Goal: Task Accomplishment & Management: Complete application form

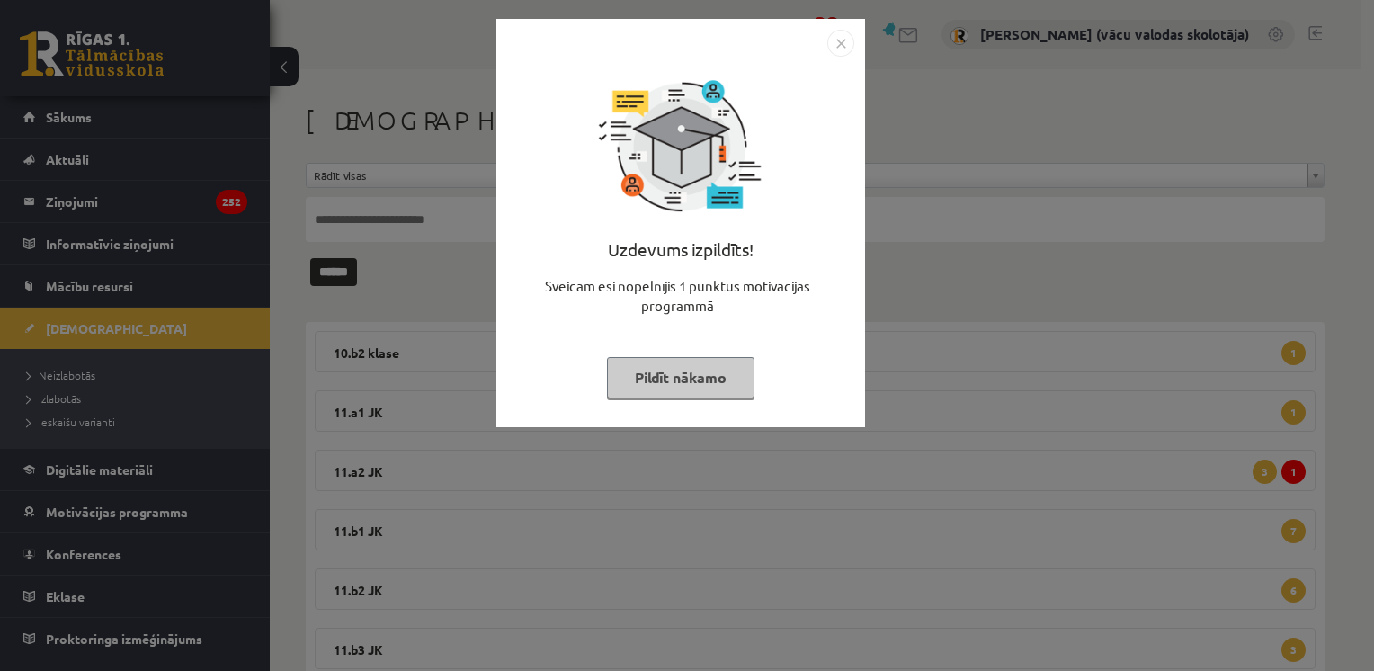
click at [663, 365] on button "Pildīt nākamo" at bounding box center [680, 377] width 147 height 41
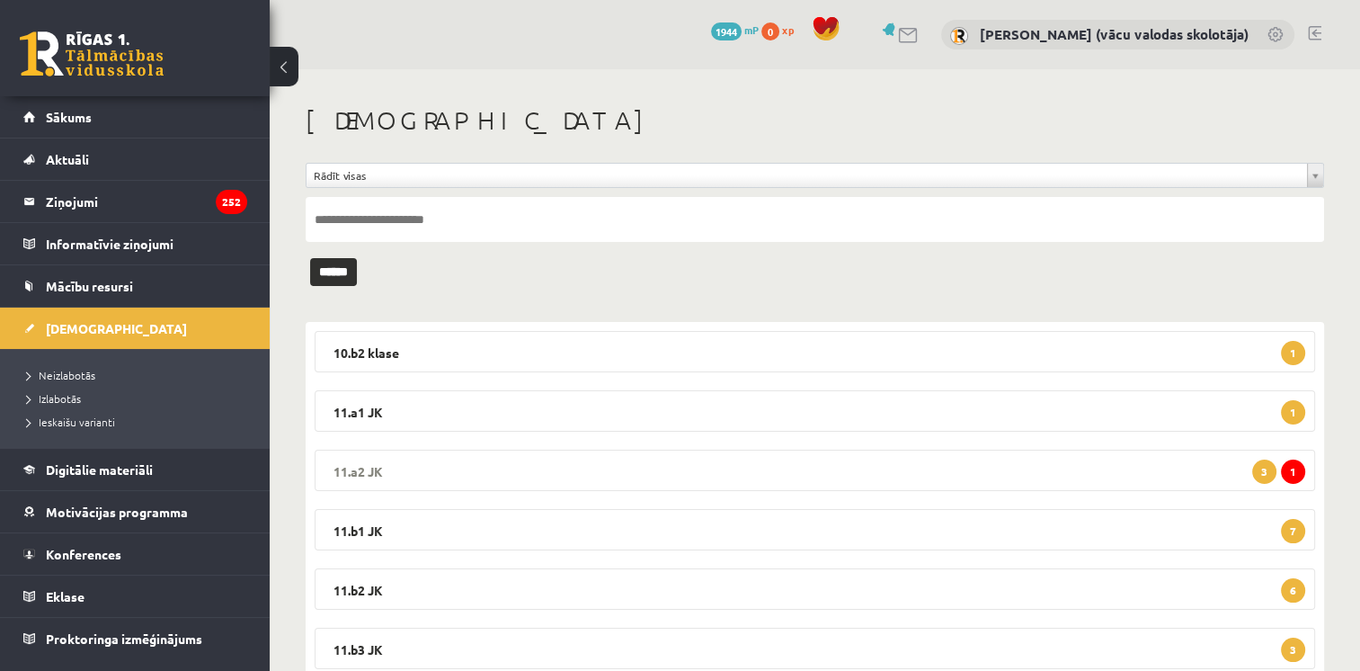
click at [1290, 468] on span "1" at bounding box center [1293, 471] width 24 height 24
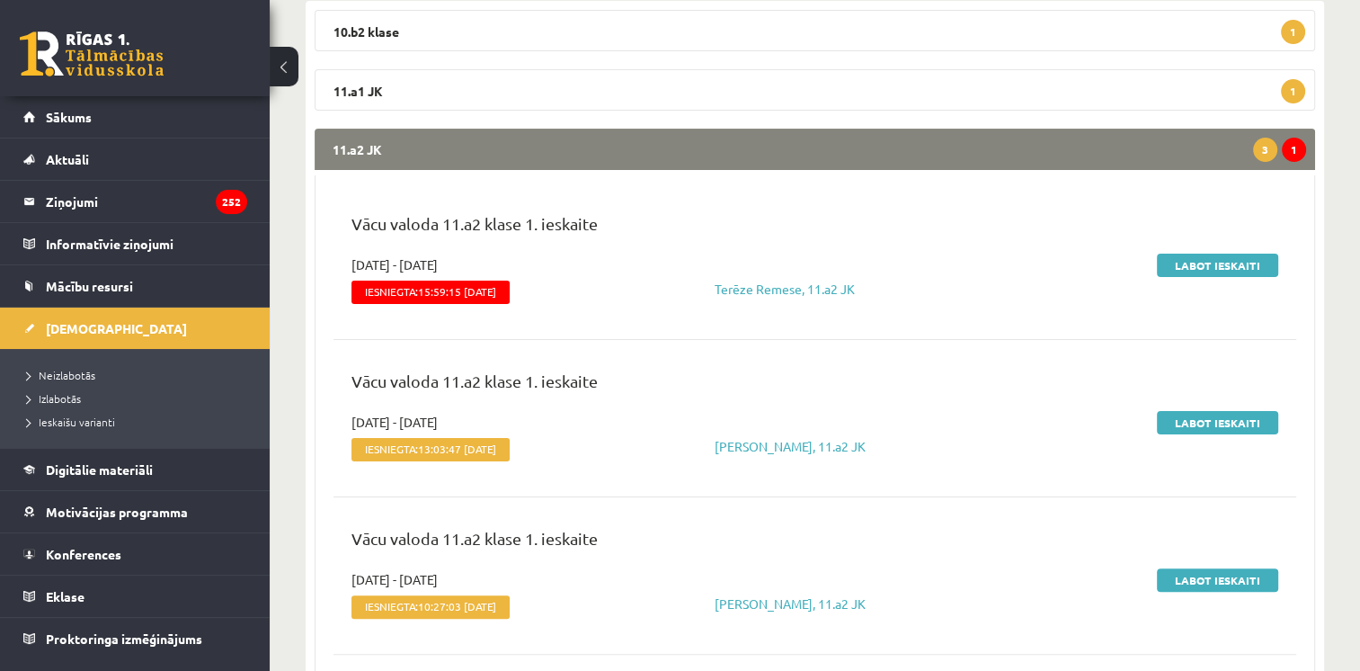
scroll to position [127, 0]
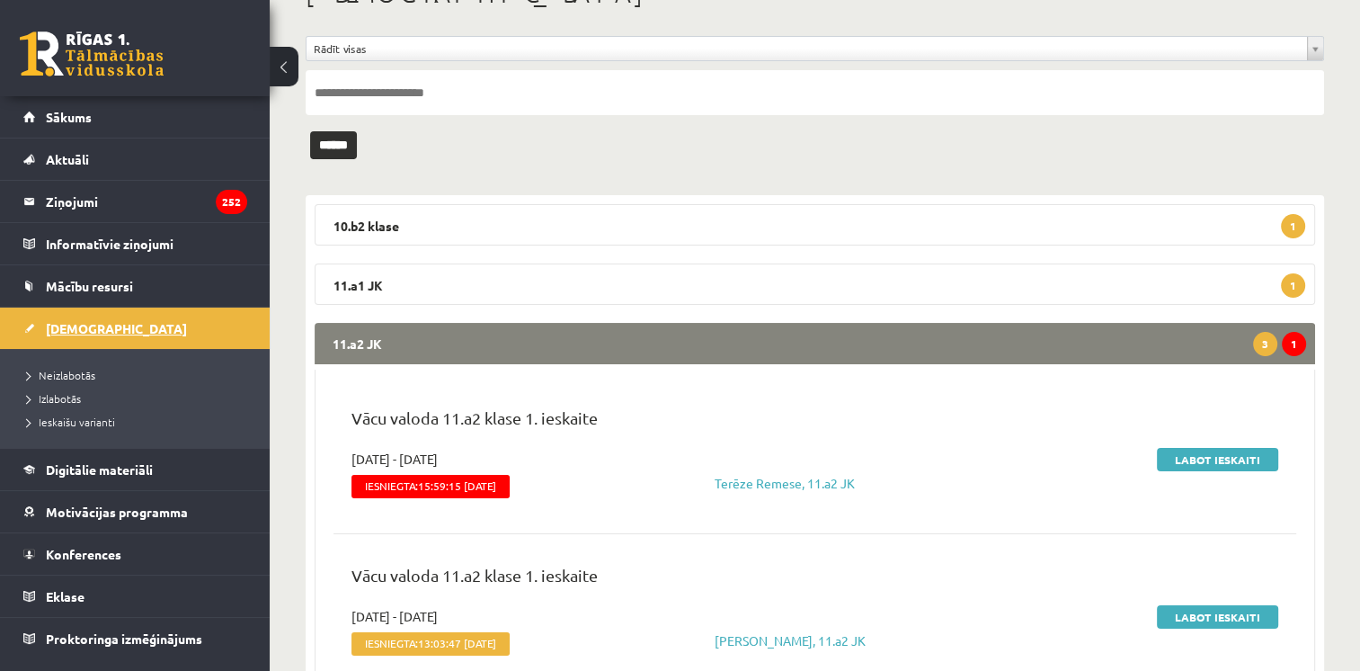
click at [85, 321] on span "[DEMOGRAPHIC_DATA]" at bounding box center [116, 328] width 141 height 16
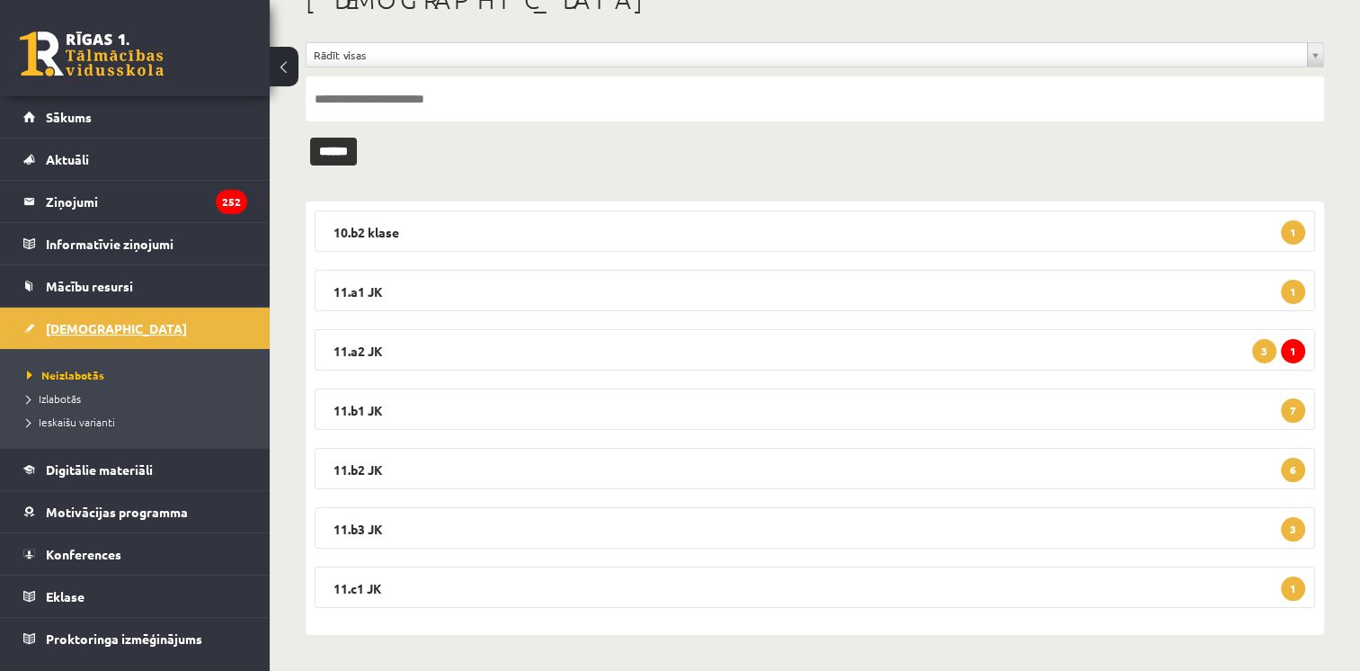
scroll to position [119, 0]
click at [440, 288] on legend "11.a1 JK 1" at bounding box center [815, 291] width 1001 height 41
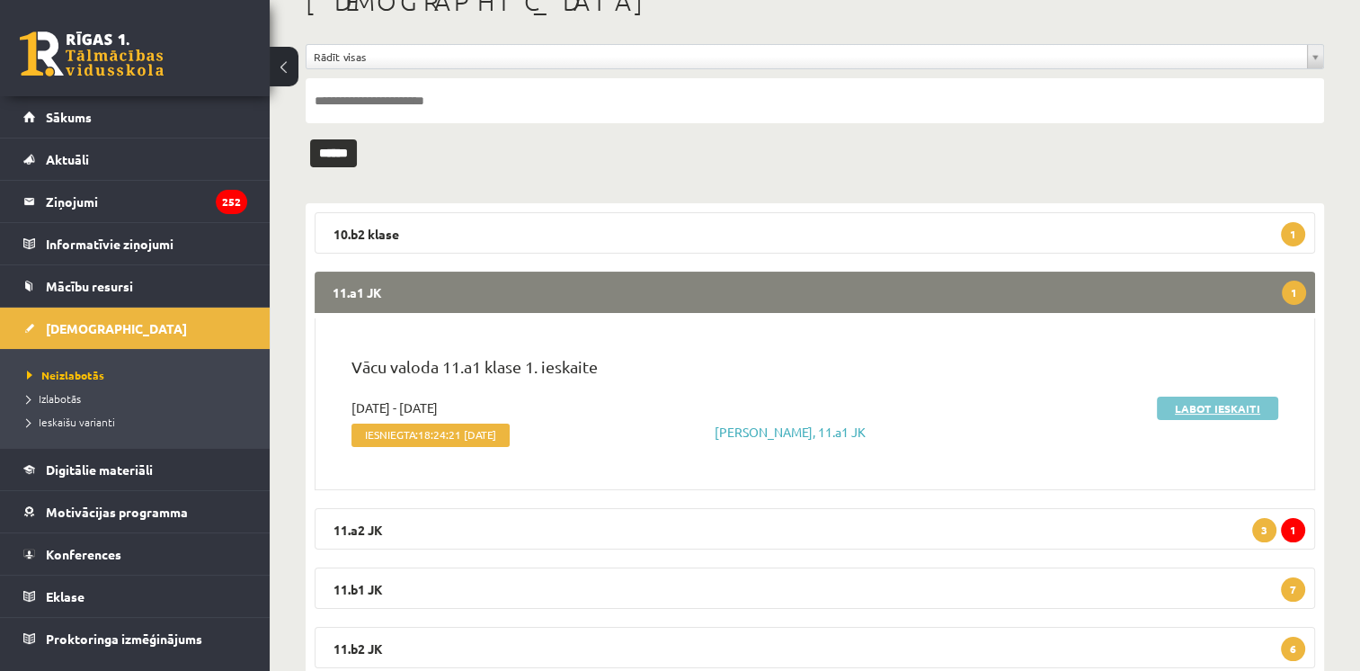
click at [1197, 405] on link "Labot ieskaiti" at bounding box center [1217, 407] width 121 height 23
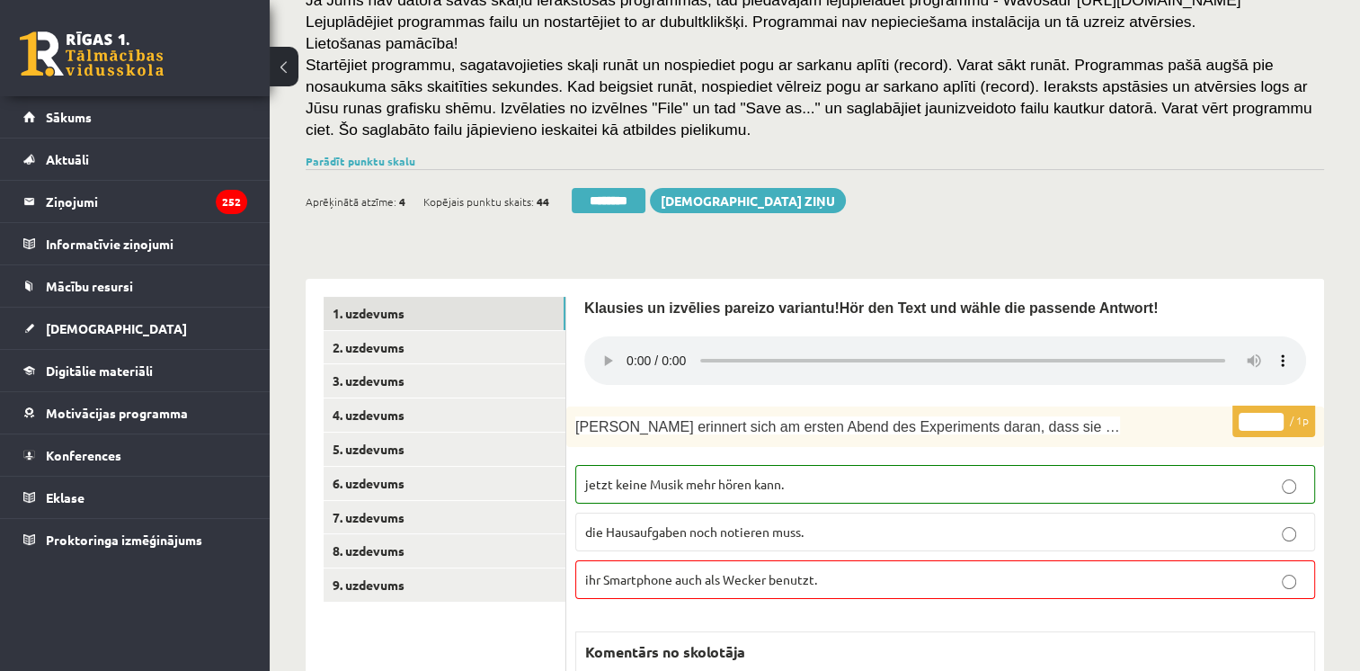
scroll to position [239, 0]
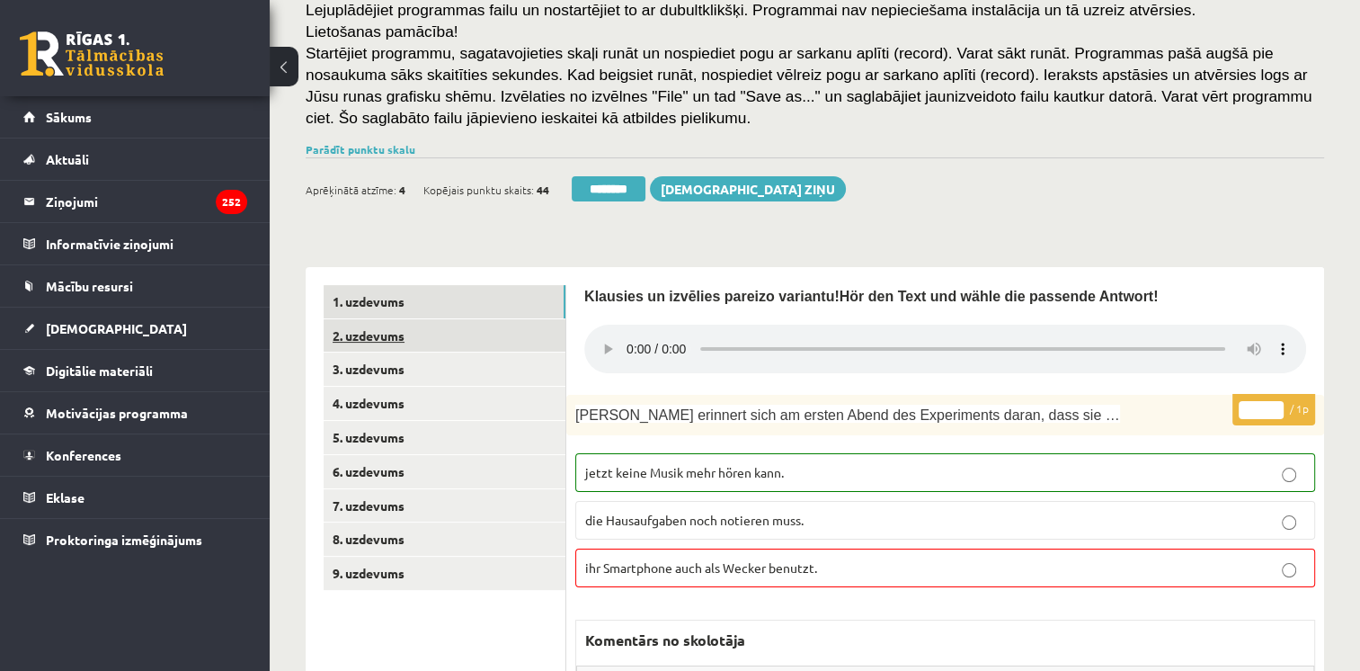
click at [392, 334] on link "2. uzdevums" at bounding box center [445, 335] width 242 height 33
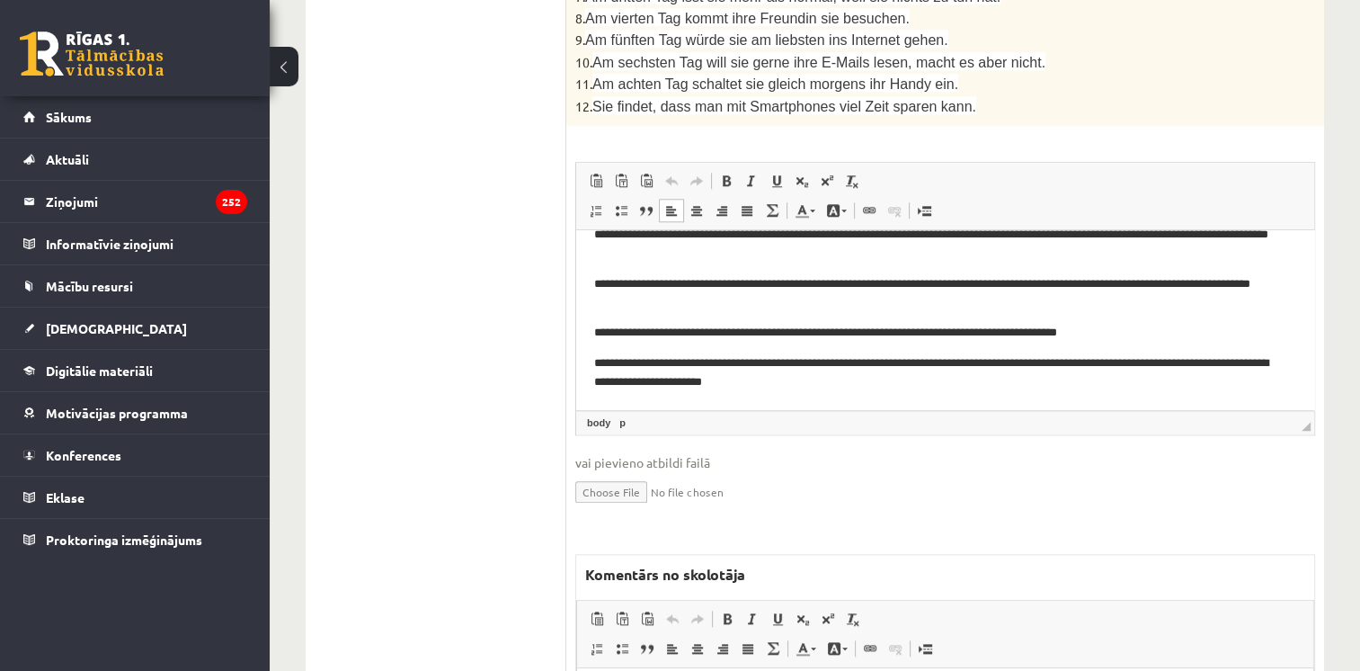
scroll to position [1816, 0]
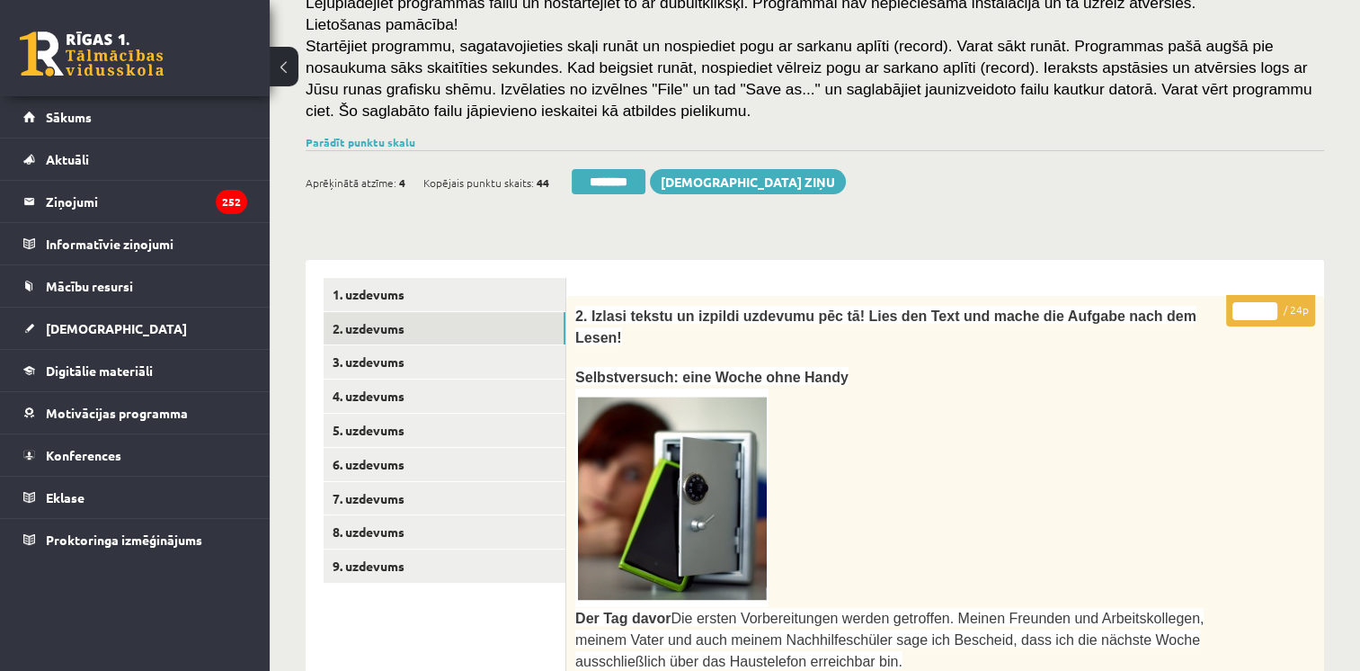
scroll to position [145, 0]
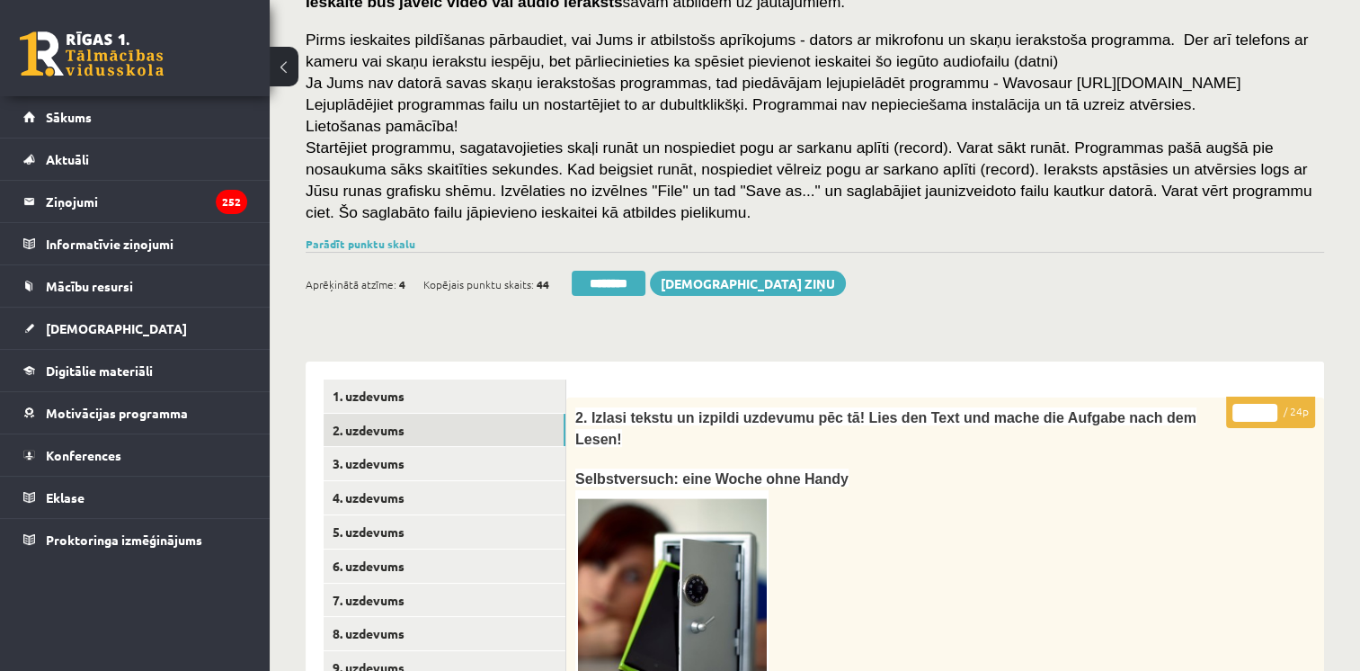
click at [1270, 407] on input "**" at bounding box center [1254, 413] width 45 height 18
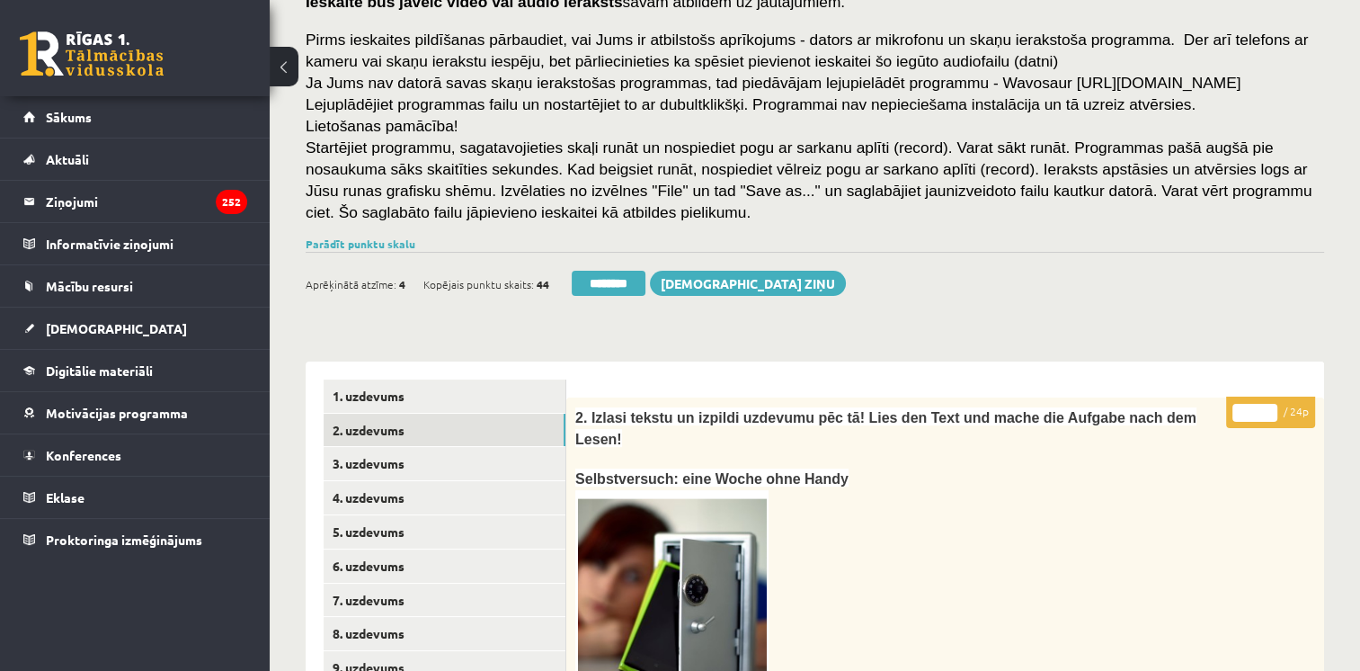
click at [1270, 407] on input "**" at bounding box center [1254, 413] width 45 height 18
type input "**"
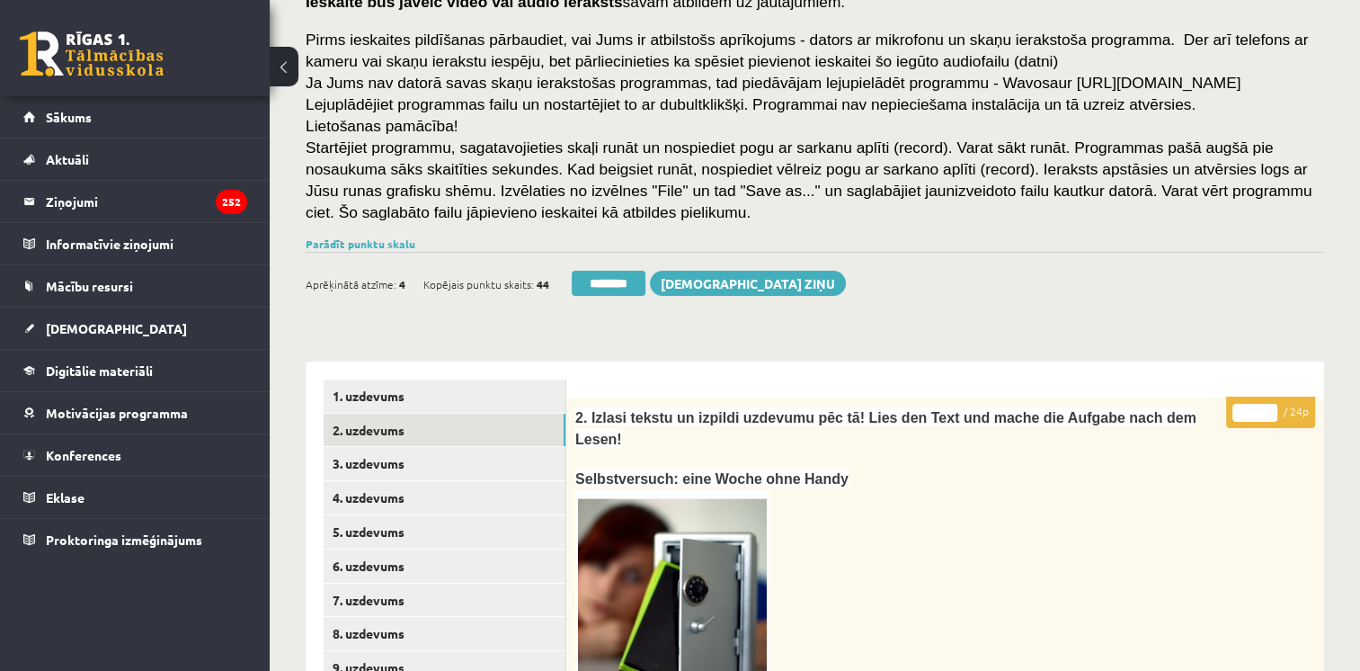
click at [1270, 407] on input "**" at bounding box center [1254, 413] width 45 height 18
click at [467, 462] on link "3. uzdevums" at bounding box center [445, 463] width 242 height 33
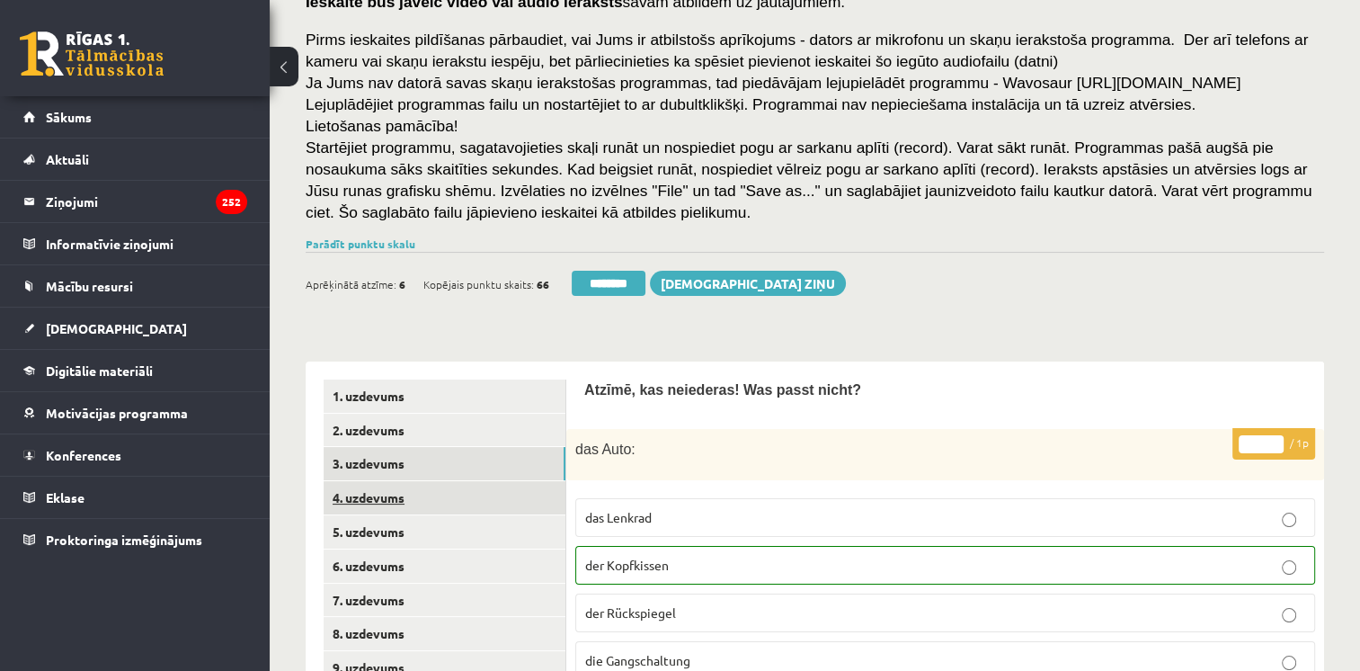
scroll to position [0, 0]
click at [394, 487] on link "4. uzdevums" at bounding box center [445, 497] width 242 height 33
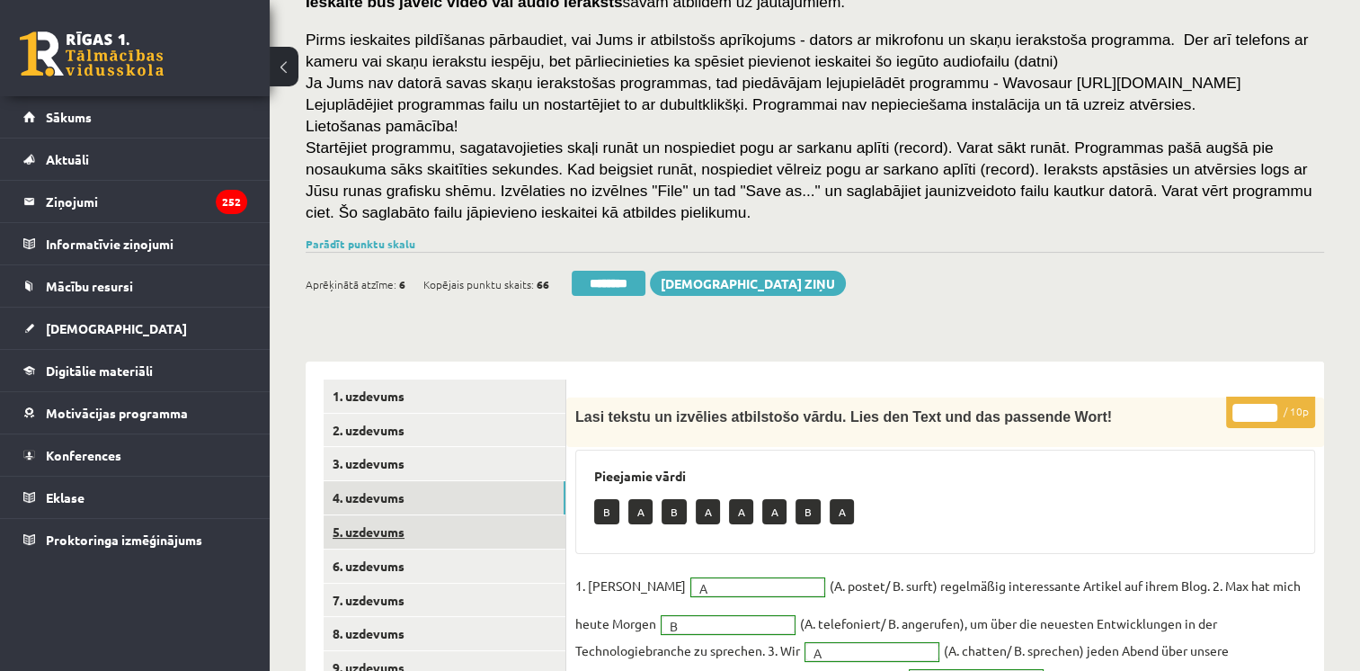
click at [393, 530] on link "5. uzdevums" at bounding box center [445, 531] width 242 height 33
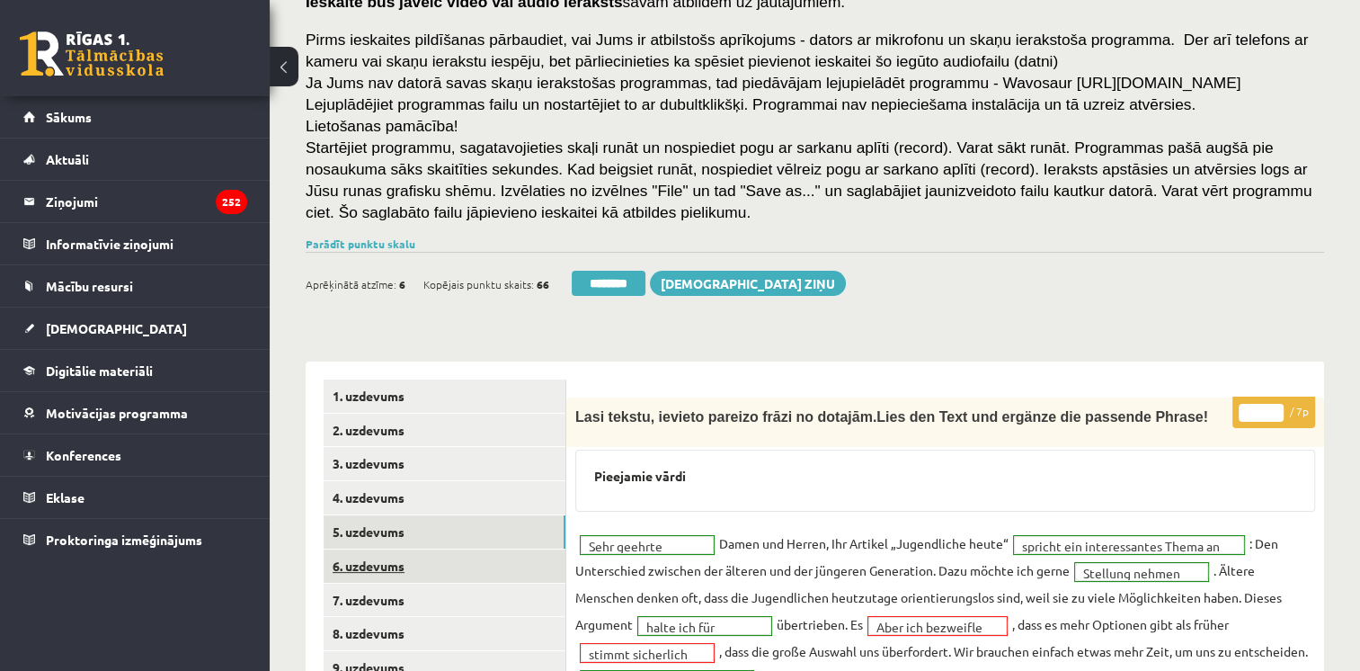
click at [393, 569] on link "6. uzdevums" at bounding box center [445, 565] width 242 height 33
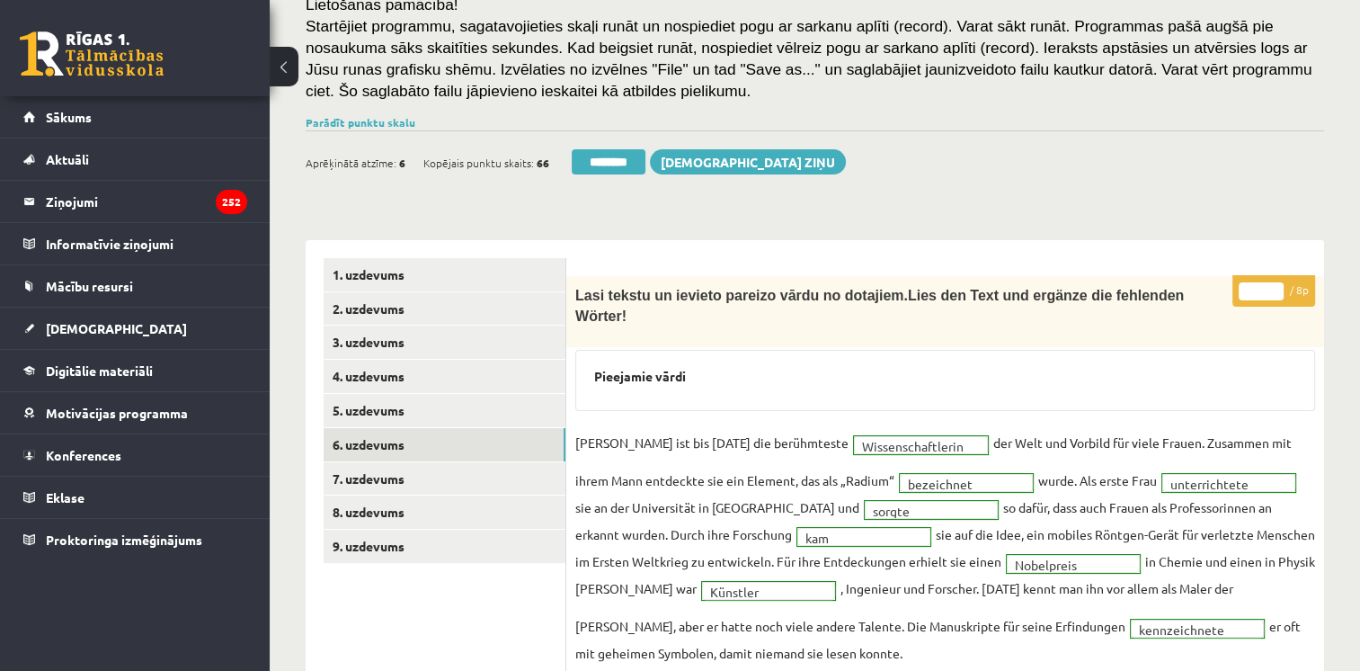
scroll to position [267, 0]
click at [483, 488] on link "7. uzdevums" at bounding box center [445, 477] width 242 height 33
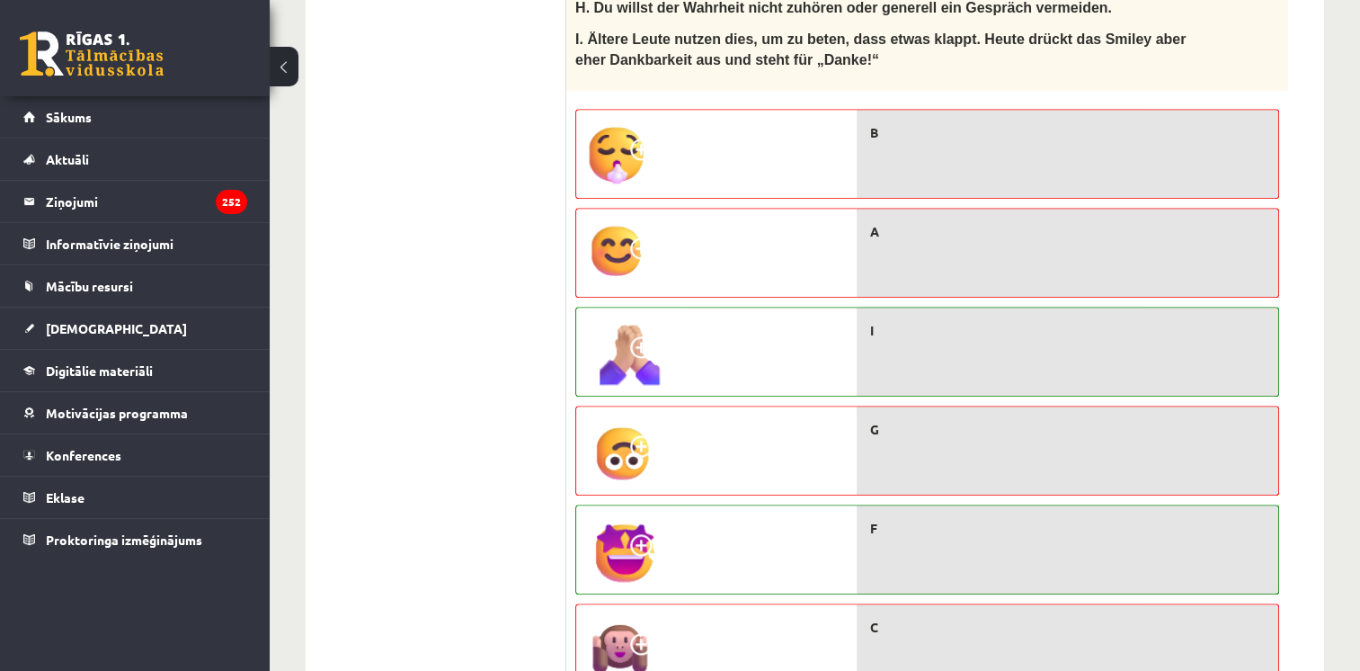
scroll to position [376, 0]
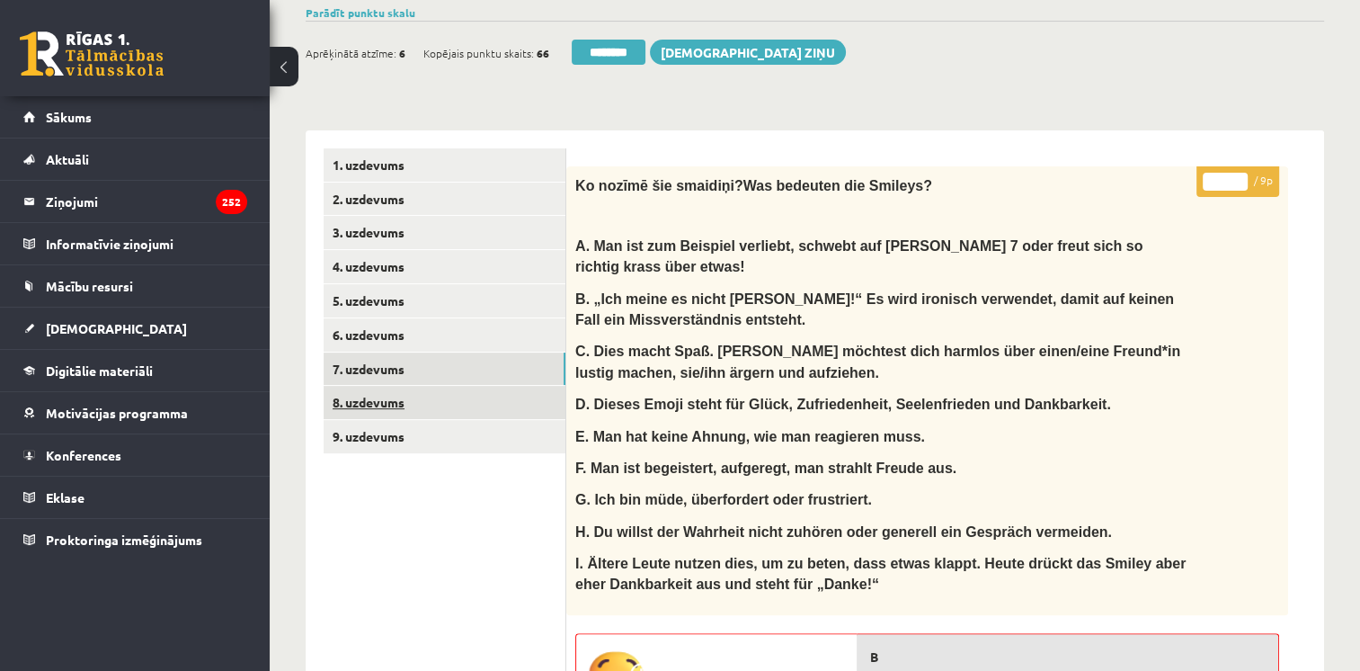
click at [435, 415] on link "8. uzdevums" at bounding box center [445, 402] width 242 height 33
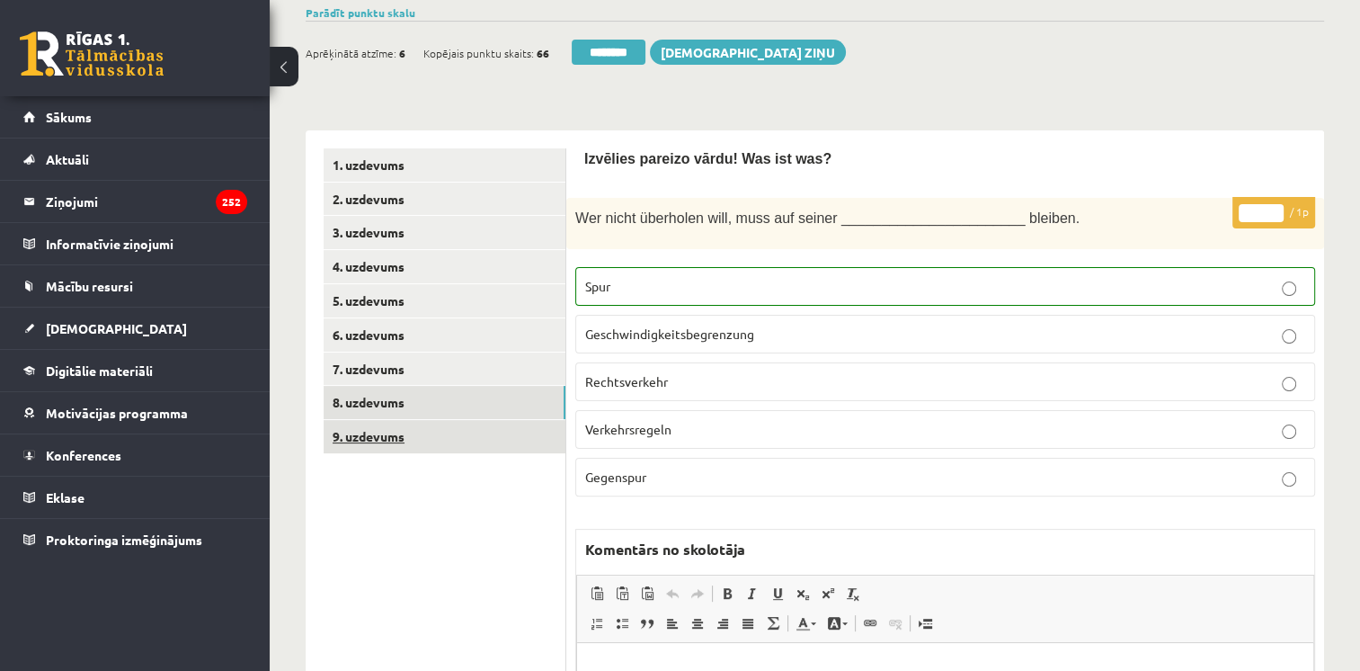
click at [416, 440] on link "9. uzdevums" at bounding box center [445, 436] width 242 height 33
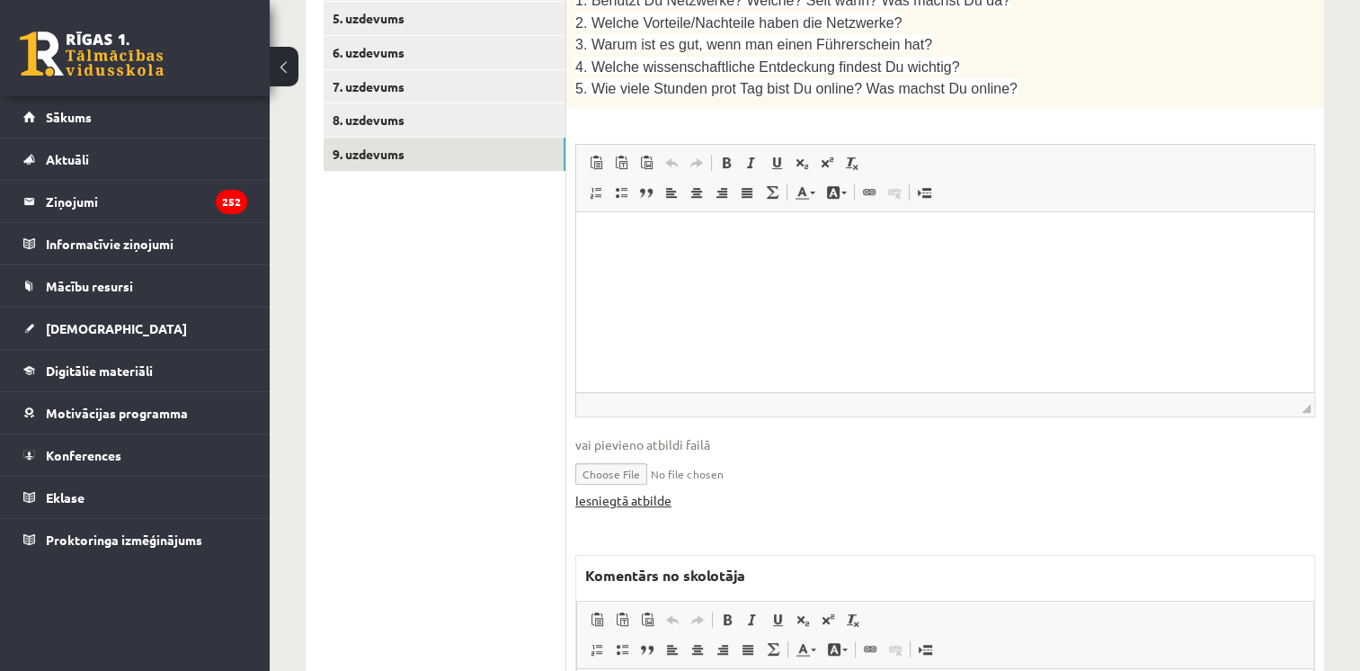
click at [642, 491] on link "Iesniegtā atbilde" at bounding box center [623, 500] width 96 height 19
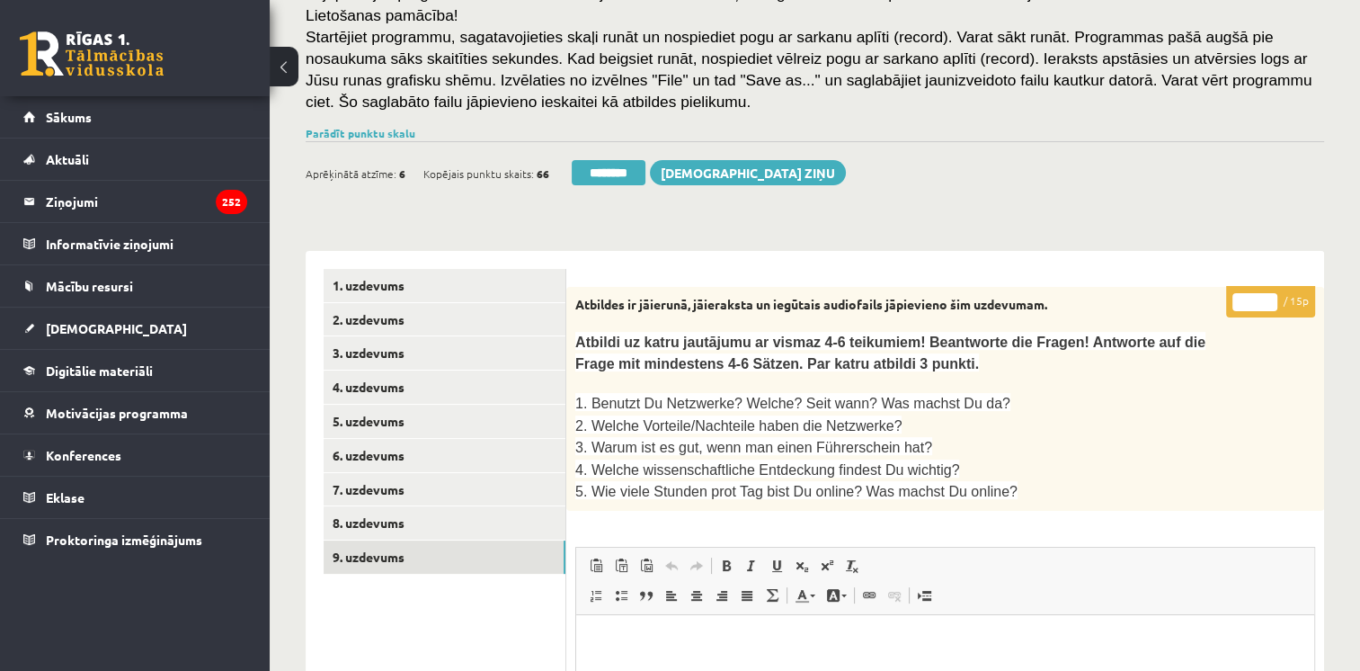
scroll to position [251, 0]
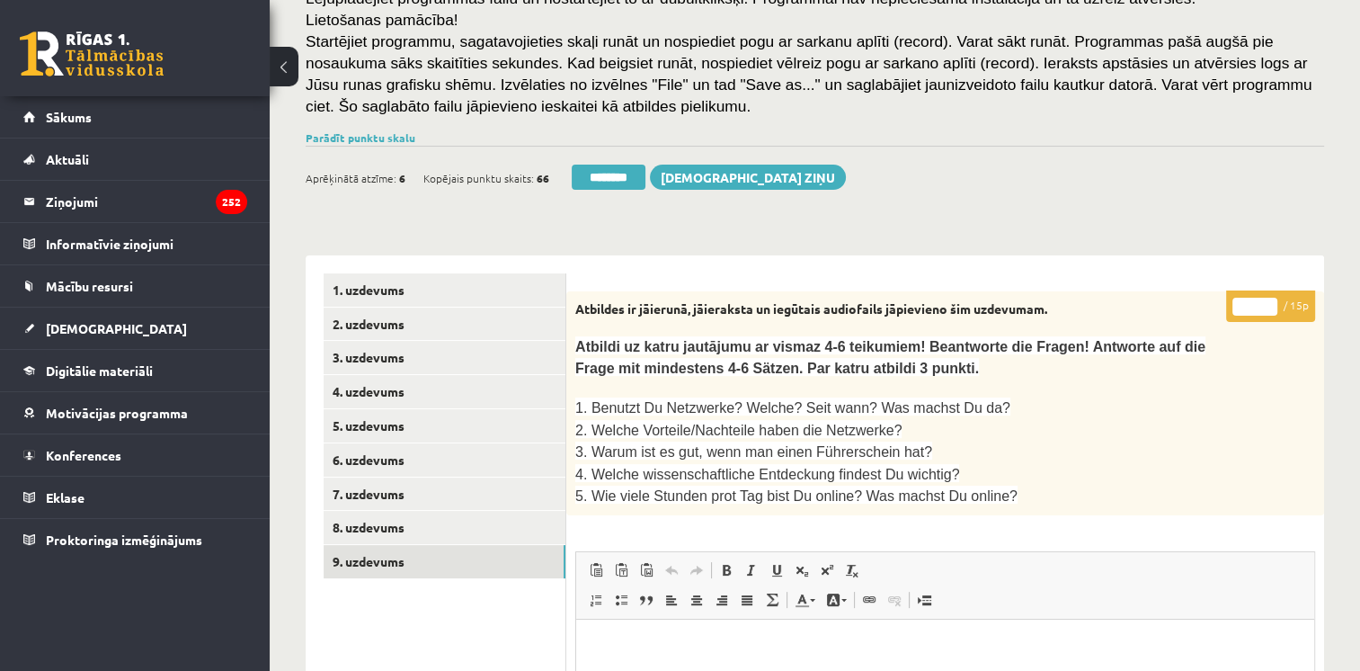
click at [1266, 303] on input "*" at bounding box center [1254, 307] width 45 height 18
click at [1266, 303] on input "**" at bounding box center [1254, 307] width 45 height 18
type input "**"
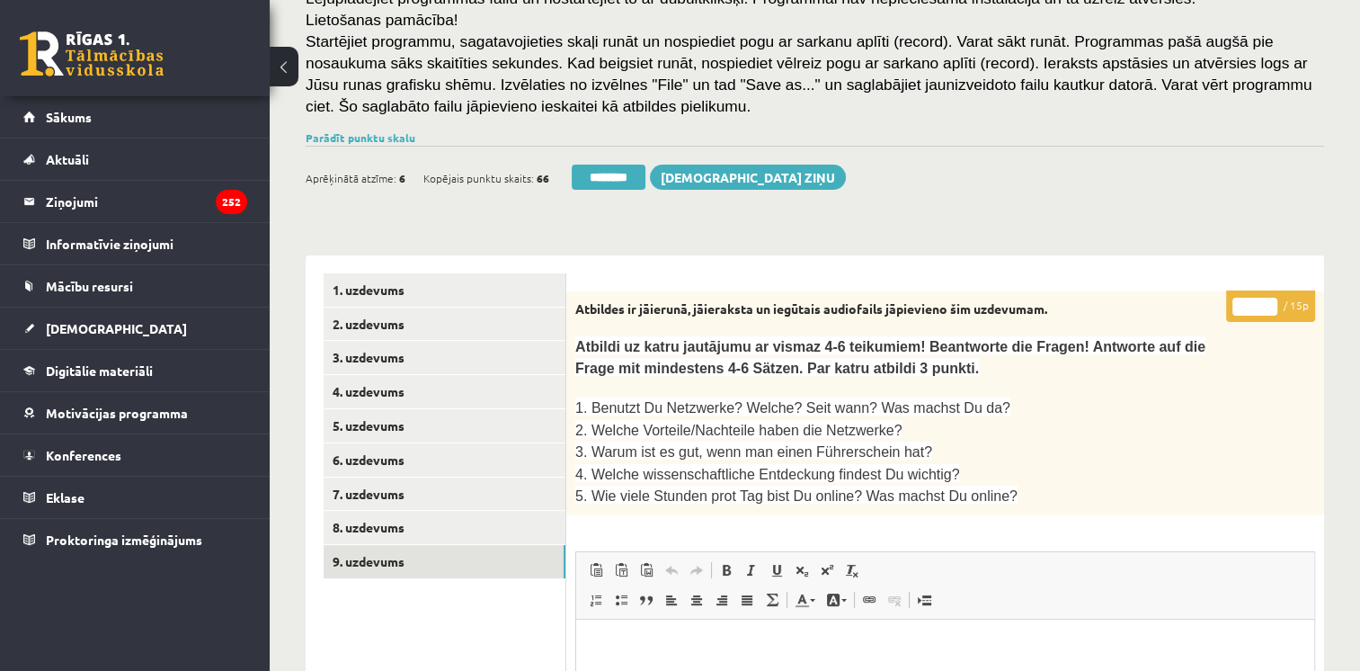
click at [1266, 303] on input "**" at bounding box center [1254, 307] width 45 height 18
click at [372, 530] on link "8. uzdevums" at bounding box center [445, 527] width 242 height 33
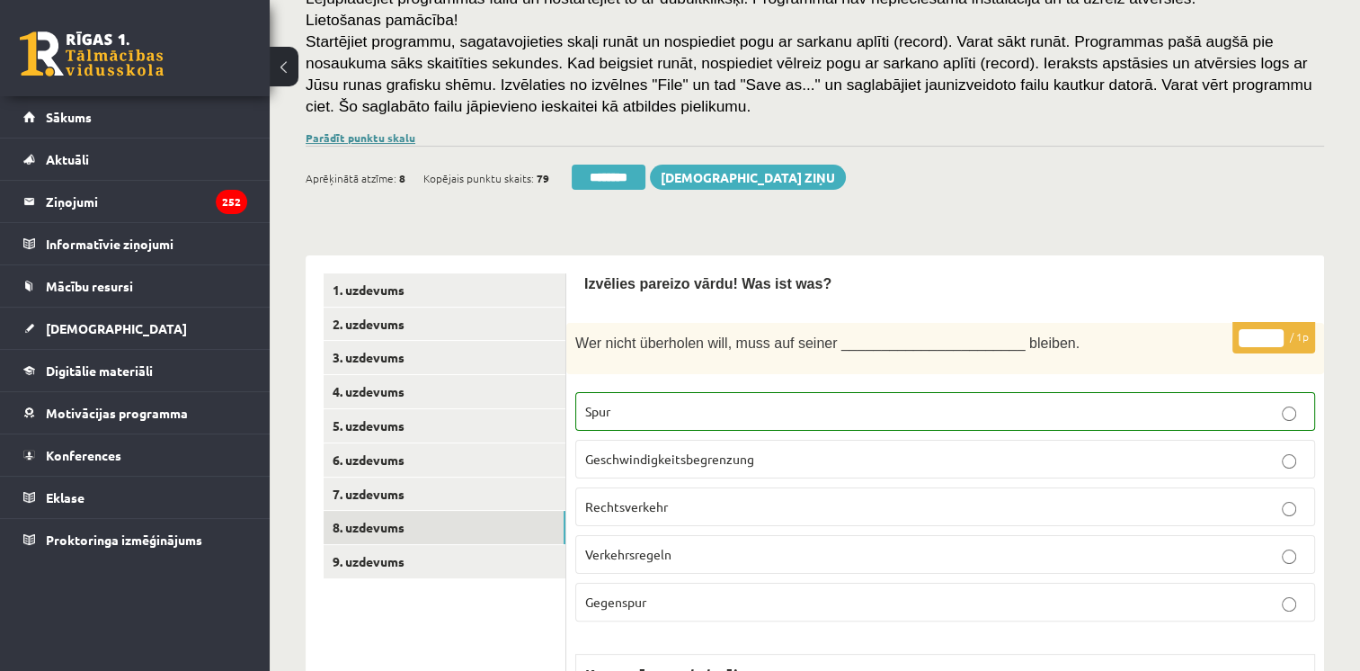
click at [370, 132] on link "Parādīt punktu skalu" at bounding box center [361, 137] width 110 height 14
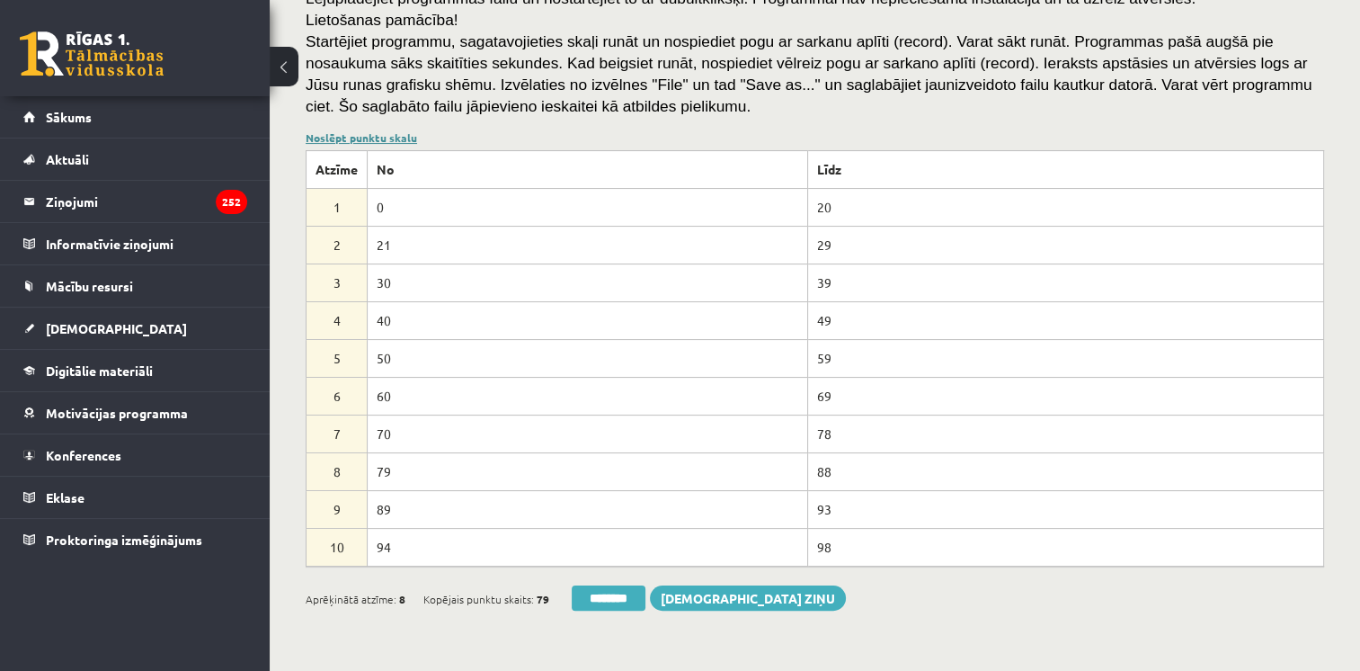
scroll to position [0, 0]
click at [370, 132] on link "Noslēpt punktu skalu" at bounding box center [361, 137] width 111 height 14
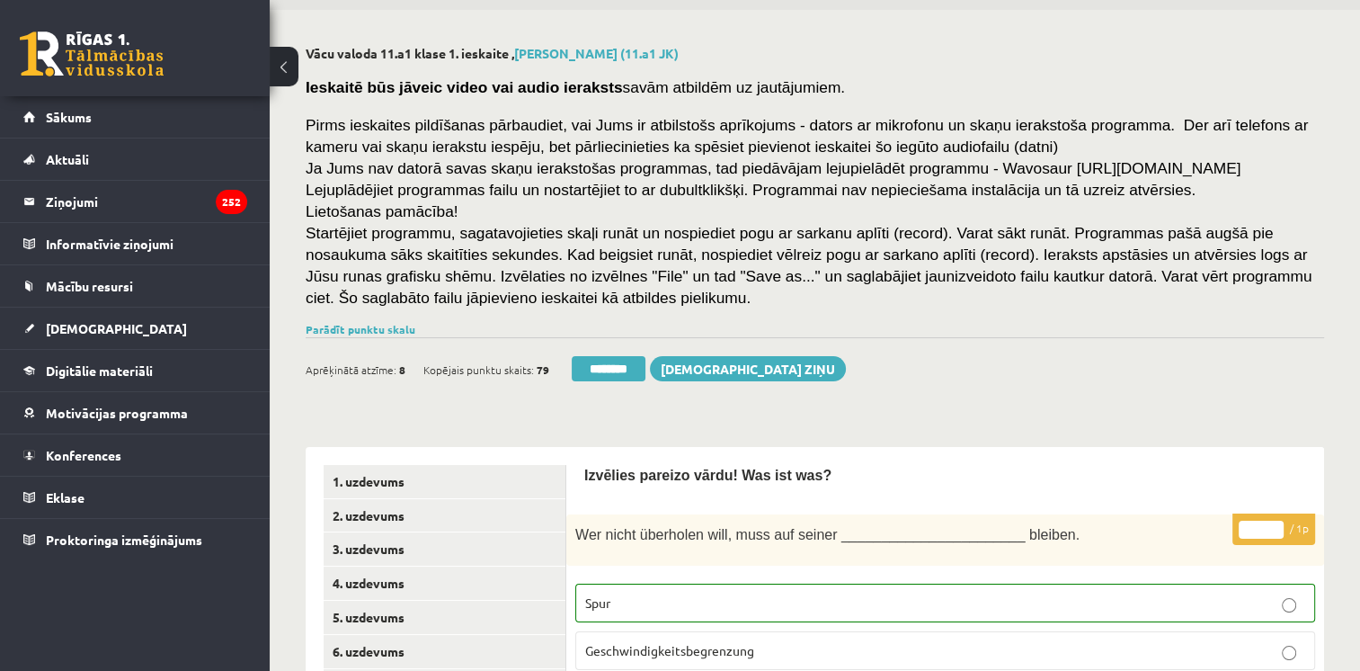
scroll to position [50, 0]
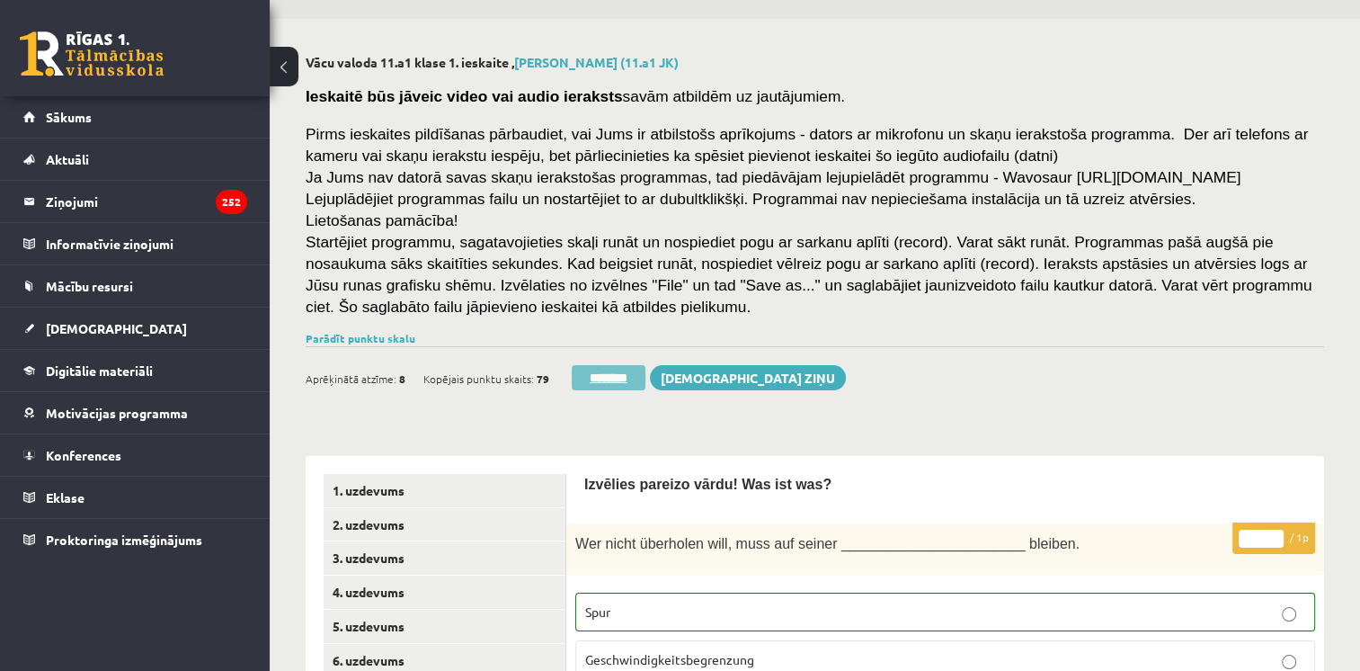
click at [615, 382] on input "********" at bounding box center [609, 377] width 74 height 25
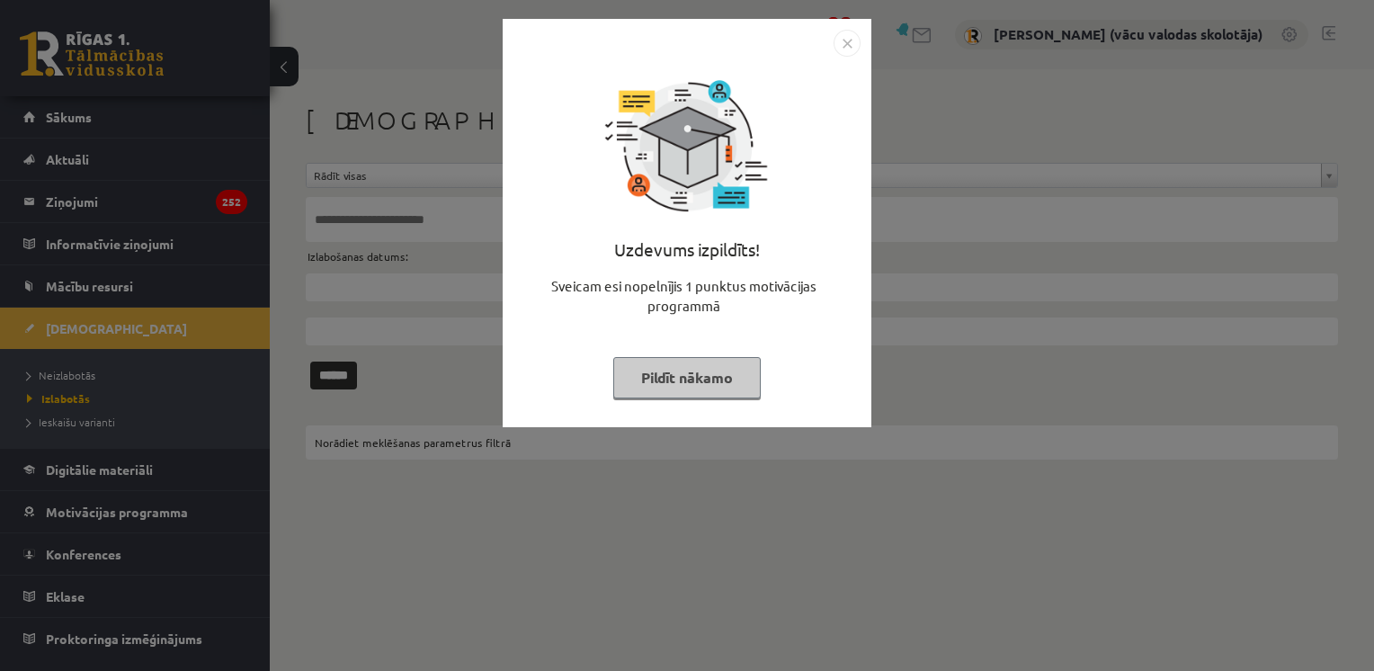
click at [689, 364] on button "Pildīt nākamo" at bounding box center [686, 377] width 147 height 41
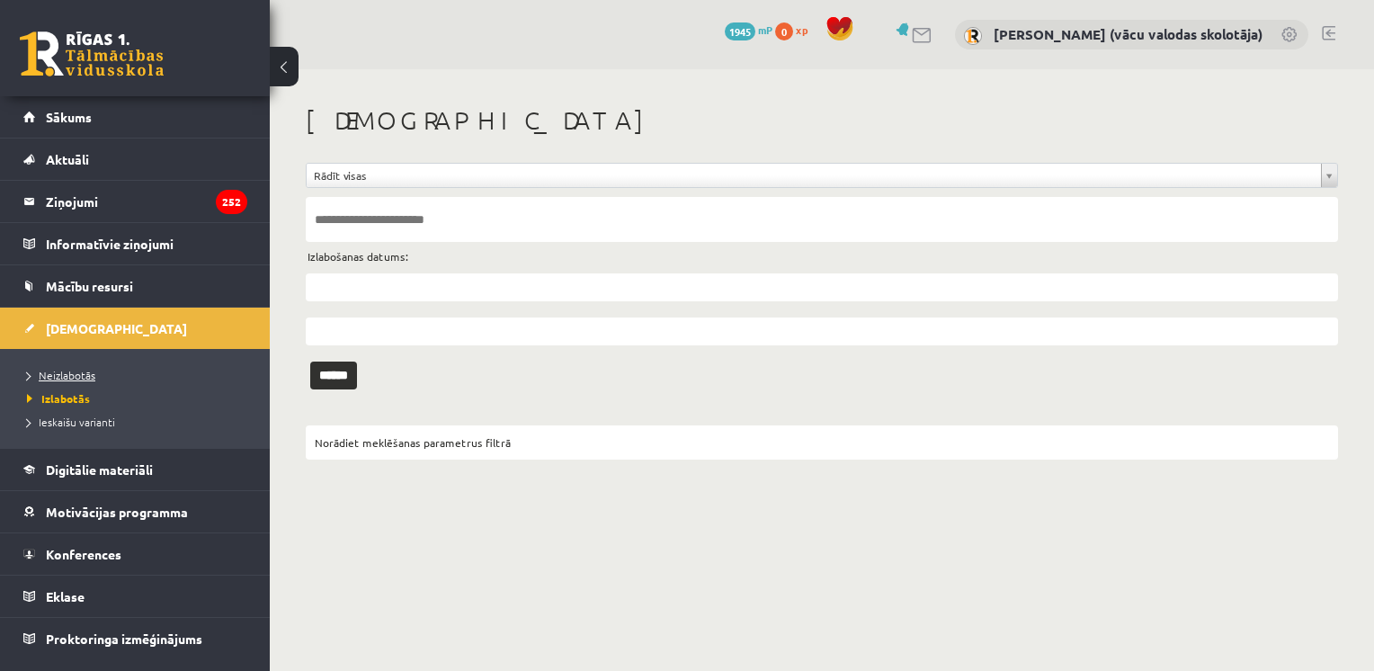
click at [65, 373] on span "Neizlabotās" at bounding box center [61, 375] width 68 height 14
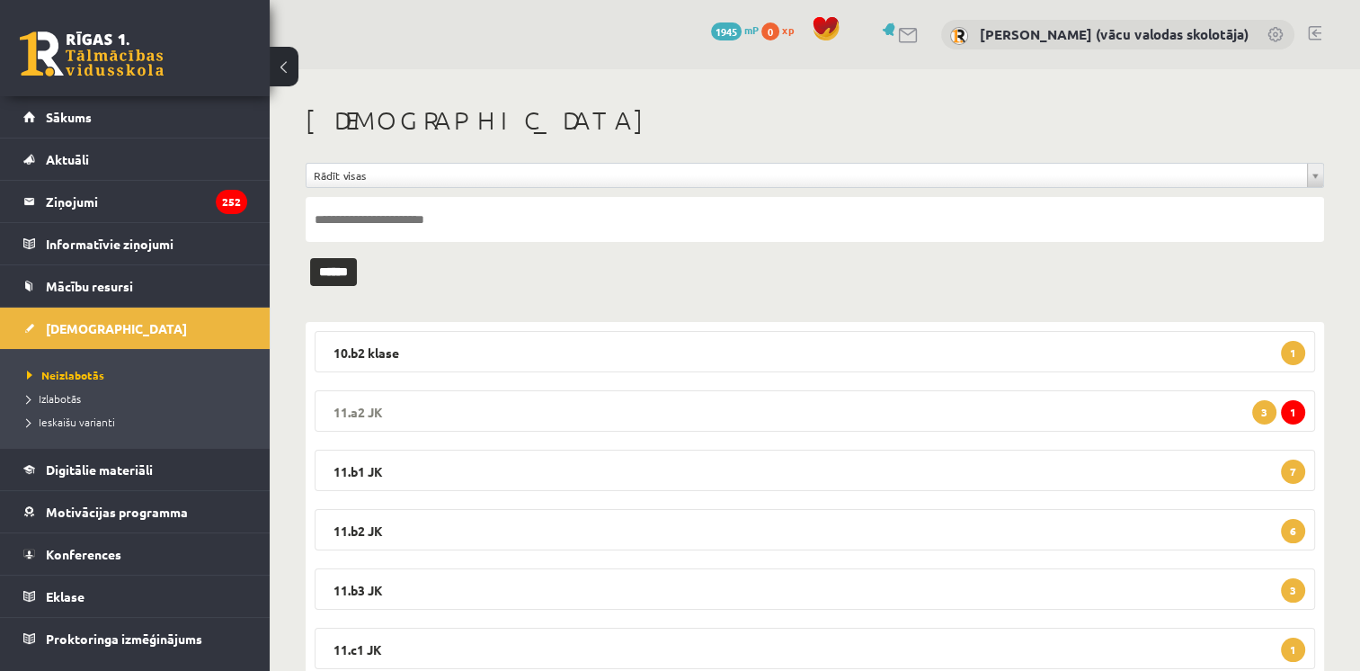
click at [561, 405] on legend "11.a2 JK 1 3" at bounding box center [815, 410] width 1001 height 41
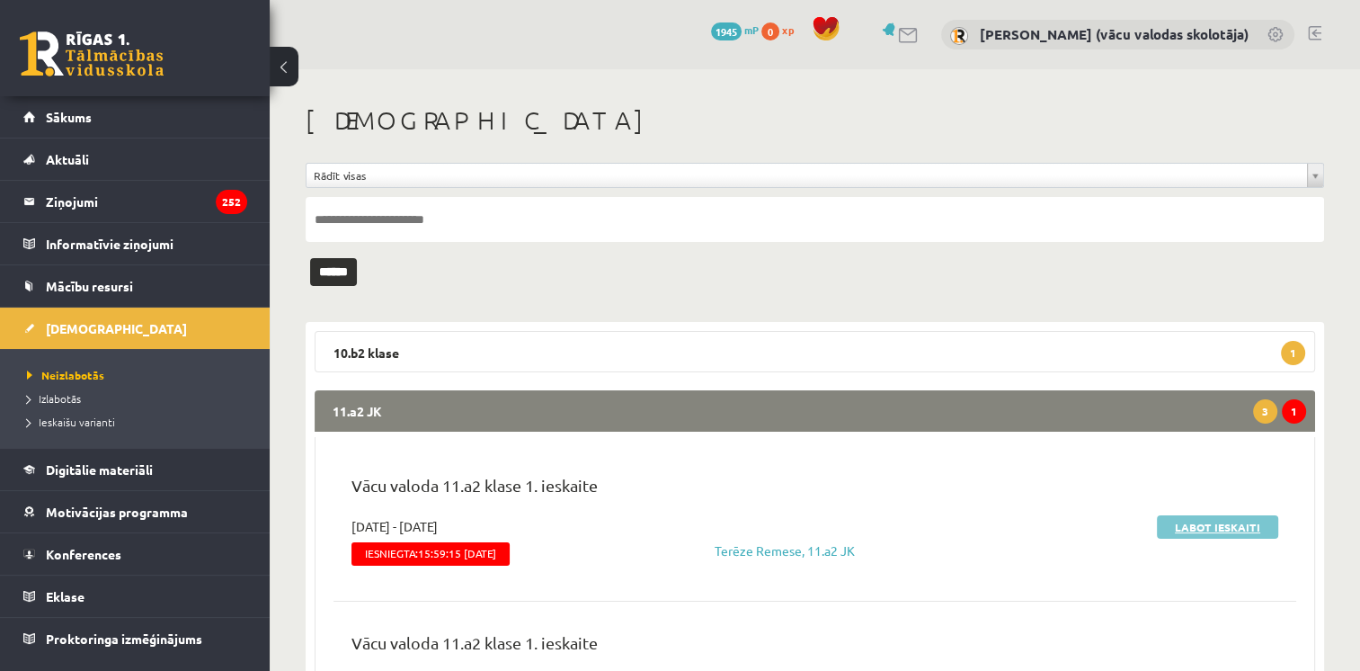
click at [1217, 516] on link "Labot ieskaiti" at bounding box center [1217, 526] width 121 height 23
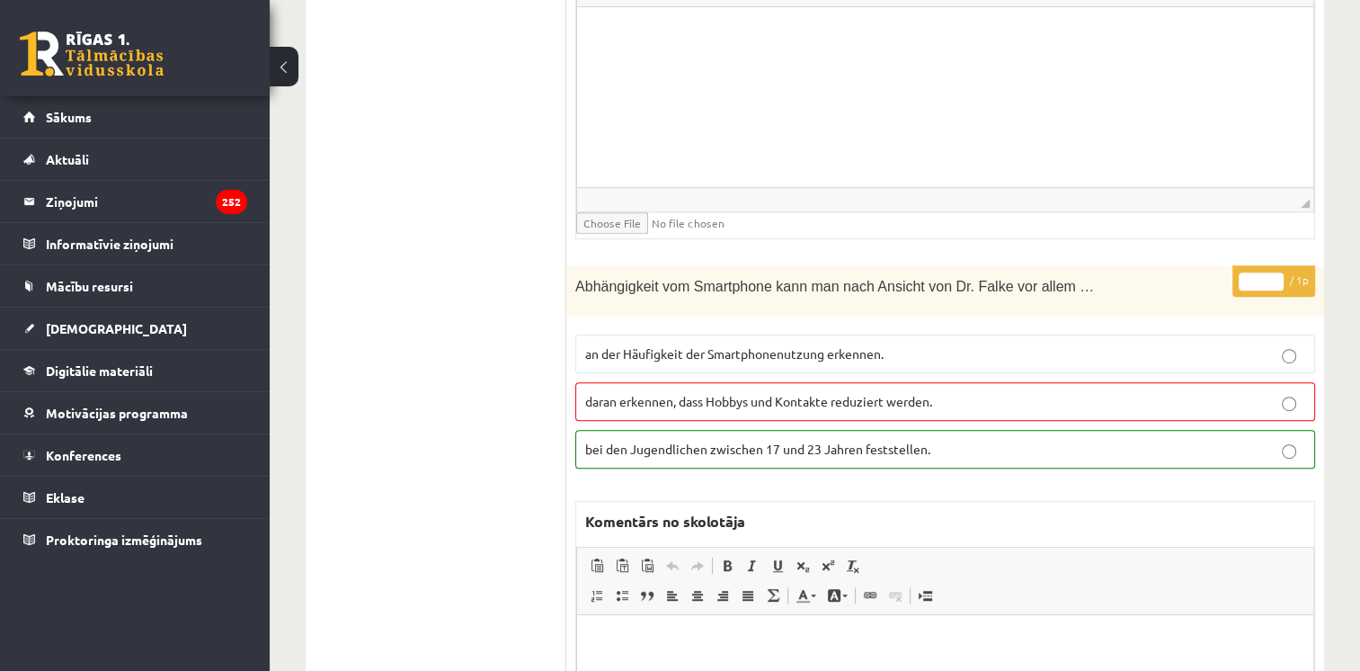
scroll to position [514, 0]
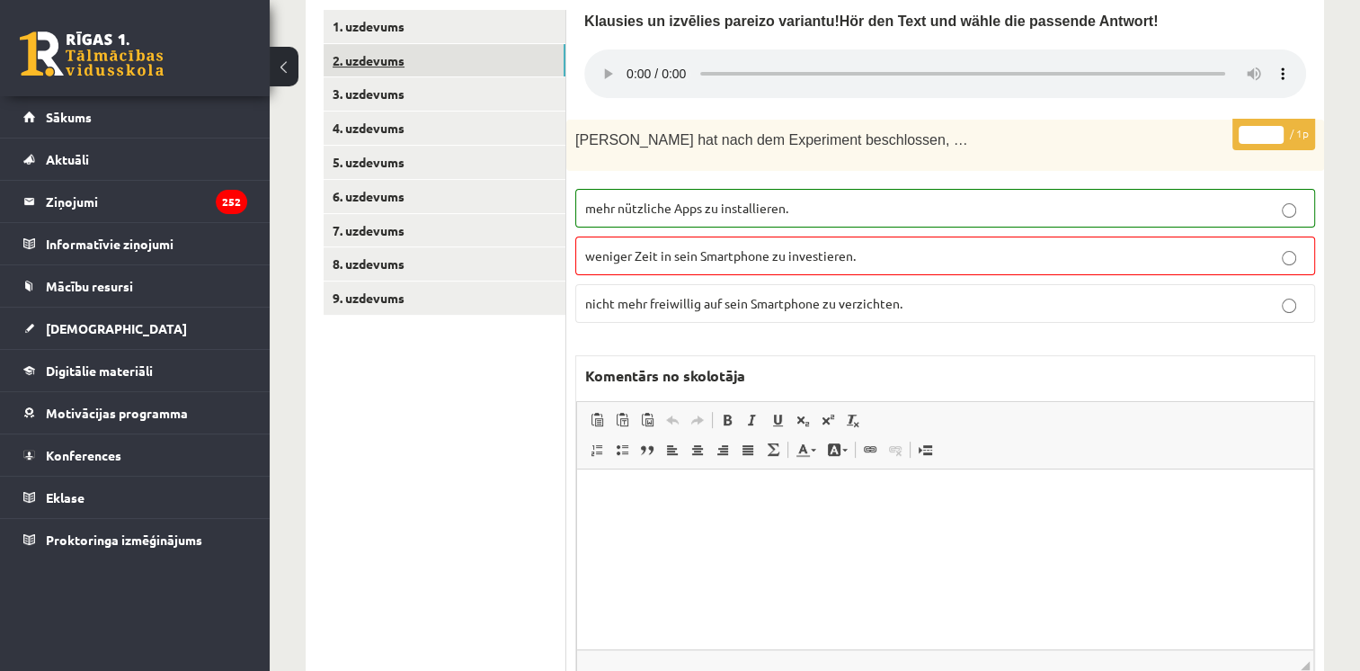
click at [396, 64] on link "2. uzdevums" at bounding box center [445, 60] width 242 height 33
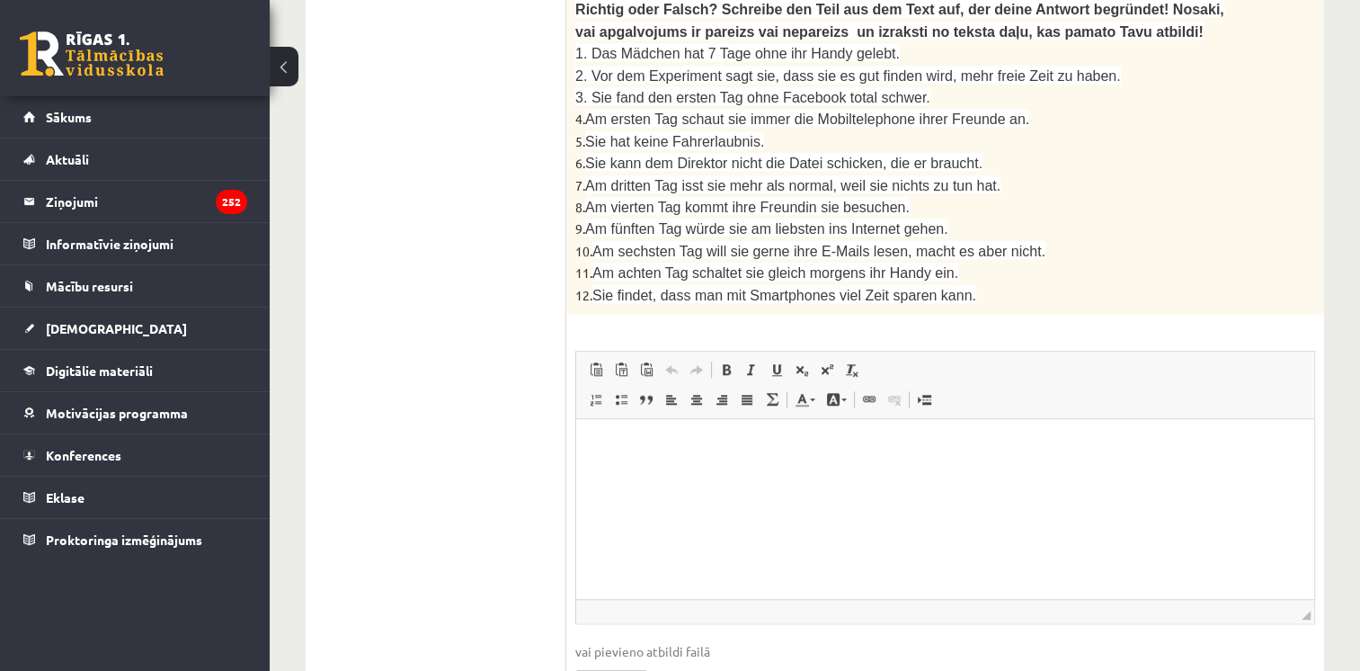
scroll to position [1660, 0]
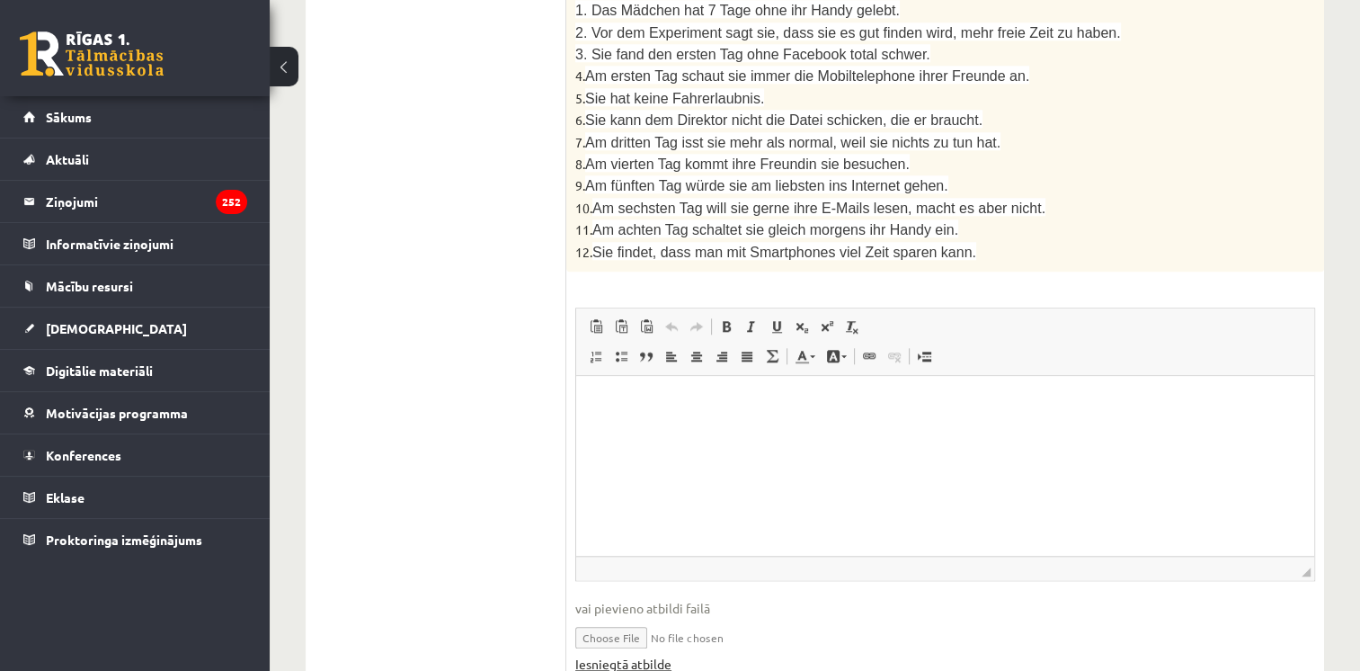
click at [648, 654] on link "Iesniegtā atbilde" at bounding box center [623, 663] width 96 height 19
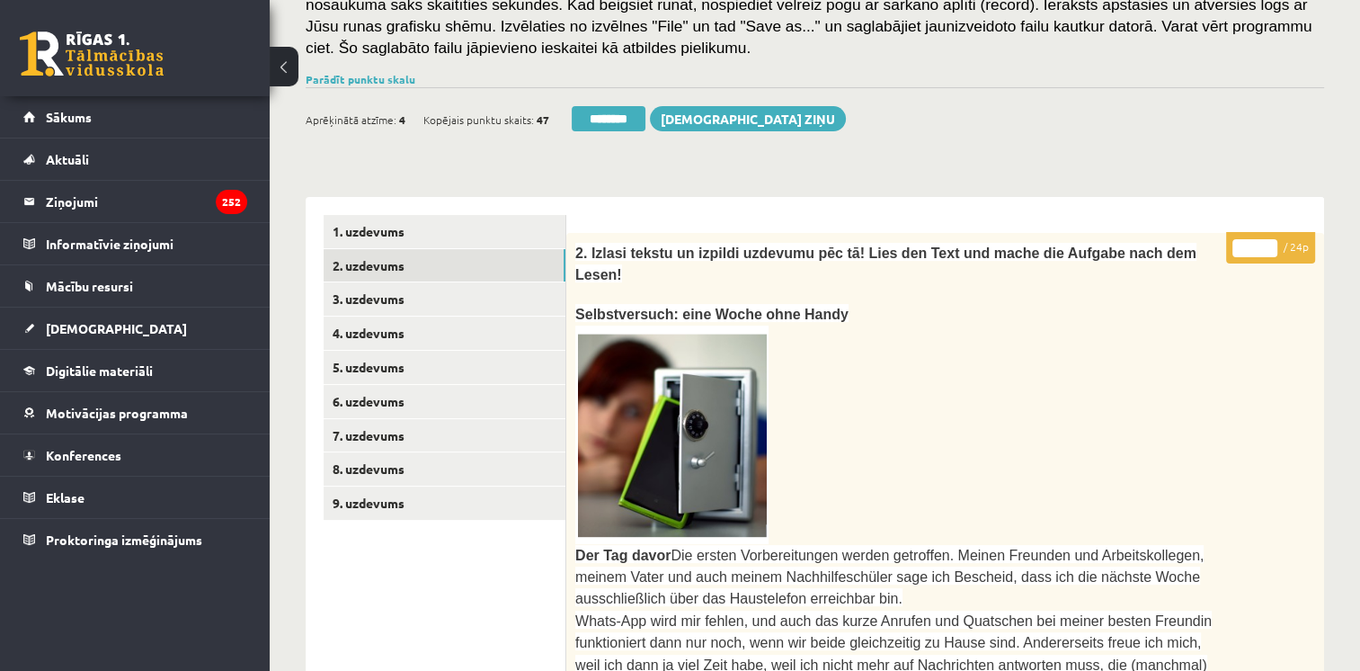
scroll to position [157, 0]
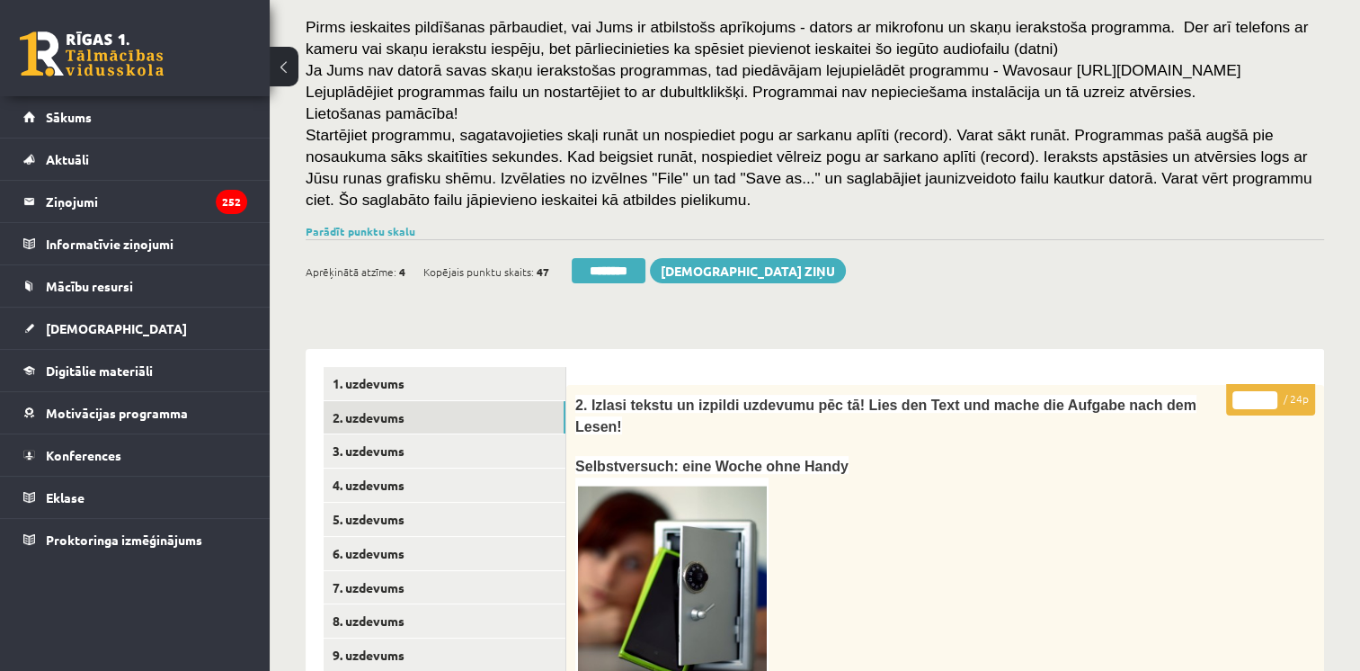
click at [1268, 394] on input "**" at bounding box center [1254, 400] width 45 height 18
type input "**"
click at [1269, 401] on input "**" at bounding box center [1254, 400] width 45 height 18
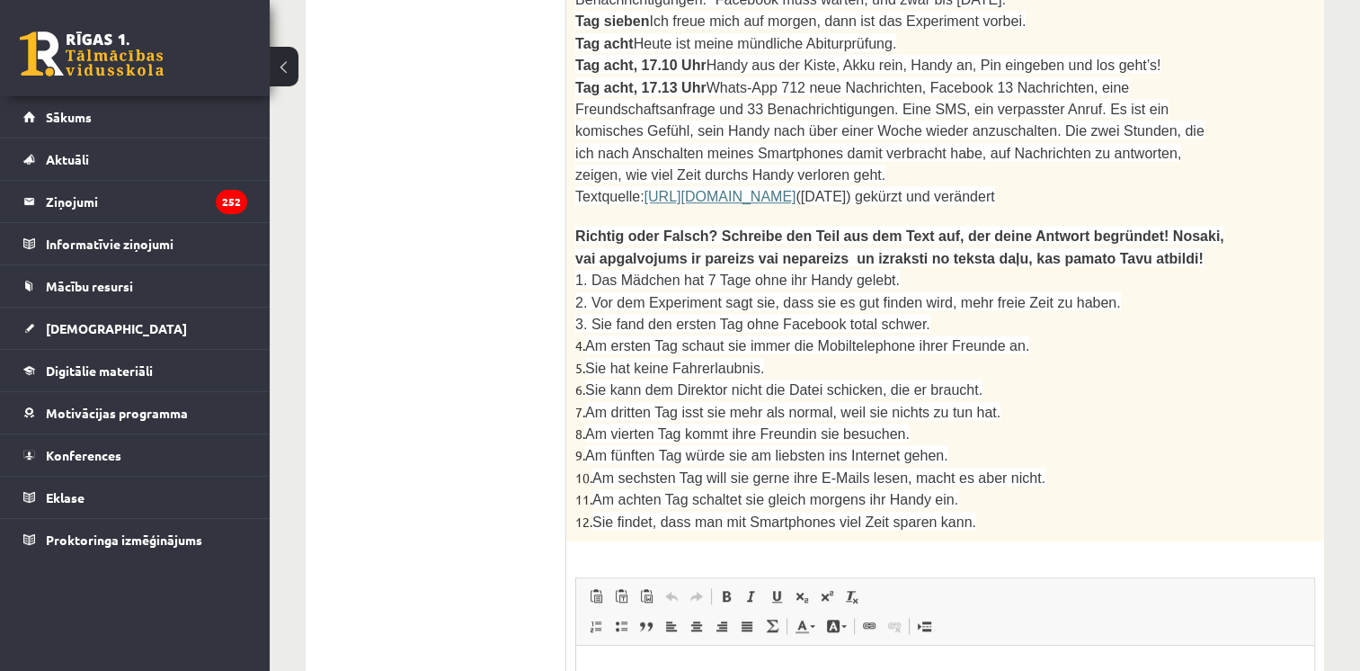
scroll to position [1394, 0]
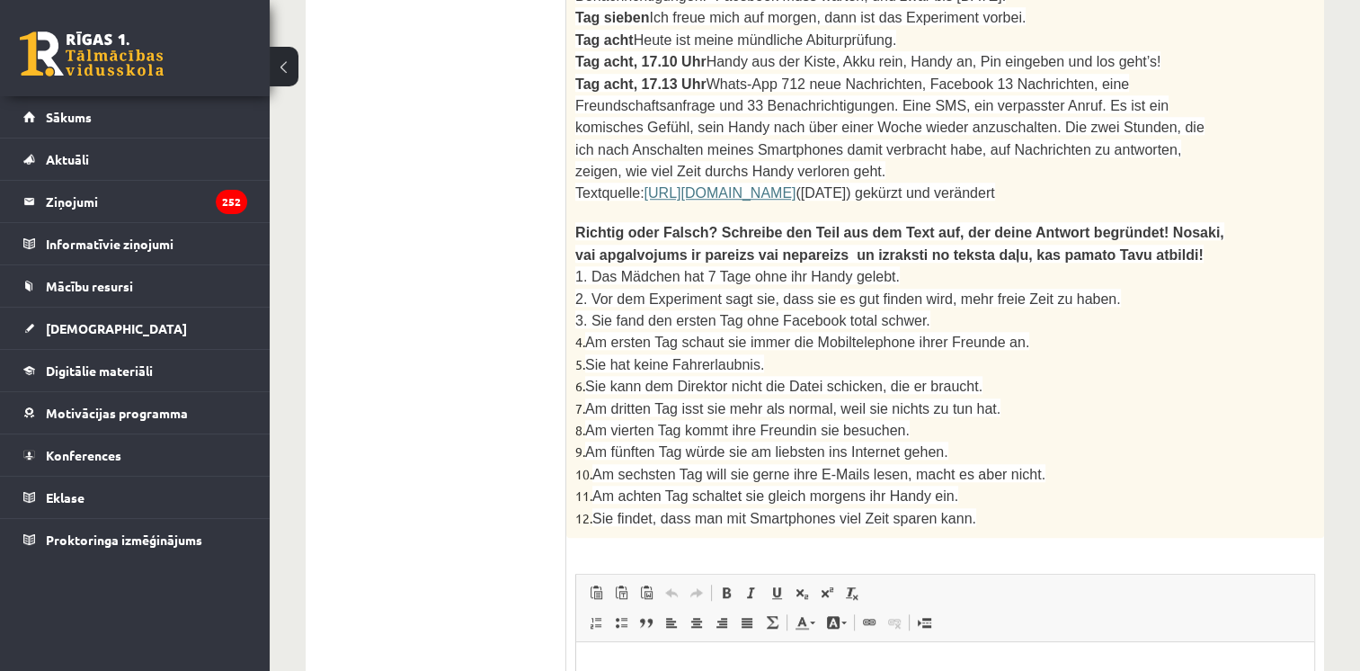
click at [749, 670] on html at bounding box center [945, 669] width 738 height 55
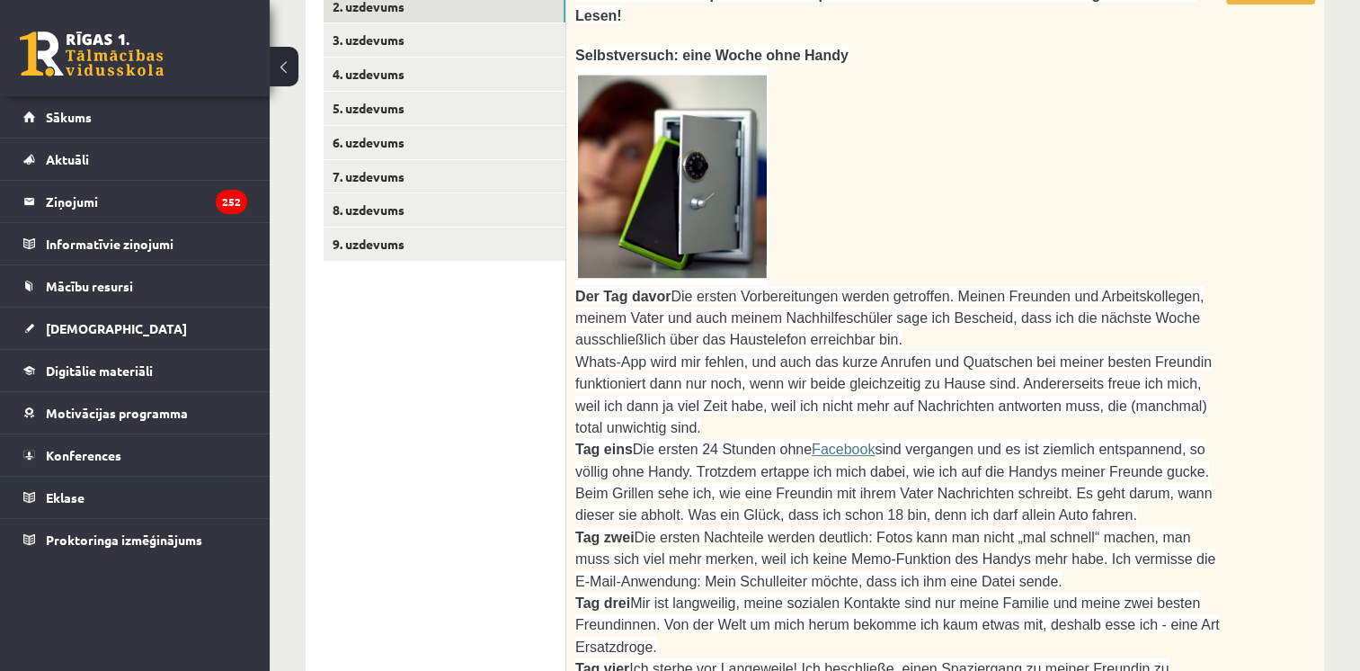
scroll to position [367, 0]
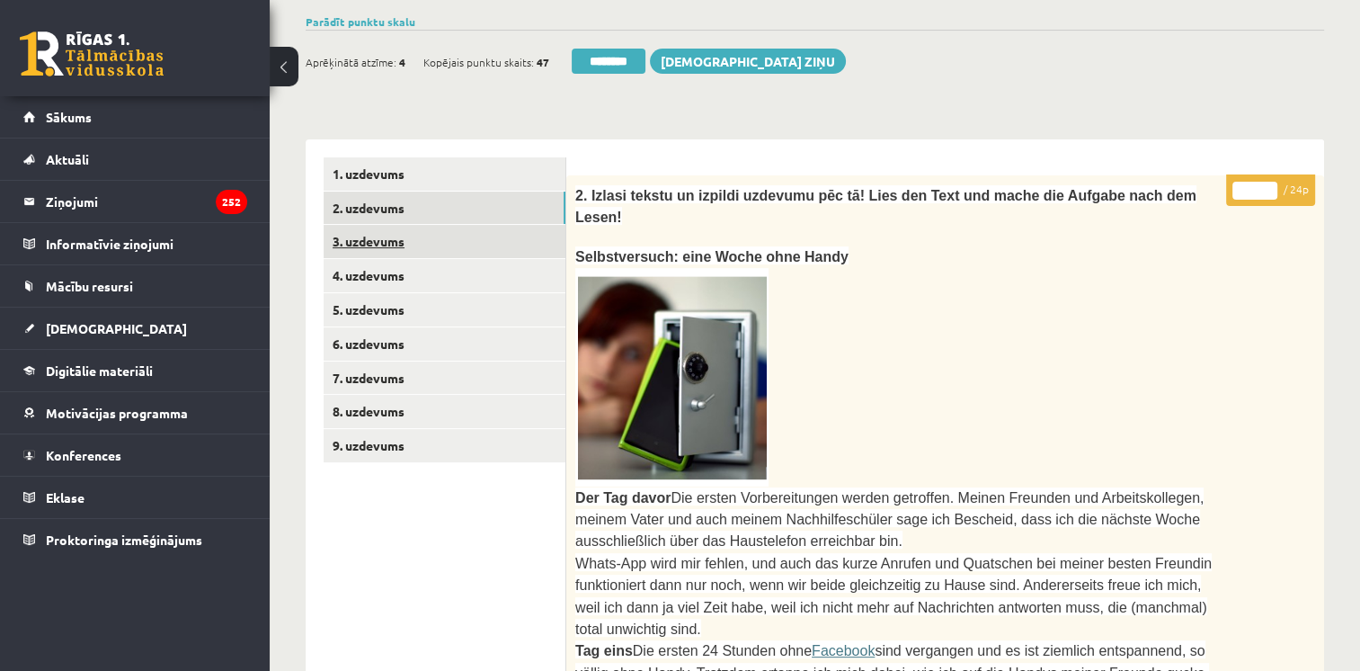
click at [356, 241] on link "3. uzdevums" at bounding box center [445, 241] width 242 height 33
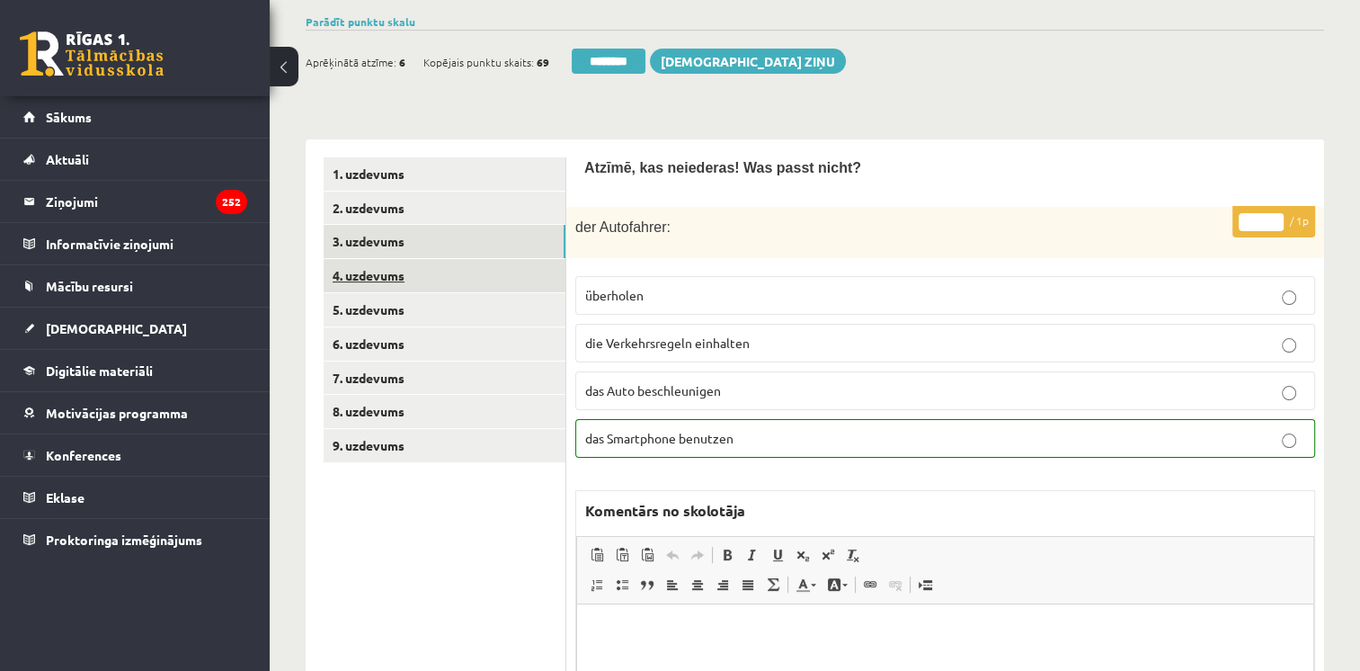
scroll to position [0, 0]
click at [358, 278] on link "4. uzdevums" at bounding box center [445, 275] width 242 height 33
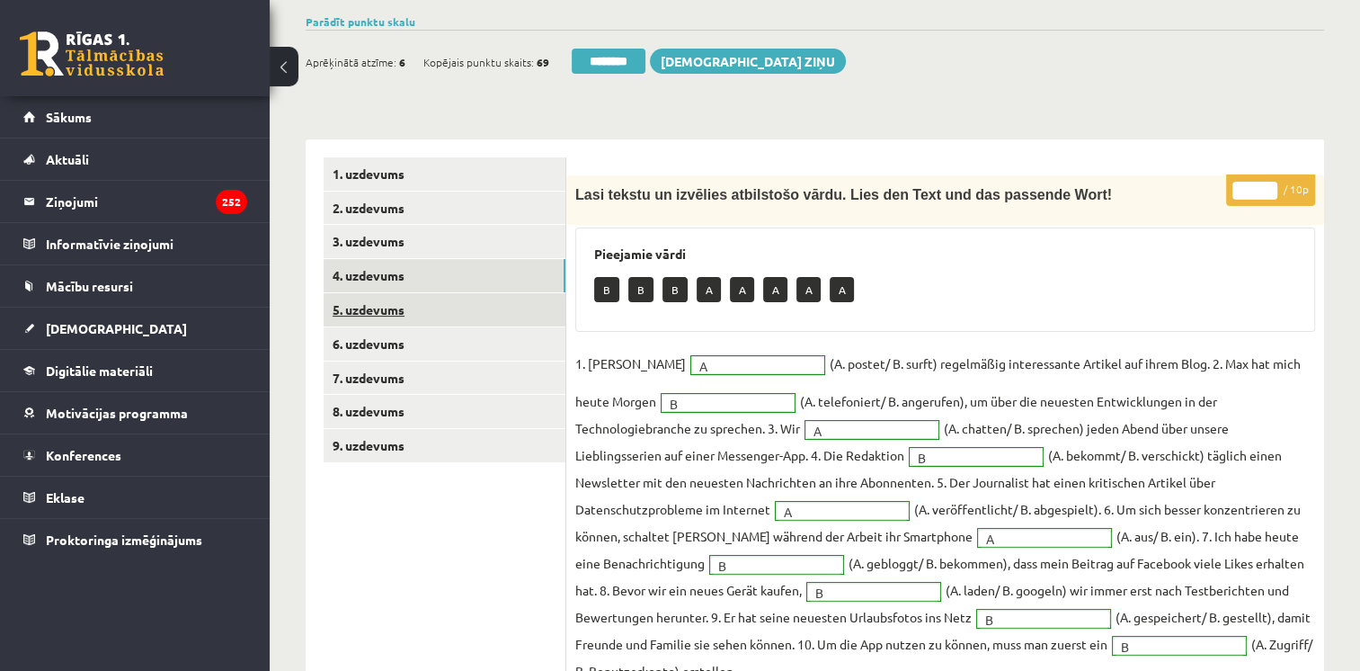
click at [360, 316] on link "5. uzdevums" at bounding box center [445, 309] width 242 height 33
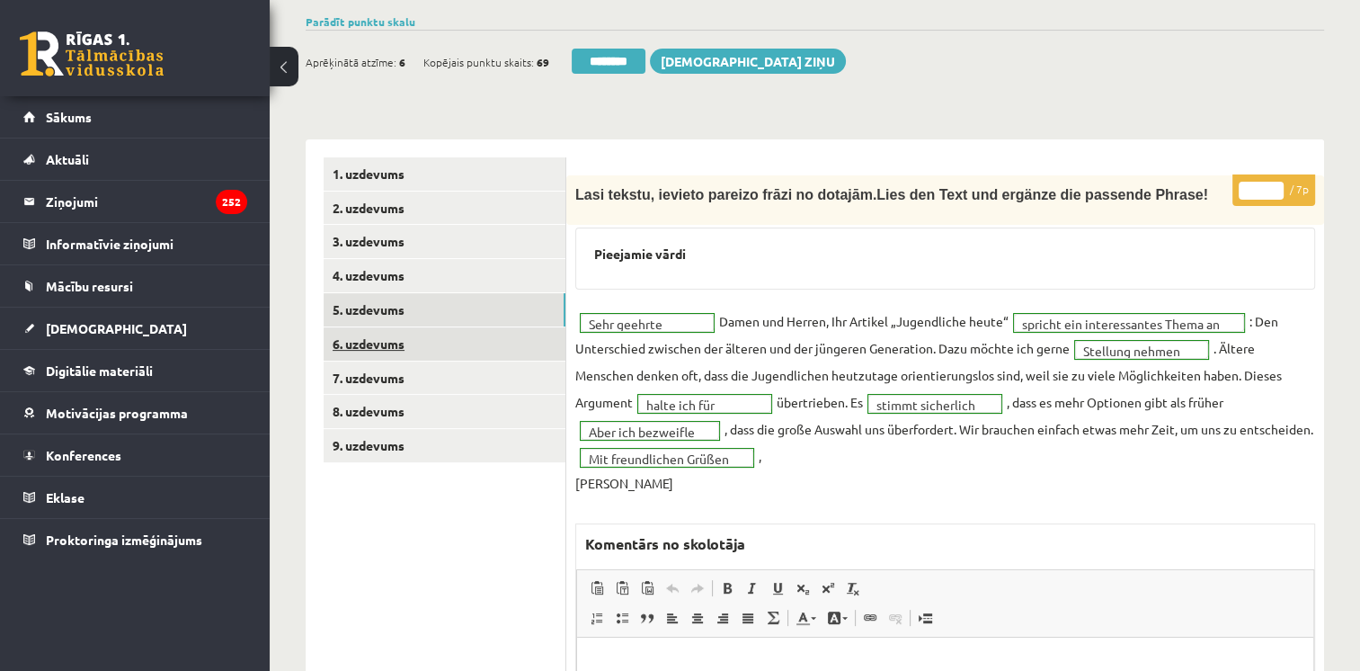
click at [367, 343] on link "6. uzdevums" at bounding box center [445, 343] width 242 height 33
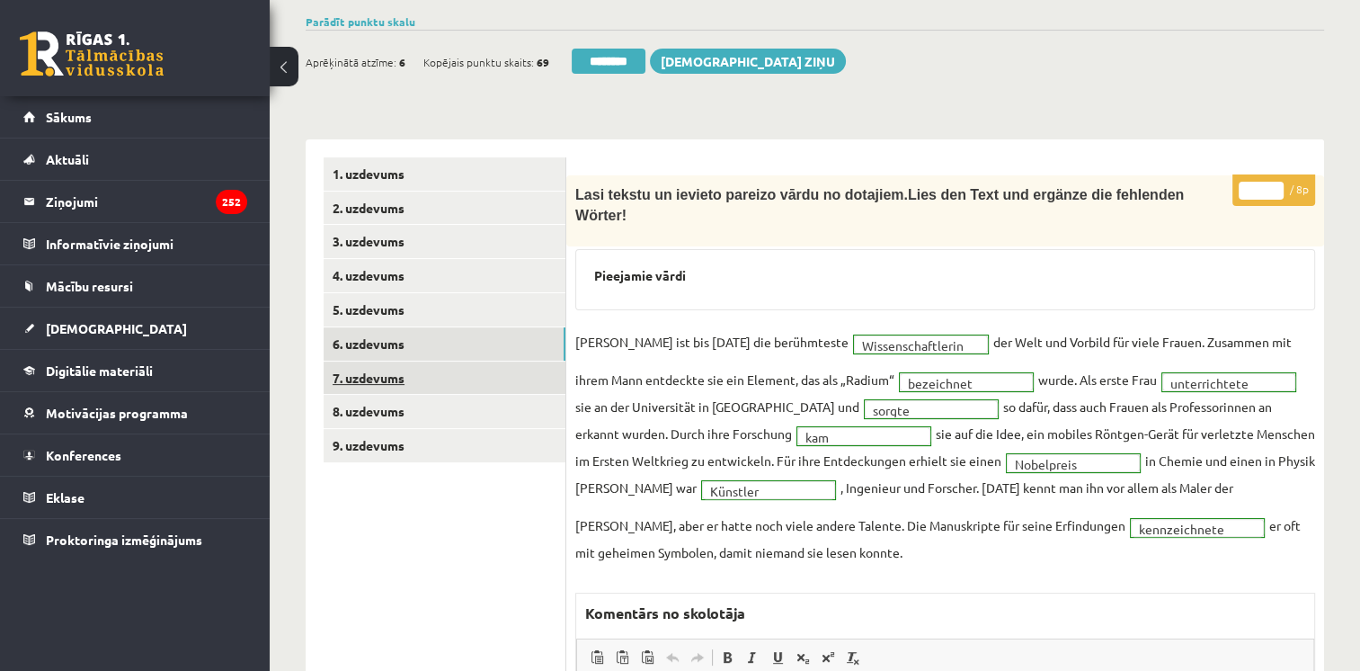
click at [406, 387] on link "7. uzdevums" at bounding box center [445, 377] width 242 height 33
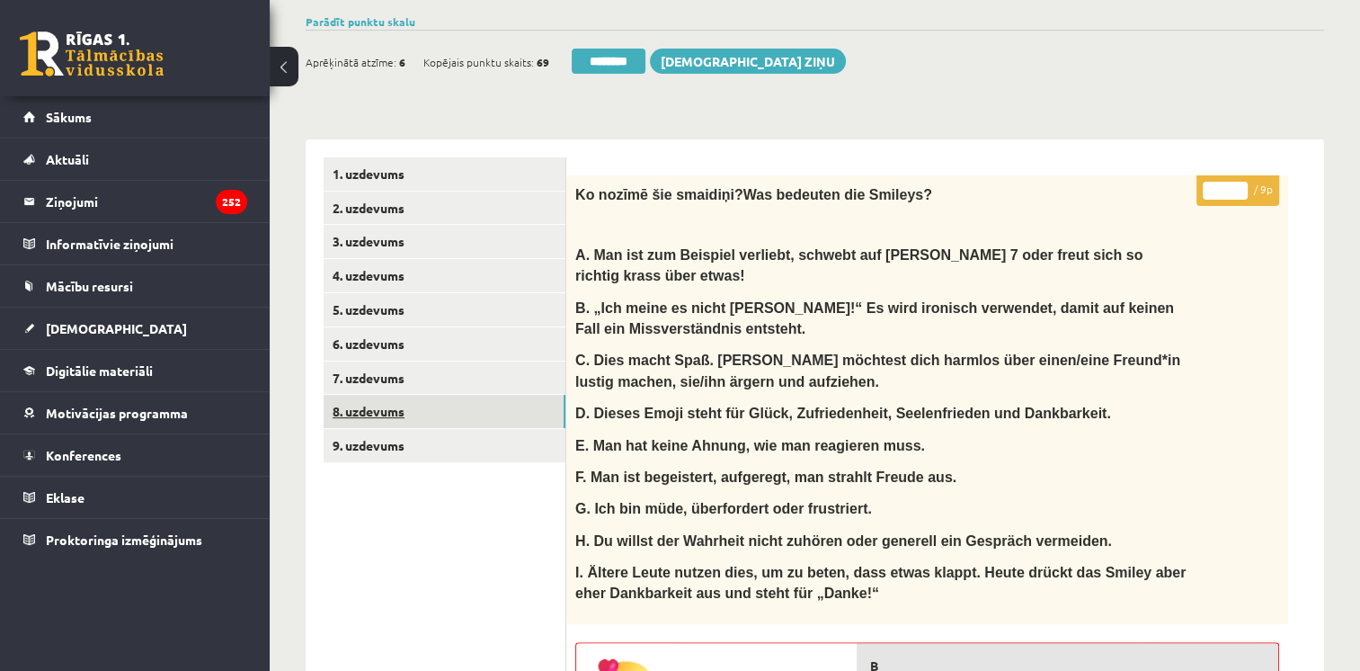
click at [405, 416] on link "8. uzdevums" at bounding box center [445, 411] width 242 height 33
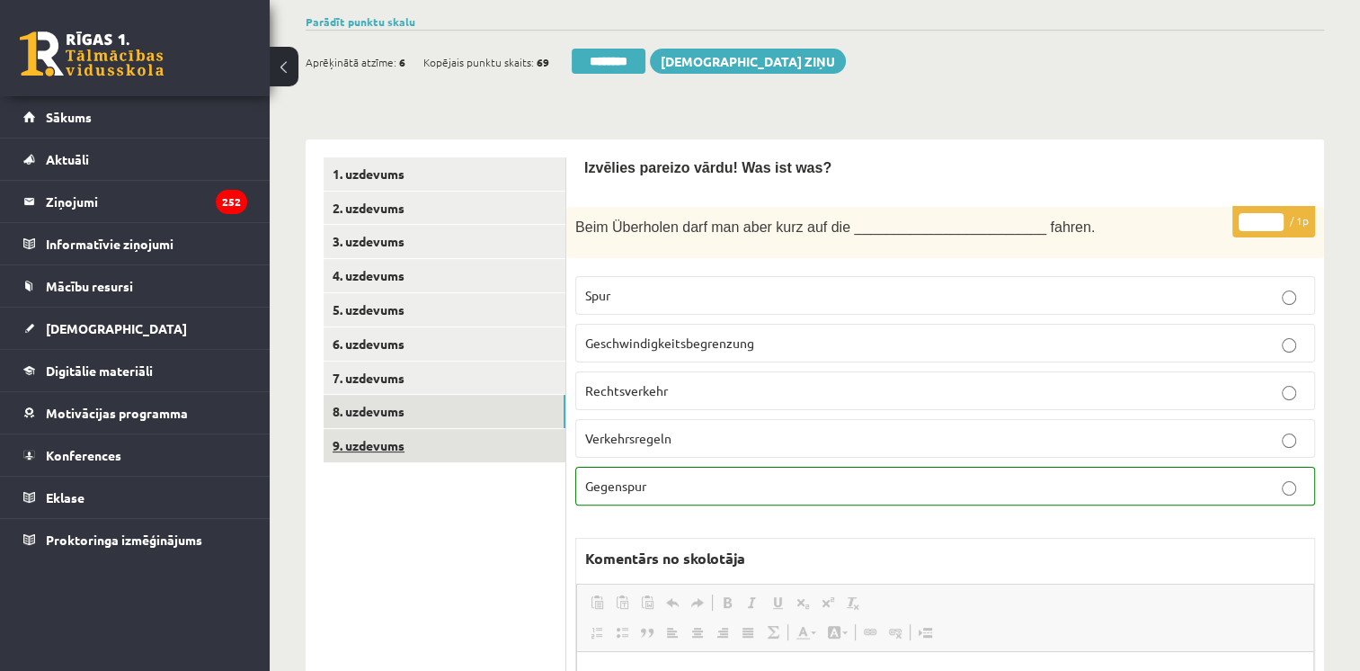
click at [393, 447] on link "9. uzdevums" at bounding box center [445, 445] width 242 height 33
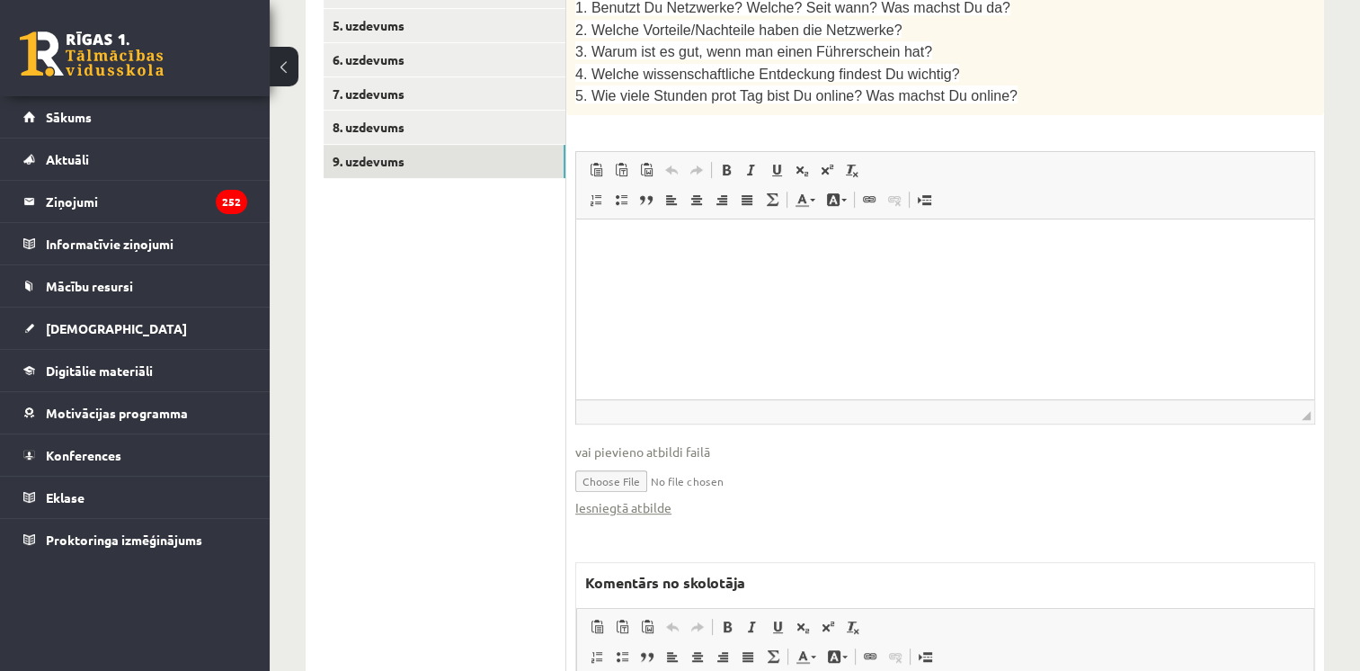
scroll to position [658, 0]
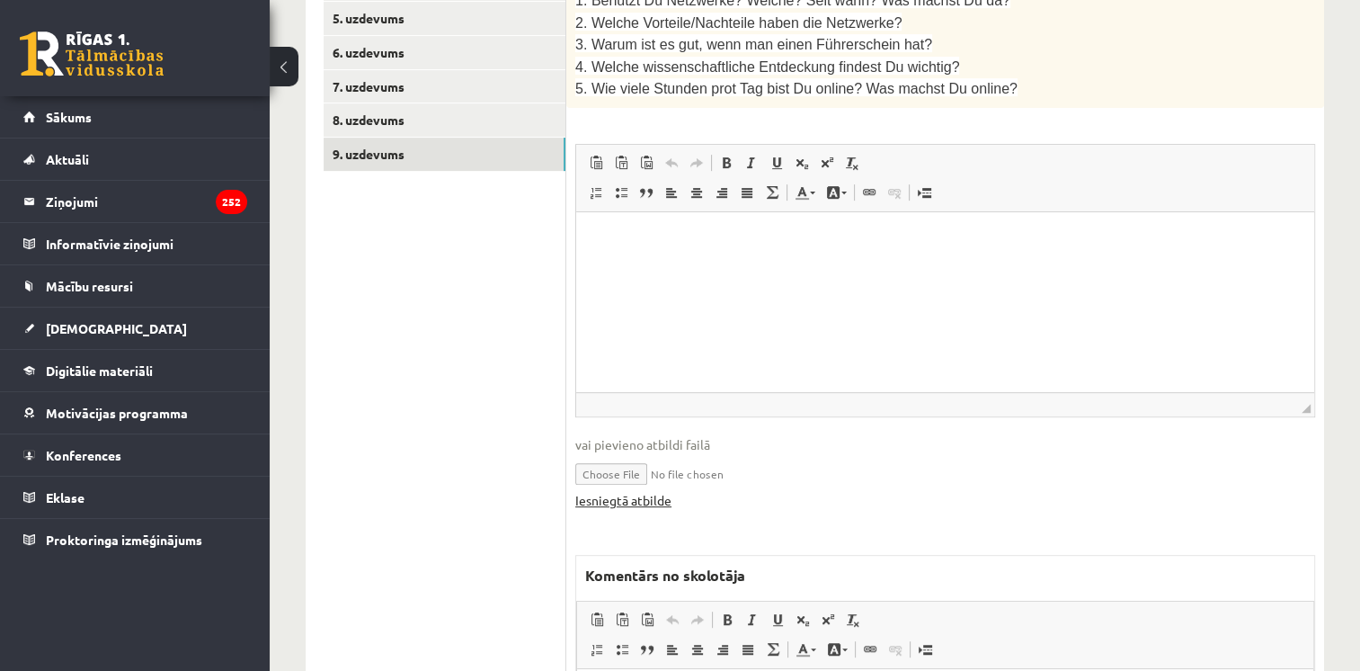
click at [598, 493] on link "Iesniegtā atbilde" at bounding box center [623, 500] width 96 height 19
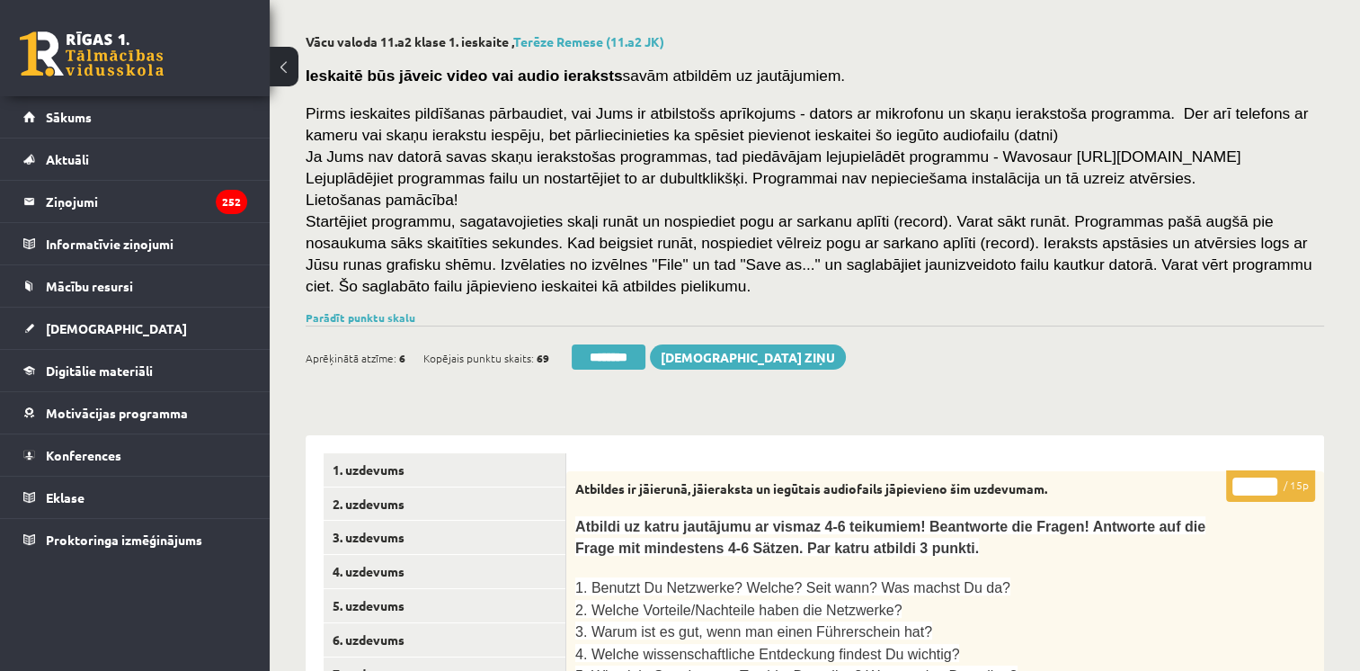
click at [1273, 481] on input "*" at bounding box center [1254, 486] width 45 height 18
click at [1273, 481] on input "**" at bounding box center [1254, 486] width 45 height 18
type input "**"
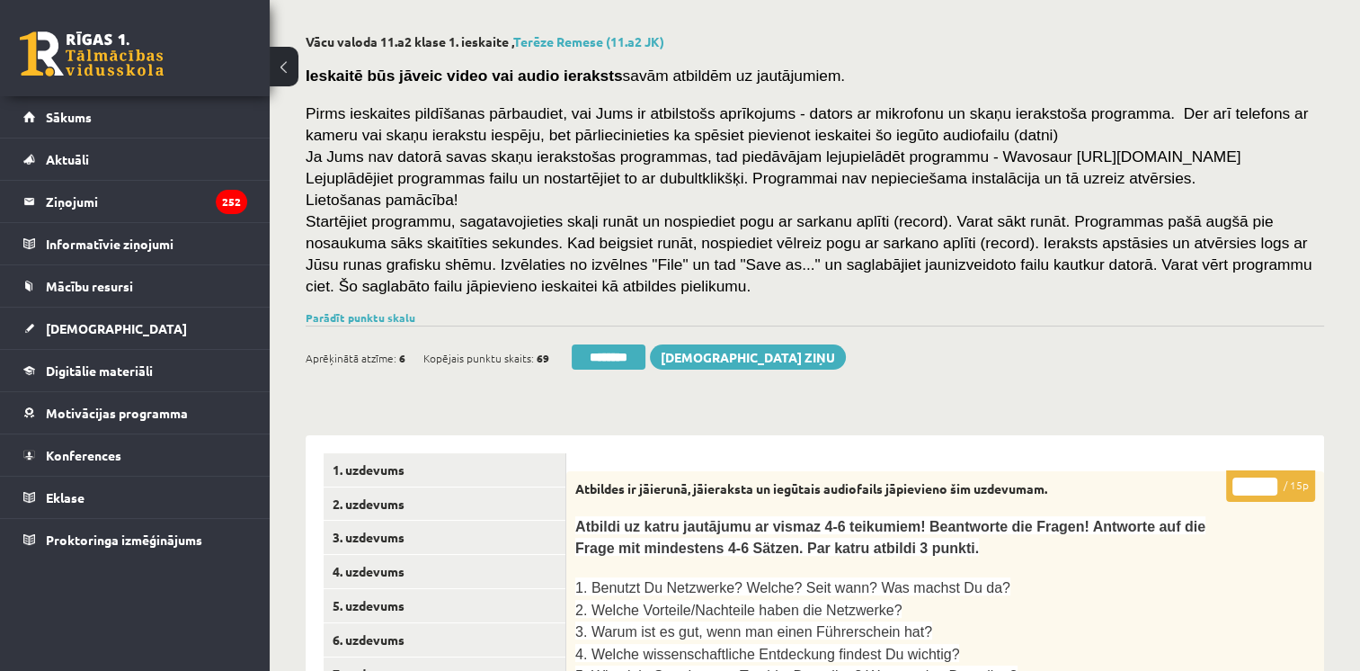
click at [1273, 481] on input "**" at bounding box center [1254, 486] width 45 height 18
click at [385, 640] on link "6. uzdevums" at bounding box center [445, 639] width 242 height 33
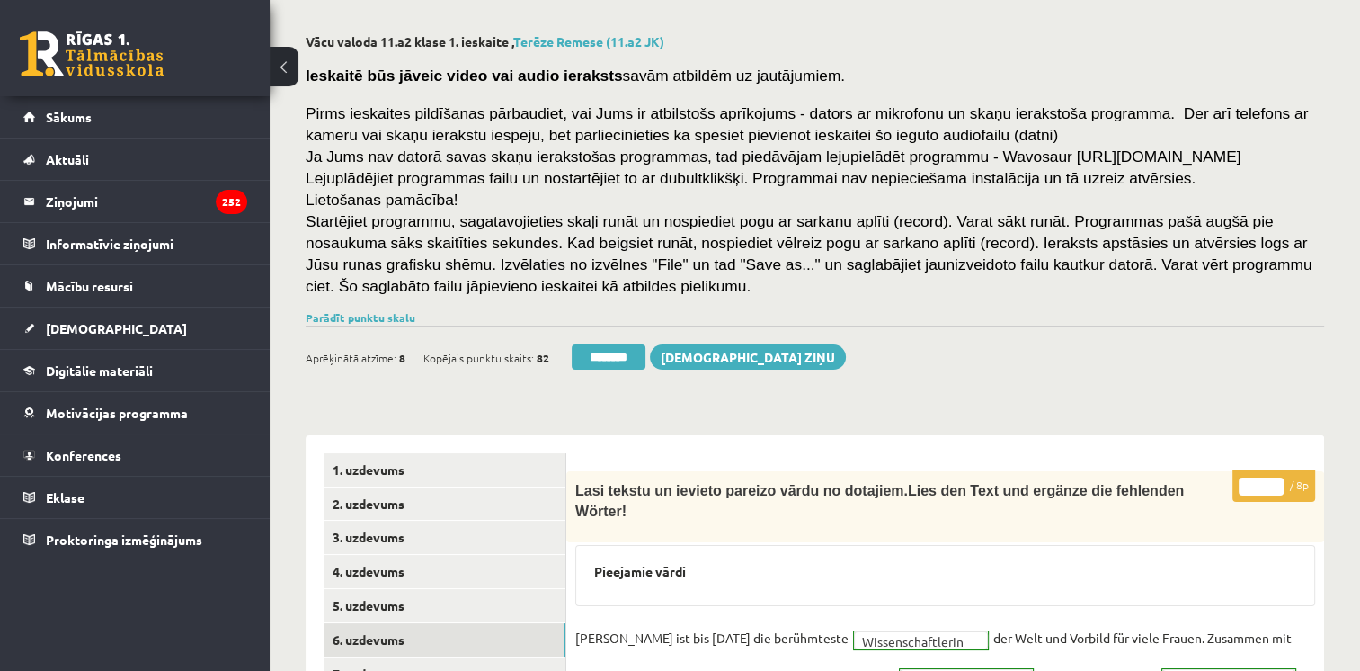
scroll to position [0, 0]
click at [625, 357] on input "********" at bounding box center [609, 356] width 74 height 25
click at [394, 314] on link "Parādīt punktu skalu" at bounding box center [361, 317] width 110 height 14
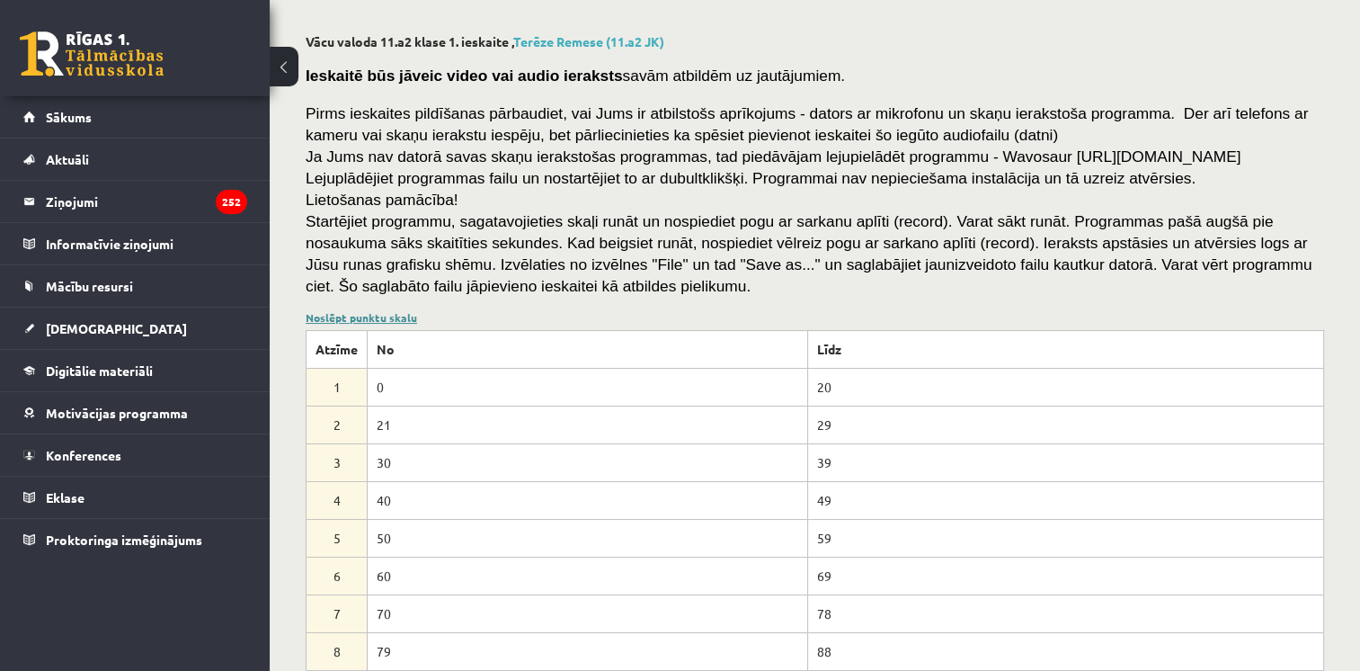
click at [404, 319] on link "Noslēpt punktu skalu" at bounding box center [361, 317] width 111 height 14
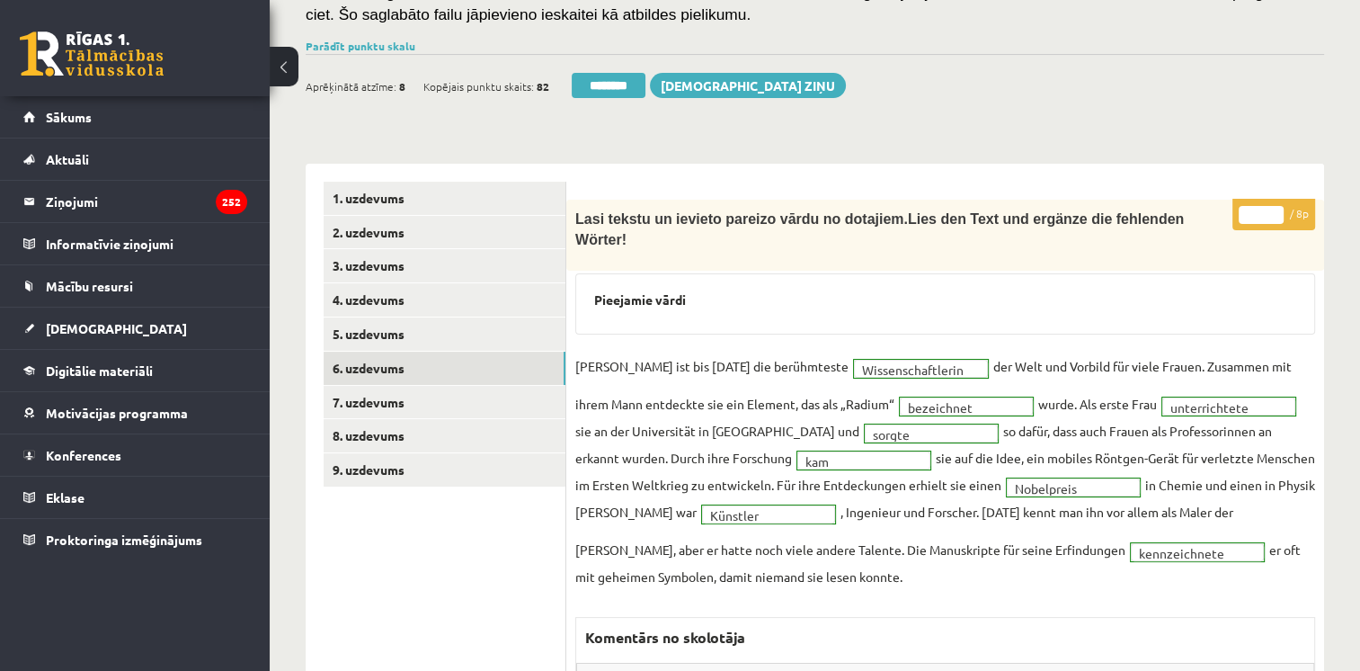
scroll to position [374, 0]
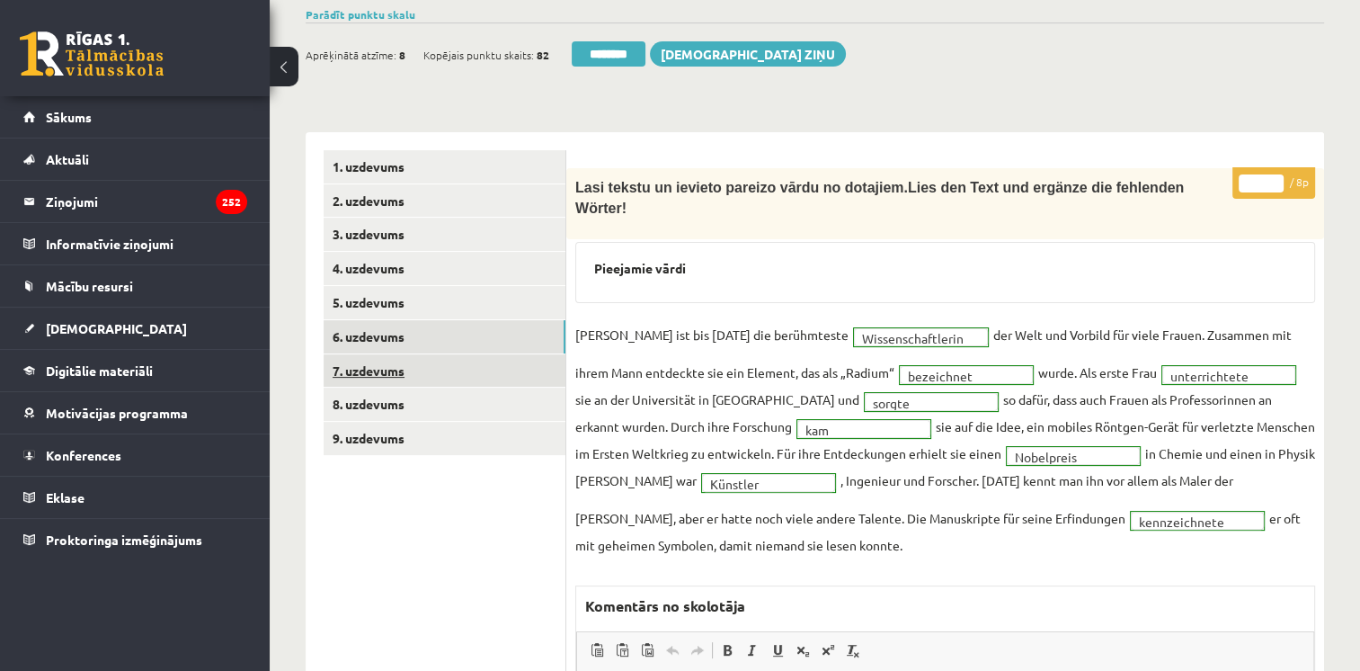
click at [378, 365] on link "7. uzdevums" at bounding box center [445, 370] width 242 height 33
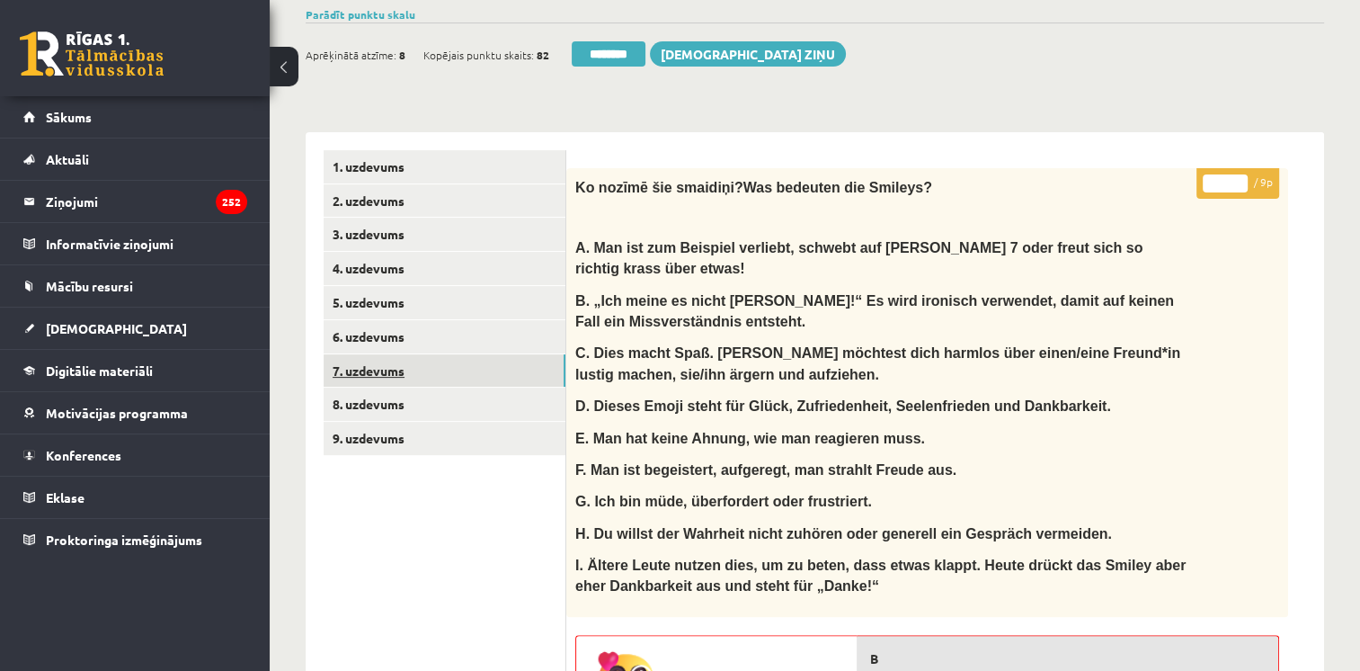
scroll to position [0, 0]
click at [378, 407] on link "8. uzdevums" at bounding box center [445, 403] width 242 height 33
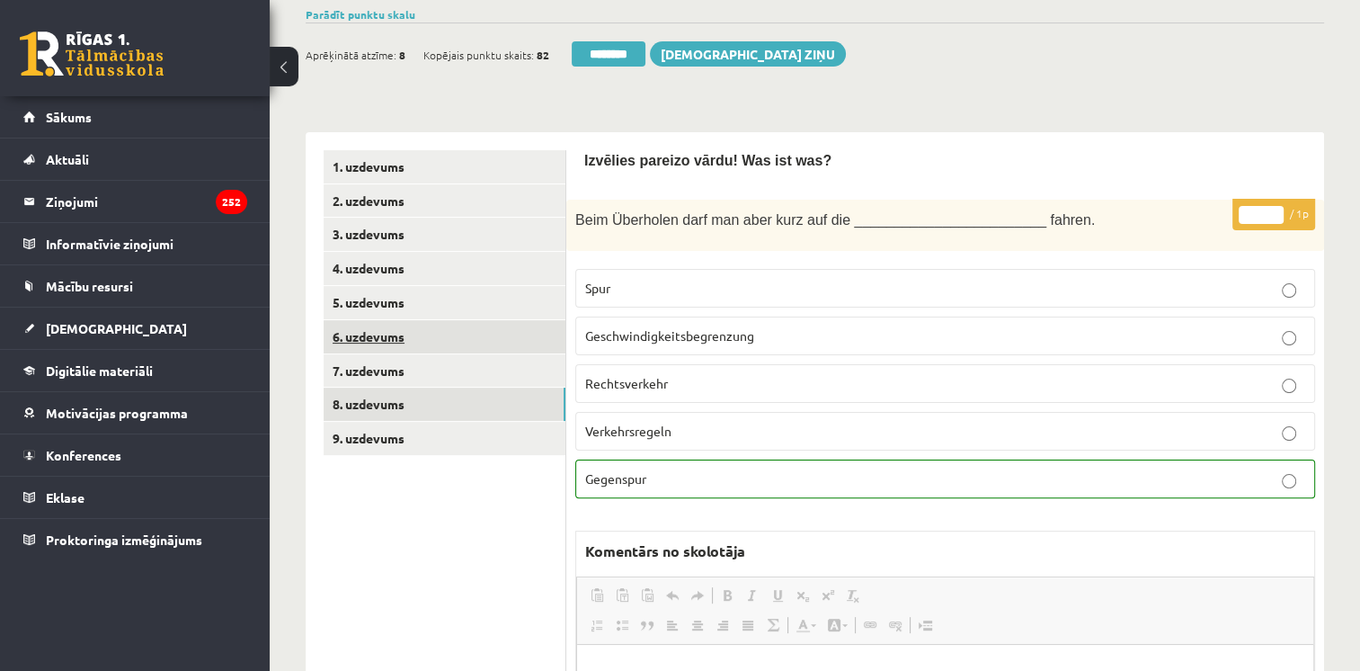
click at [381, 335] on link "6. uzdevums" at bounding box center [445, 336] width 242 height 33
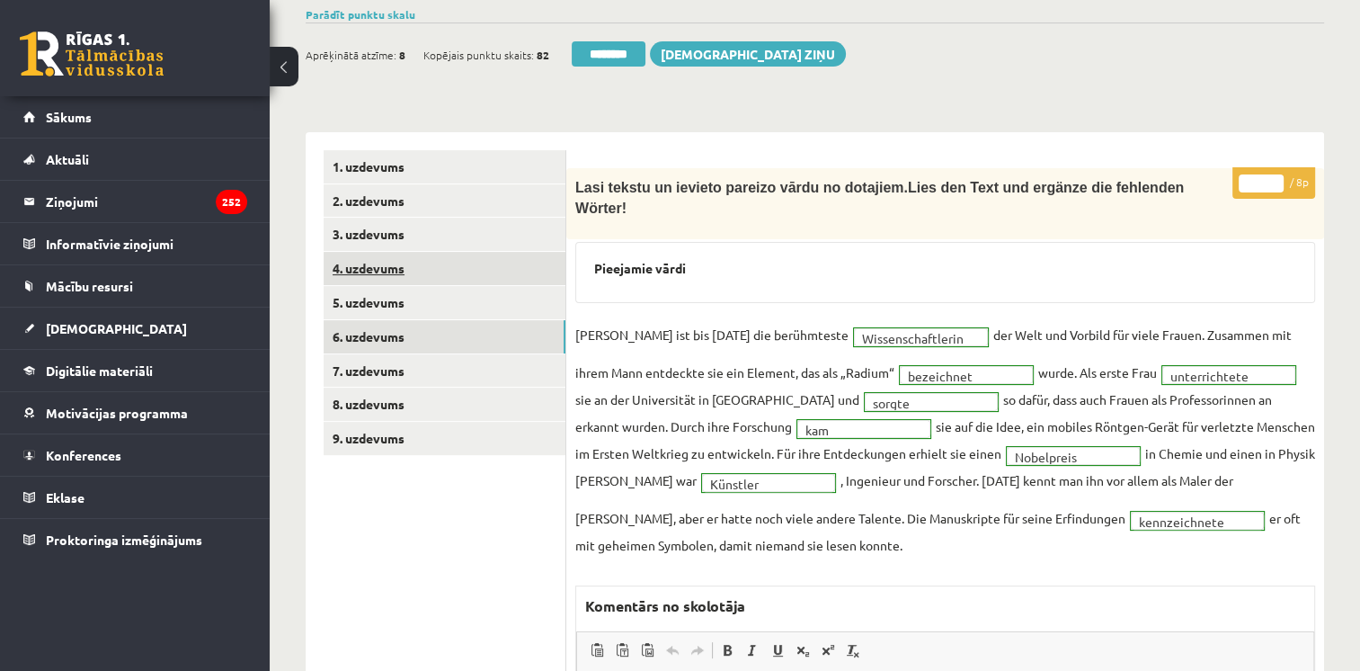
click at [392, 269] on link "4. uzdevums" at bounding box center [445, 268] width 242 height 33
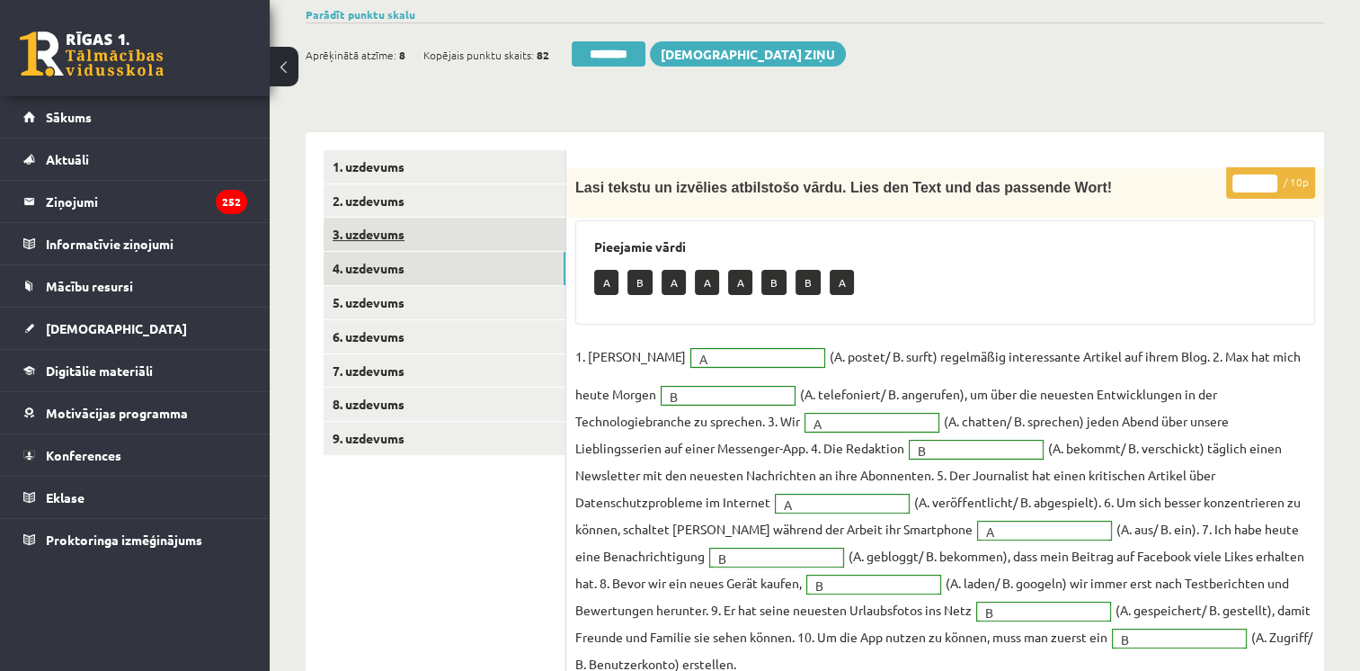
click at [388, 232] on link "3. uzdevums" at bounding box center [445, 234] width 242 height 33
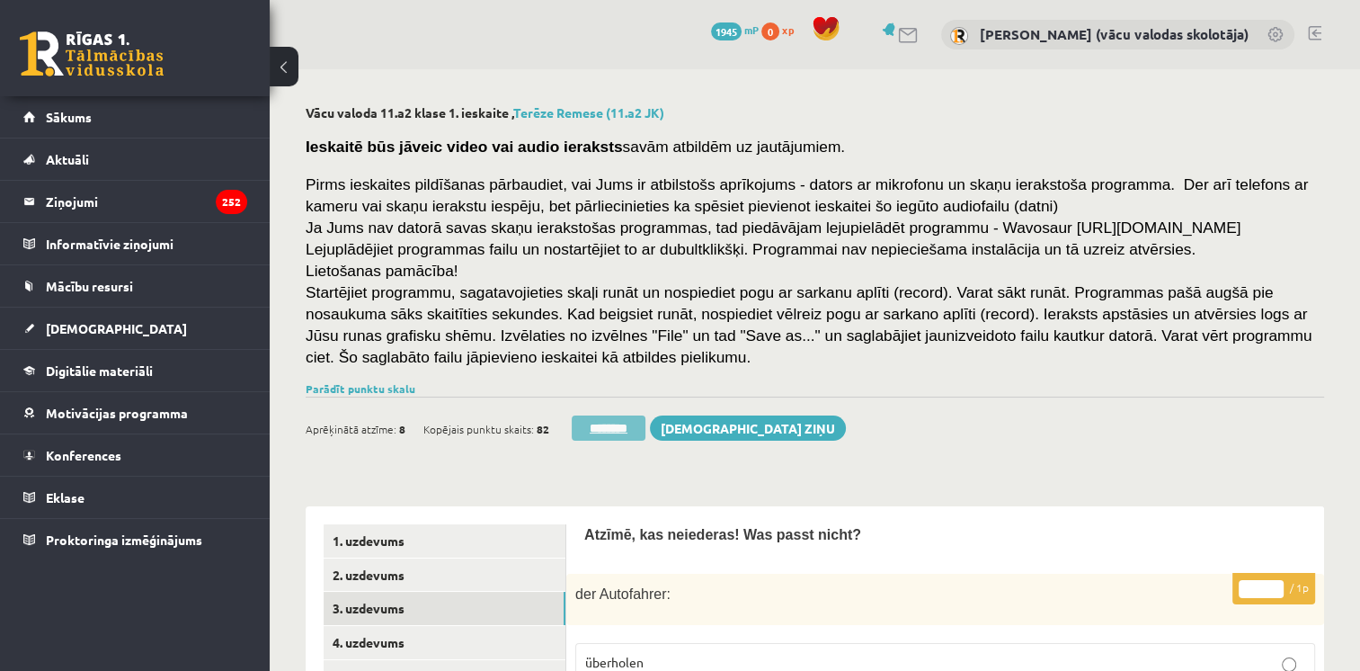
click at [604, 430] on input "********" at bounding box center [609, 427] width 74 height 25
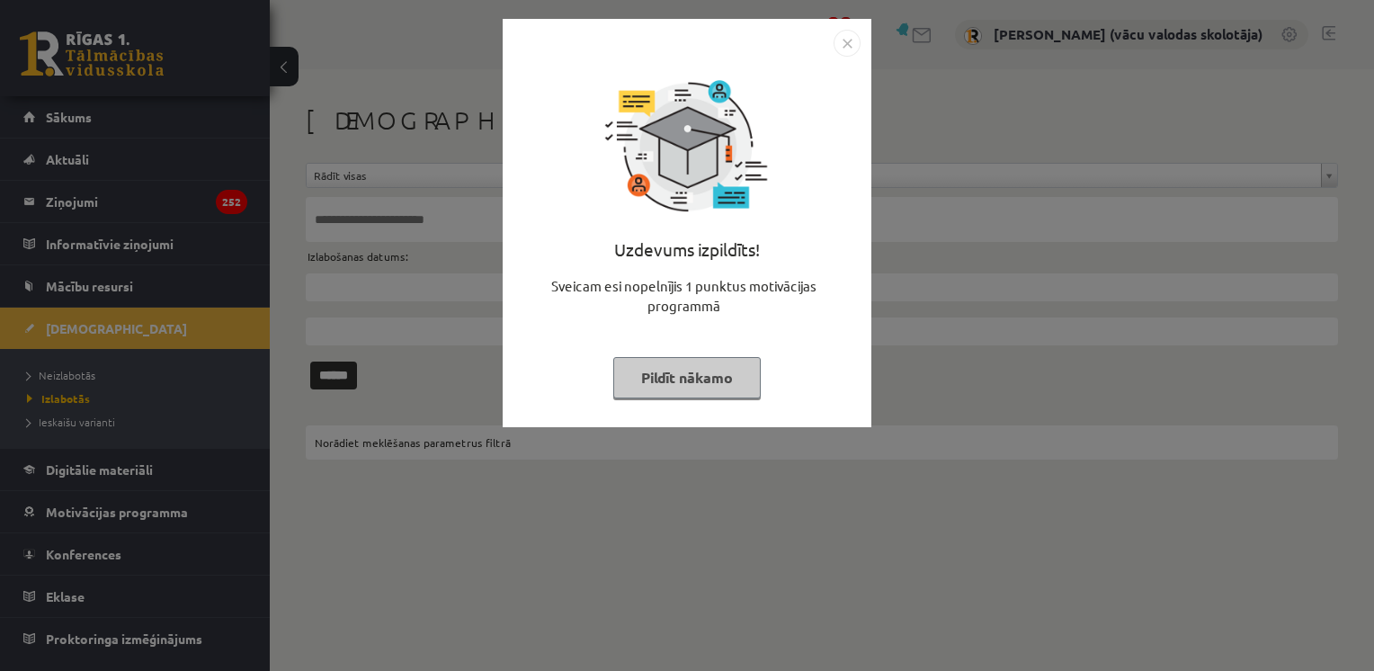
click at [647, 376] on button "Pildīt nākamo" at bounding box center [686, 377] width 147 height 41
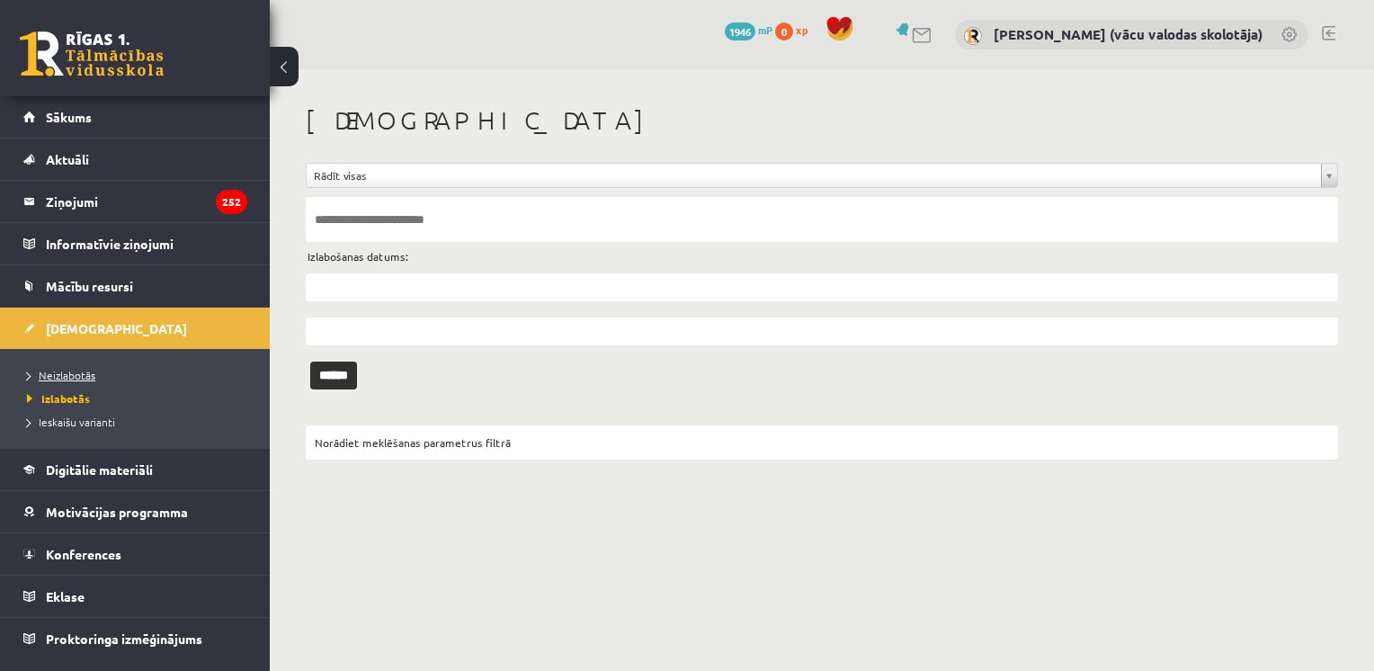
click at [94, 372] on link "Neizlabotās" at bounding box center [139, 375] width 225 height 16
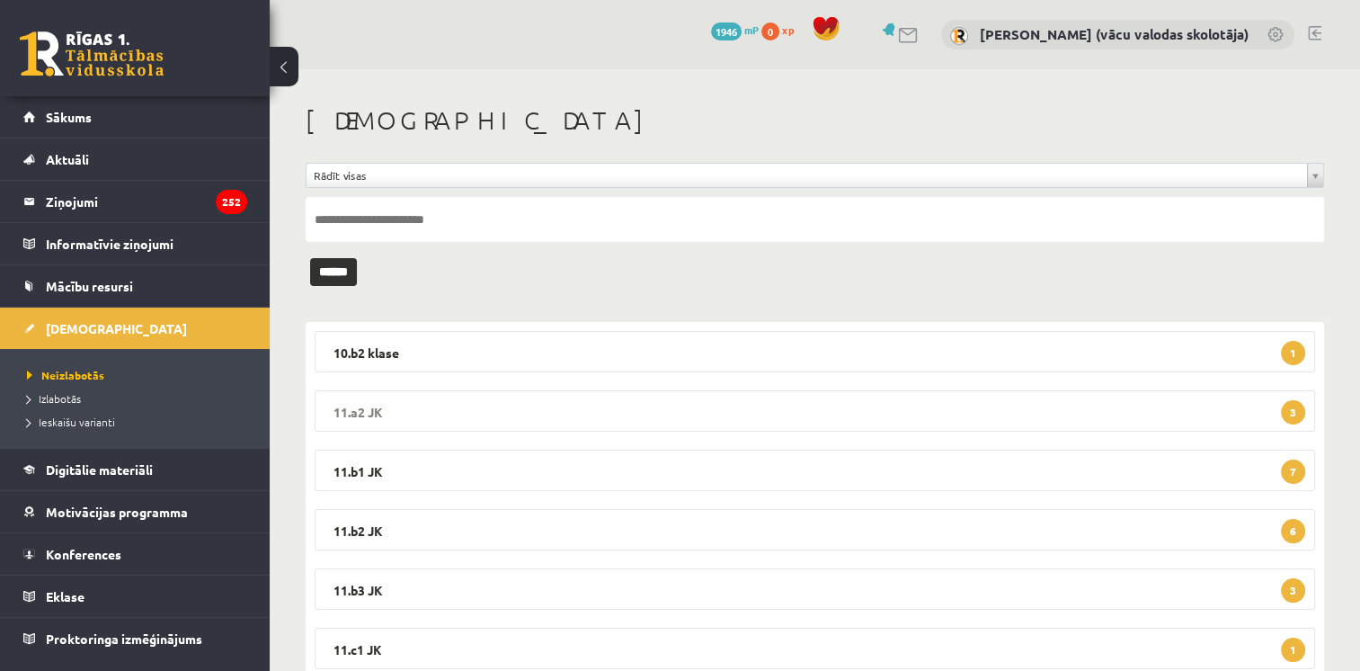
click at [420, 410] on legend "11.a2 JK 3" at bounding box center [815, 410] width 1001 height 41
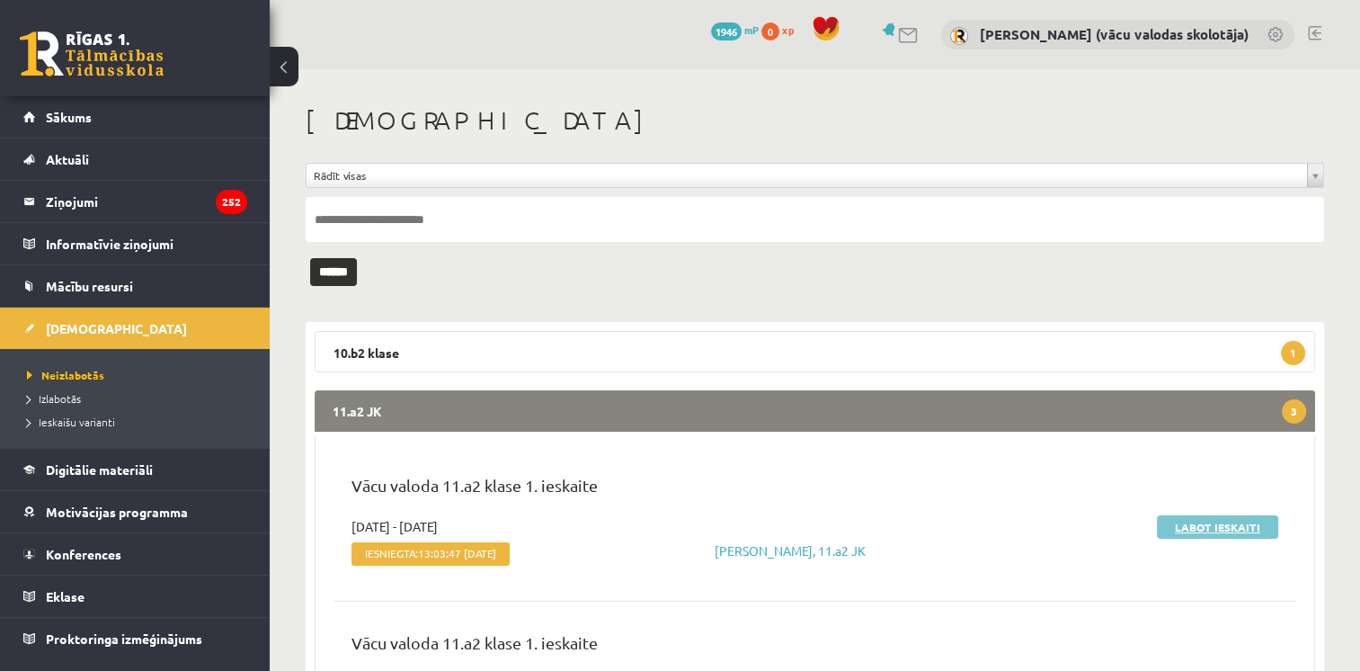
click at [1197, 523] on link "Labot ieskaiti" at bounding box center [1217, 526] width 121 height 23
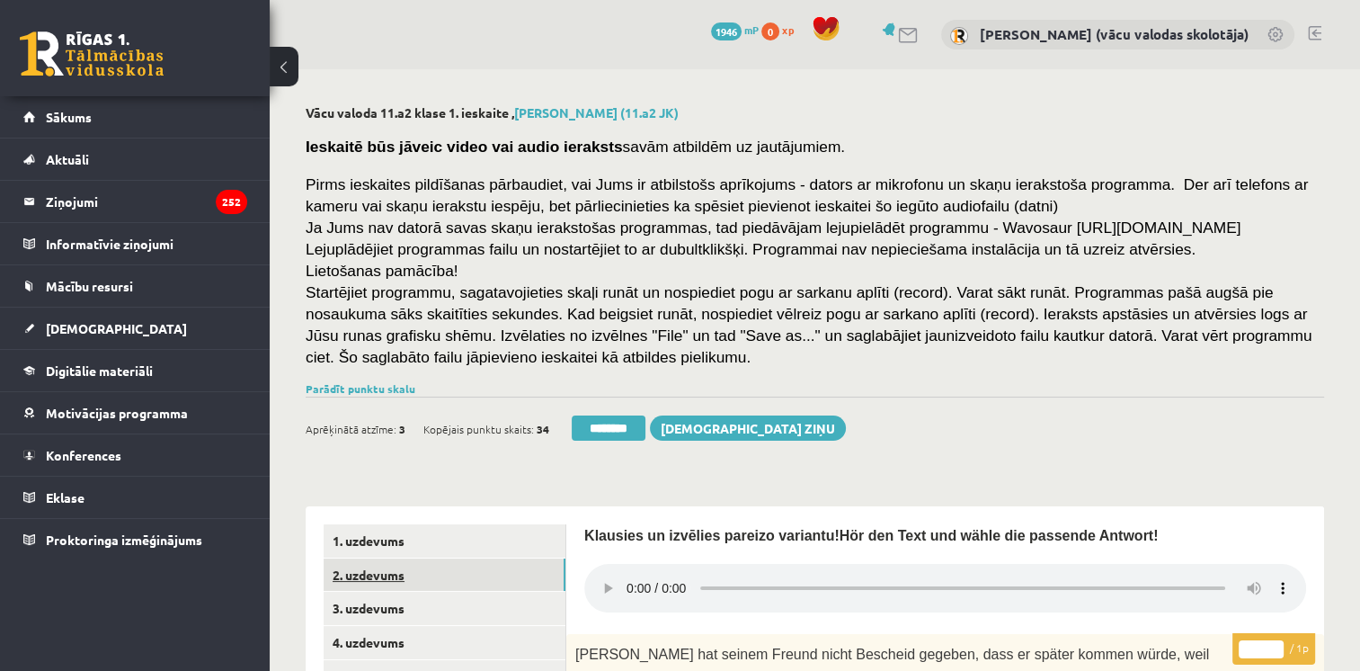
click at [405, 577] on link "2. uzdevums" at bounding box center [445, 574] width 242 height 33
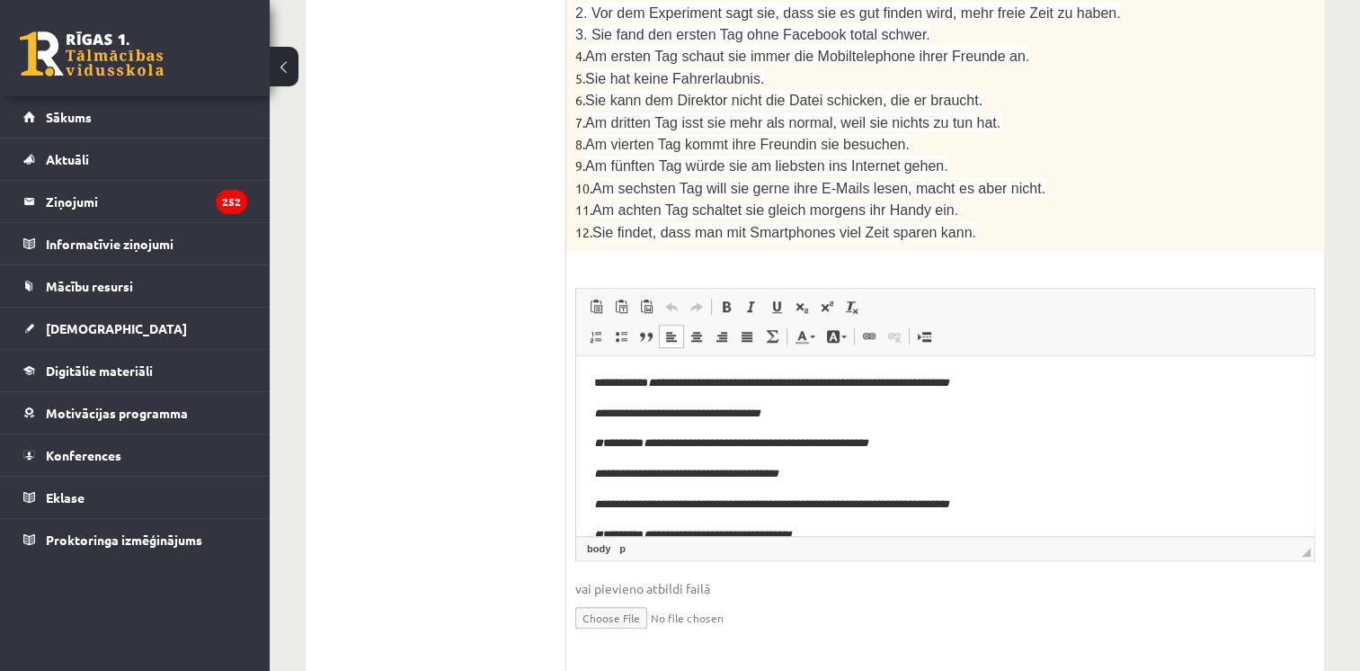
drag, startPoint x: 1306, startPoint y: 442, endPoint x: 1908, endPoint y: 500, distance: 604.1
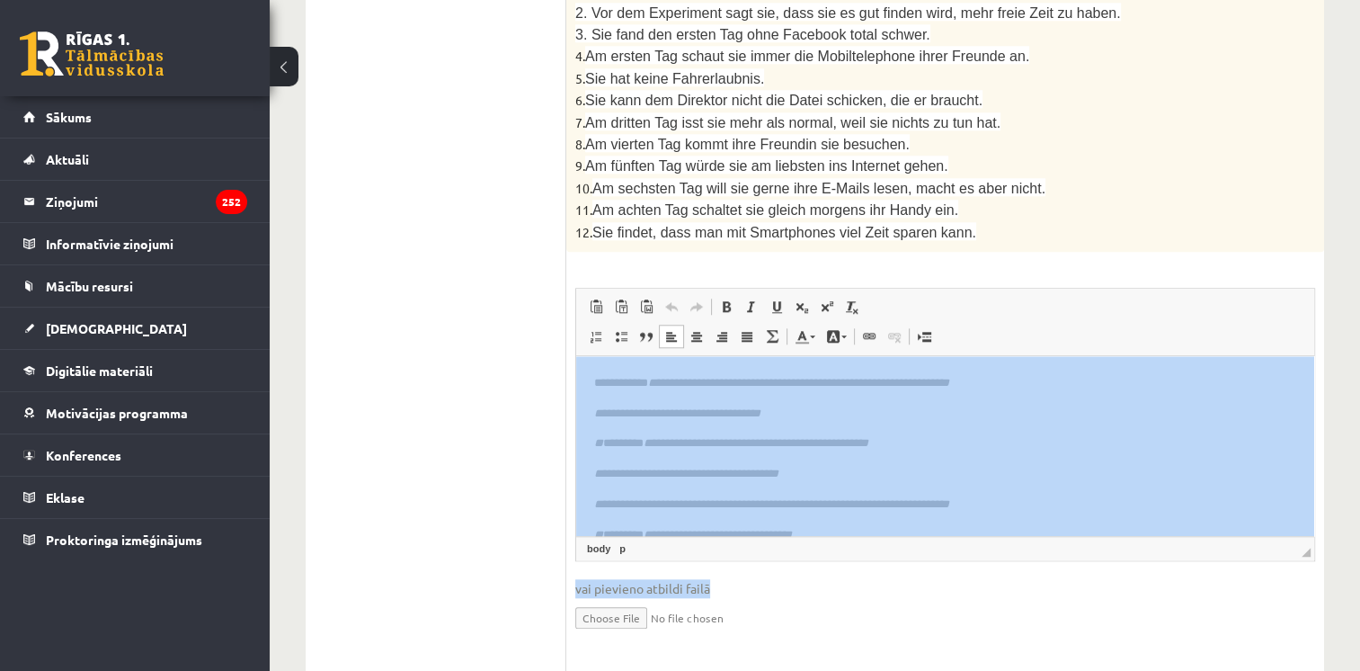
drag, startPoint x: 1359, startPoint y: 516, endPoint x: 1367, endPoint y: 378, distance: 138.7
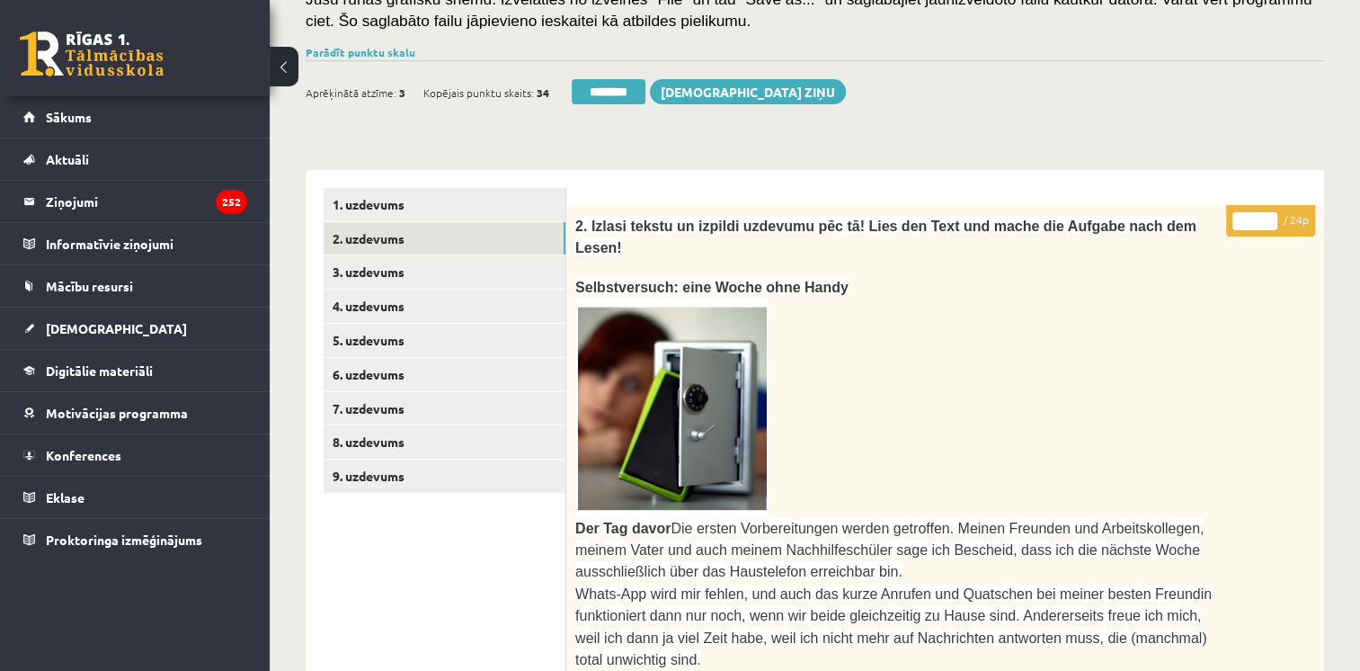
scroll to position [266, 0]
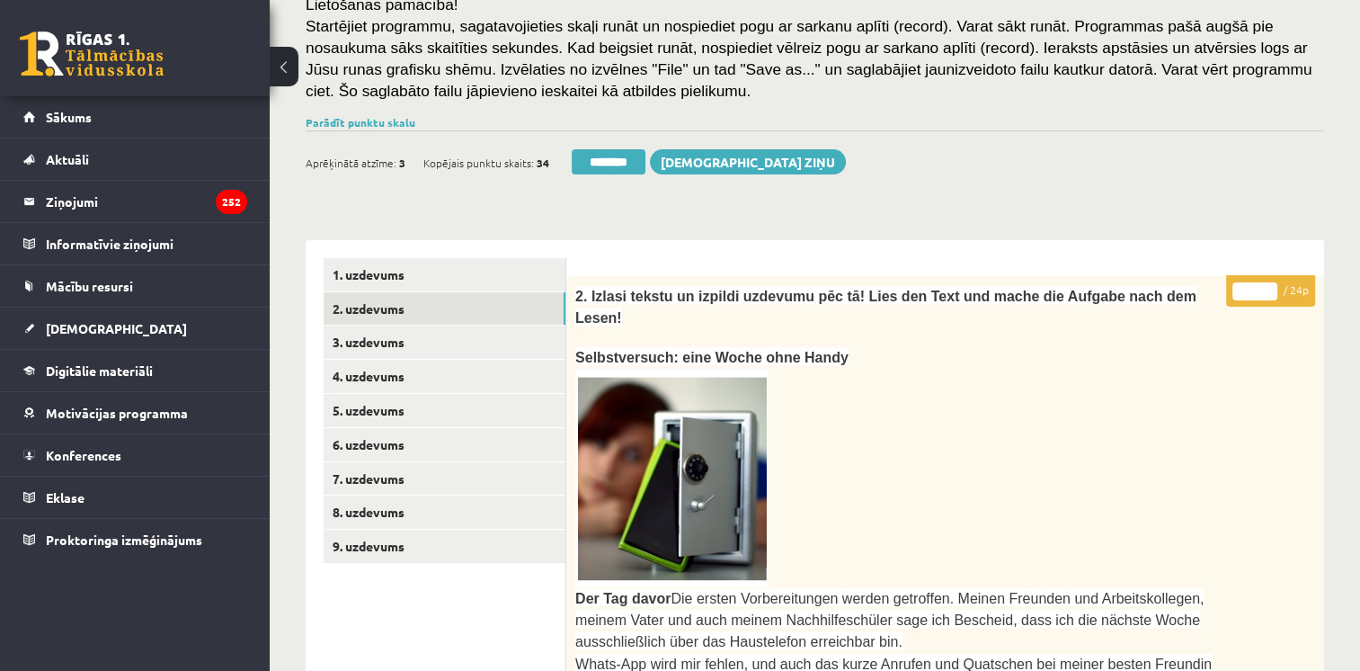
click at [1269, 286] on input "**" at bounding box center [1254, 291] width 45 height 18
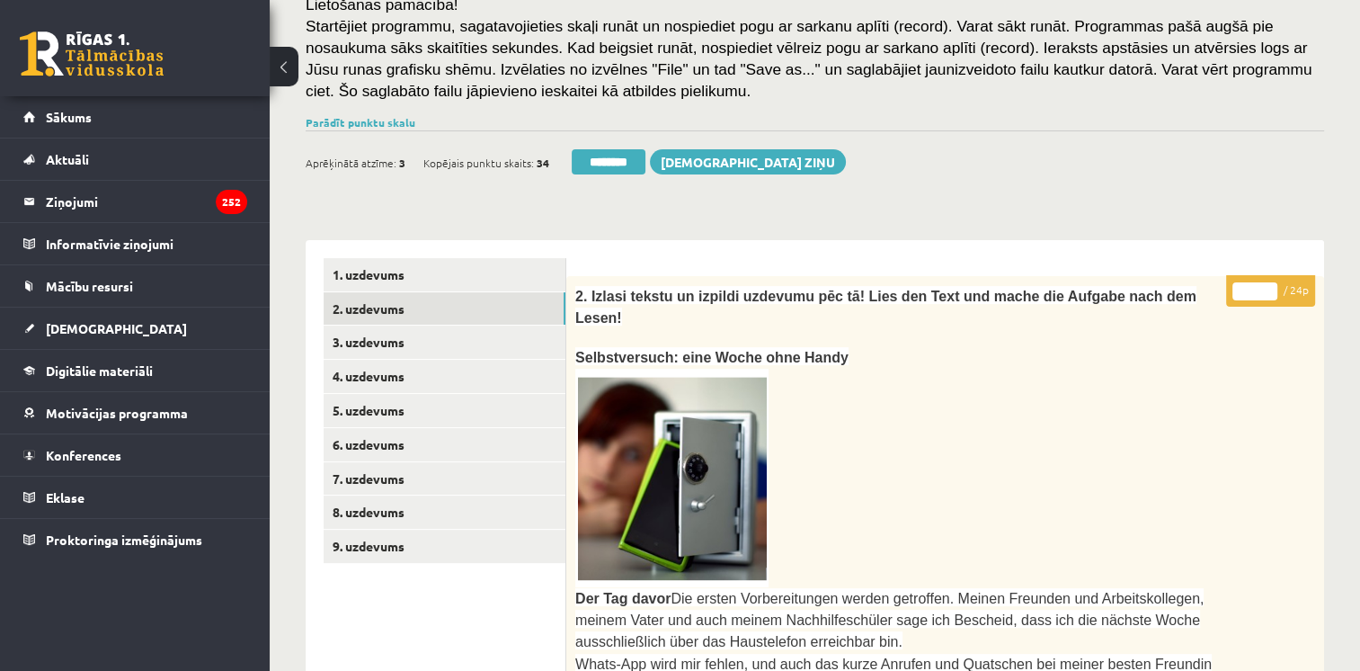
click at [1269, 286] on input "**" at bounding box center [1254, 291] width 45 height 18
type input "**"
click at [1269, 286] on input "**" at bounding box center [1254, 291] width 45 height 18
click at [413, 340] on link "3. uzdevums" at bounding box center [445, 341] width 242 height 33
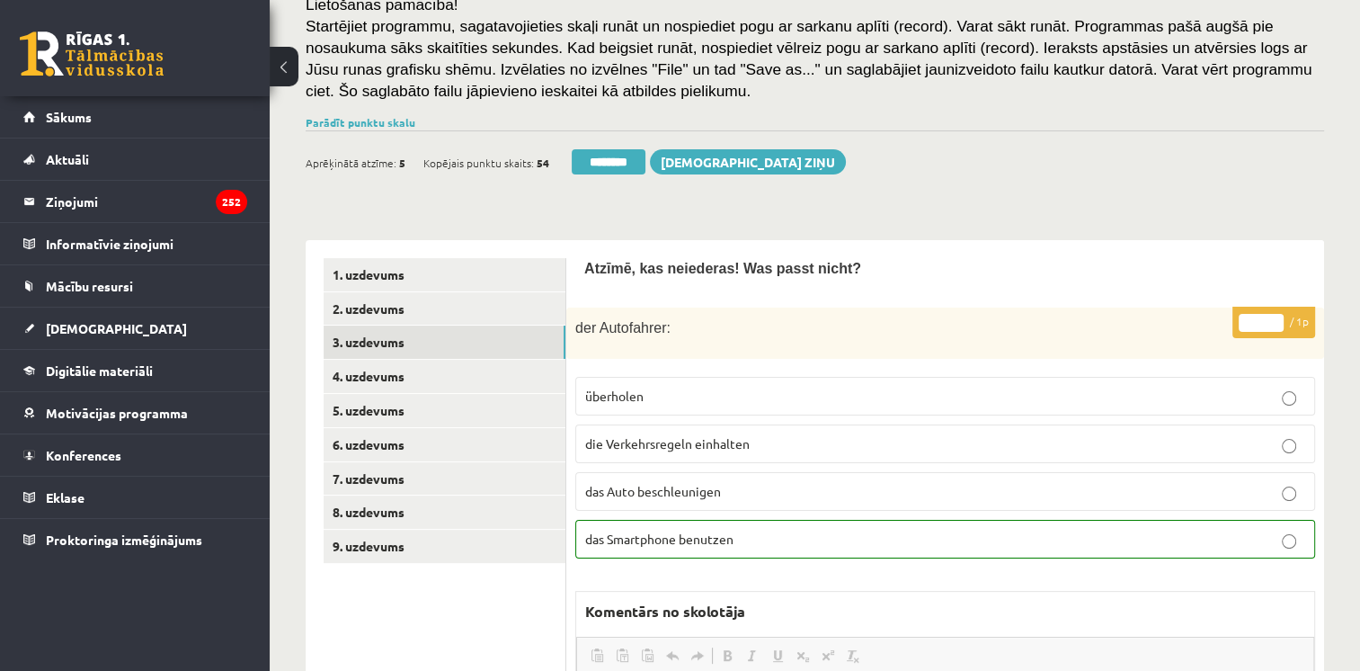
drag, startPoint x: 1259, startPoint y: 267, endPoint x: 851, endPoint y: 360, distance: 417.8
click at [373, 368] on link "4. uzdevums" at bounding box center [445, 376] width 242 height 33
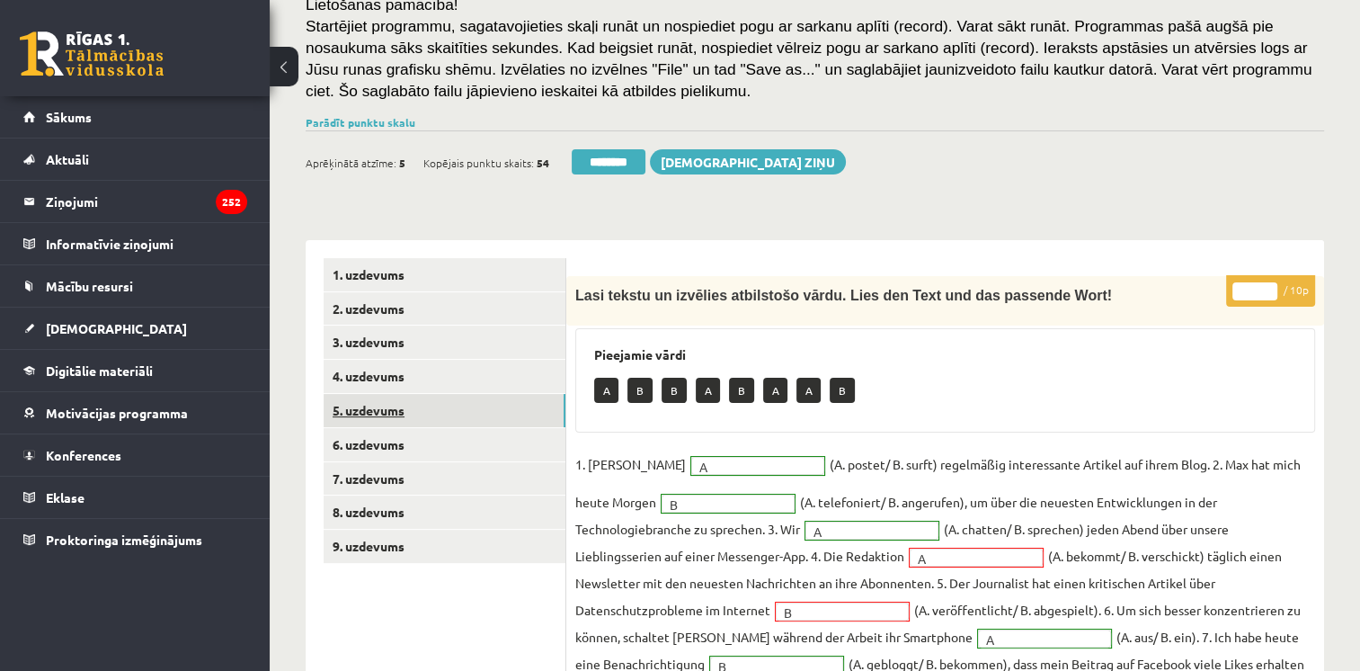
click at [379, 407] on link "5. uzdevums" at bounding box center [445, 410] width 242 height 33
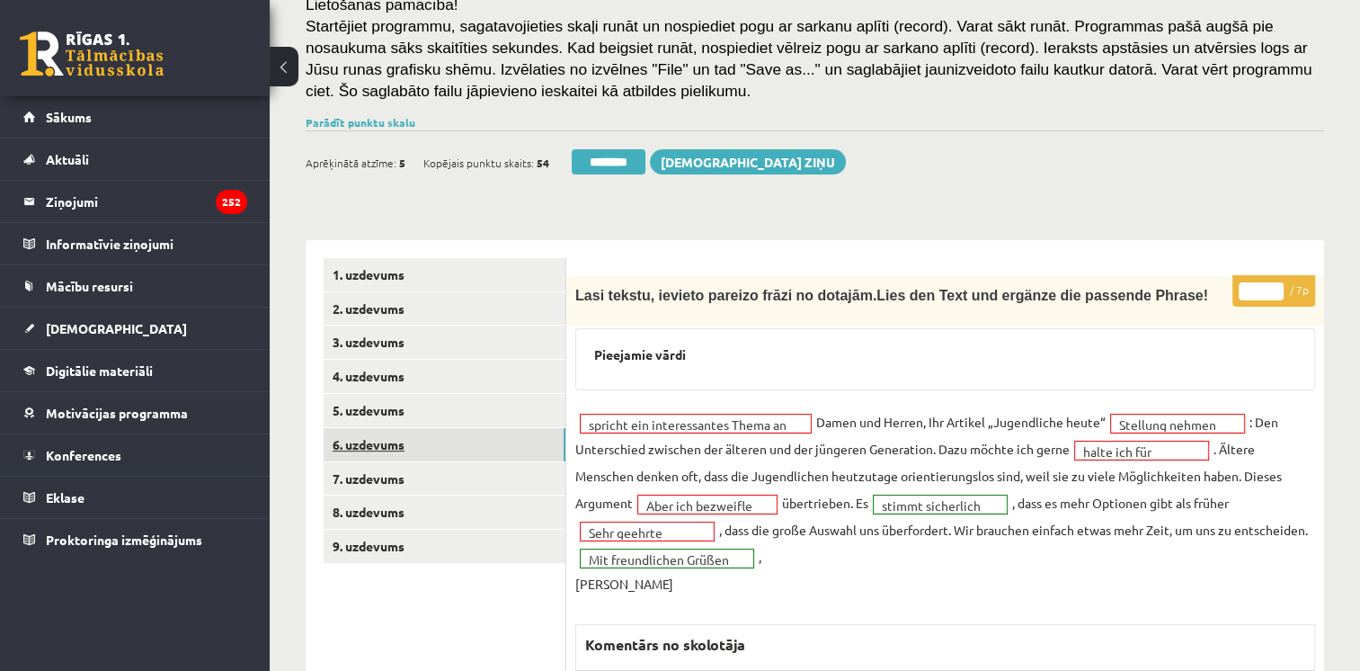
click at [380, 447] on link "6. uzdevums" at bounding box center [445, 444] width 242 height 33
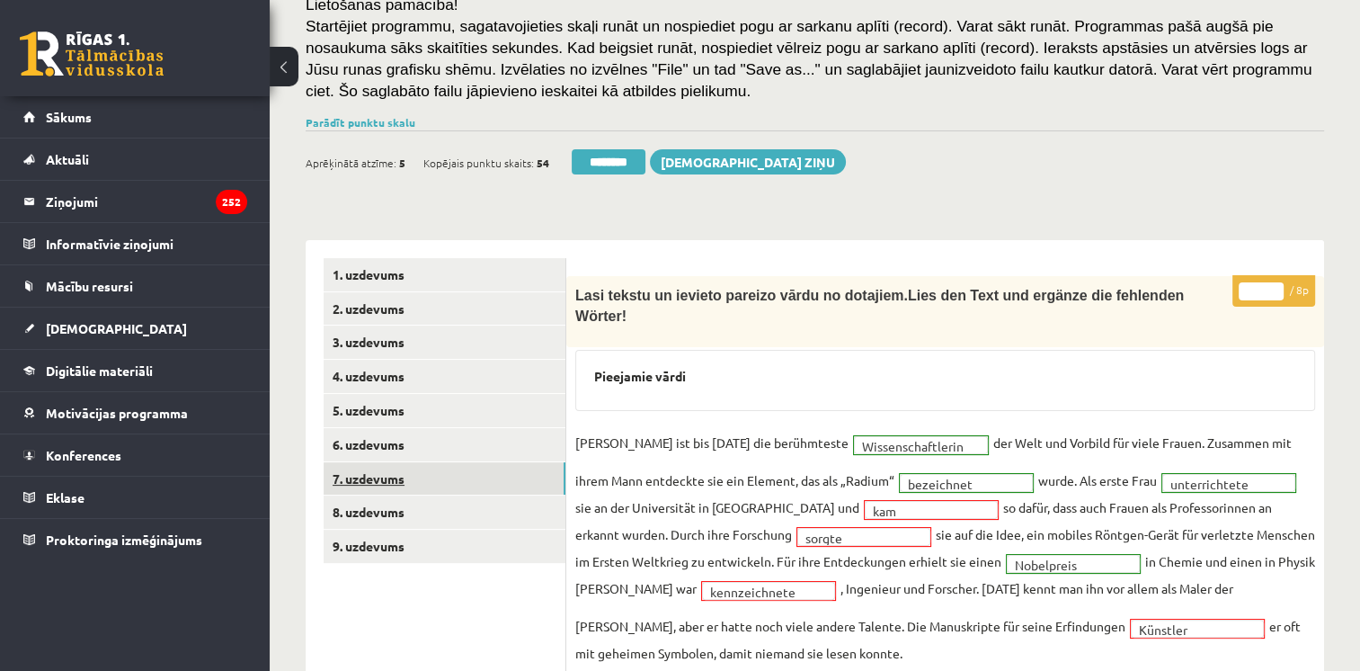
click at [379, 481] on link "7. uzdevums" at bounding box center [445, 478] width 242 height 33
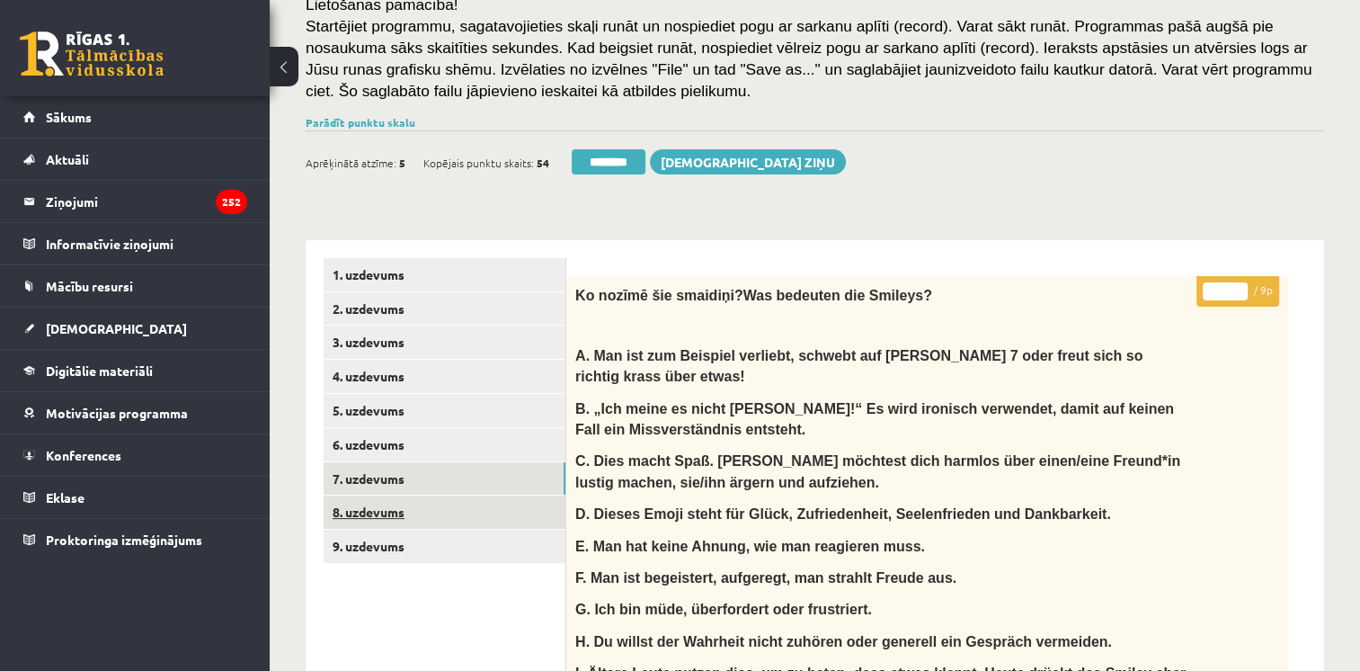
click at [379, 511] on link "8. uzdevums" at bounding box center [445, 511] width 242 height 33
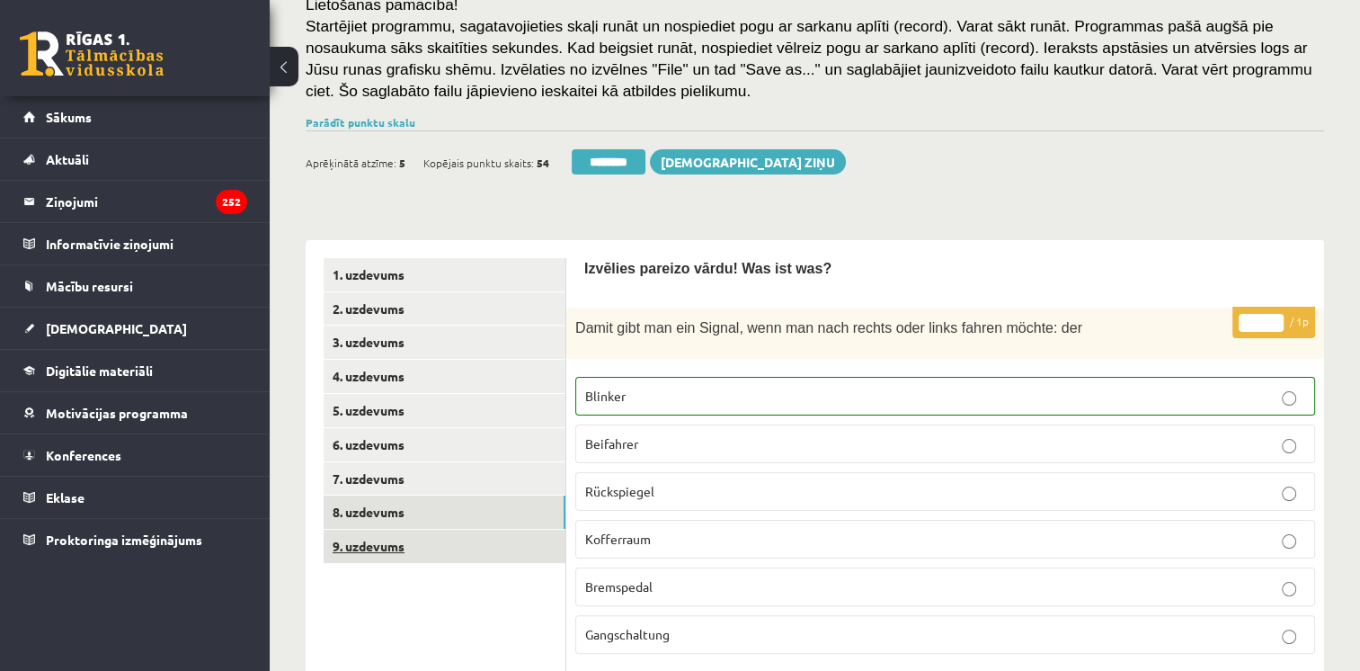
click at [381, 539] on link "9. uzdevums" at bounding box center [445, 545] width 242 height 33
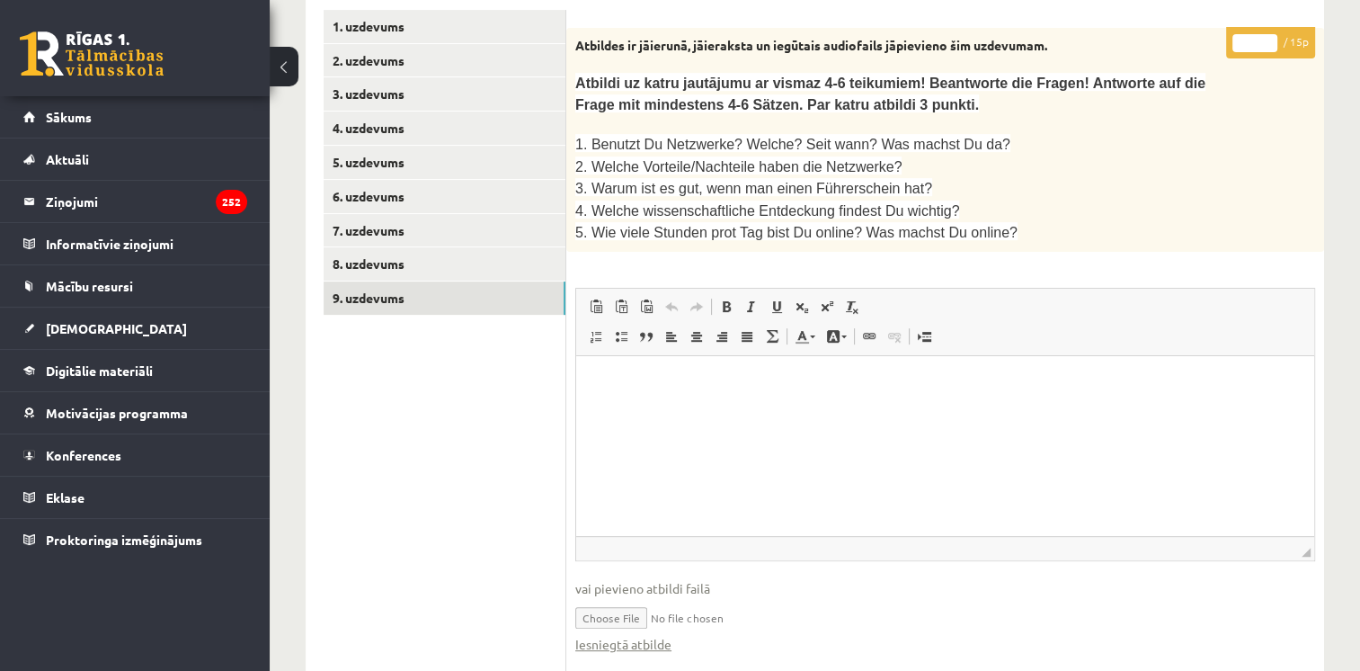
scroll to position [568, 0]
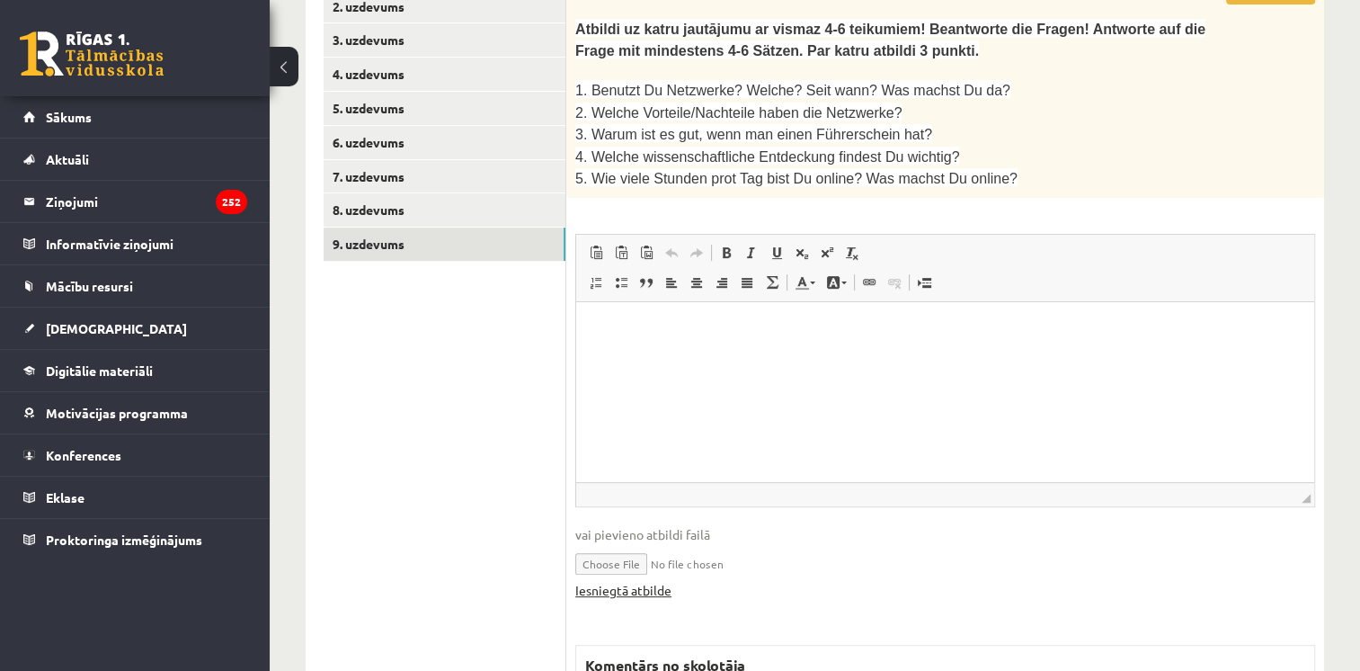
click at [635, 581] on link "Iesniegtā atbilde" at bounding box center [623, 590] width 96 height 19
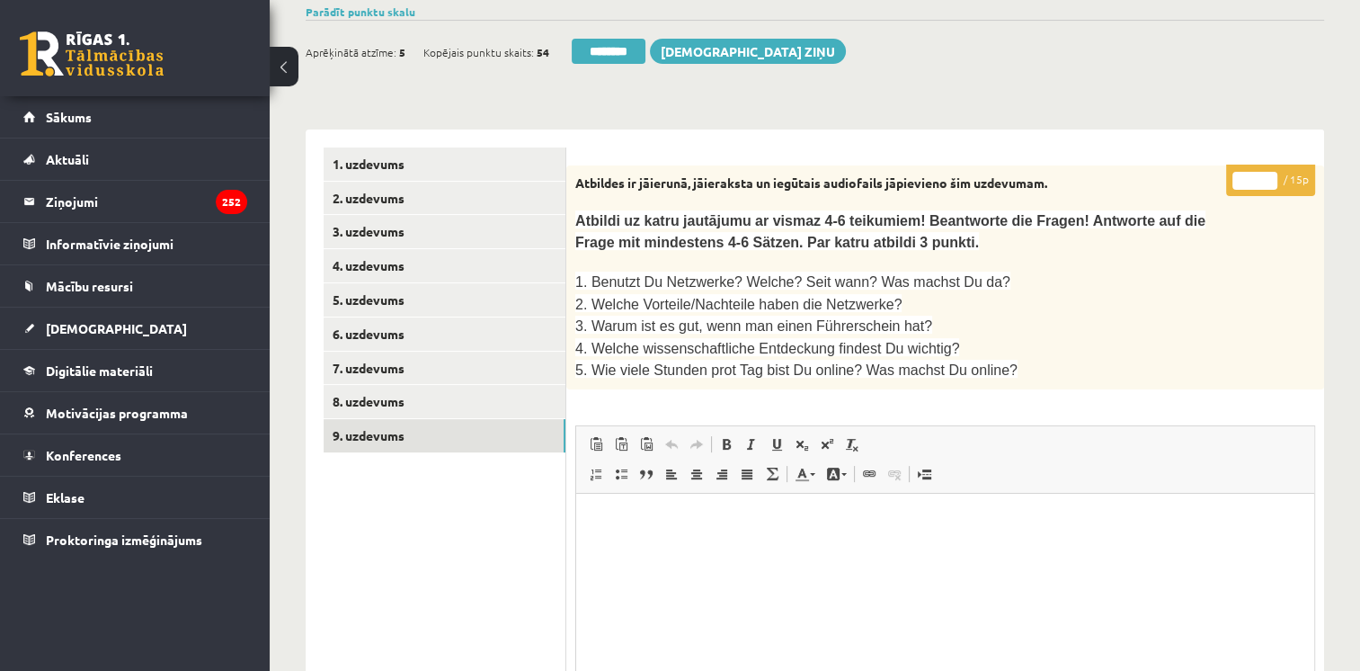
scroll to position [234, 0]
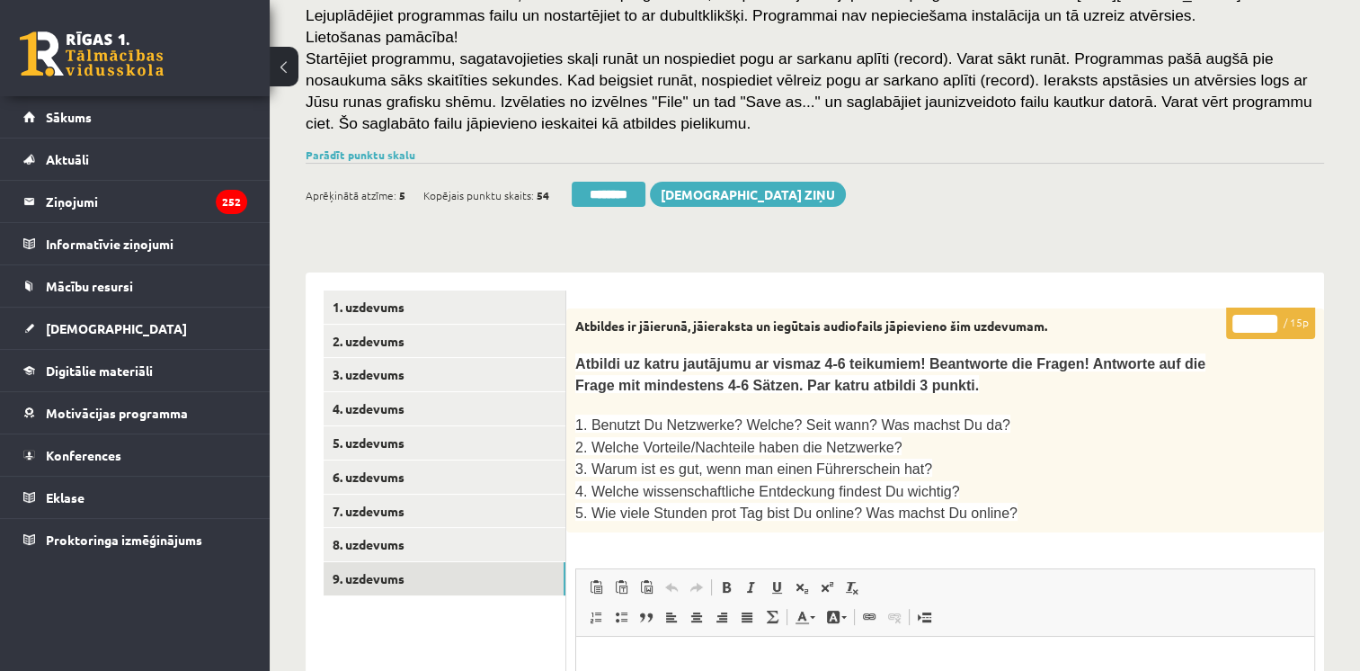
click at [1273, 318] on input "*" at bounding box center [1254, 324] width 45 height 18
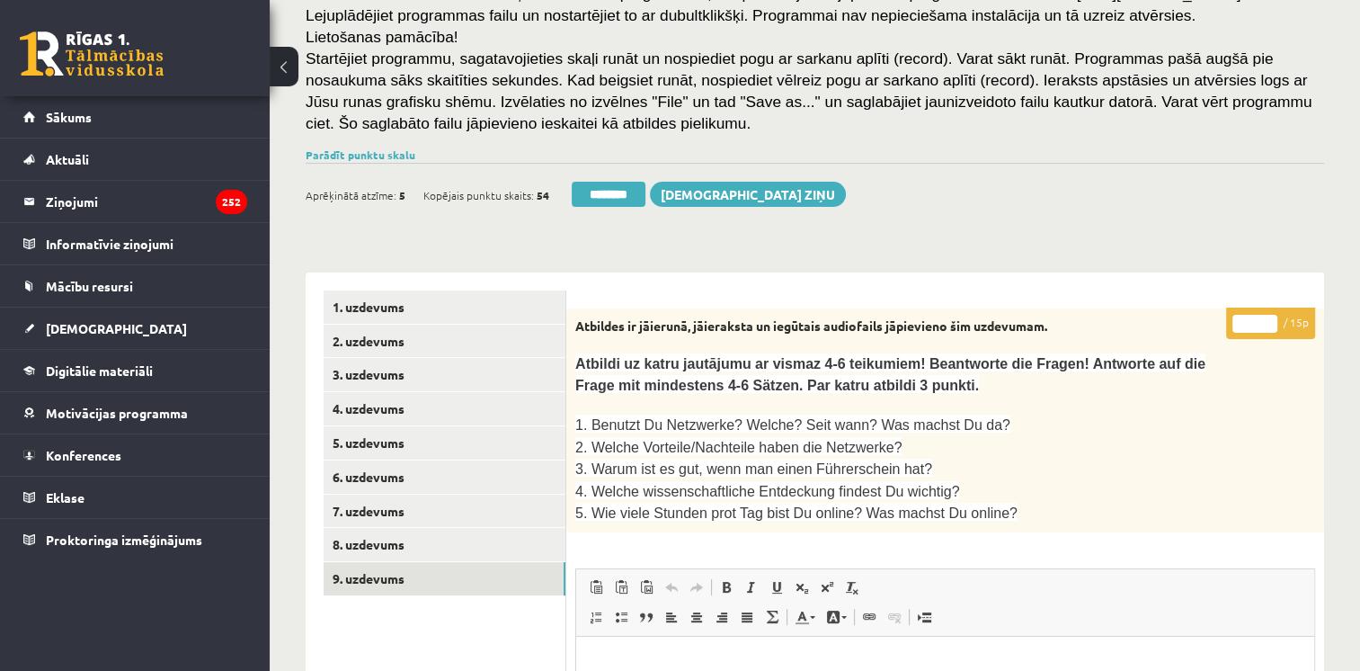
click at [1273, 318] on input "*" at bounding box center [1254, 324] width 45 height 18
click at [1273, 318] on input "**" at bounding box center [1254, 324] width 45 height 18
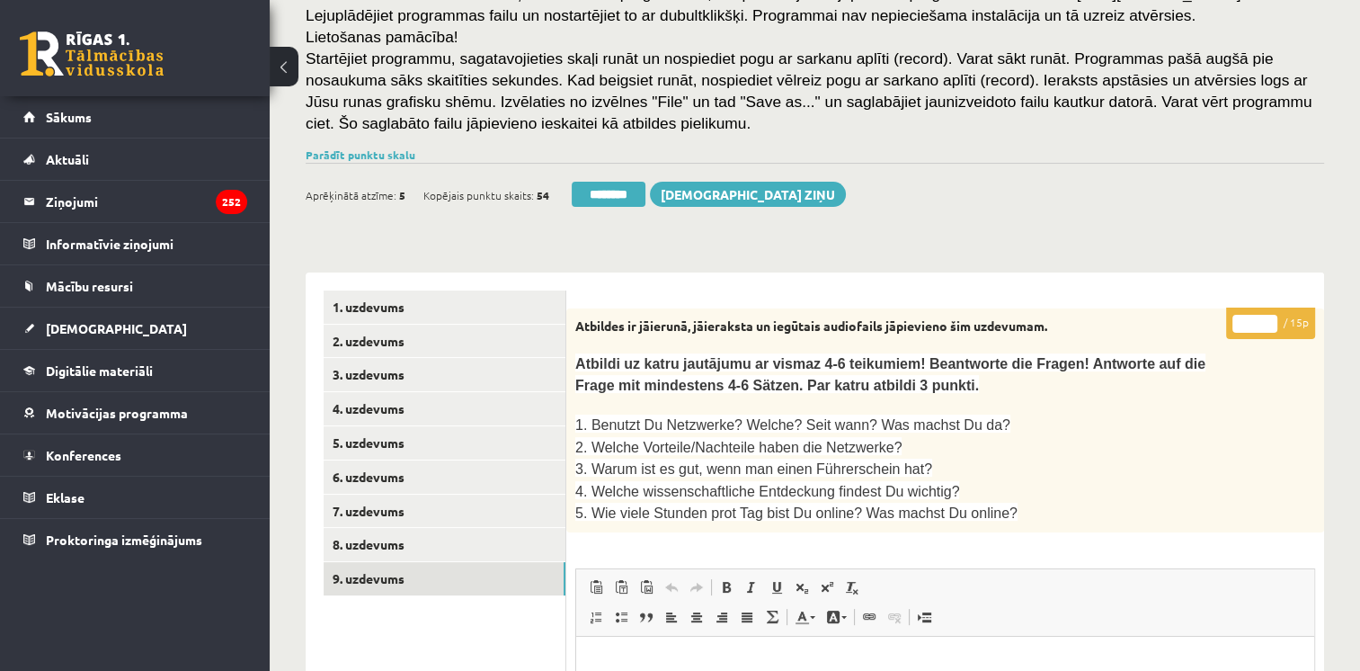
type input "**"
click at [1273, 318] on input "**" at bounding box center [1254, 324] width 45 height 18
click at [360, 545] on link "8. uzdevums" at bounding box center [445, 544] width 242 height 33
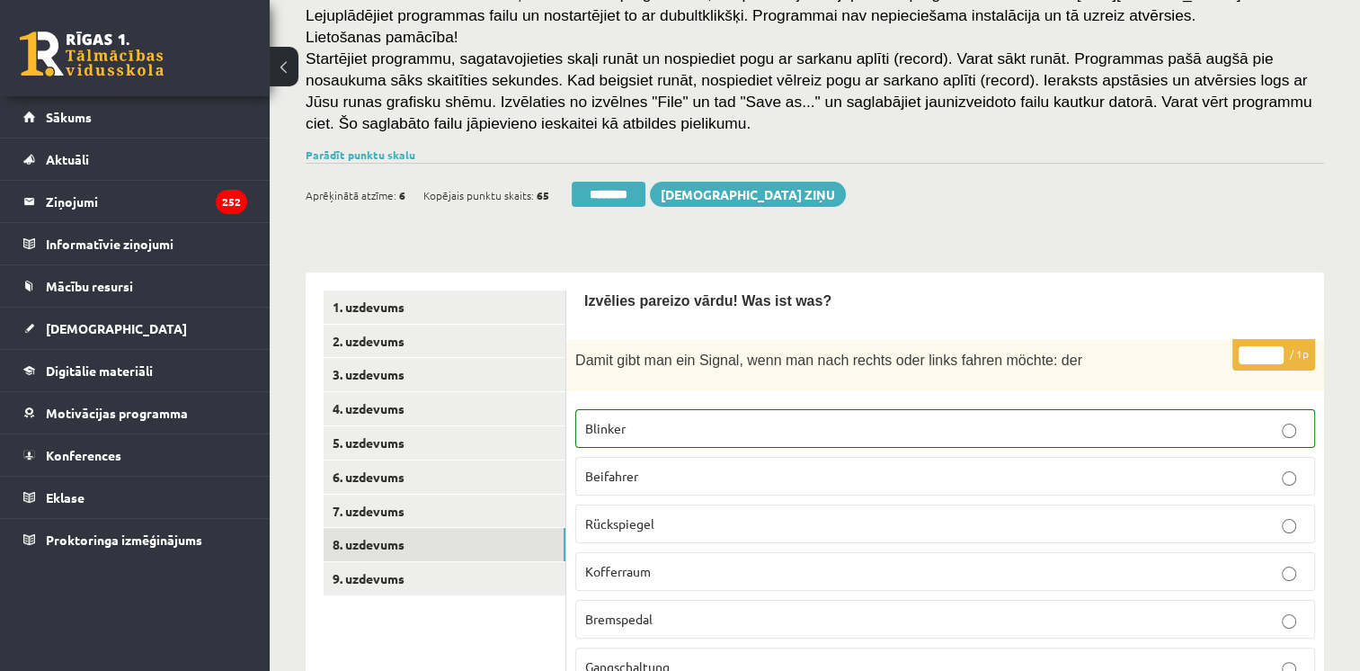
scroll to position [0, 0]
click at [392, 156] on link "Parādīt punktu skalu" at bounding box center [361, 154] width 110 height 14
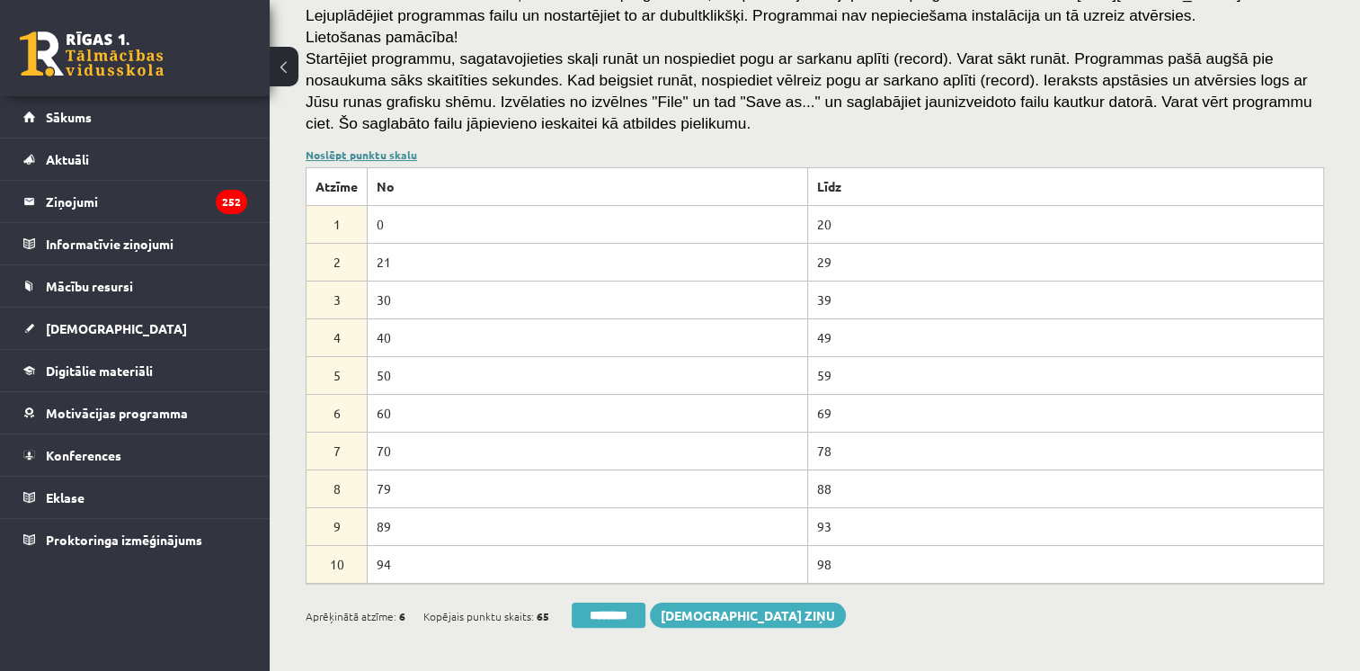
click at [392, 156] on link "Noslēpt punktu skalu" at bounding box center [361, 154] width 111 height 14
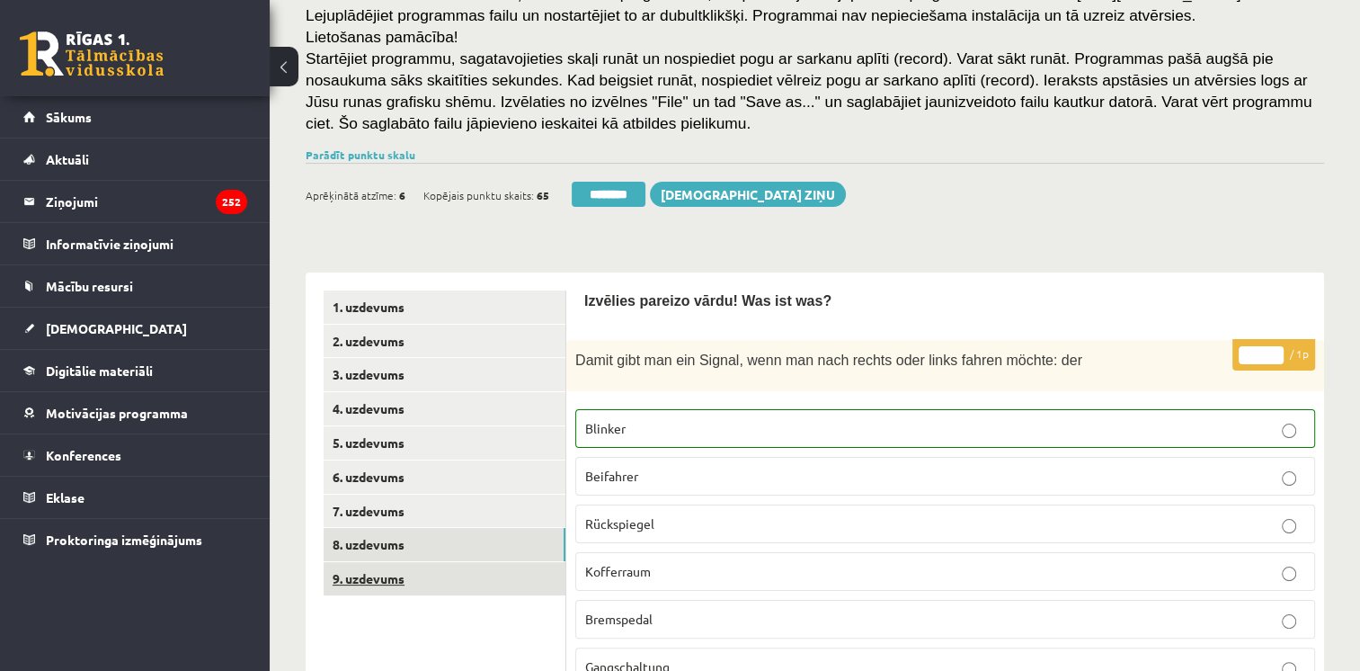
click at [356, 572] on link "9. uzdevums" at bounding box center [445, 578] width 242 height 33
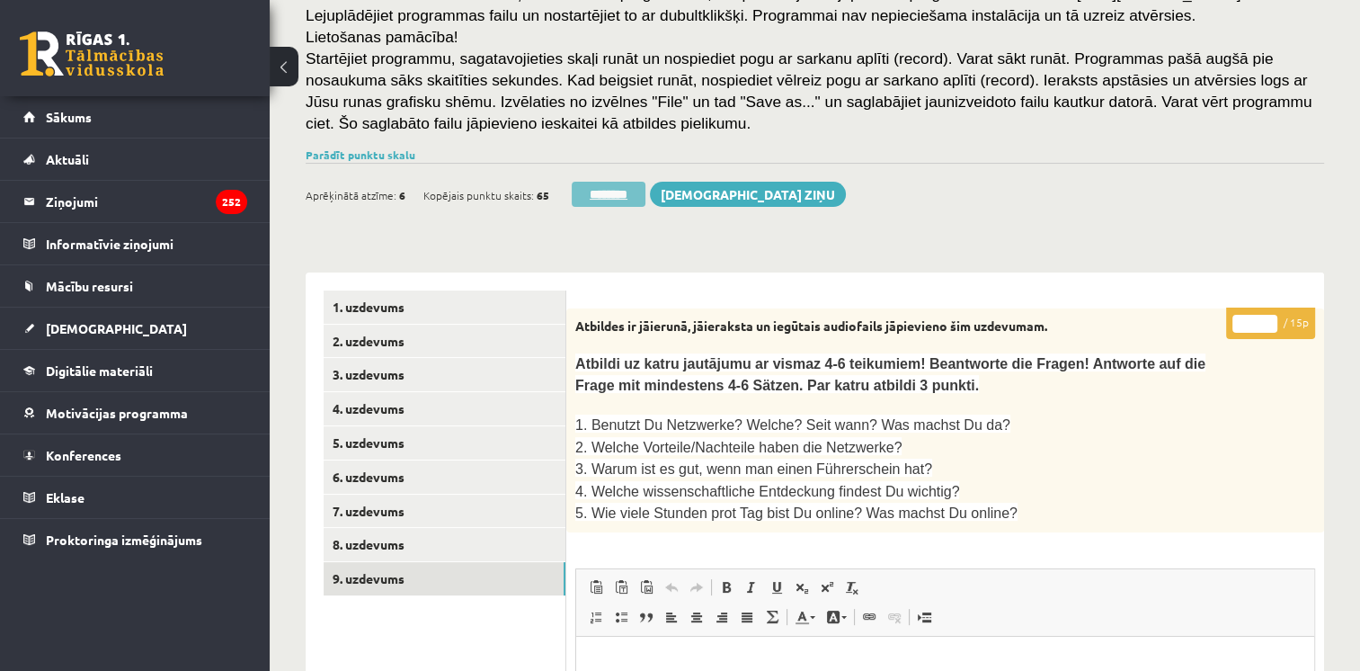
click at [609, 192] on input "********" at bounding box center [609, 194] width 74 height 25
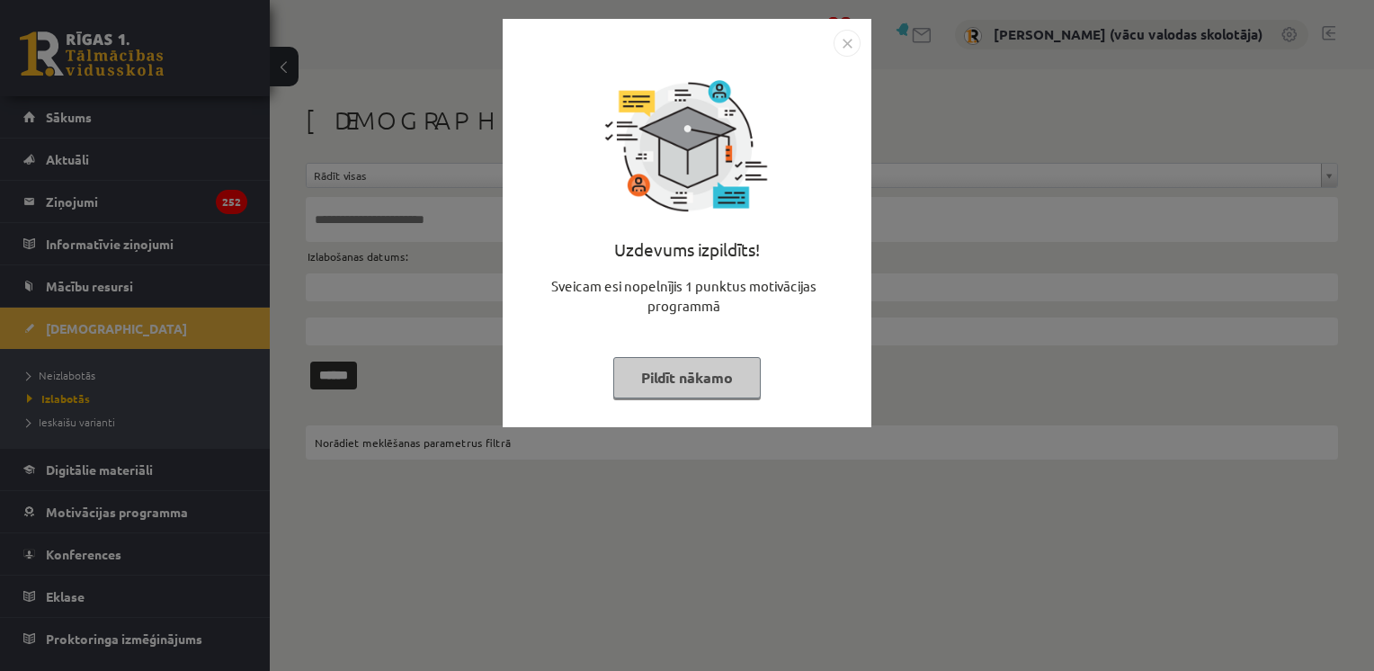
click at [662, 368] on button "Pildīt nākamo" at bounding box center [686, 377] width 147 height 41
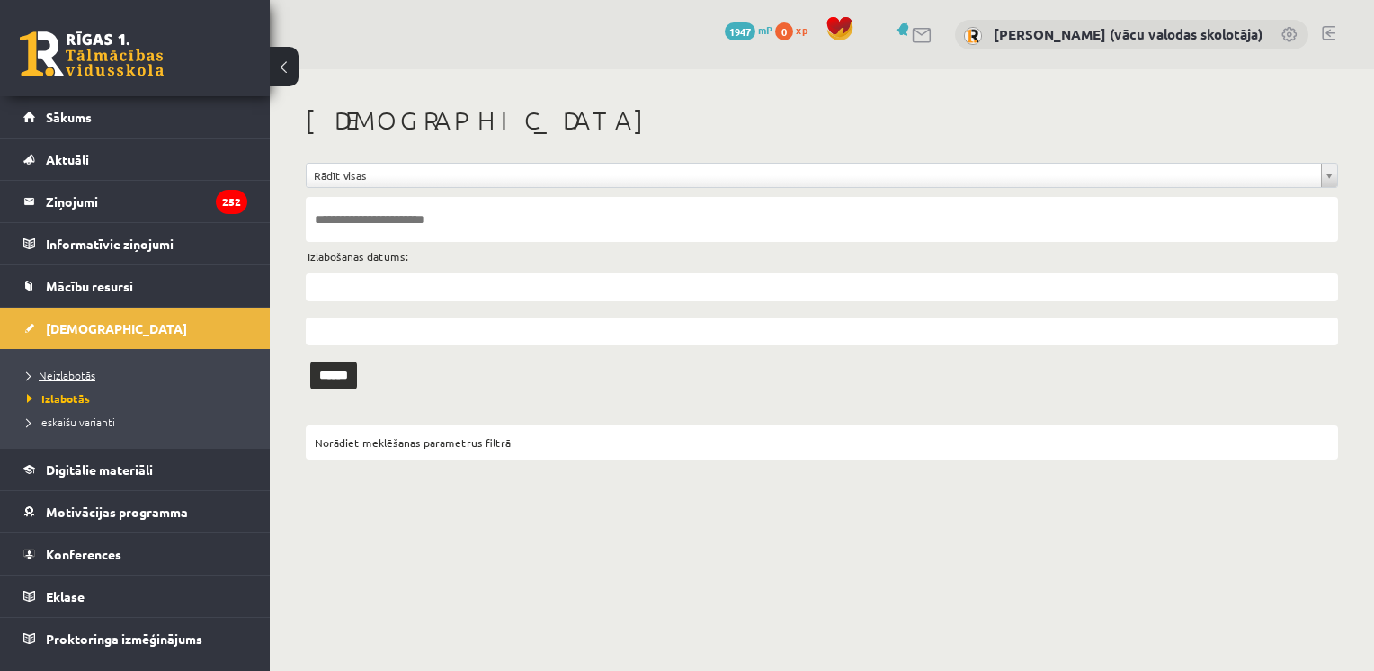
click at [69, 368] on span "Neizlabotās" at bounding box center [61, 375] width 68 height 14
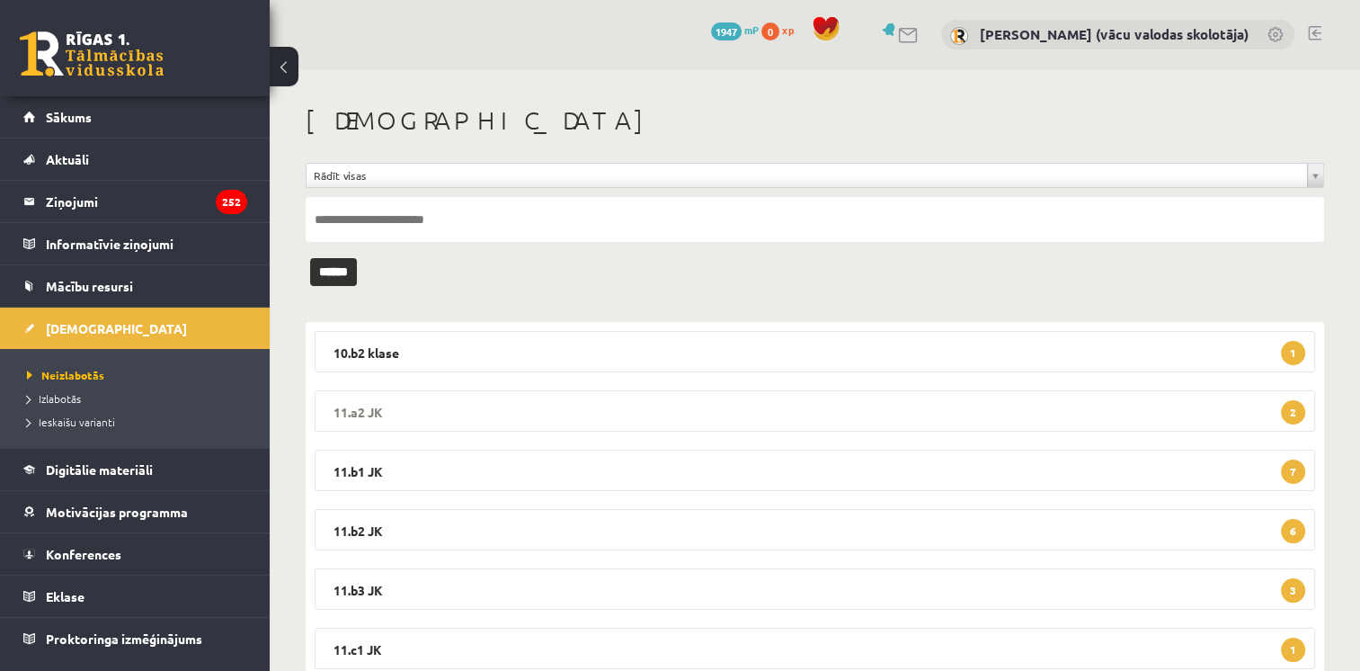
click at [683, 412] on legend "11.a2 JK 2" at bounding box center [815, 410] width 1001 height 41
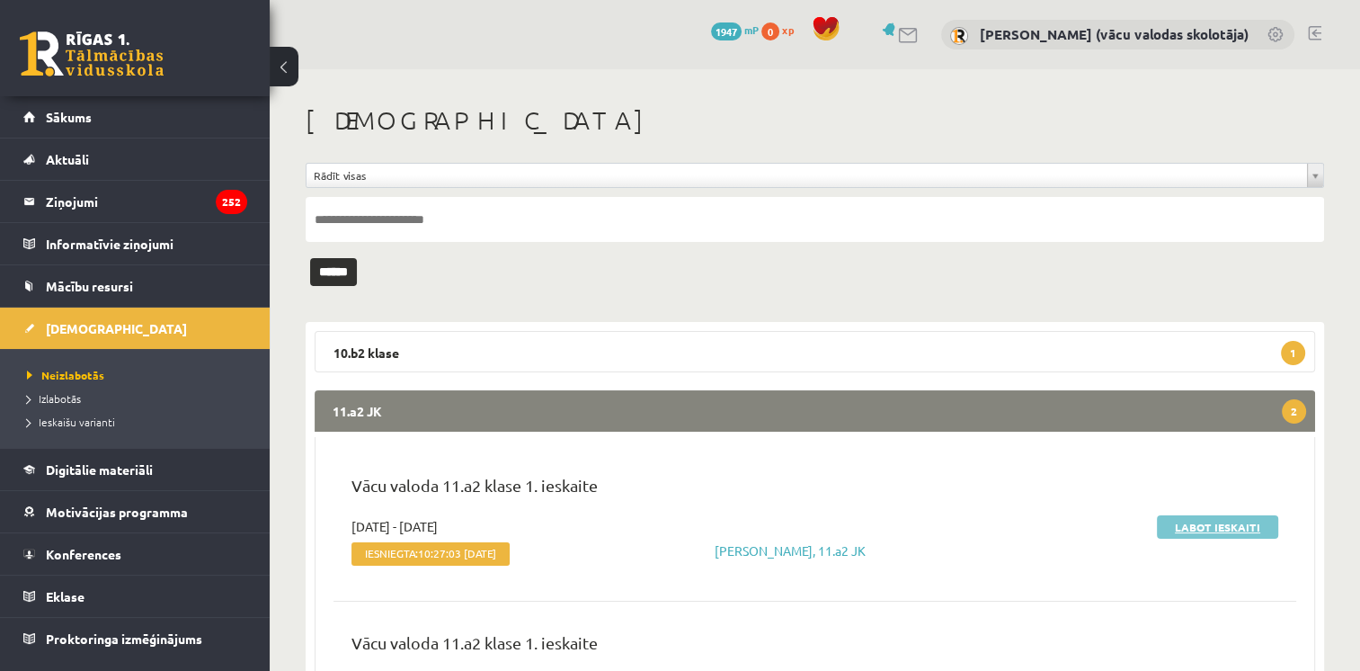
click at [1215, 520] on link "Labot ieskaiti" at bounding box center [1217, 526] width 121 height 23
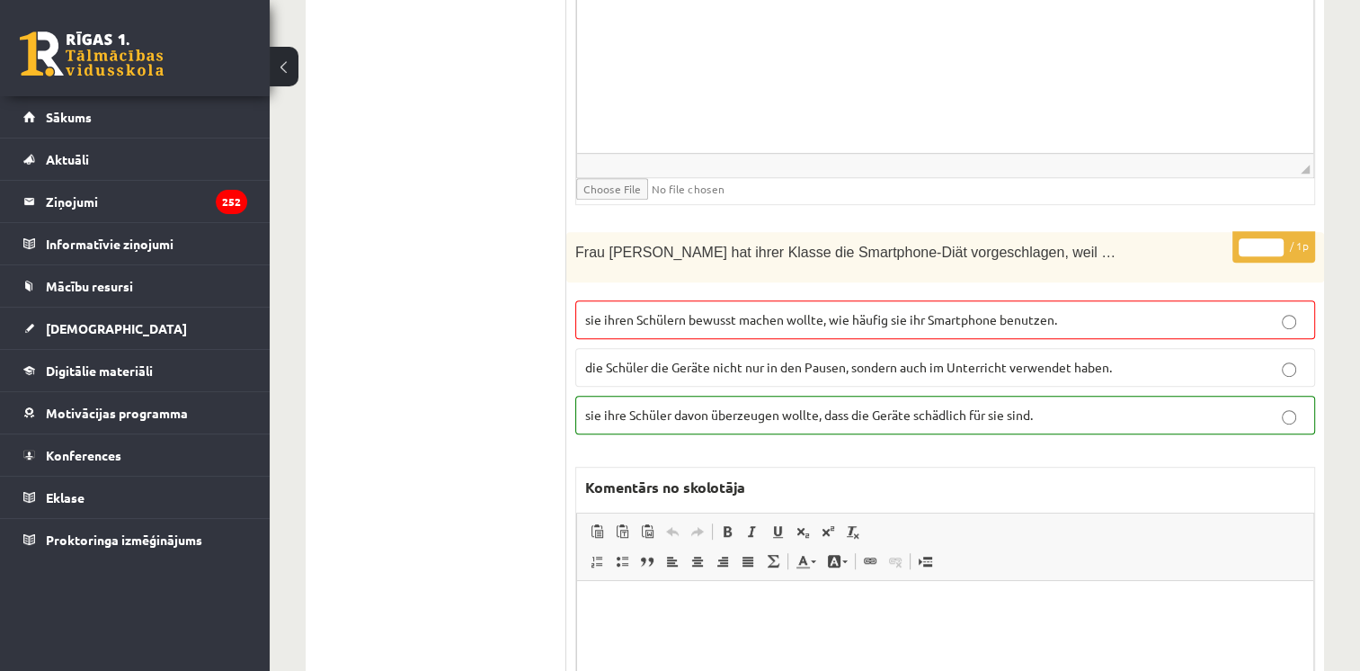
scroll to position [36, 0]
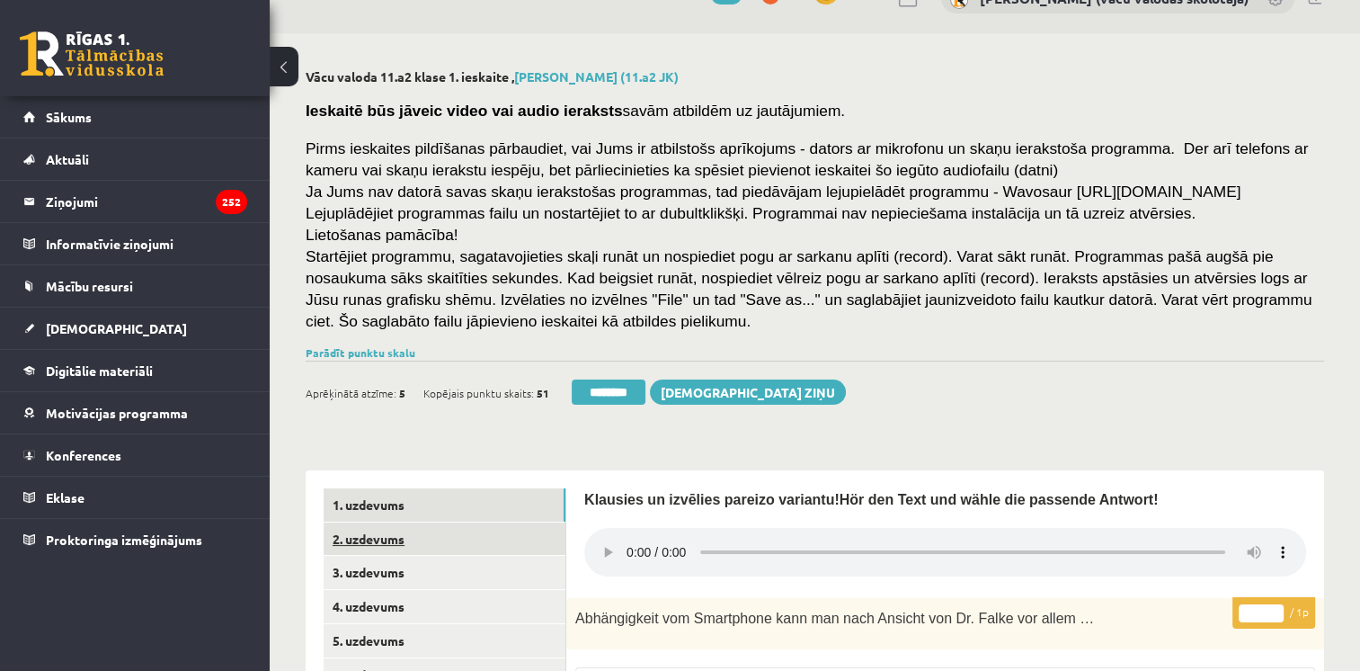
click at [391, 544] on link "2. uzdevums" at bounding box center [445, 538] width 242 height 33
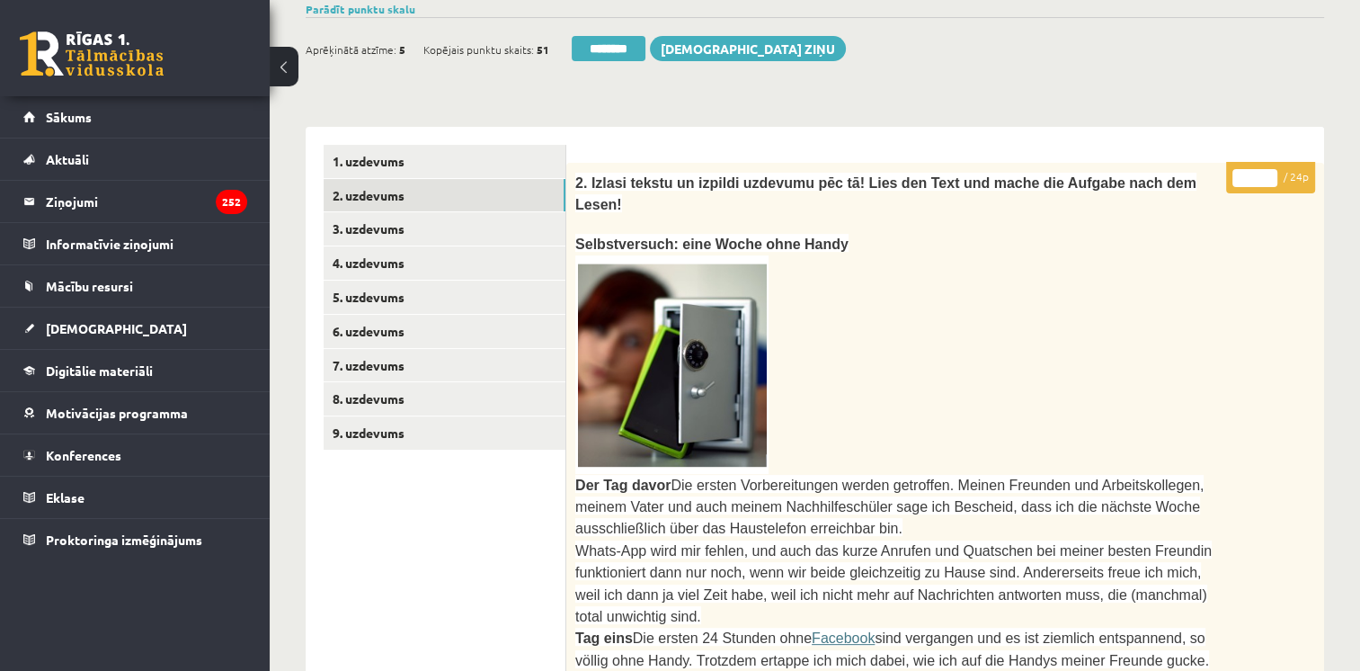
scroll to position [377, 0]
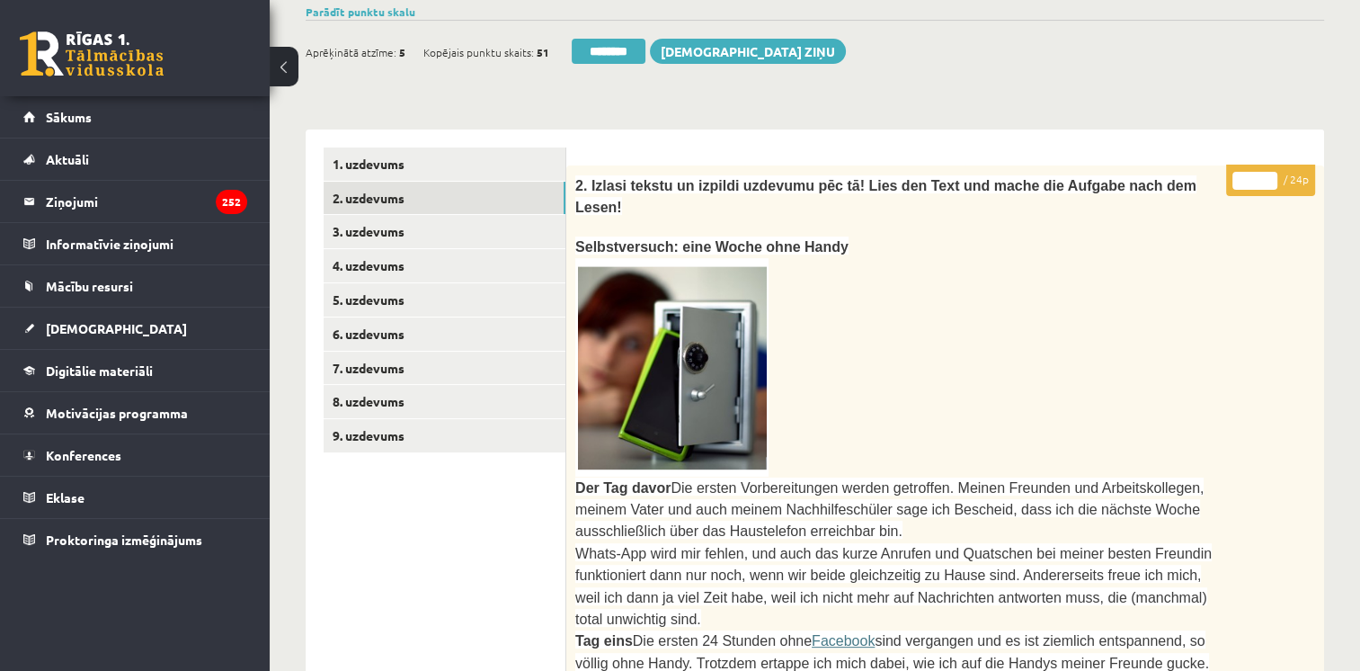
click at [1269, 178] on input "*" at bounding box center [1254, 181] width 45 height 18
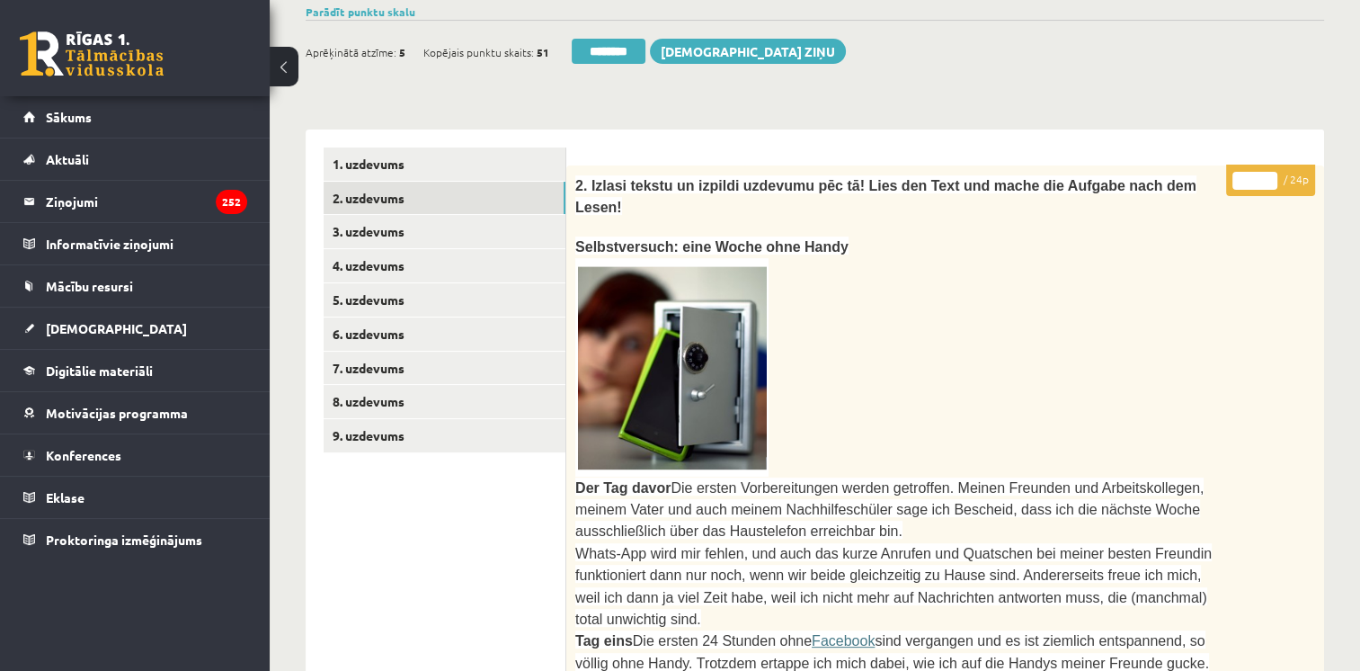
click at [1269, 178] on input "*" at bounding box center [1254, 181] width 45 height 18
click at [1269, 178] on input "**" at bounding box center [1254, 181] width 45 height 18
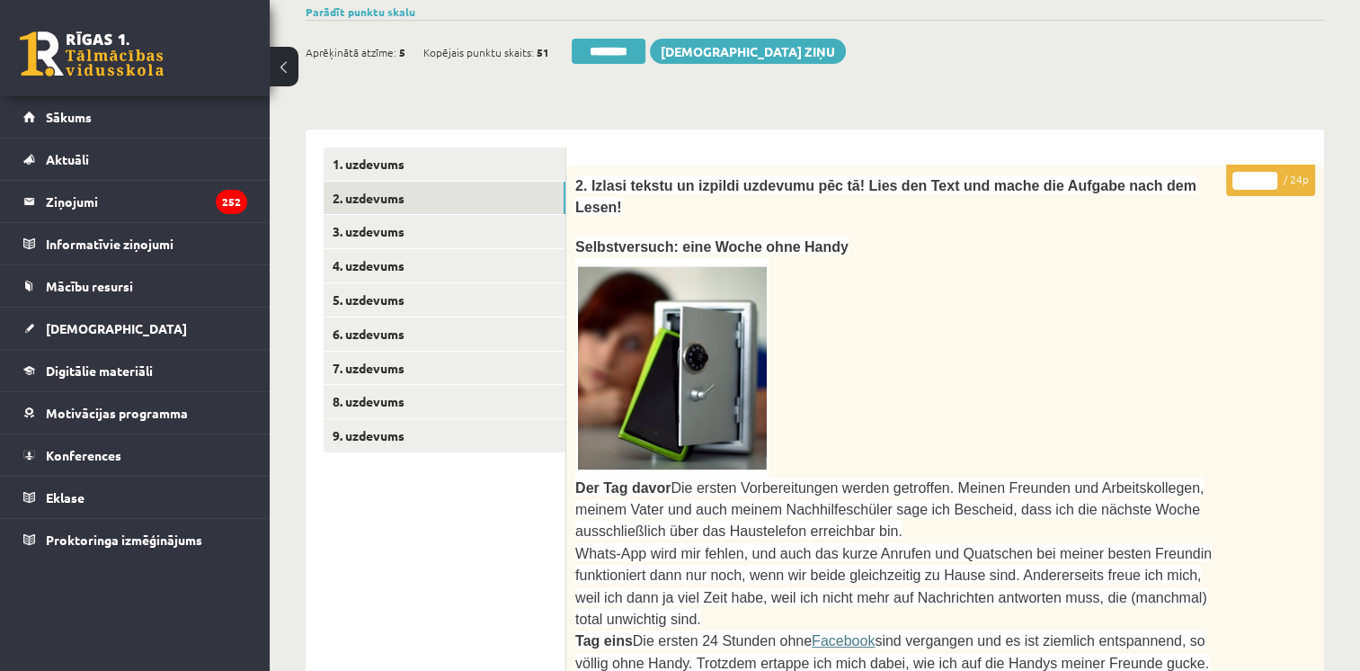
click at [1269, 178] on input "**" at bounding box center [1254, 181] width 45 height 18
type input "**"
click at [1269, 178] on input "**" at bounding box center [1254, 181] width 45 height 18
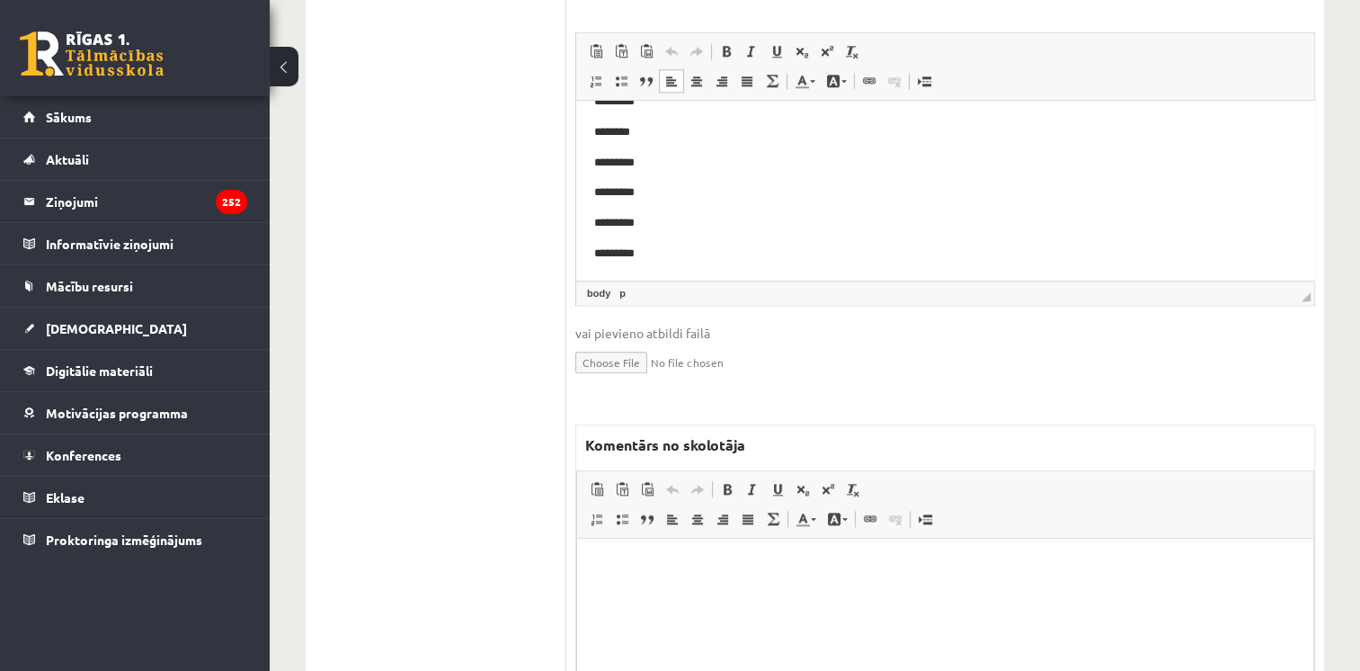
scroll to position [1976, 0]
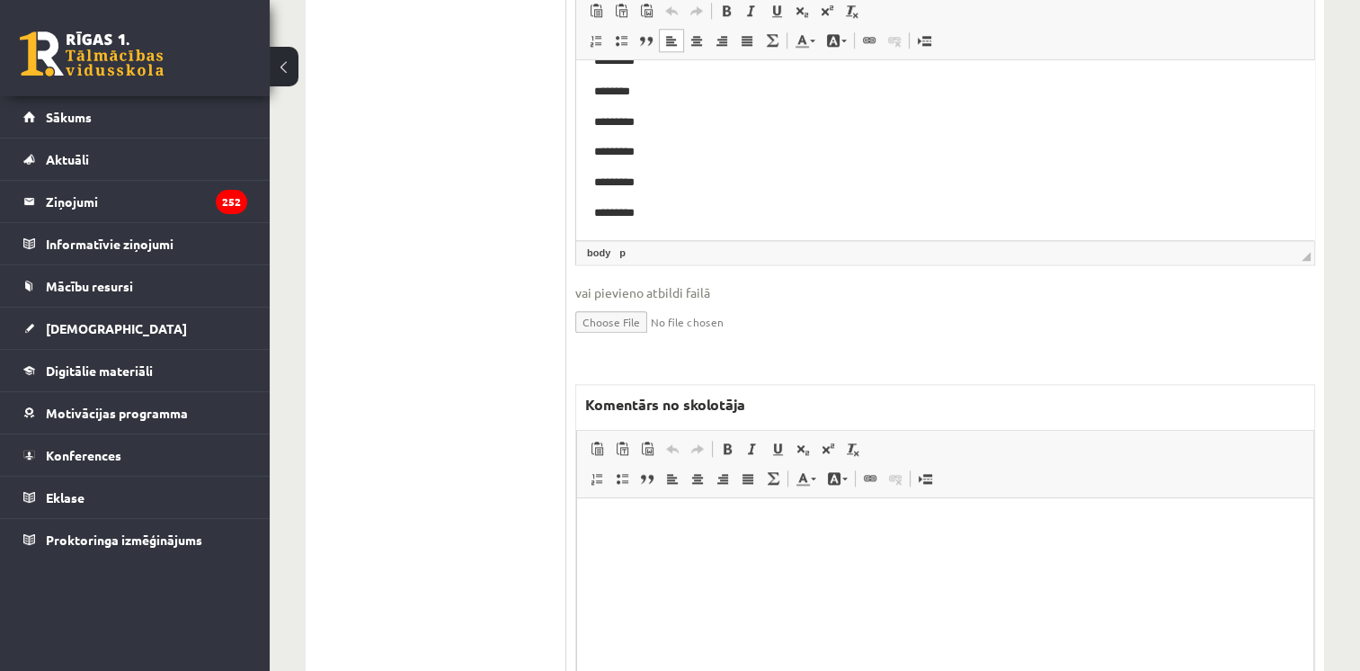
click at [952, 552] on html at bounding box center [945, 524] width 736 height 55
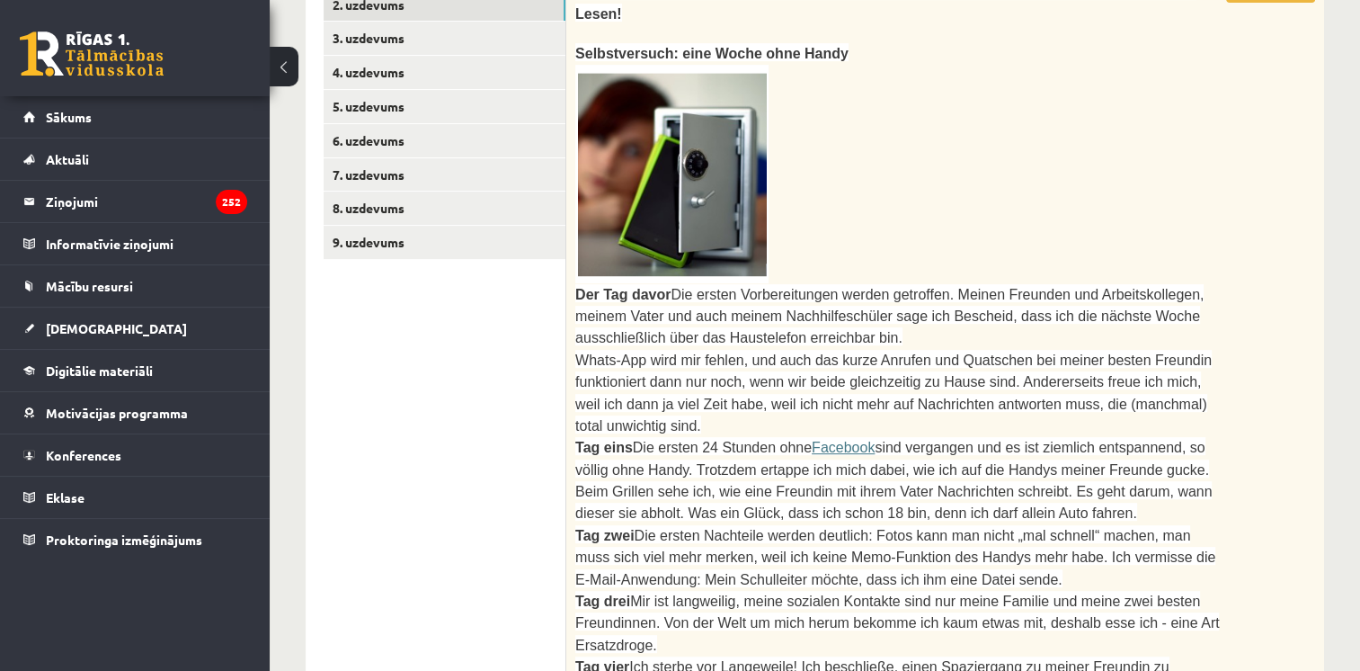
scroll to position [407, 0]
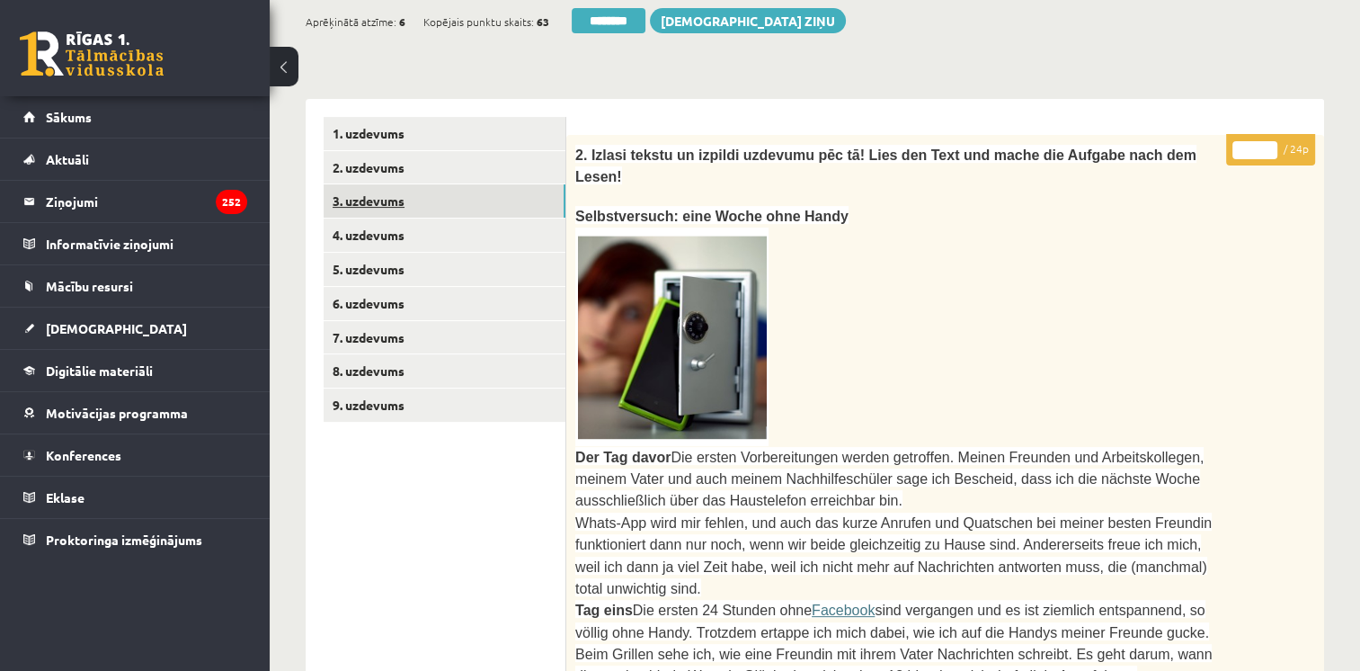
click at [351, 203] on link "3. uzdevums" at bounding box center [445, 200] width 242 height 33
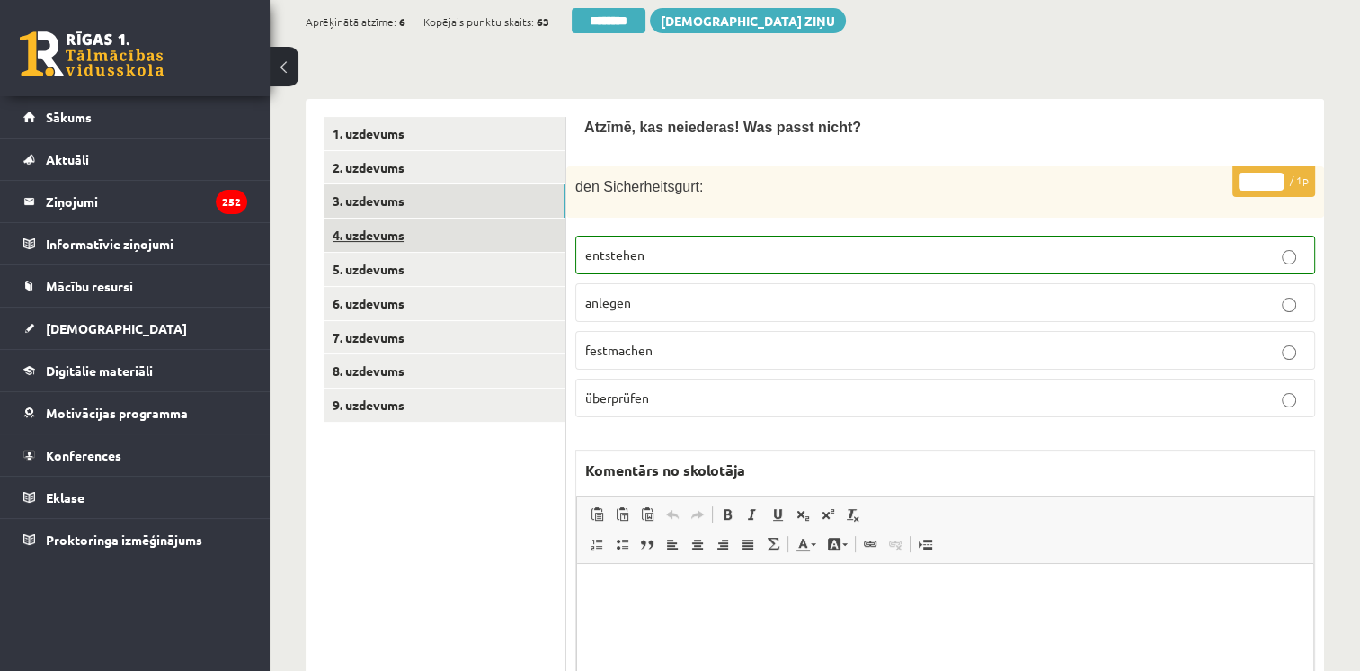
scroll to position [0, 0]
click at [388, 239] on link "4. uzdevums" at bounding box center [445, 234] width 242 height 33
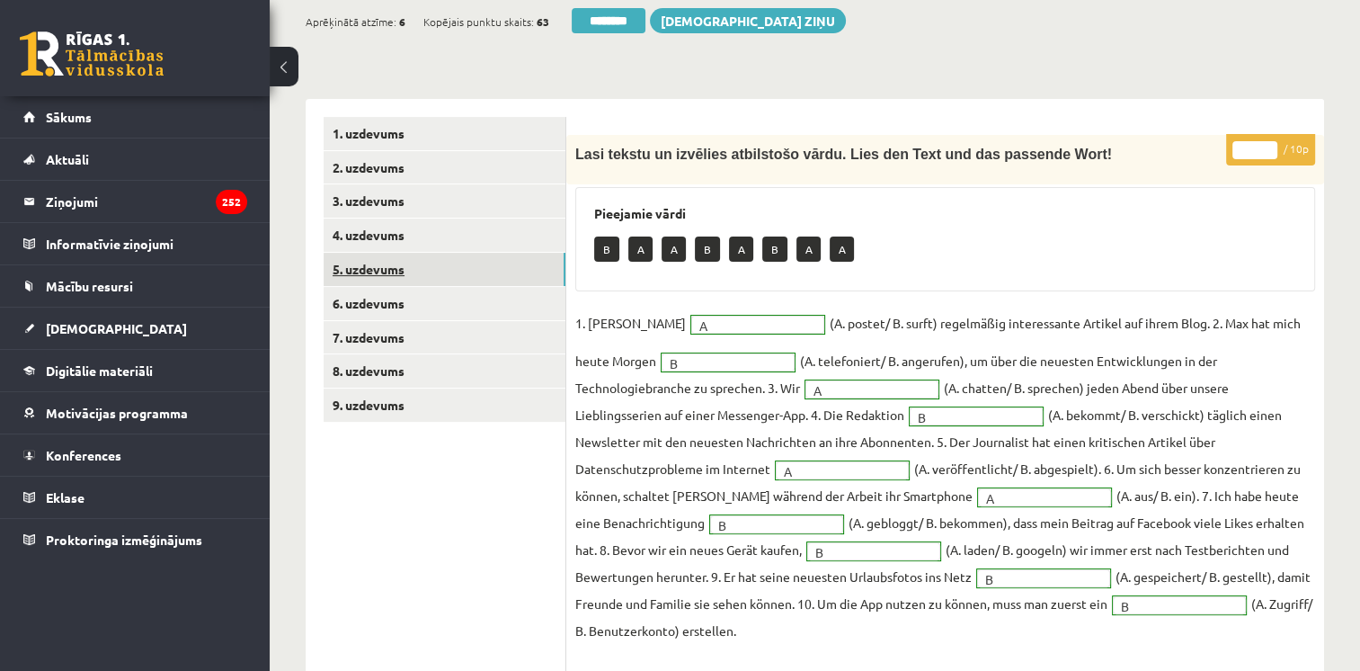
click at [391, 271] on link "5. uzdevums" at bounding box center [445, 269] width 242 height 33
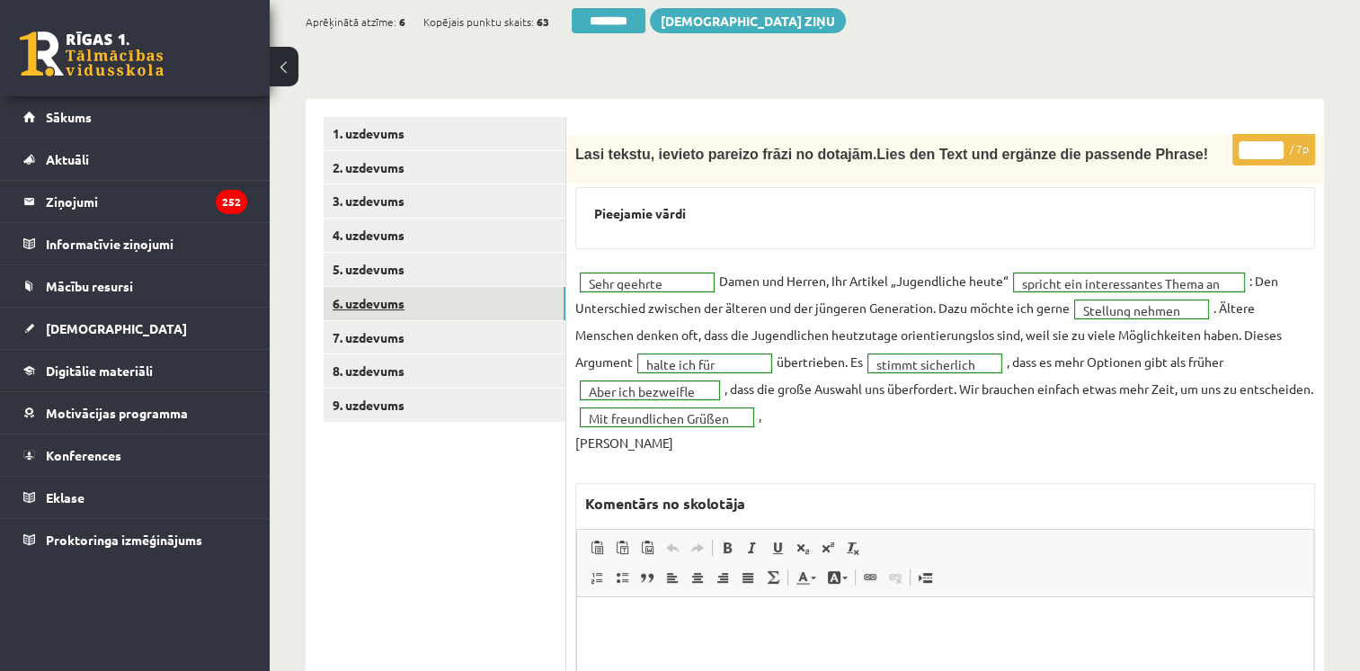
click at [398, 307] on link "6. uzdevums" at bounding box center [445, 303] width 242 height 33
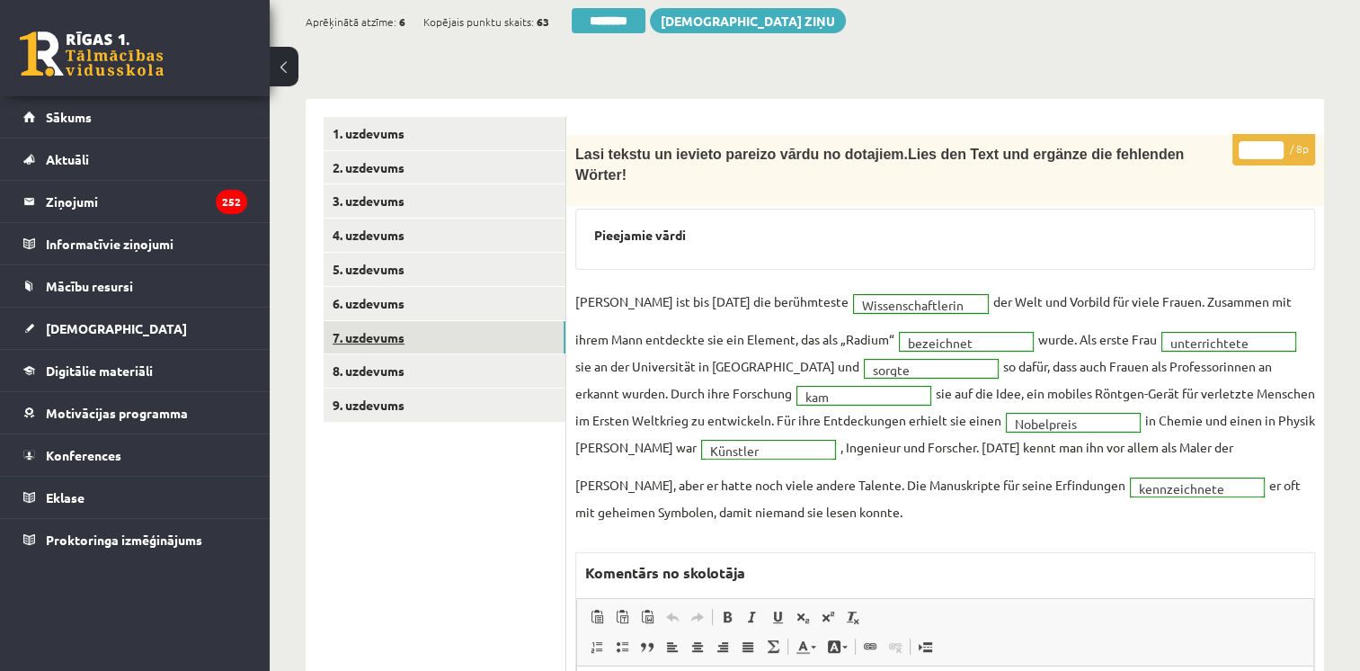
click at [394, 339] on link "7. uzdevums" at bounding box center [445, 337] width 242 height 33
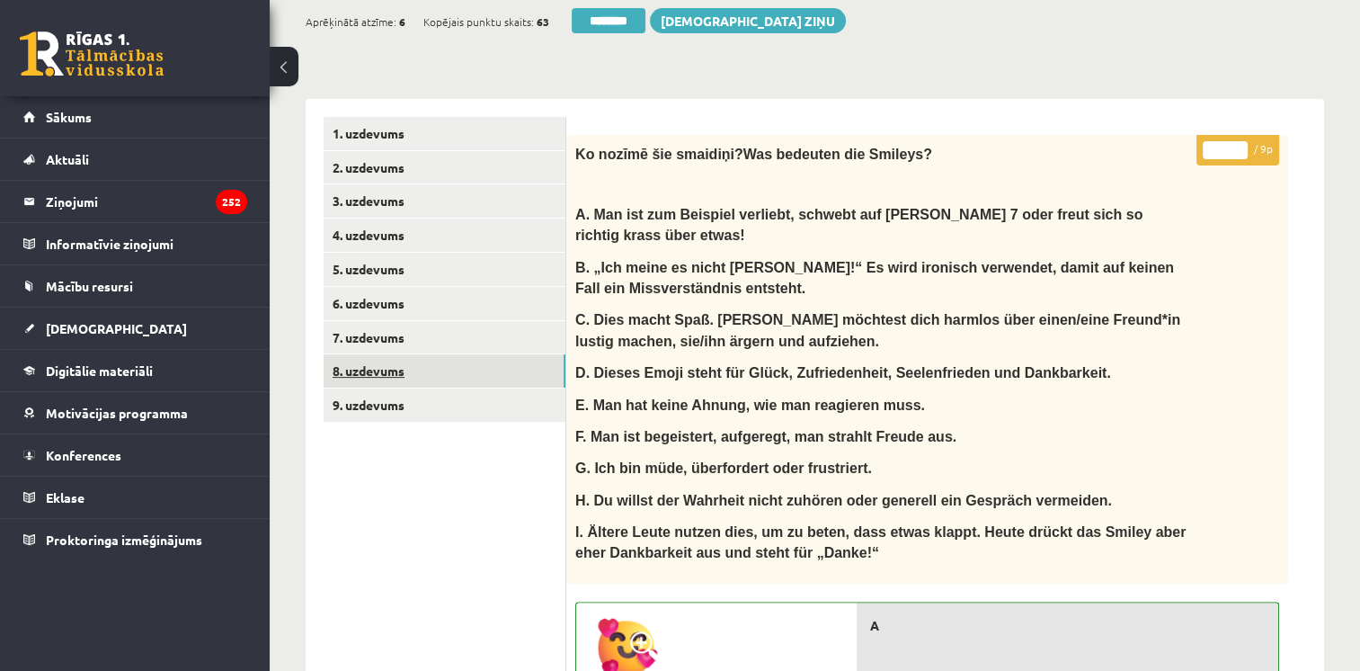
click at [388, 369] on link "8. uzdevums" at bounding box center [445, 370] width 242 height 33
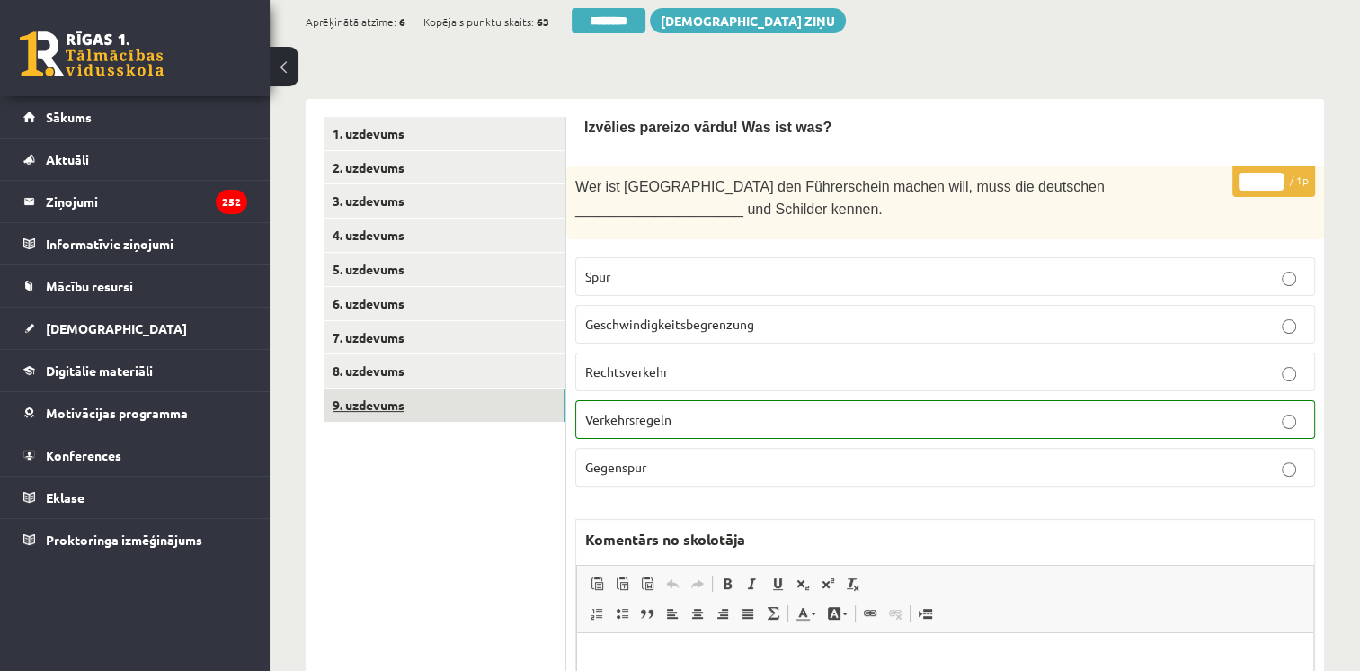
click at [381, 402] on link "9. uzdevums" at bounding box center [445, 404] width 242 height 33
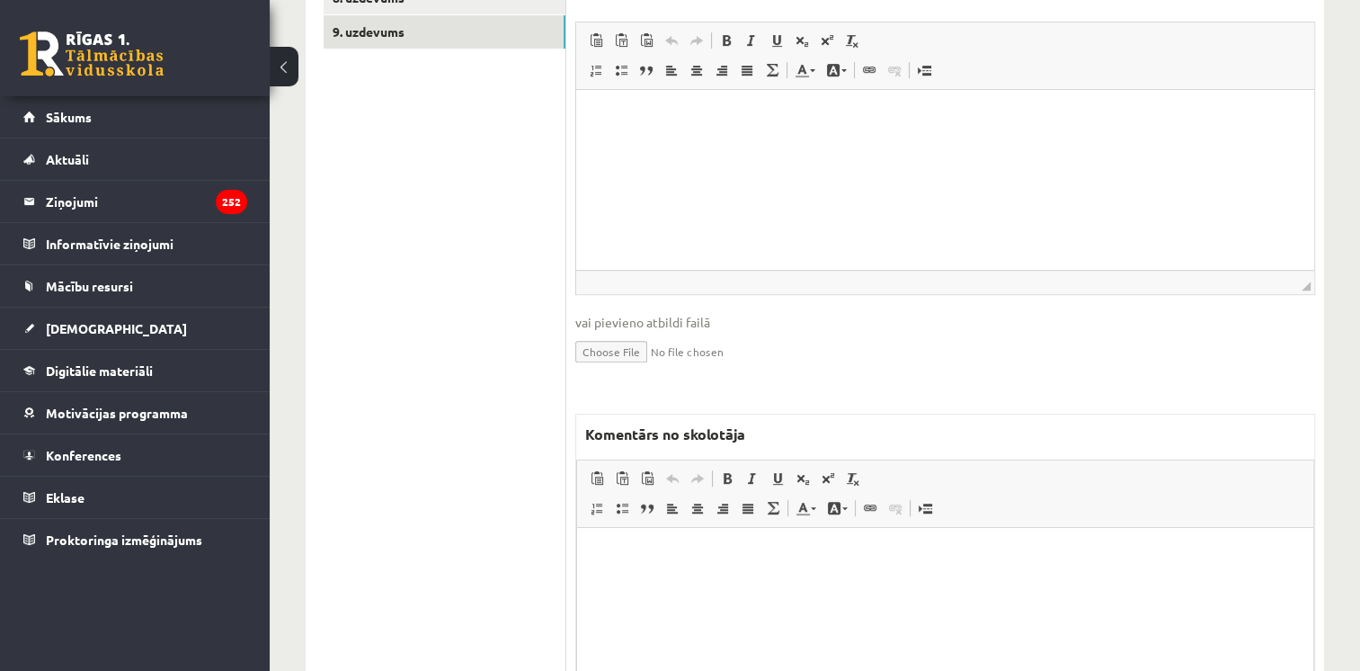
scroll to position [781, 0]
click at [656, 576] on html at bounding box center [945, 554] width 736 height 55
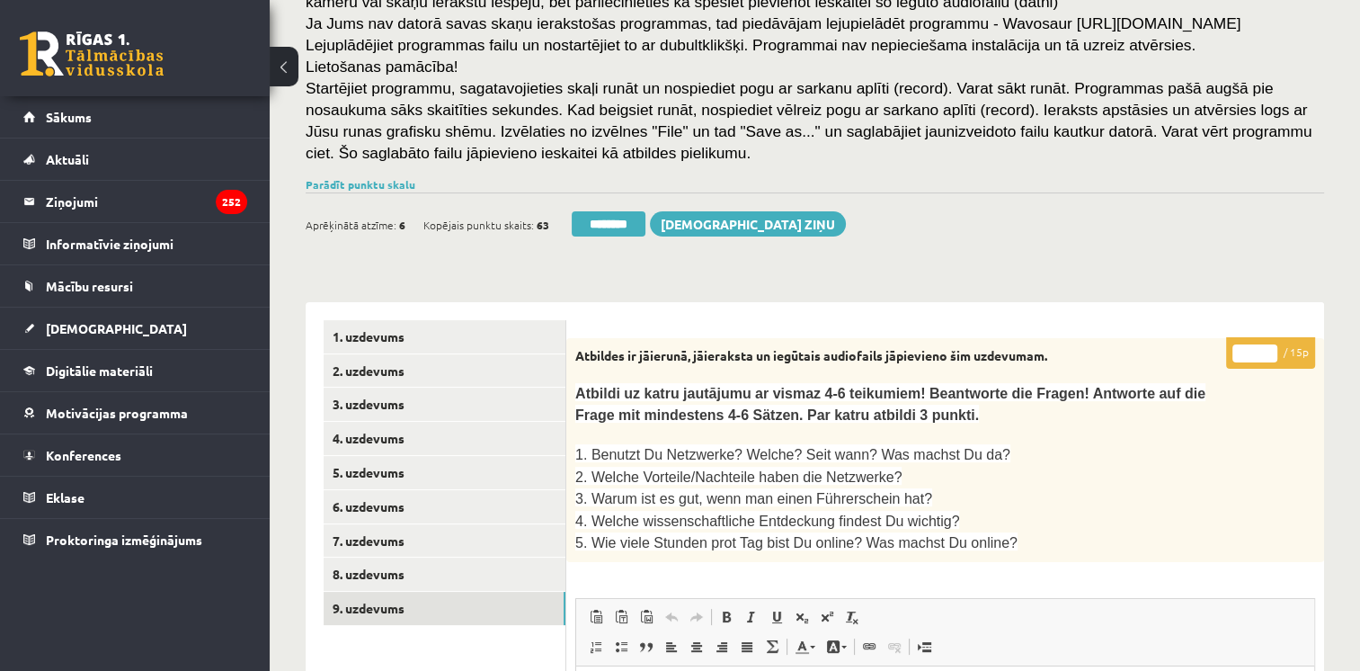
scroll to position [202, 0]
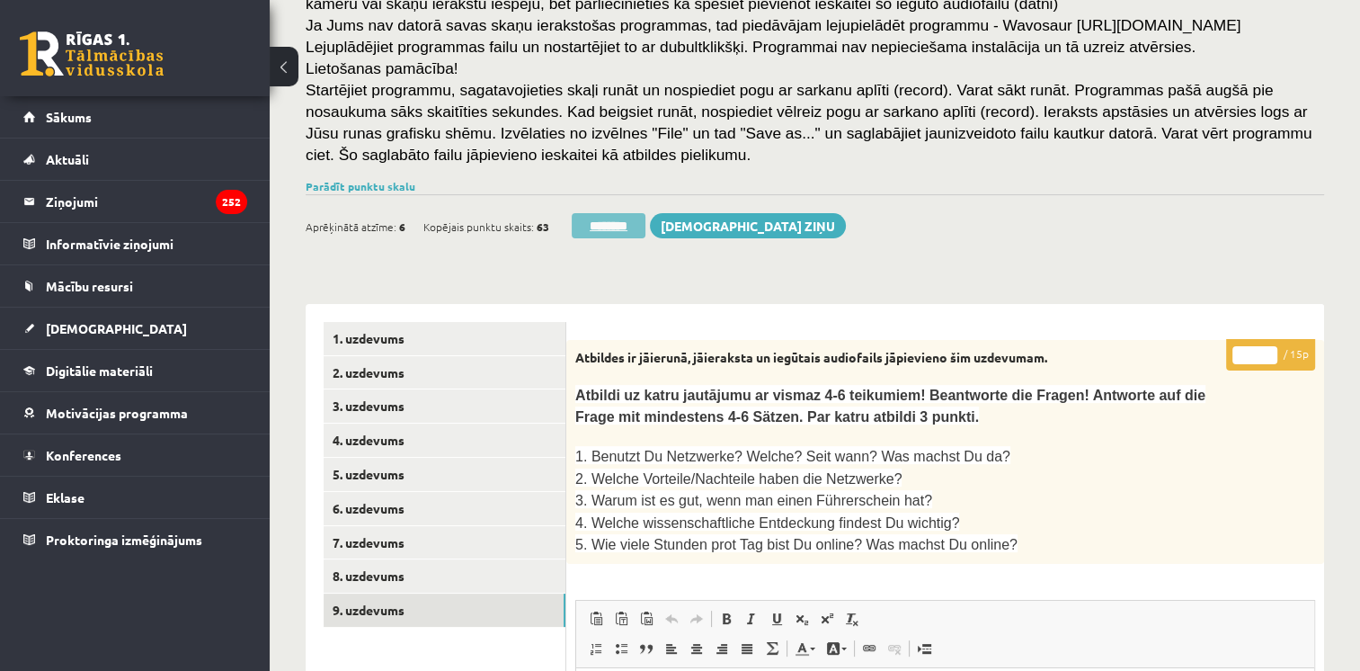
click at [629, 219] on input "********" at bounding box center [609, 225] width 74 height 25
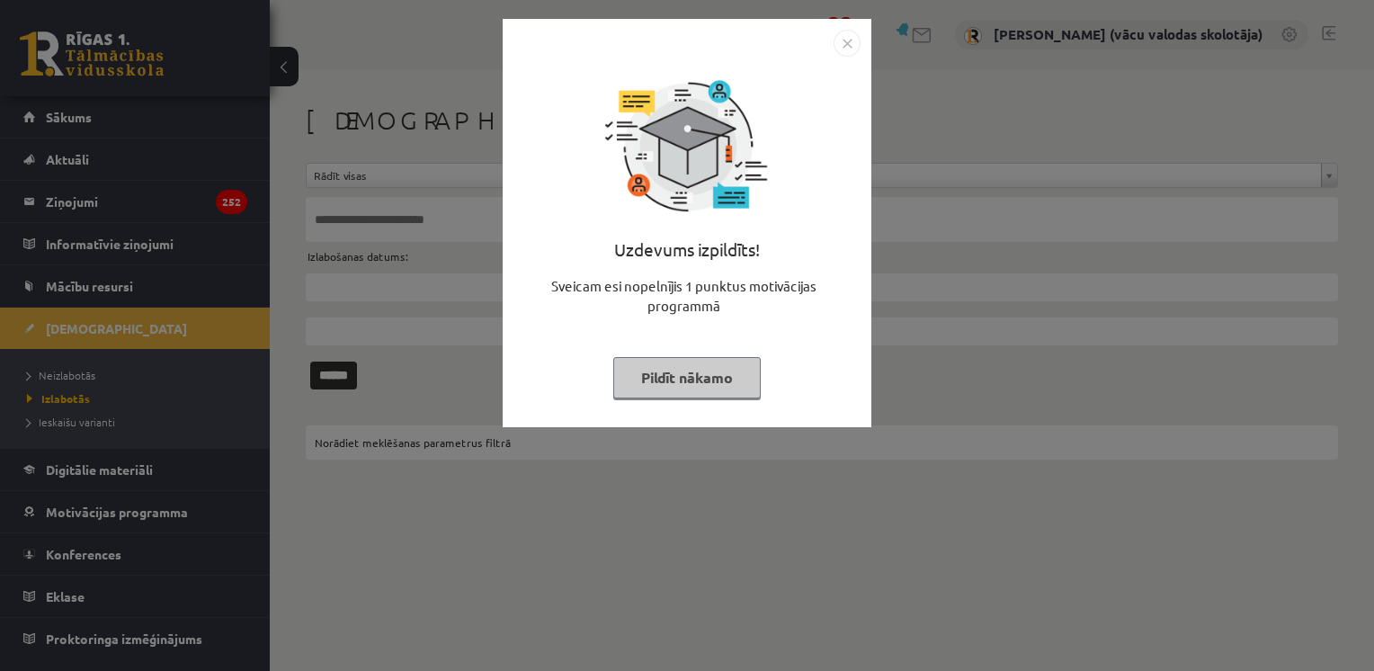
click at [699, 379] on button "Pildīt nākamo" at bounding box center [686, 377] width 147 height 41
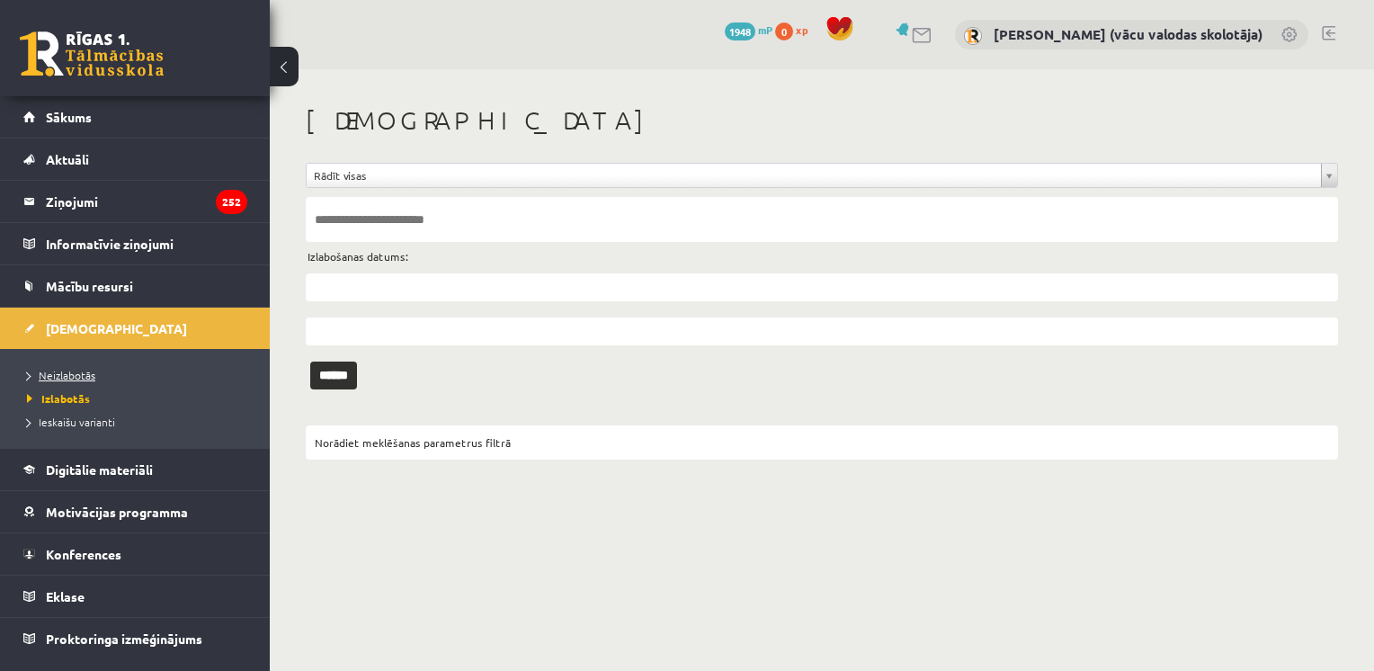
click at [88, 369] on span "Neizlabotās" at bounding box center [61, 375] width 68 height 14
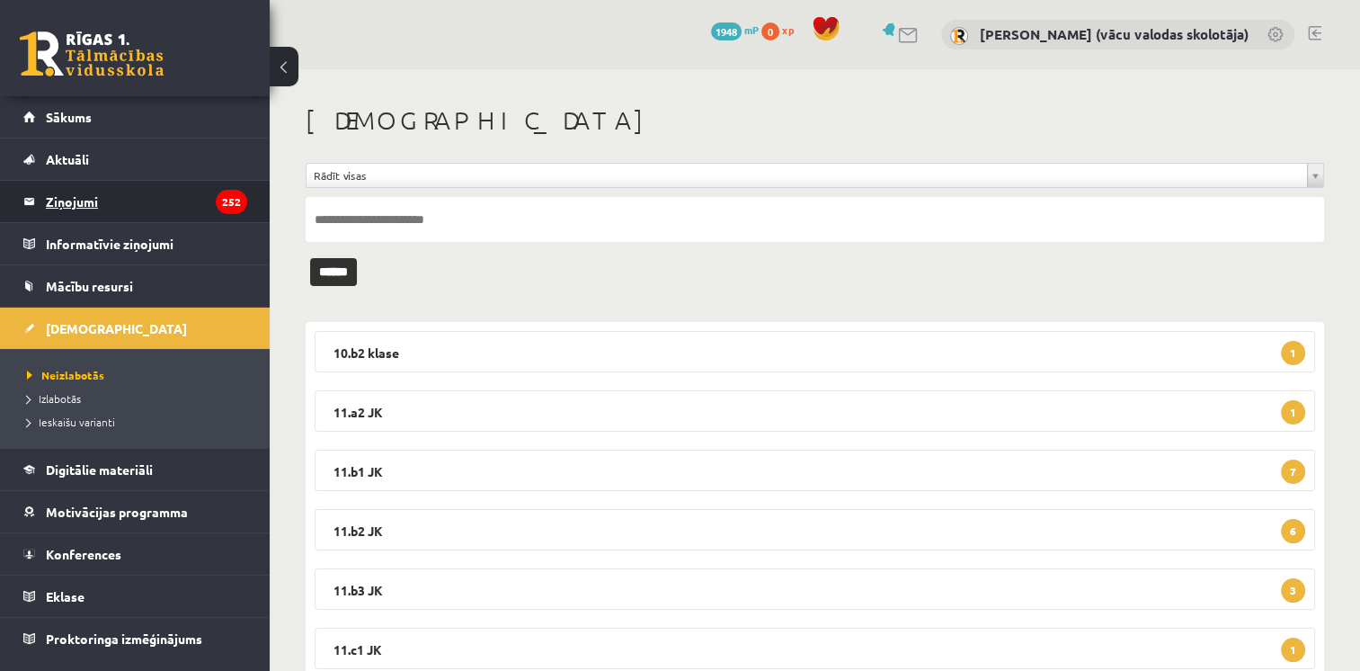
click at [82, 199] on legend "Ziņojumi 252" at bounding box center [146, 201] width 201 height 41
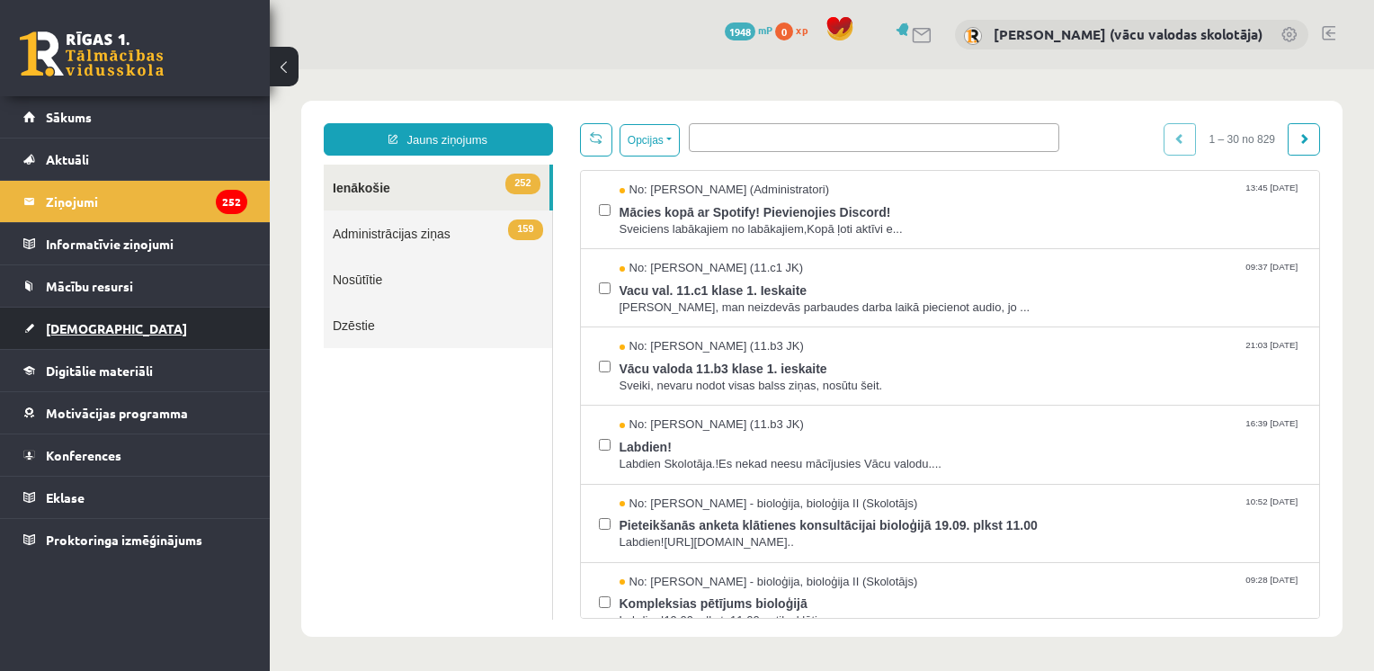
click at [65, 327] on span "[DEMOGRAPHIC_DATA]" at bounding box center [116, 328] width 141 height 16
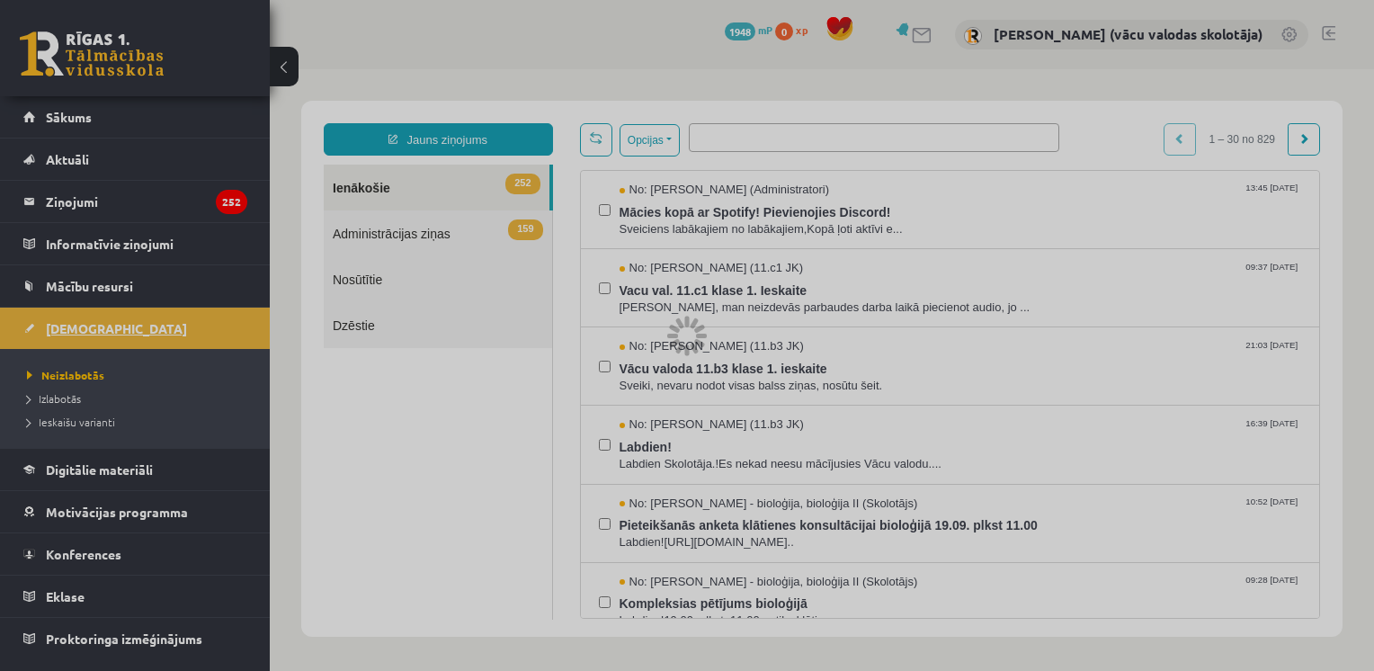
click at [65, 327] on div at bounding box center [687, 335] width 1374 height 671
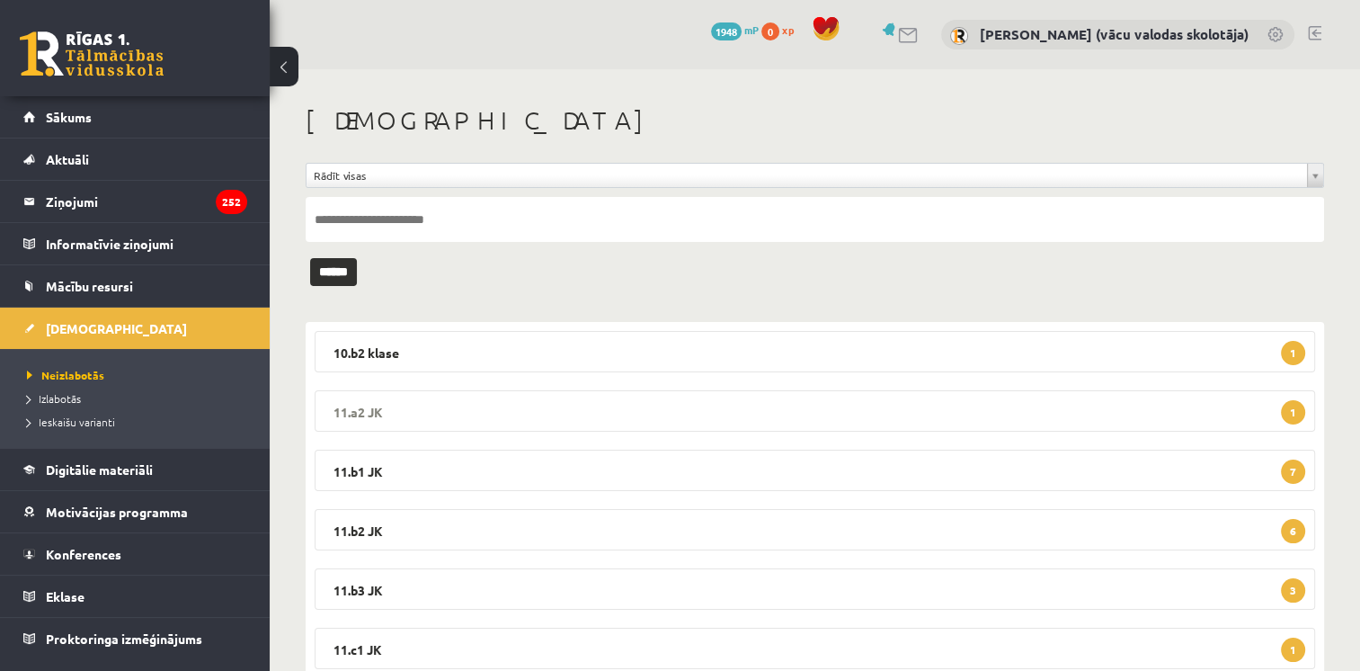
click at [1223, 411] on legend "11.a2 JK 1" at bounding box center [815, 410] width 1001 height 41
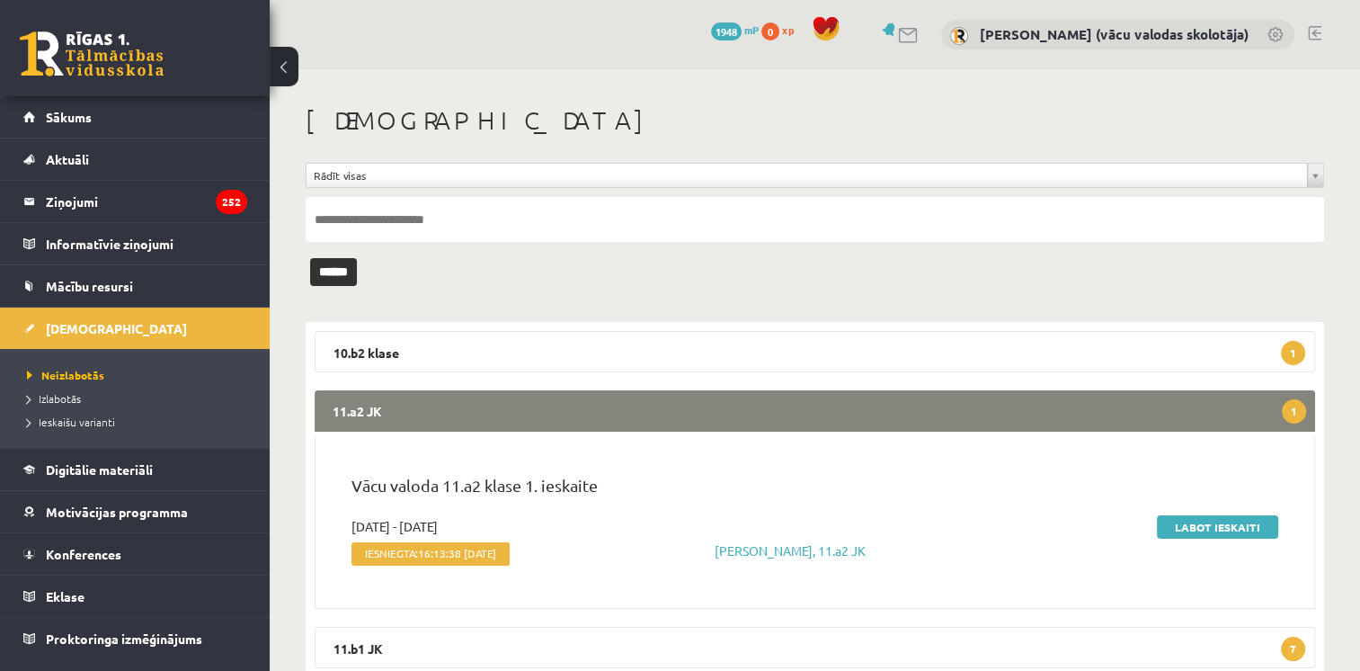
scroll to position [236, 0]
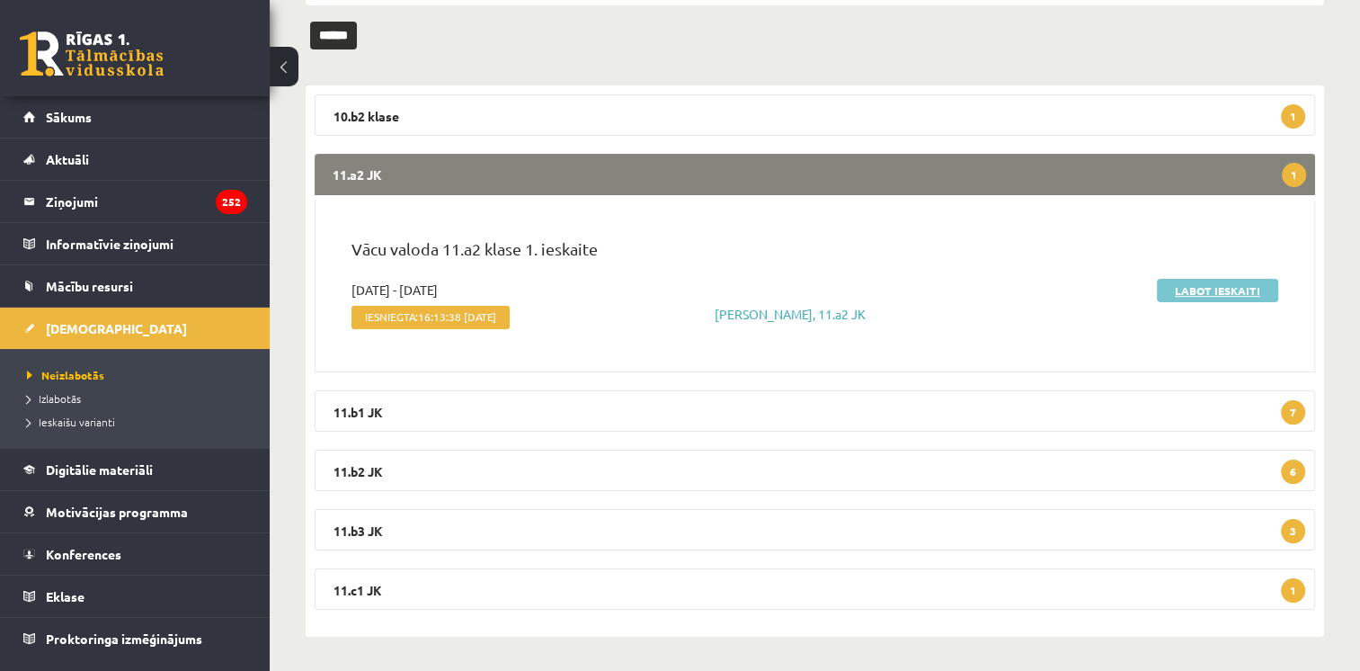
click at [1217, 284] on link "Labot ieskaiti" at bounding box center [1217, 290] width 121 height 23
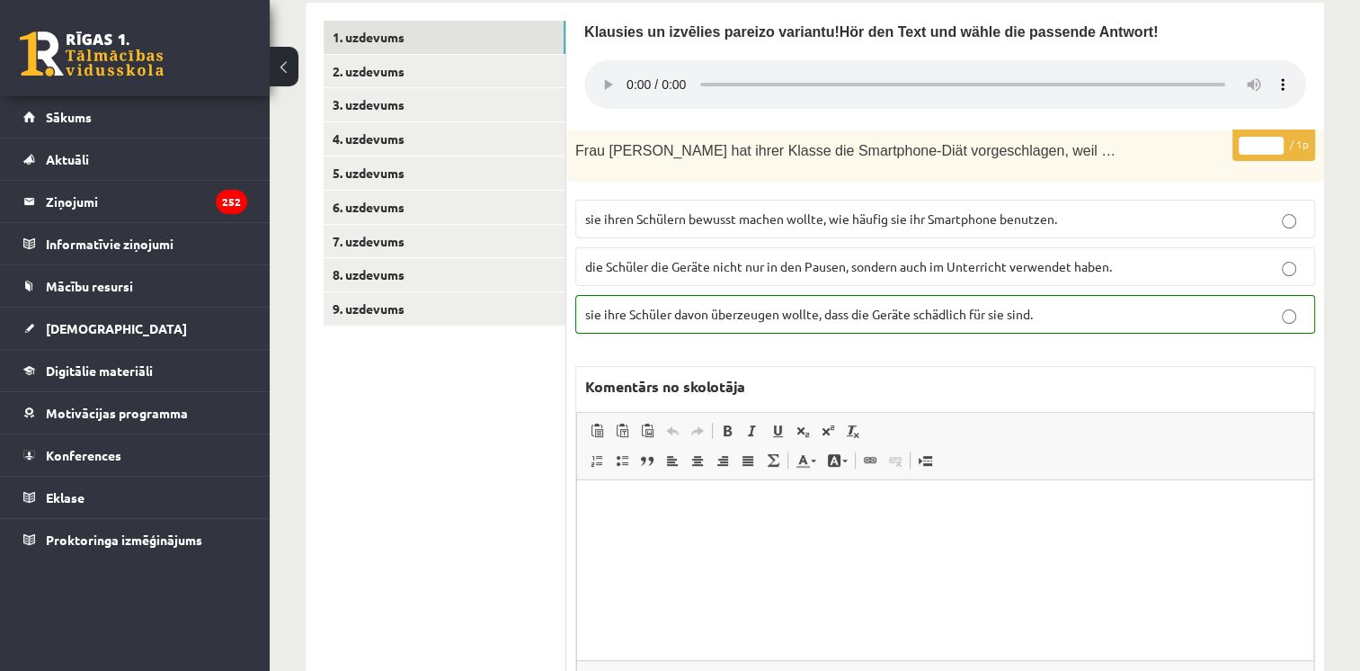
scroll to position [287, 0]
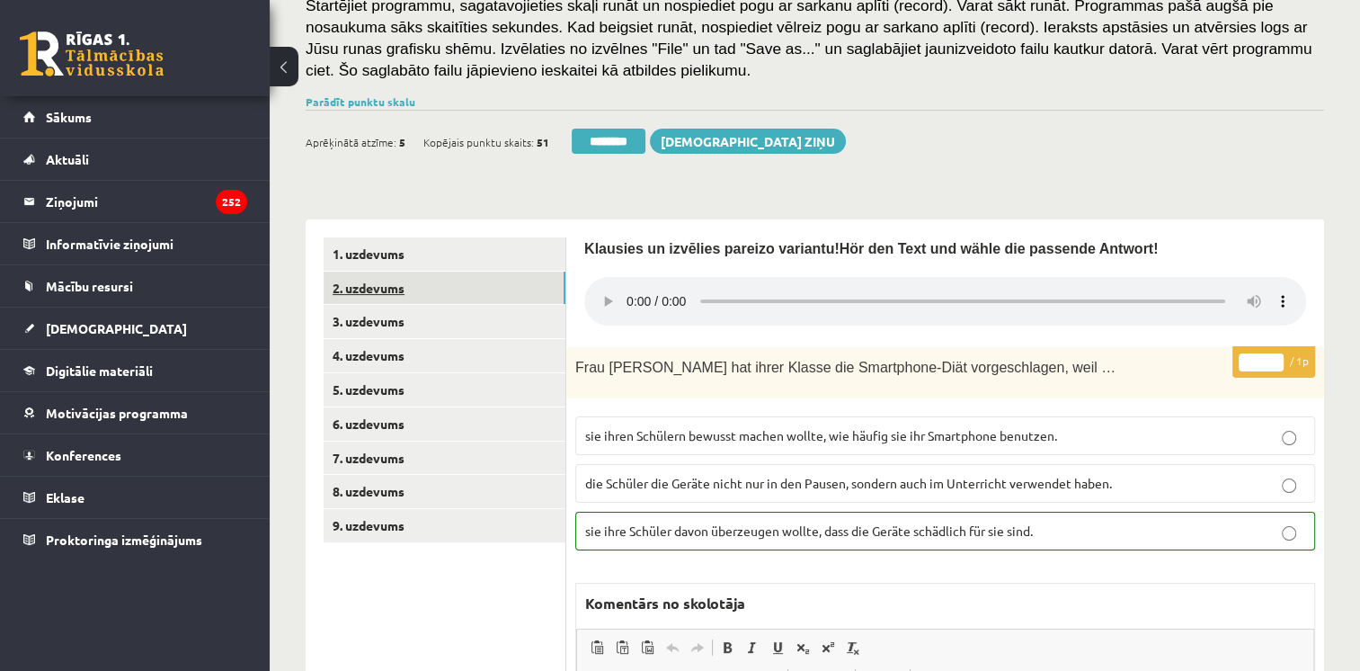
click at [380, 286] on link "2. uzdevums" at bounding box center [445, 287] width 242 height 33
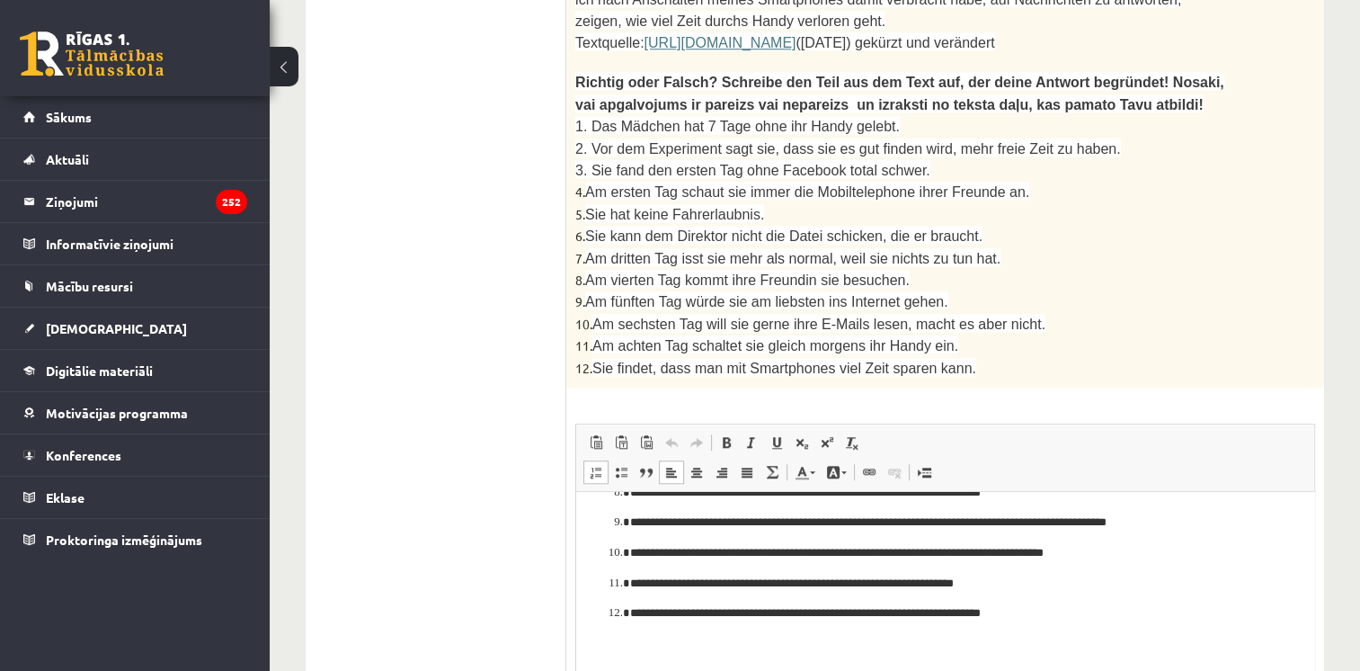
scroll to position [0, 0]
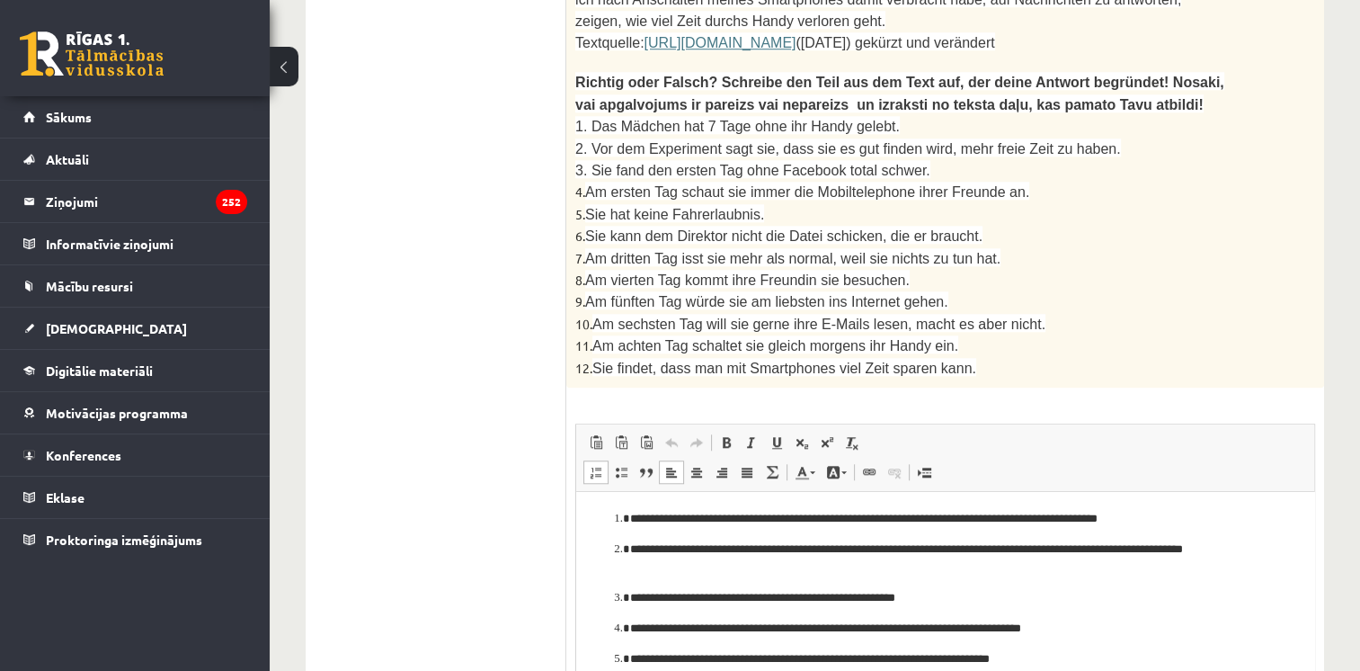
drag, startPoint x: 1307, startPoint y: 574, endPoint x: 1880, endPoint y: 887, distance: 652.9
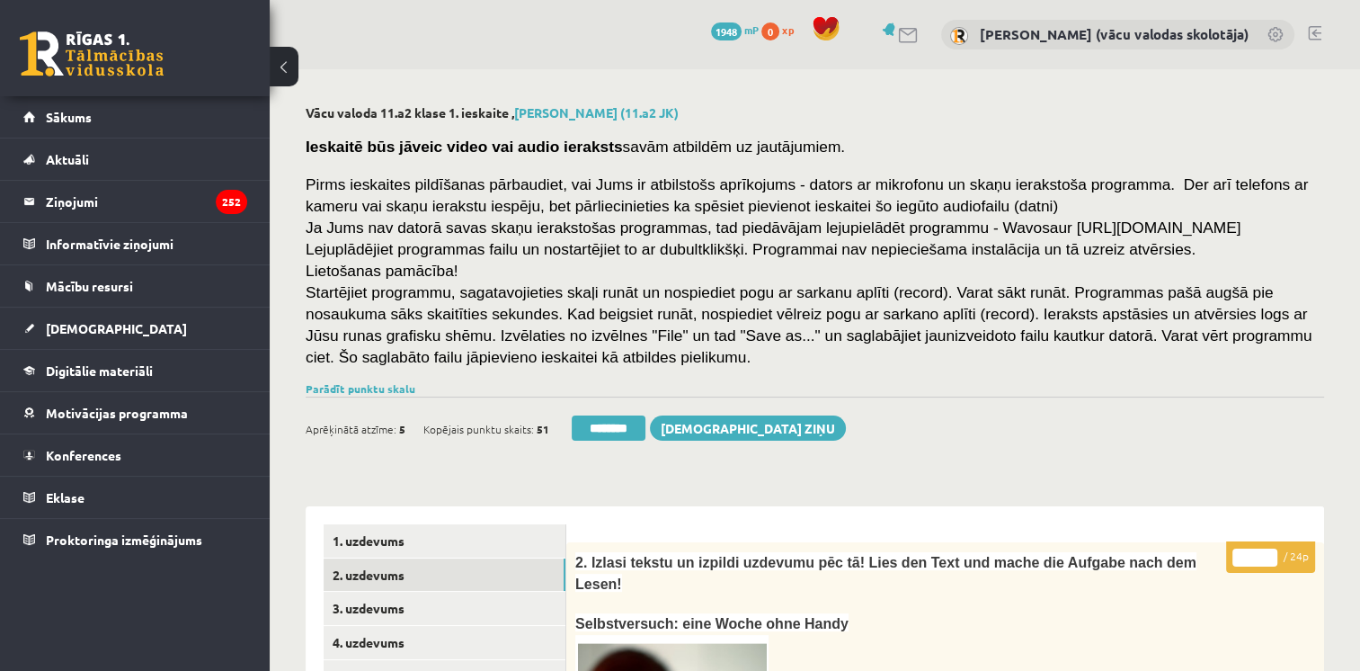
type input "**"
click at [1268, 551] on input "**" at bounding box center [1254, 557] width 45 height 18
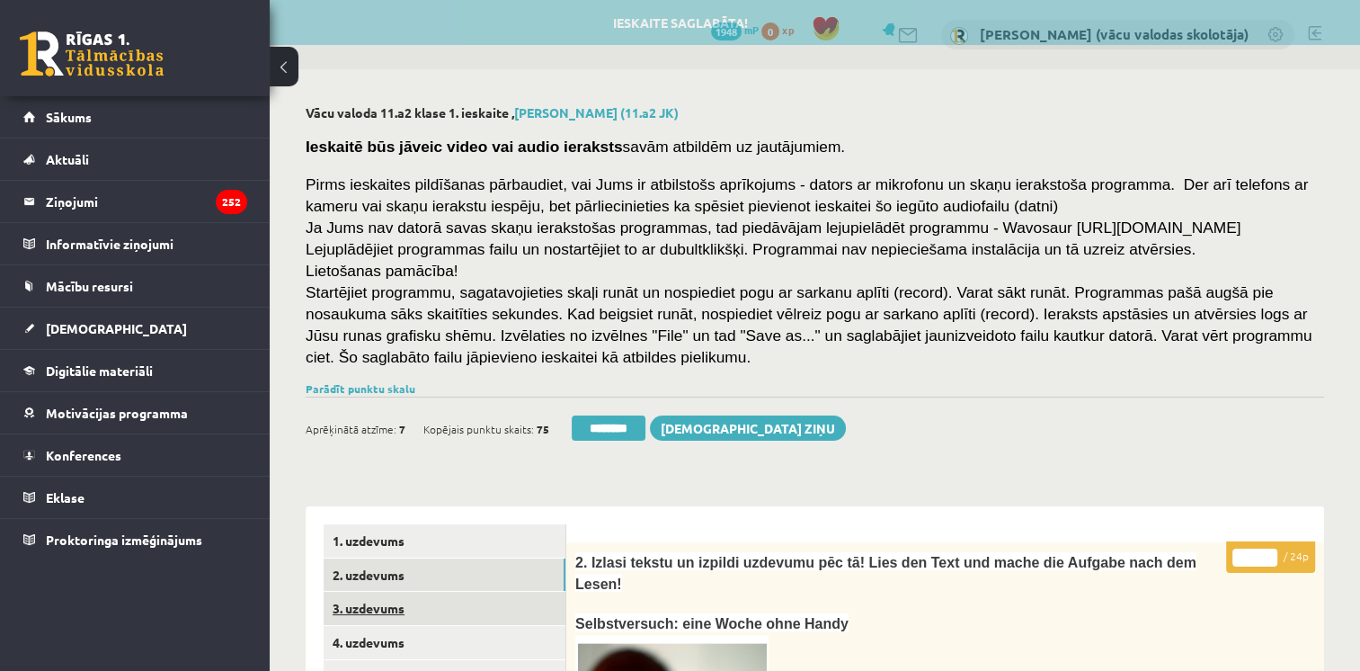
click at [423, 615] on link "3. uzdevums" at bounding box center [445, 608] width 242 height 33
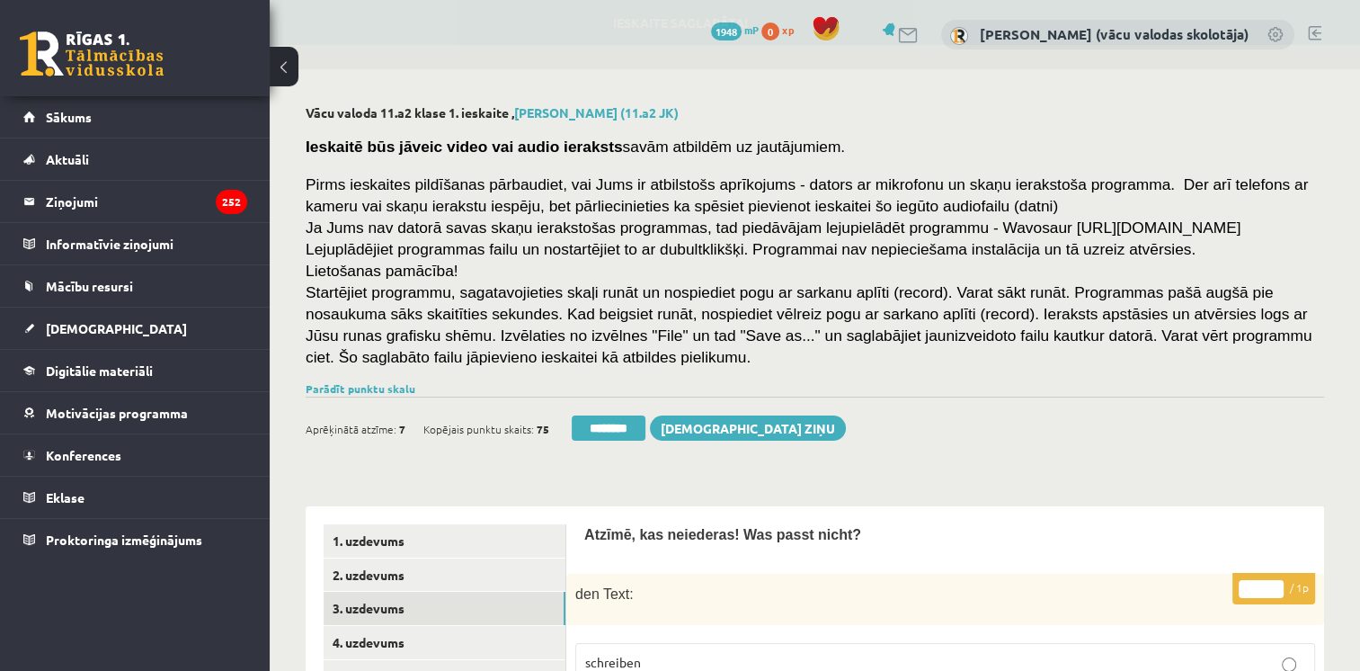
scroll to position [417, 0]
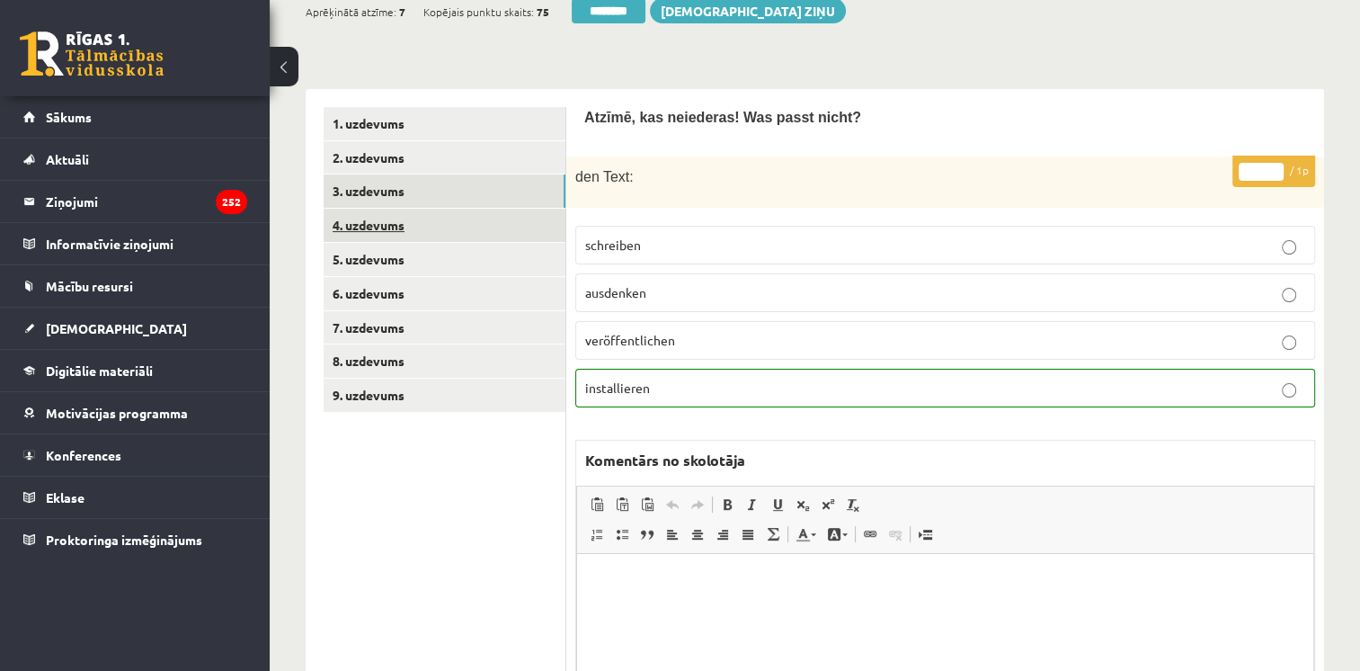
click at [378, 230] on link "4. uzdevums" at bounding box center [445, 225] width 242 height 33
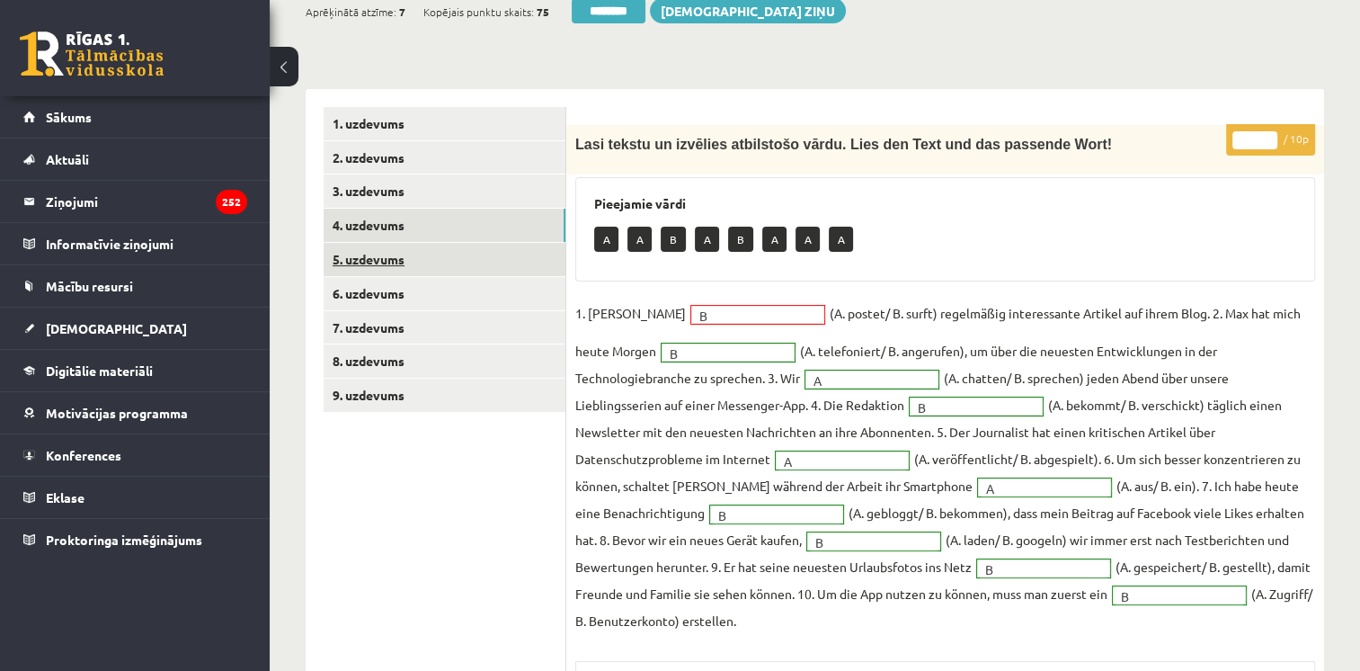
scroll to position [0, 0]
click at [378, 249] on link "5. uzdevums" at bounding box center [445, 259] width 242 height 33
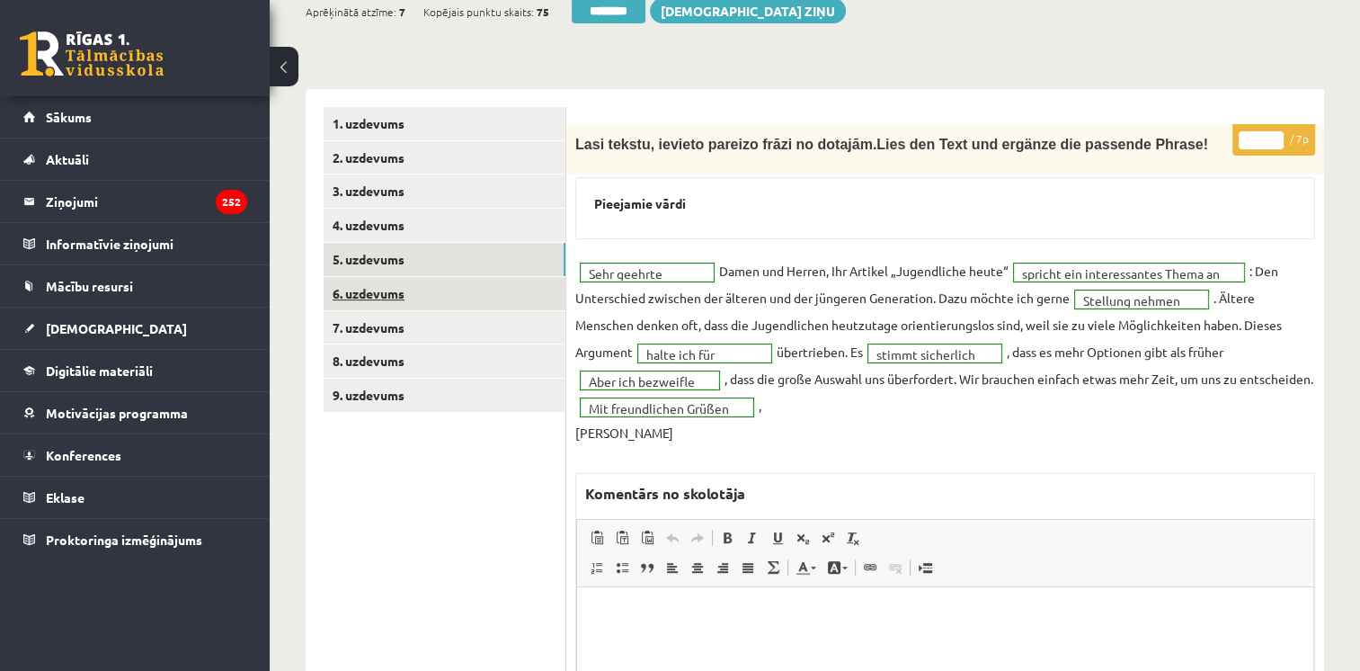
click at [381, 294] on link "6. uzdevums" at bounding box center [445, 293] width 242 height 33
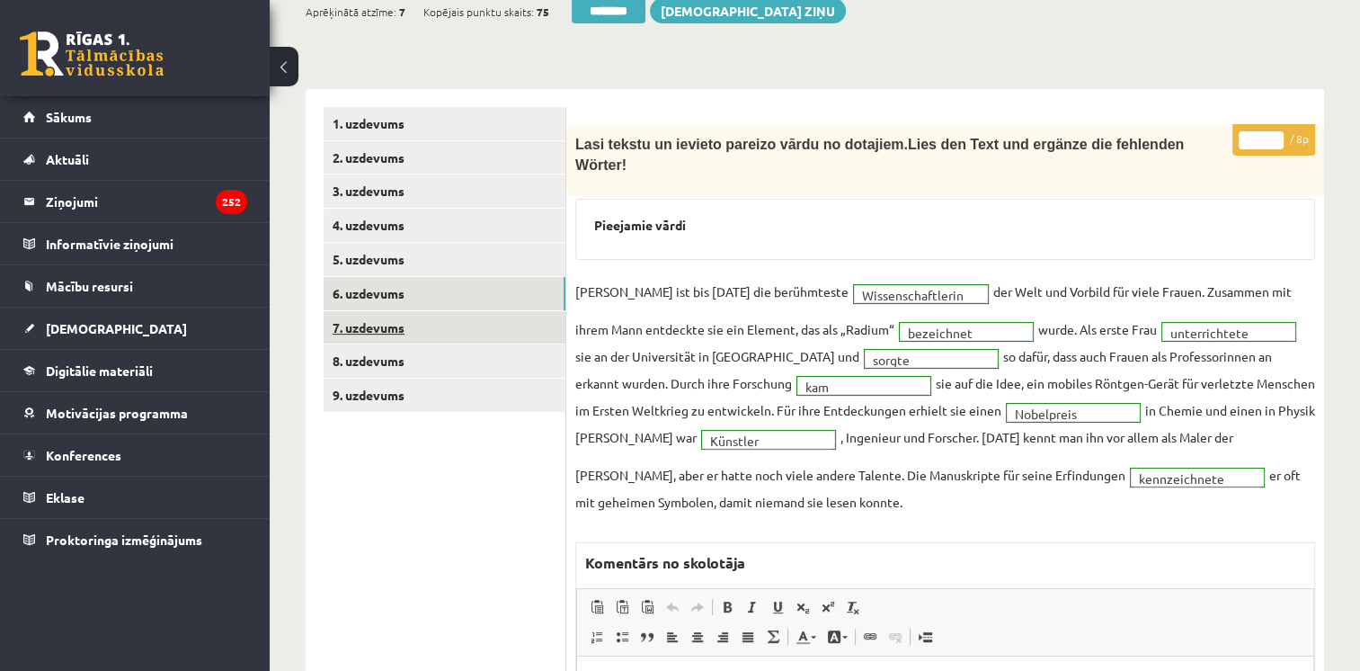
click at [399, 335] on link "7. uzdevums" at bounding box center [445, 327] width 242 height 33
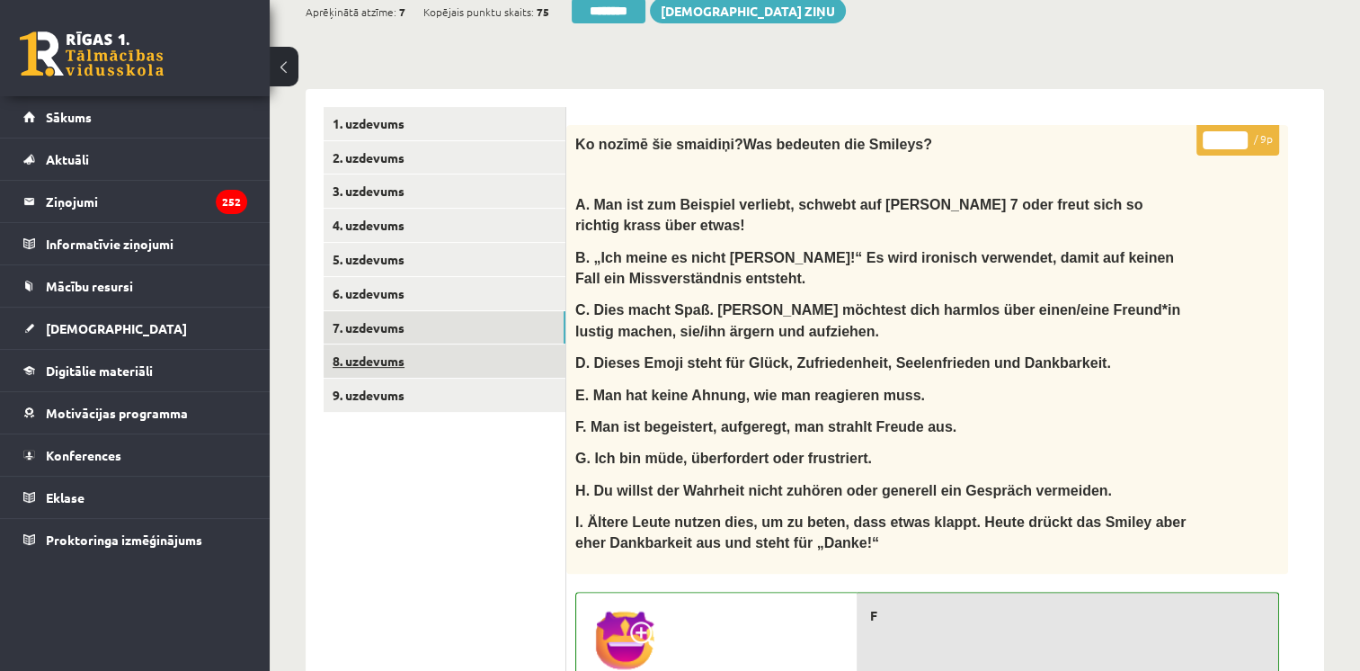
click at [399, 362] on link "8. uzdevums" at bounding box center [445, 360] width 242 height 33
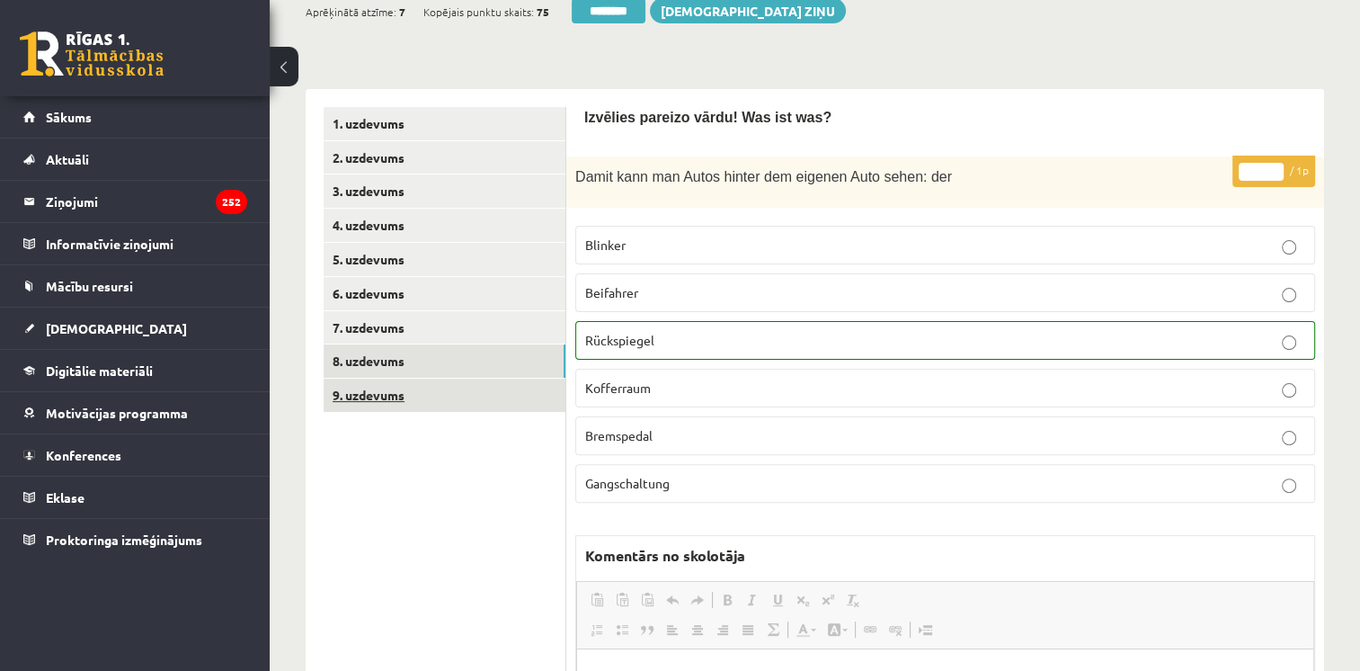
click at [393, 396] on link "9. uzdevums" at bounding box center [445, 394] width 242 height 33
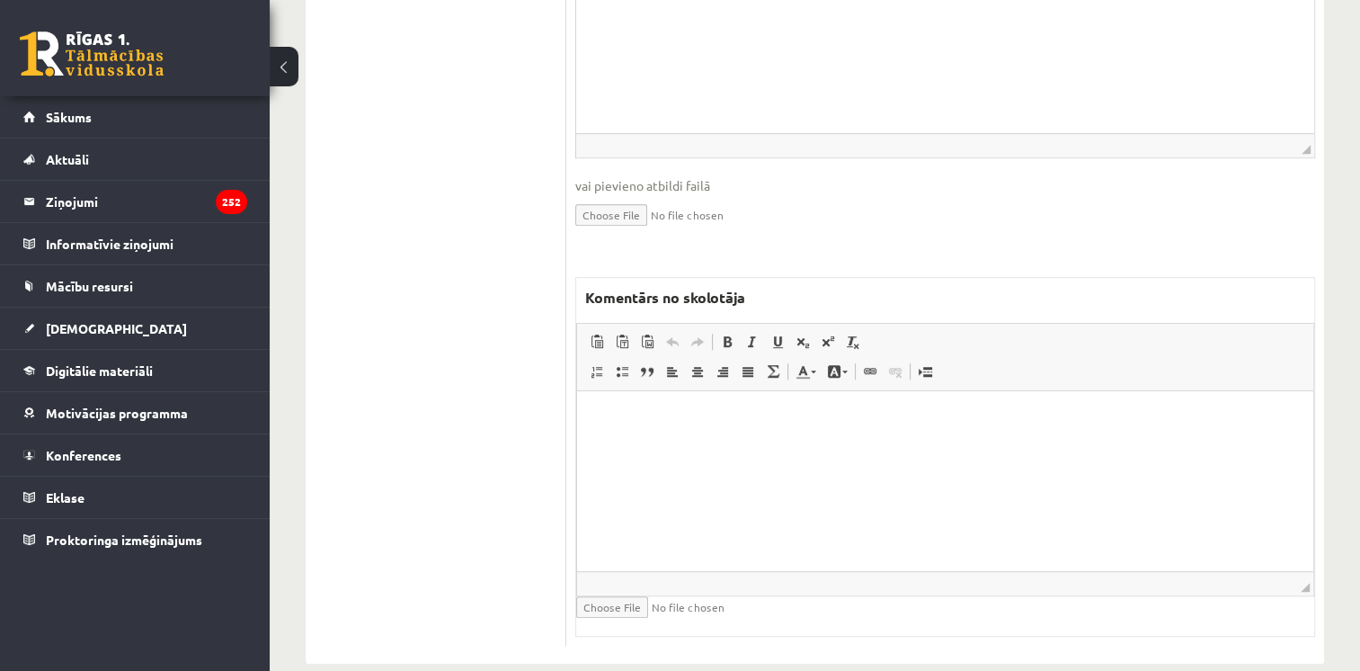
scroll to position [931, 0]
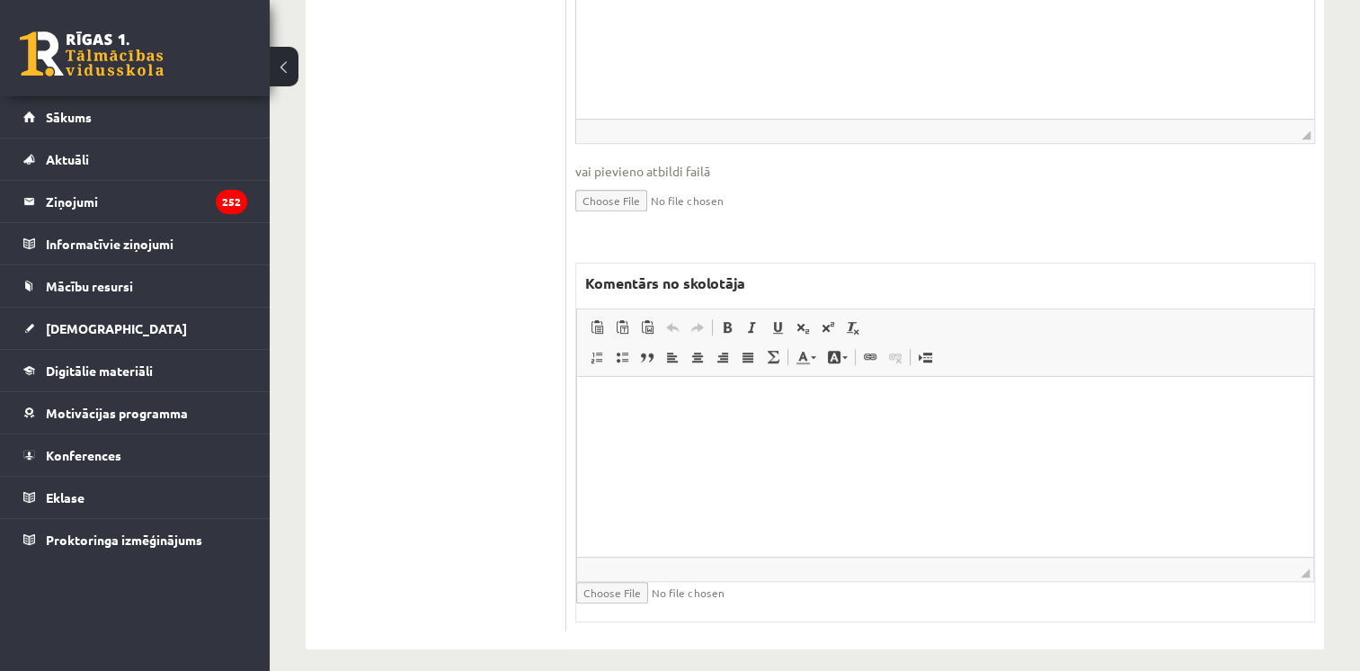
click at [987, 431] on html at bounding box center [945, 404] width 736 height 55
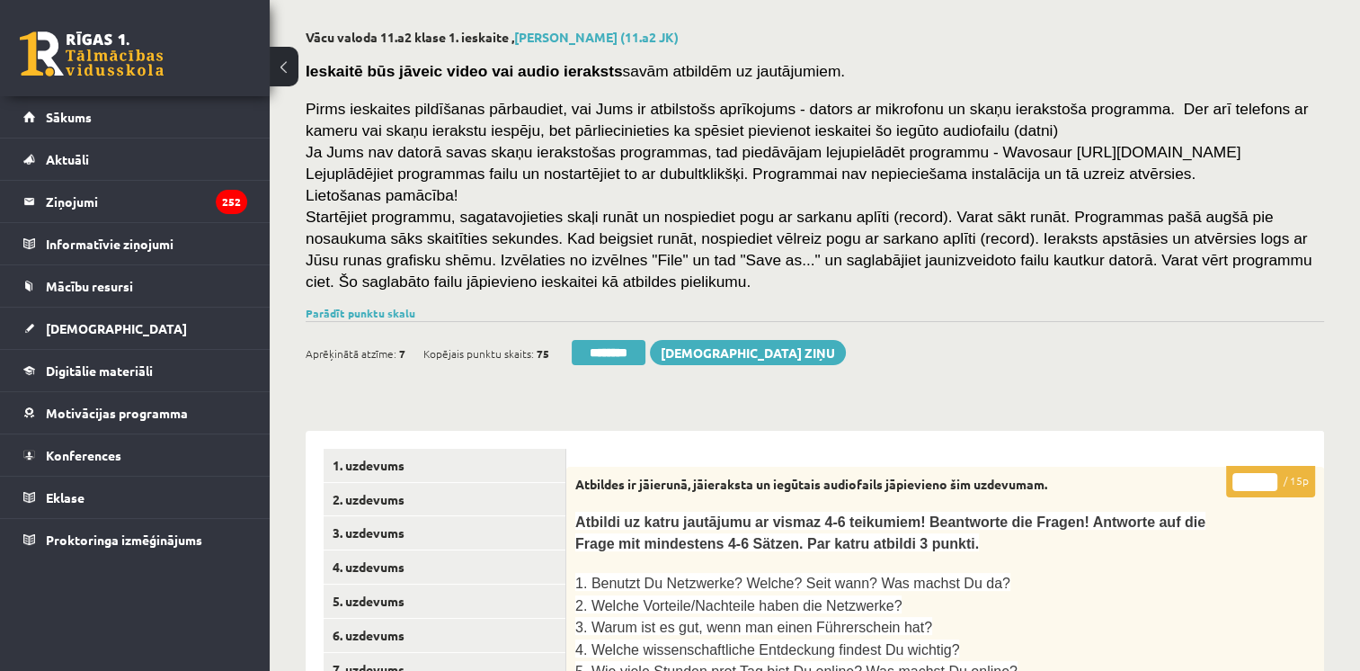
scroll to position [22, 0]
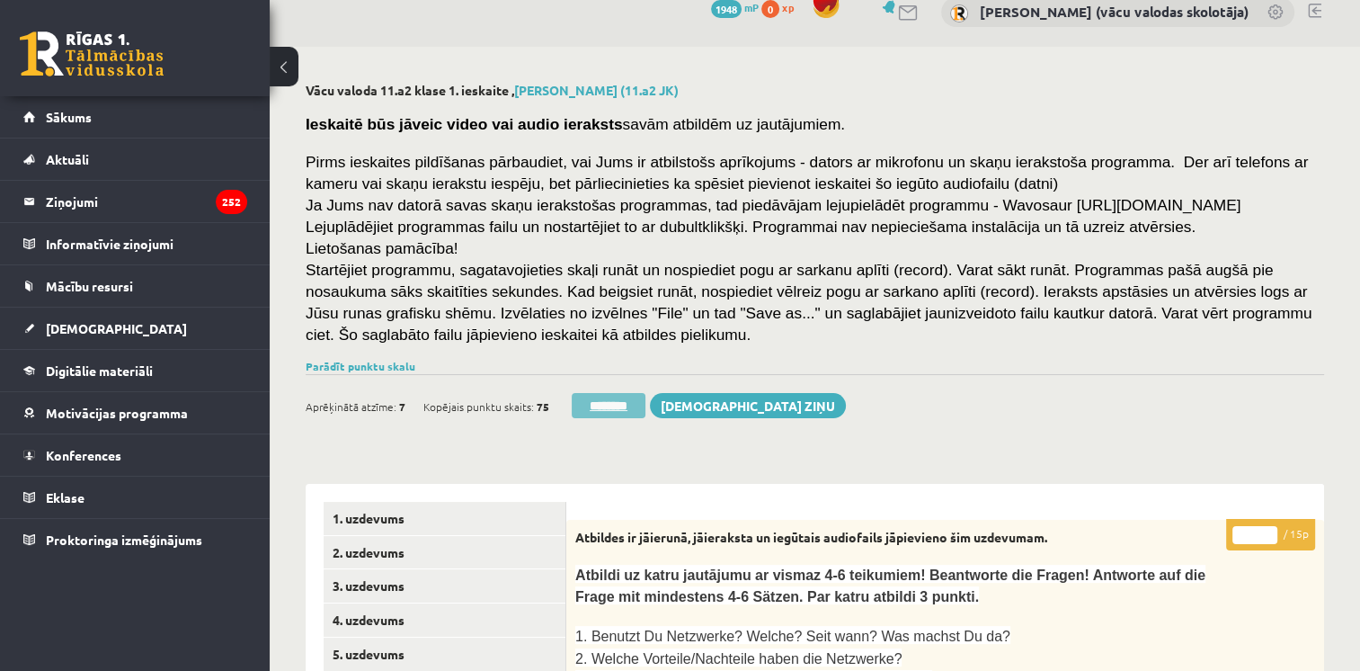
click at [605, 399] on input "********" at bounding box center [609, 405] width 74 height 25
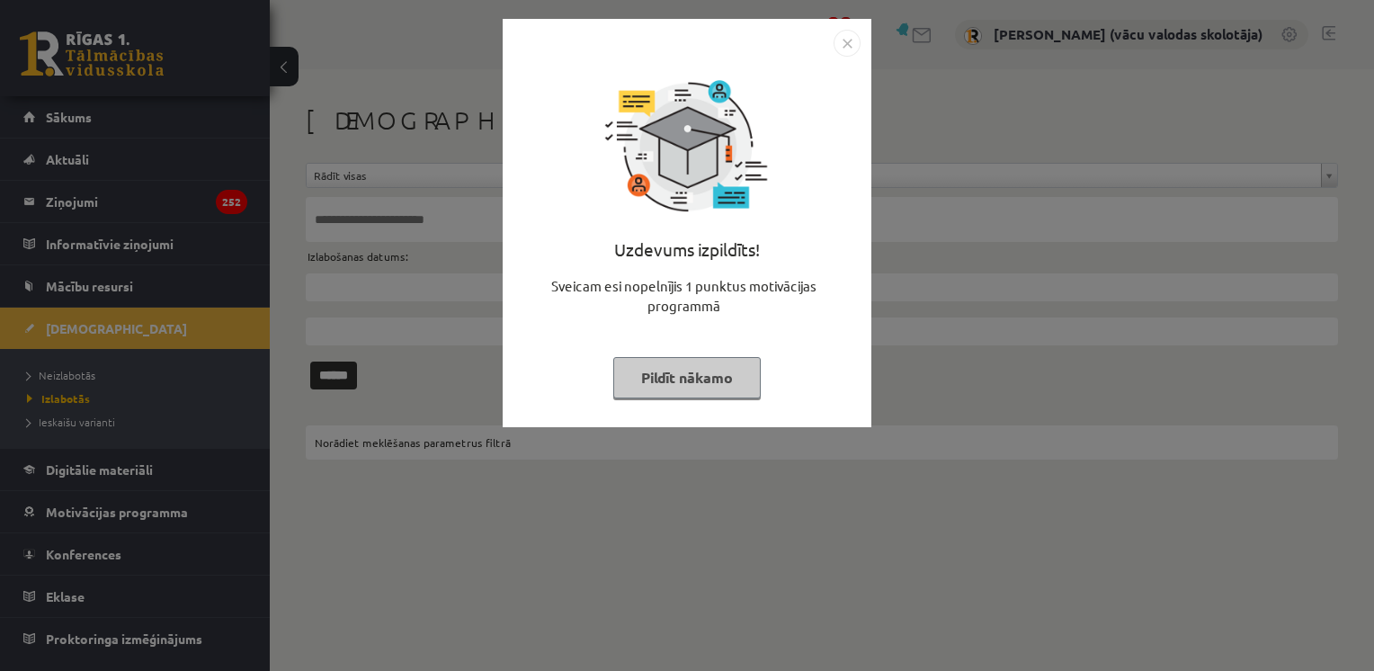
click at [682, 373] on button "Pildīt nākamo" at bounding box center [686, 377] width 147 height 41
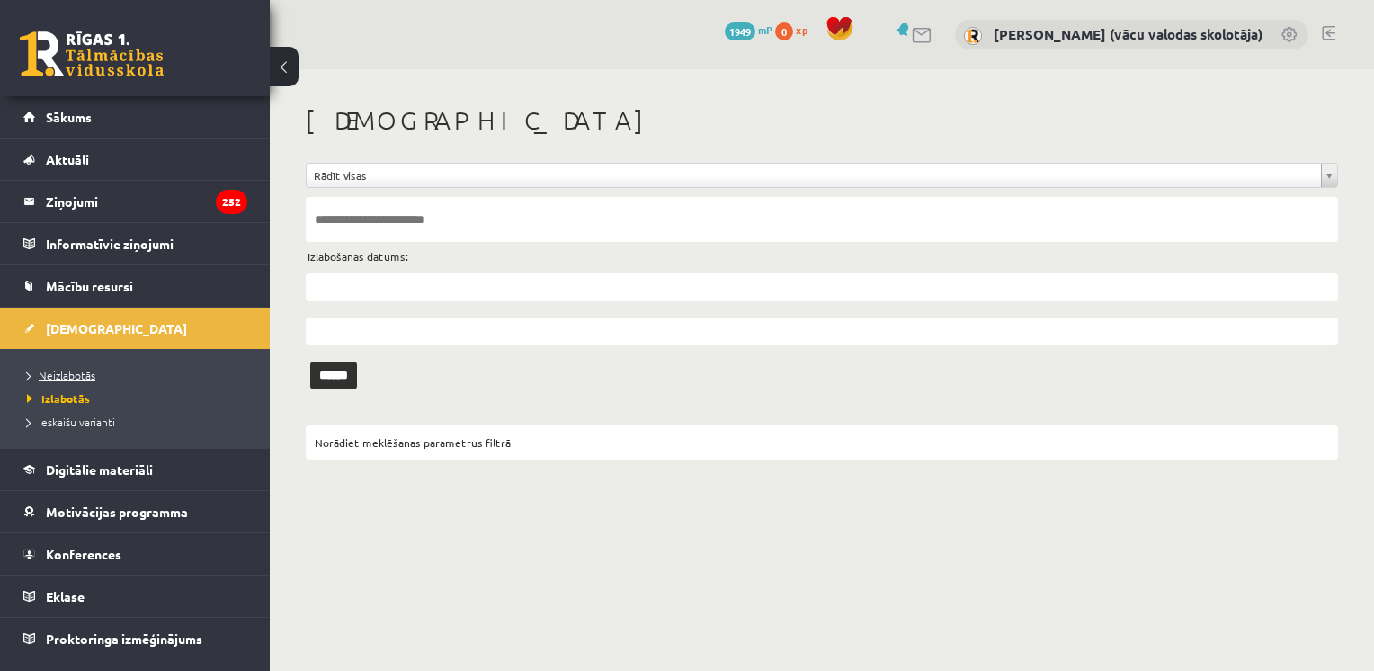
click at [85, 374] on span "Neizlabotās" at bounding box center [61, 375] width 68 height 14
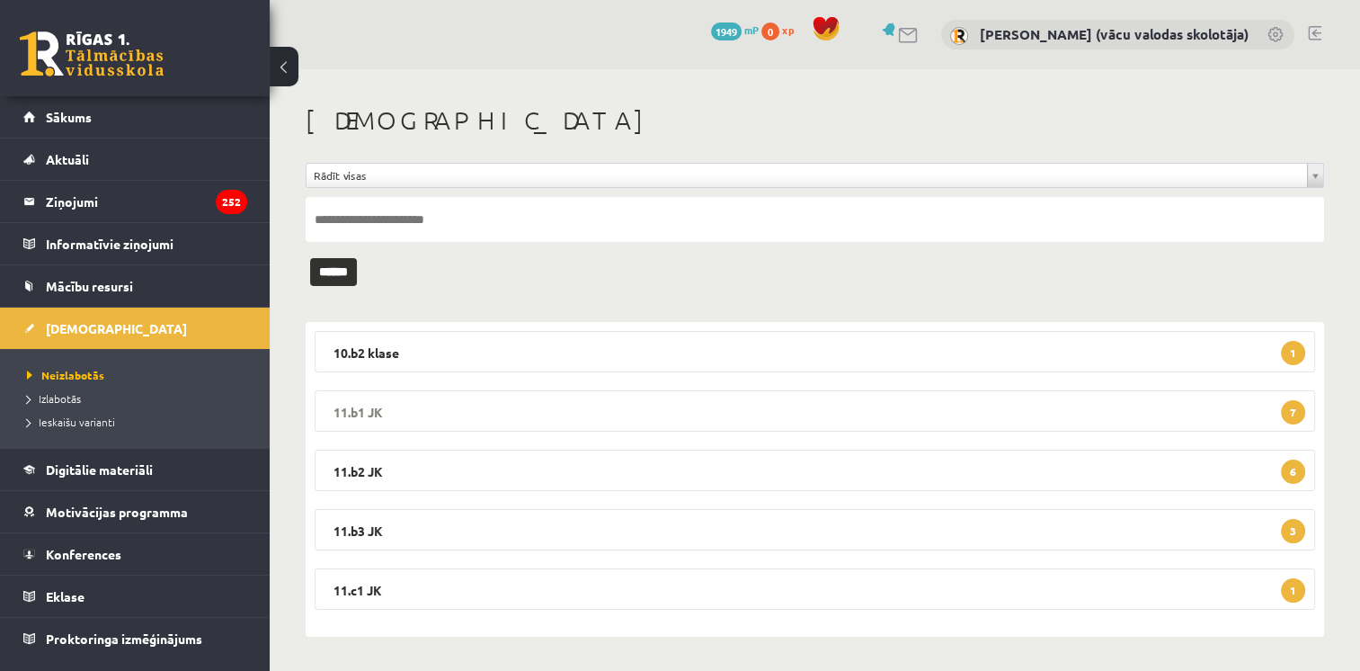
click at [1062, 409] on legend "11.b1 JK 7" at bounding box center [815, 410] width 1001 height 41
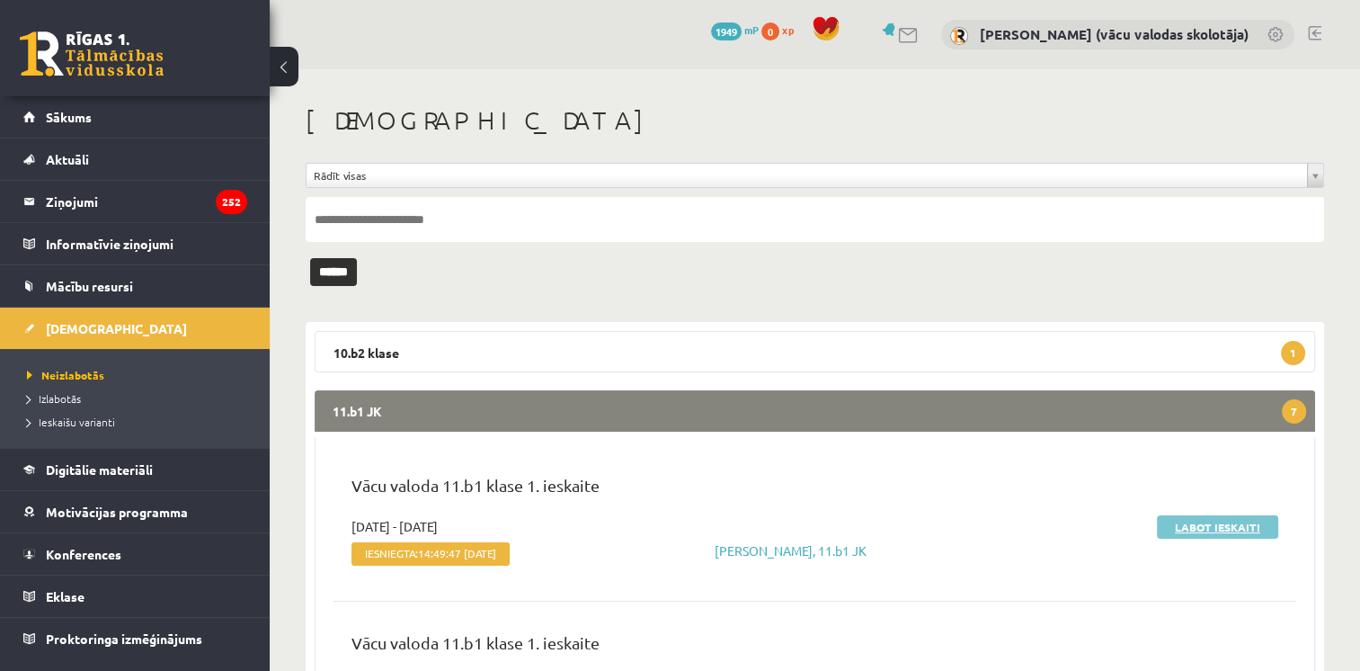
click at [1210, 526] on link "Labot ieskaiti" at bounding box center [1217, 526] width 121 height 23
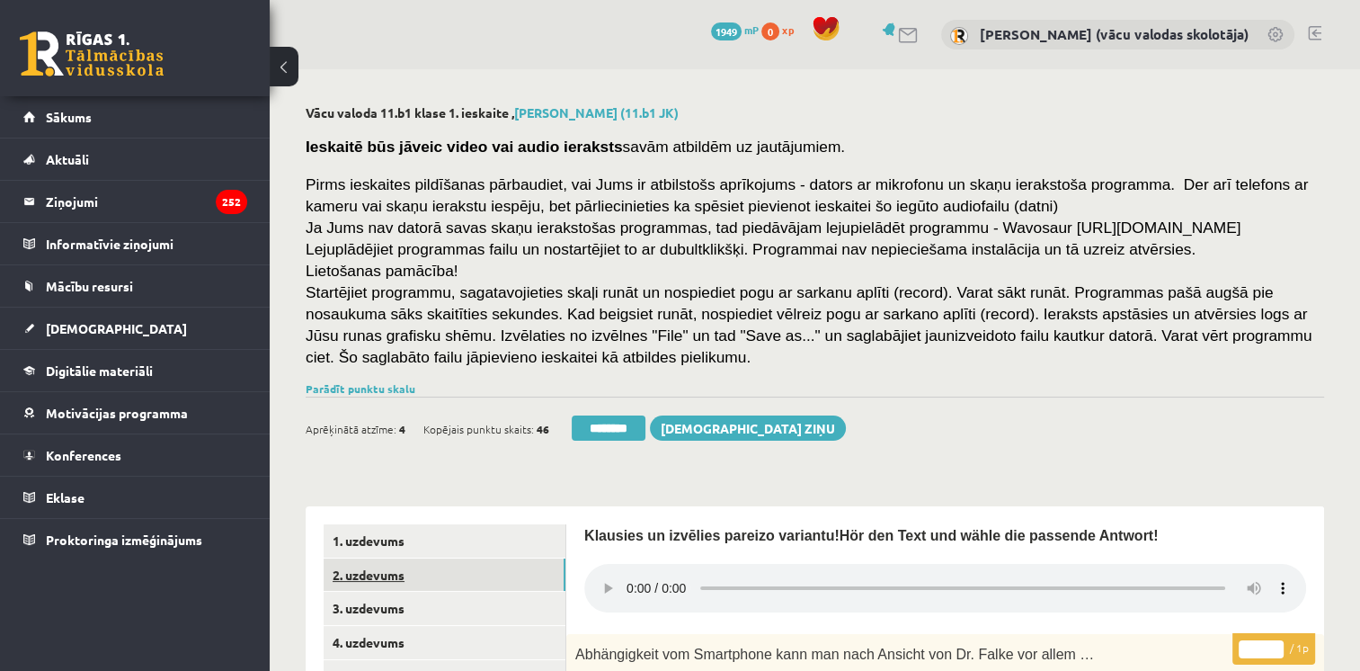
click at [401, 566] on link "2. uzdevums" at bounding box center [445, 574] width 242 height 33
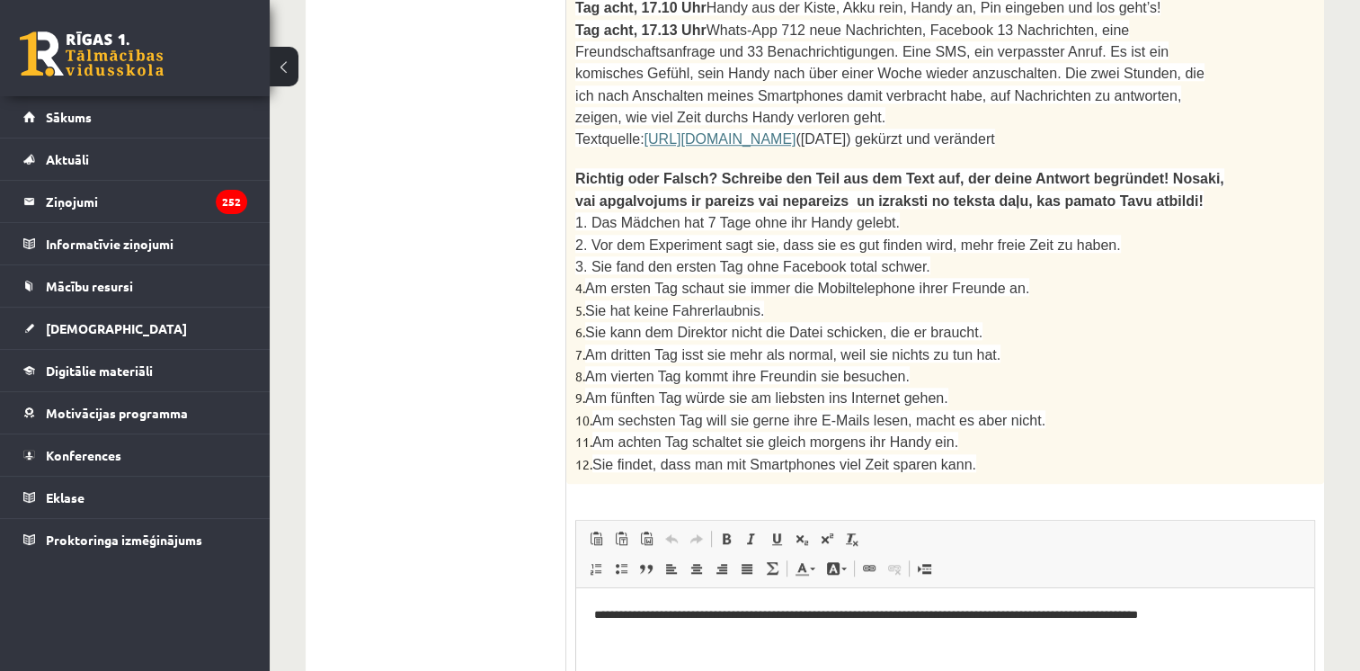
scroll to position [2018, 0]
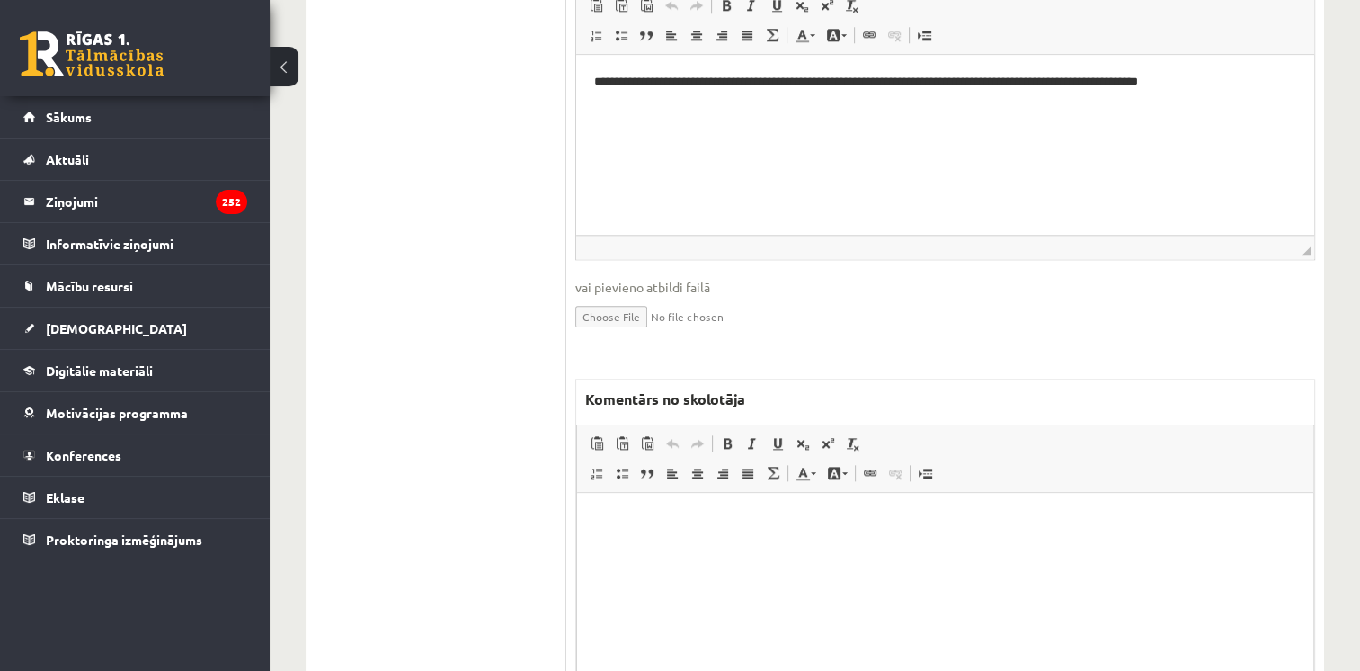
drag, startPoint x: 1367, startPoint y: 437, endPoint x: 458, endPoint y: 80, distance: 976.4
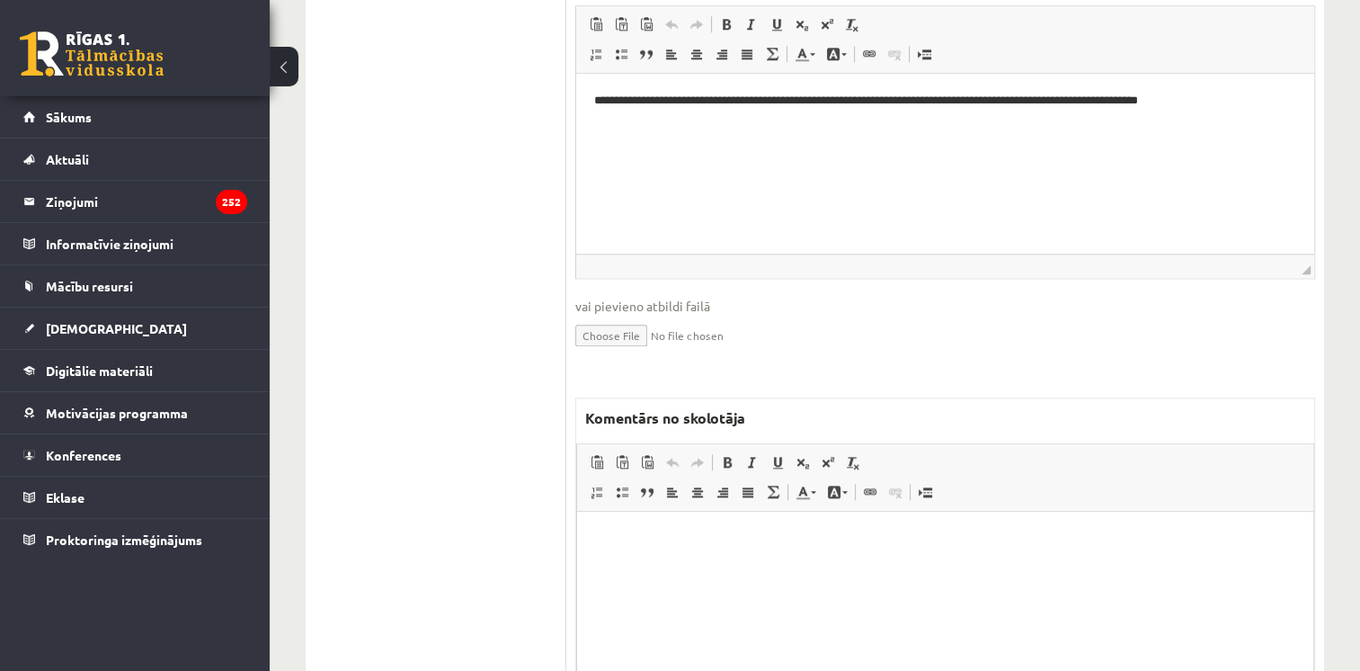
scroll to position [1996, 0]
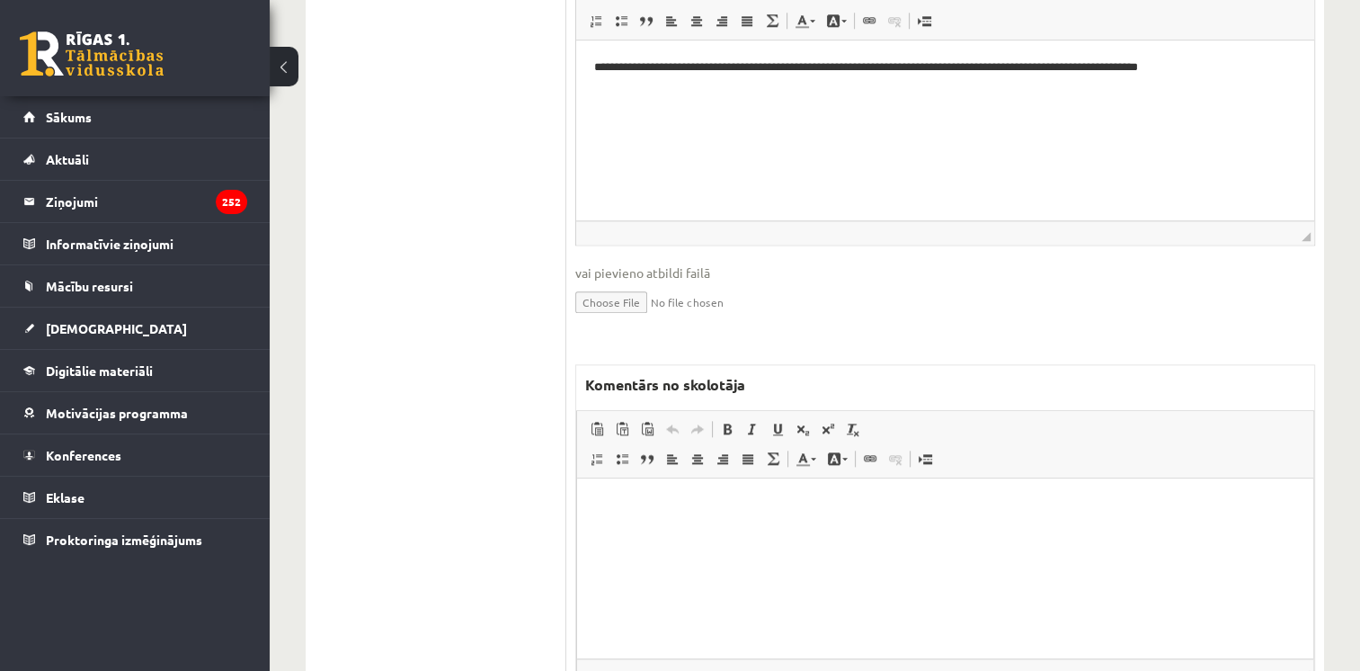
drag, startPoint x: 1367, startPoint y: 432, endPoint x: 732, endPoint y: 173, distance: 686.6
click at [1021, 532] on html at bounding box center [945, 504] width 736 height 55
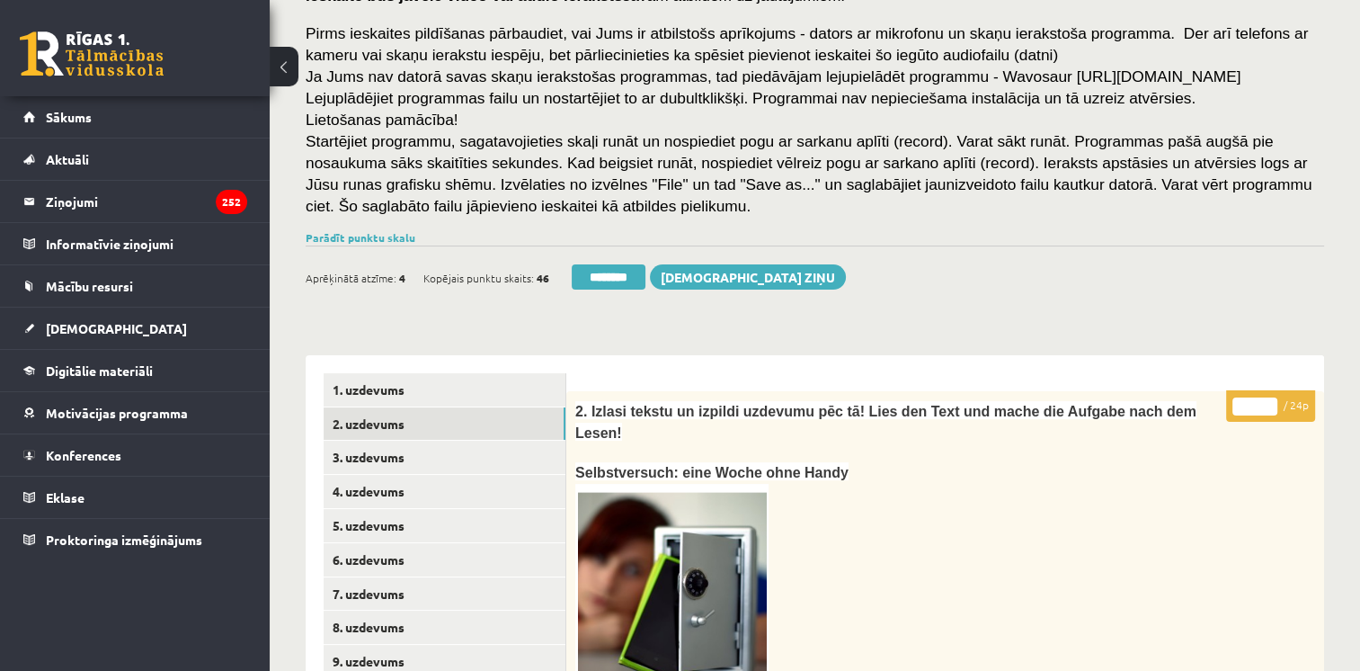
scroll to position [147, 0]
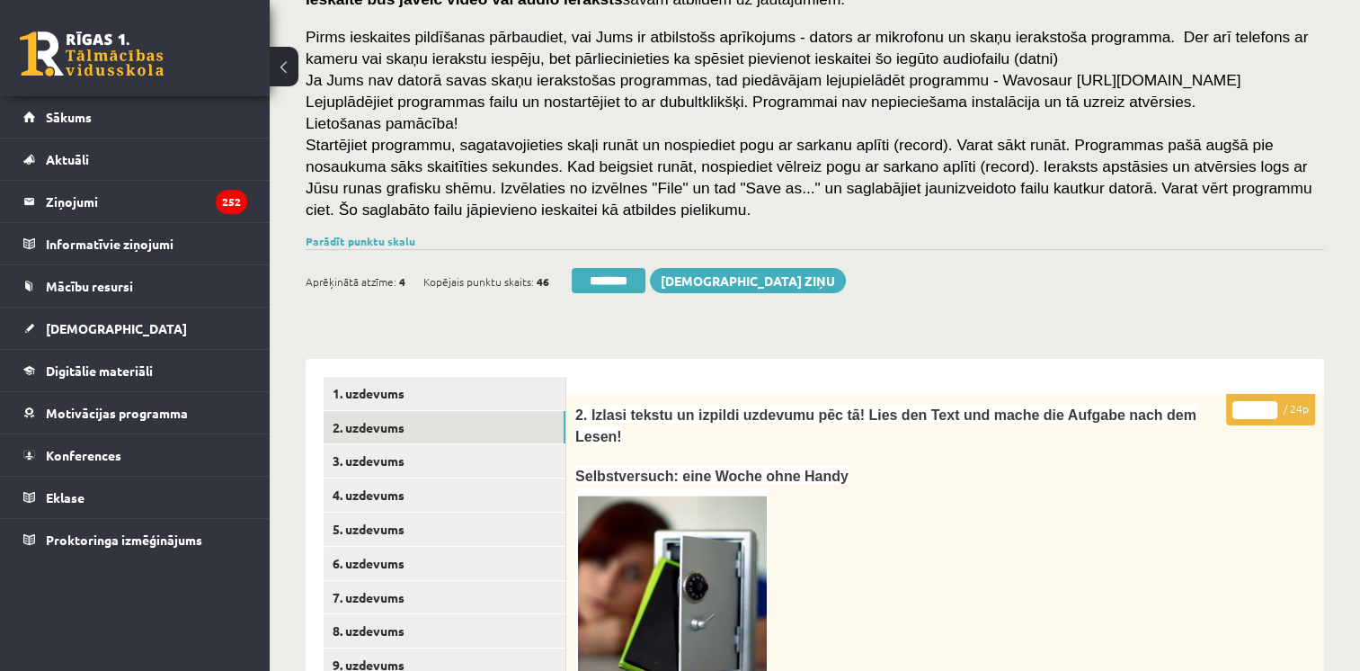
click at [1269, 409] on input "*" at bounding box center [1254, 410] width 45 height 18
click at [1269, 404] on input "**" at bounding box center [1254, 410] width 45 height 18
click at [1269, 411] on input "**" at bounding box center [1254, 410] width 45 height 18
type input "**"
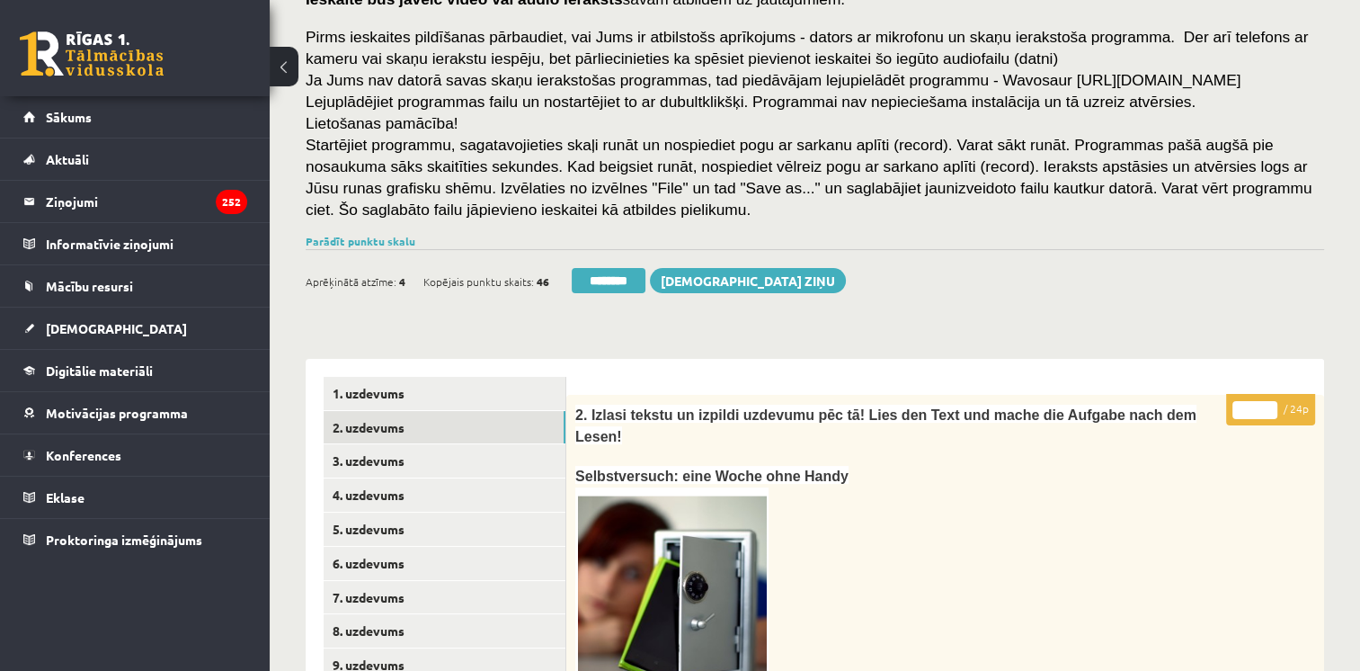
click at [1269, 411] on input "**" at bounding box center [1254, 410] width 45 height 18
click at [382, 463] on link "3. uzdevums" at bounding box center [445, 460] width 242 height 33
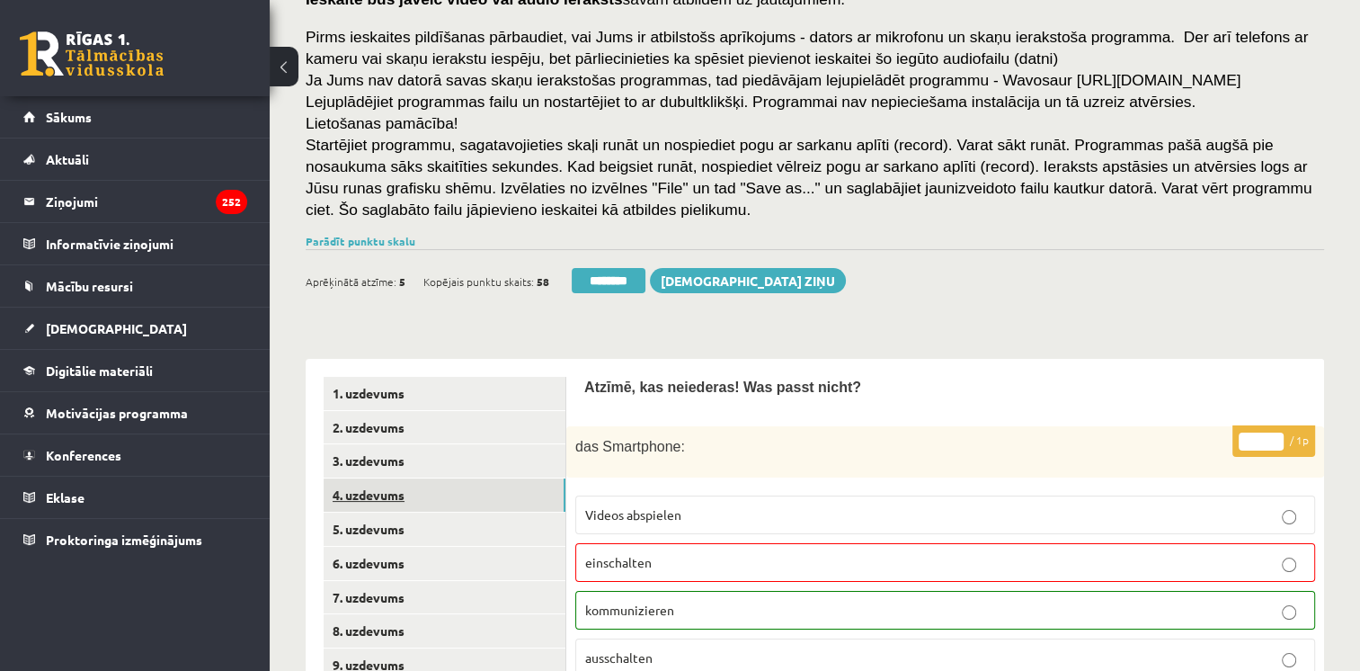
scroll to position [0, 0]
click at [385, 492] on link "4. uzdevums" at bounding box center [445, 494] width 242 height 33
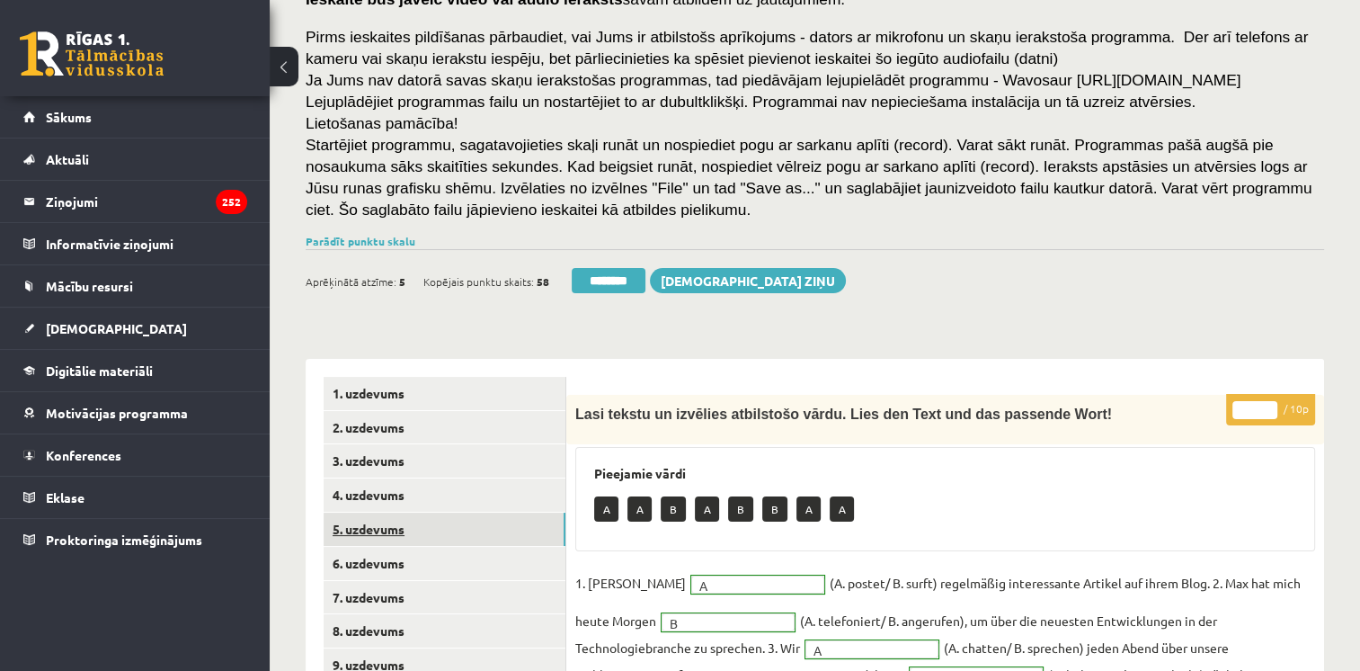
click at [382, 525] on link "5. uzdevums" at bounding box center [445, 528] width 242 height 33
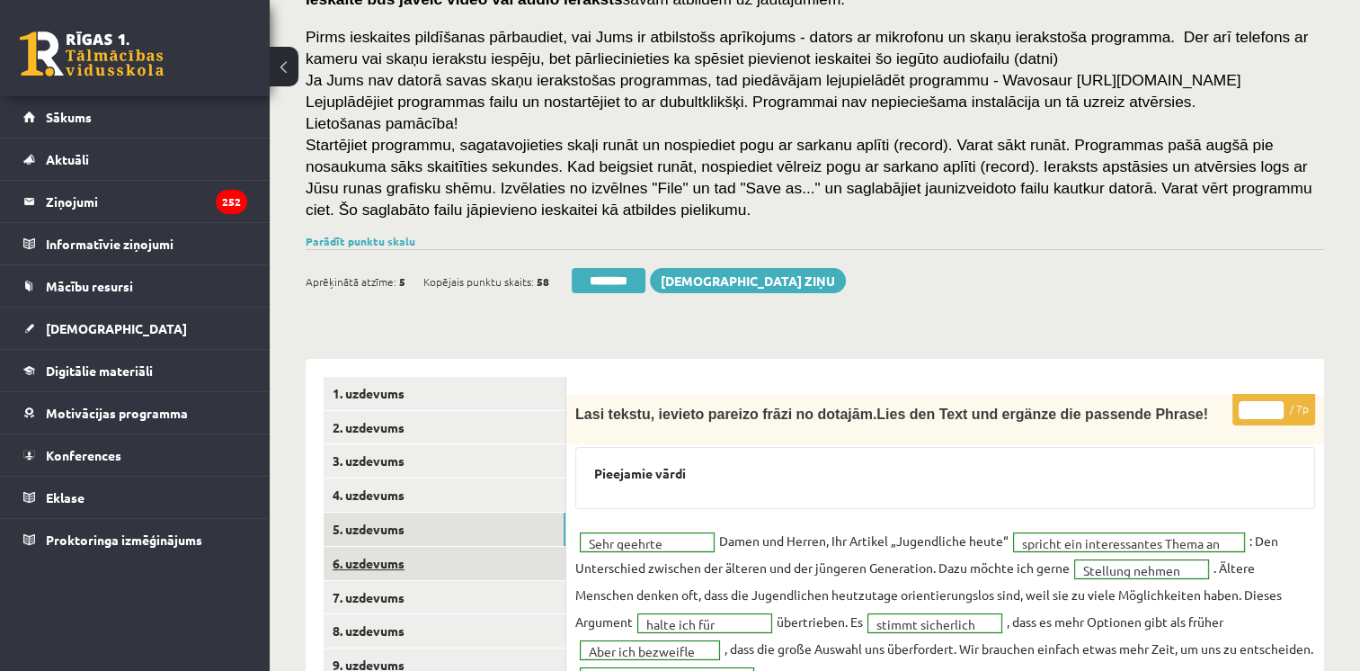
click at [378, 562] on link "6. uzdevums" at bounding box center [445, 563] width 242 height 33
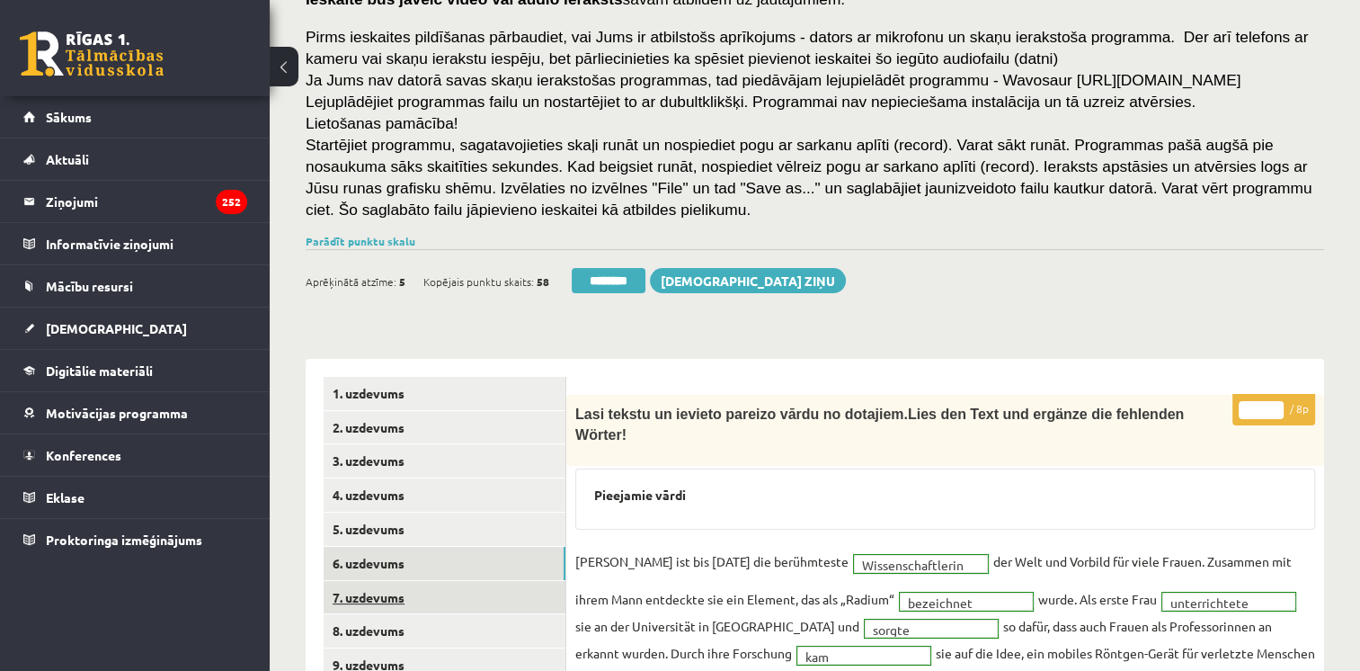
click at [381, 597] on link "7. uzdevums" at bounding box center [445, 597] width 242 height 33
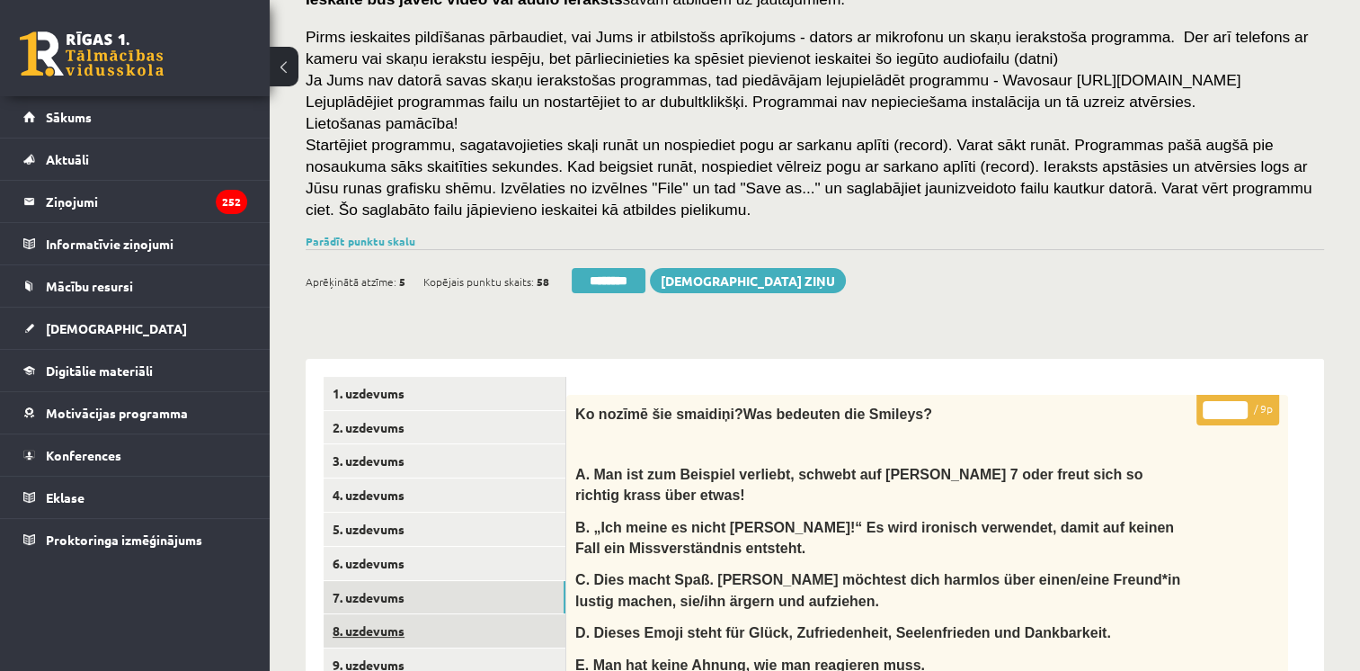
click at [393, 631] on link "8. uzdevums" at bounding box center [445, 630] width 242 height 33
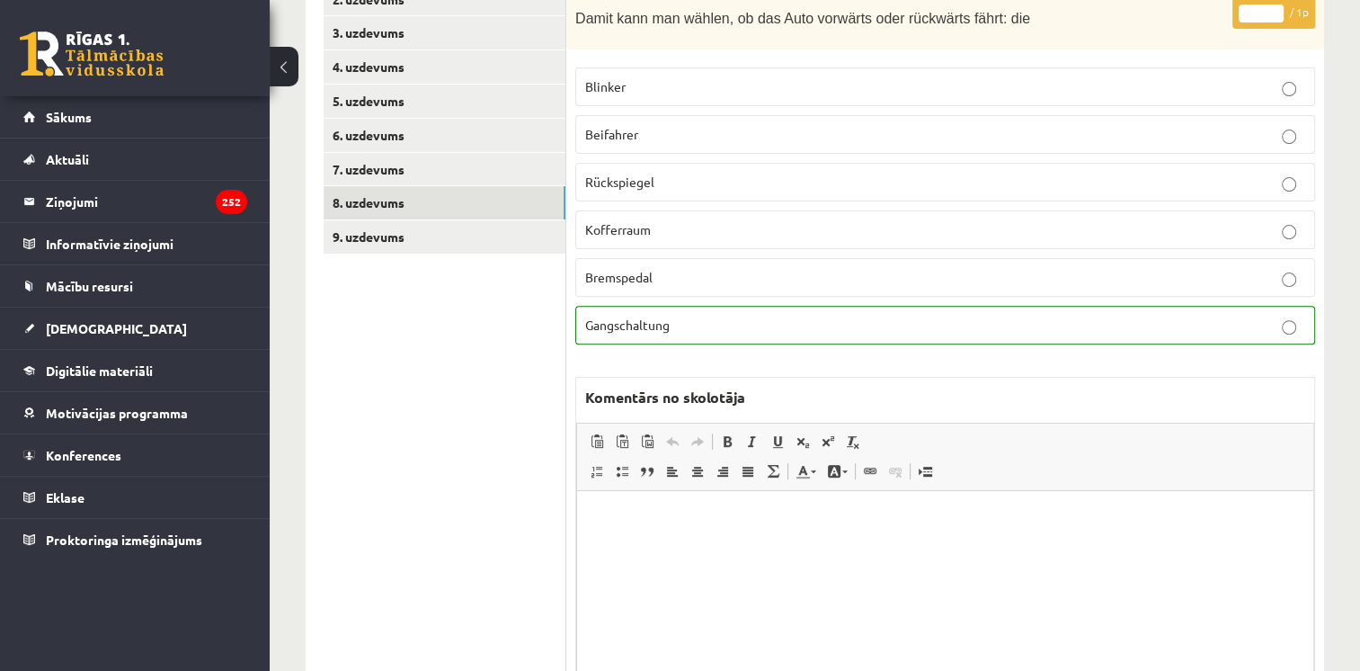
scroll to position [565, 0]
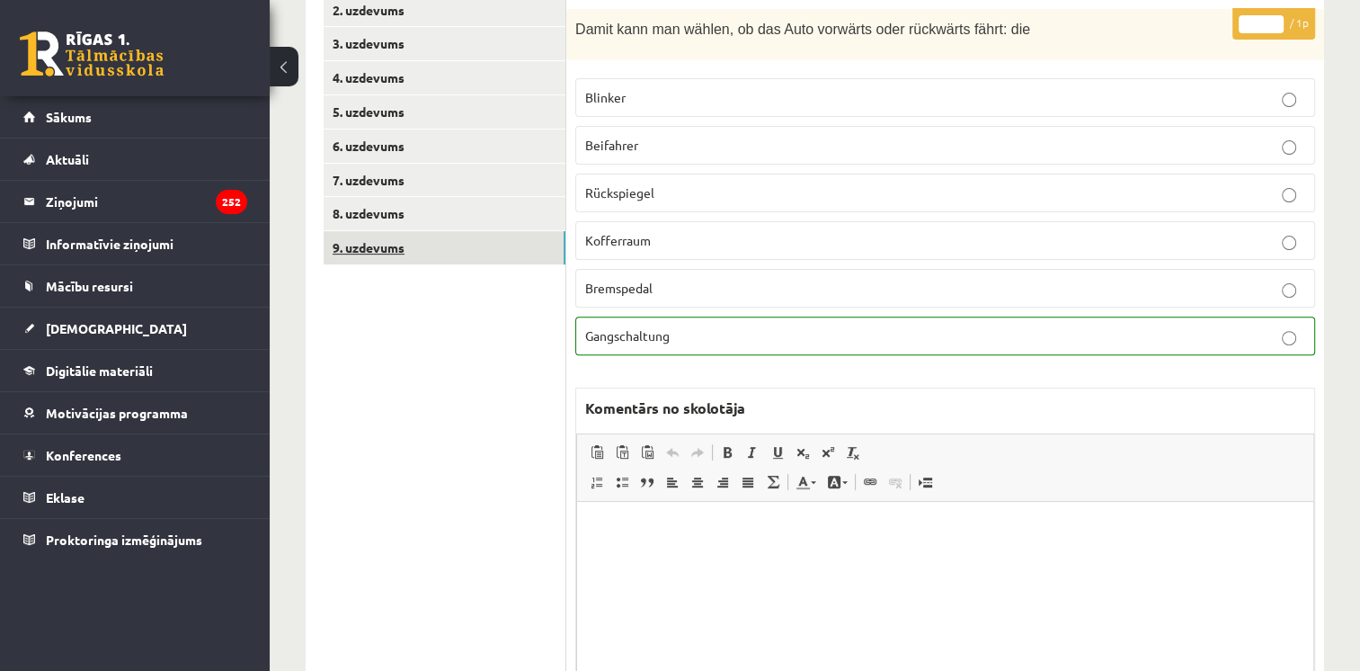
click at [370, 248] on link "9. uzdevums" at bounding box center [445, 247] width 242 height 33
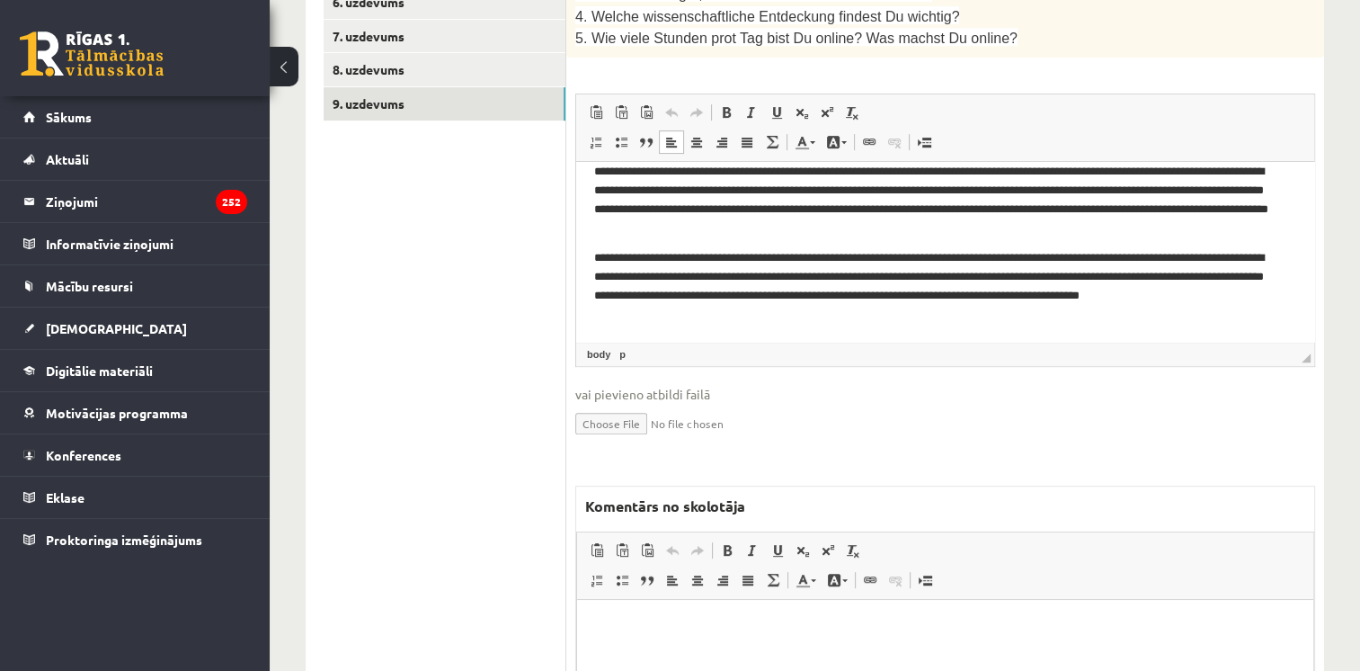
scroll to position [731, 0]
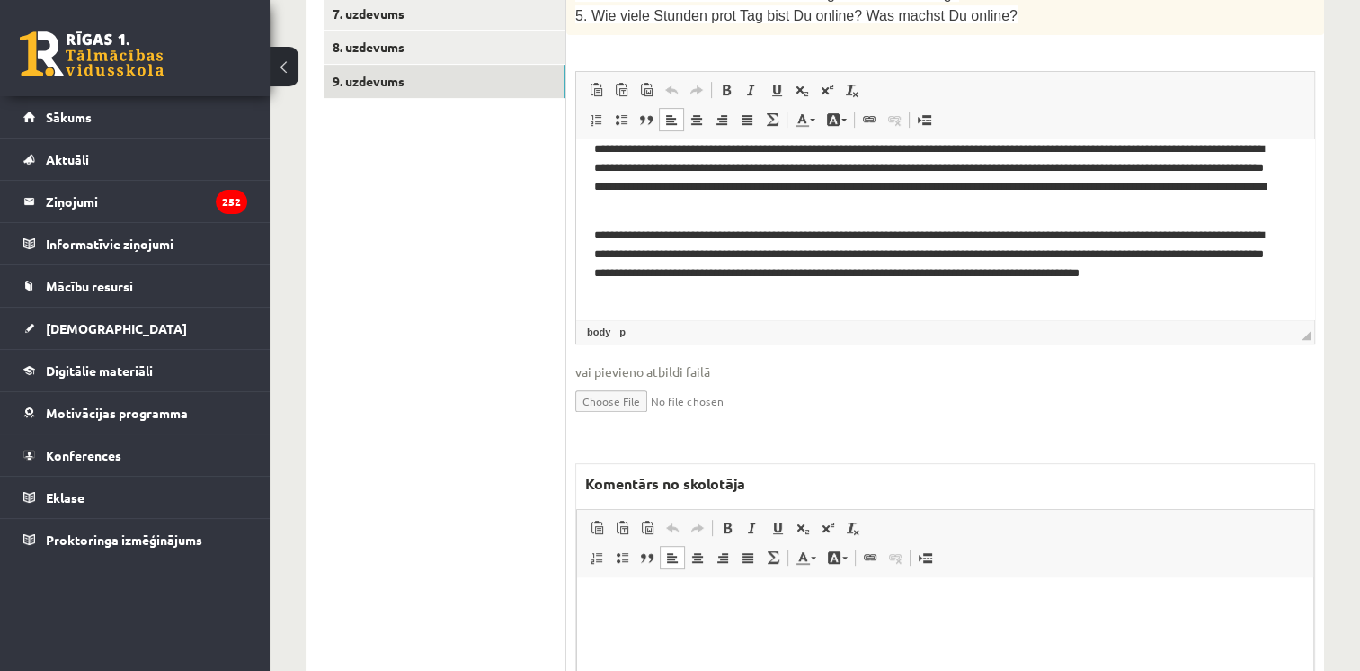
click at [861, 613] on p "Bagātinātā teksta redaktors, wiswyg-editor-47024899023320-1757686809-14" at bounding box center [945, 604] width 700 height 19
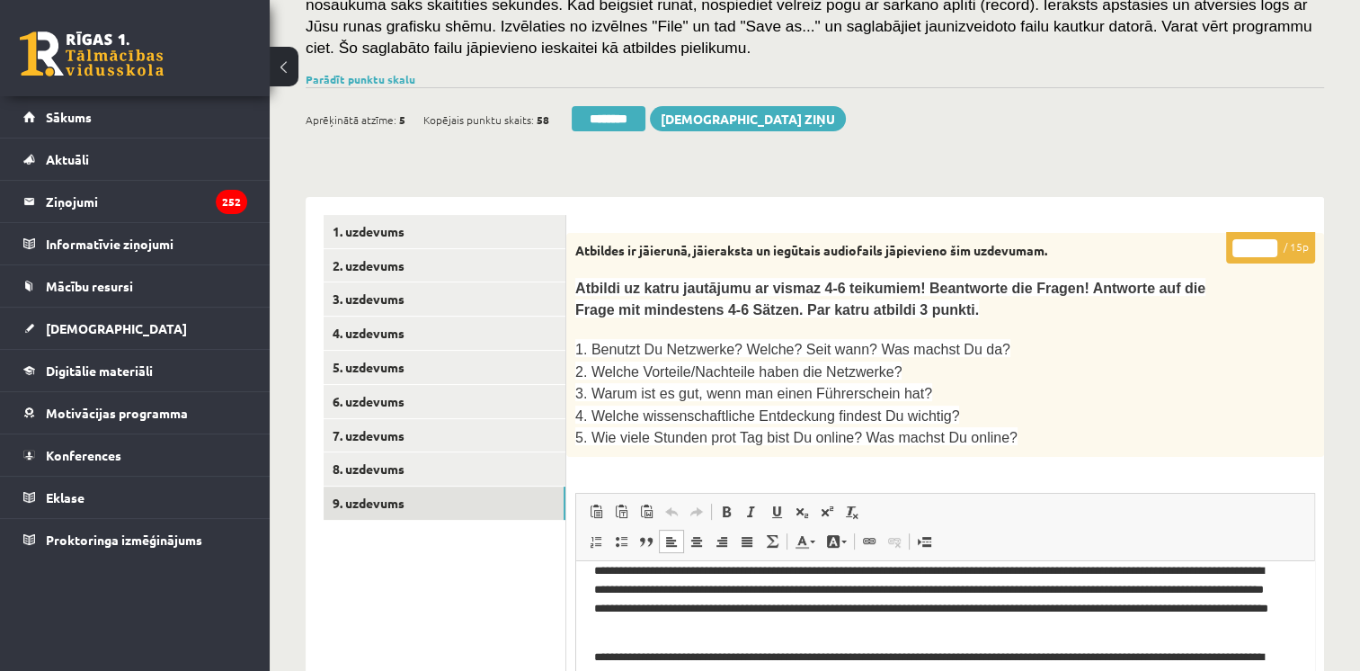
scroll to position [230, 0]
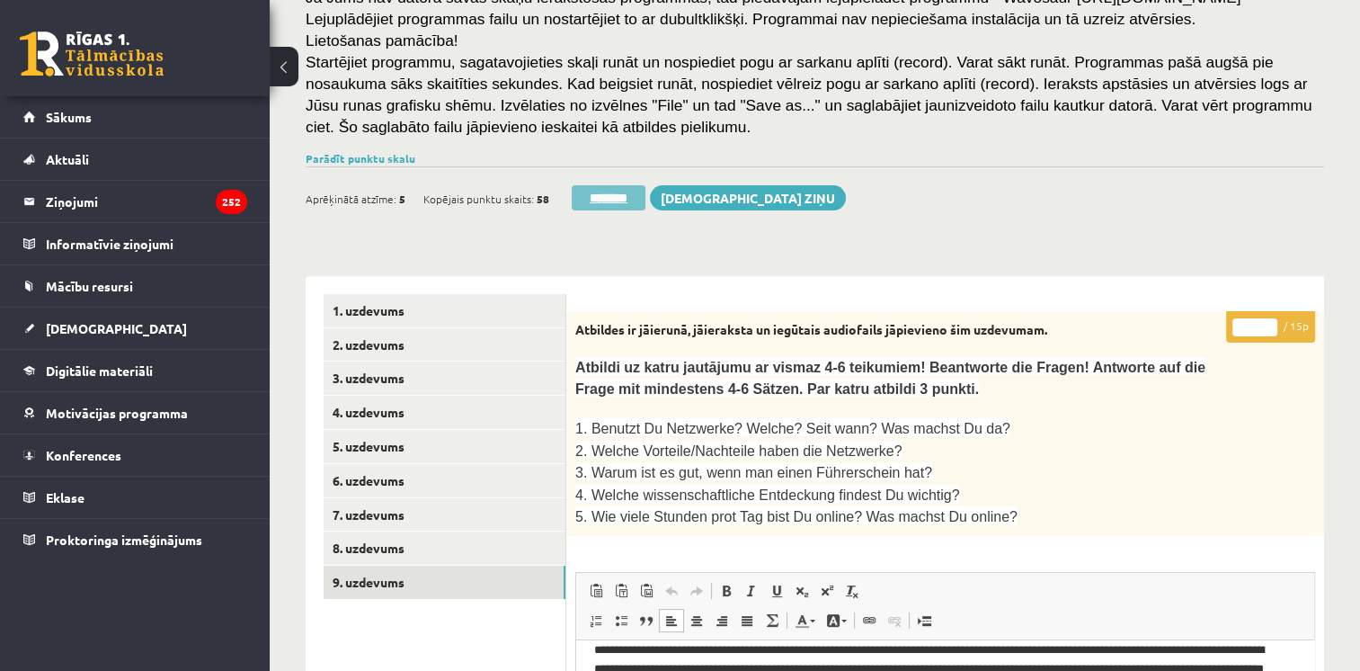
click at [620, 197] on input "********" at bounding box center [609, 197] width 74 height 25
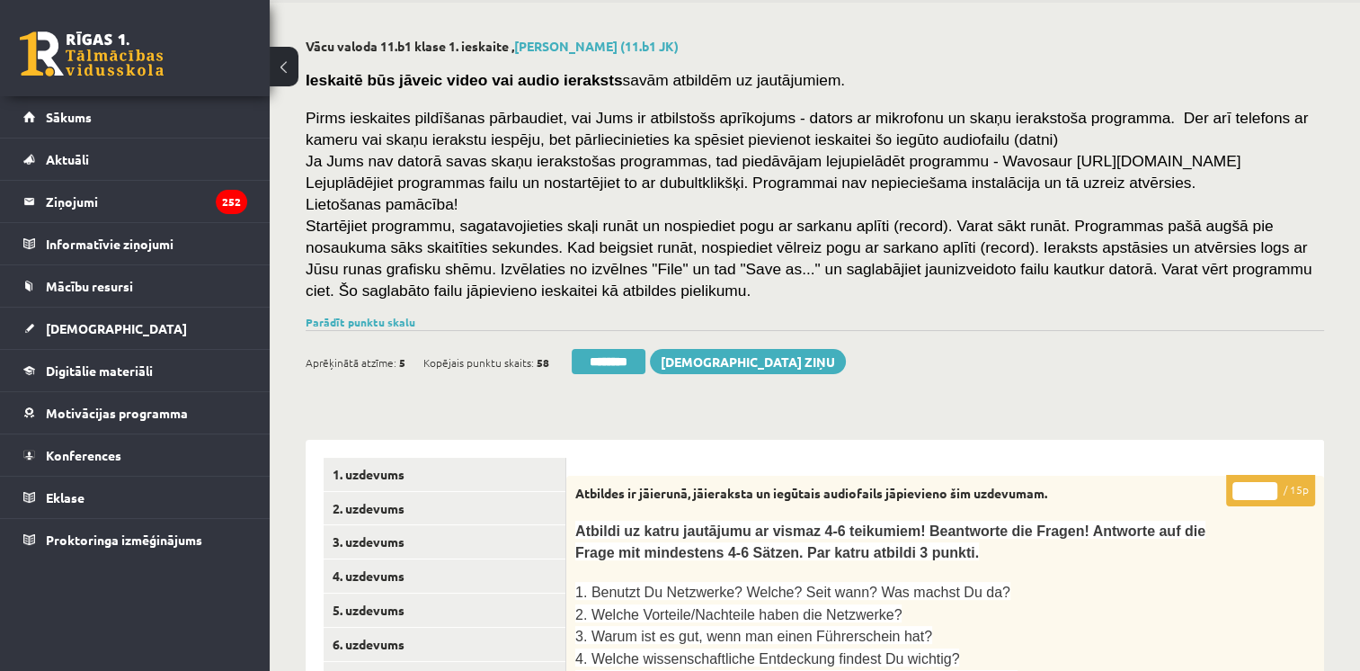
scroll to position [0, 0]
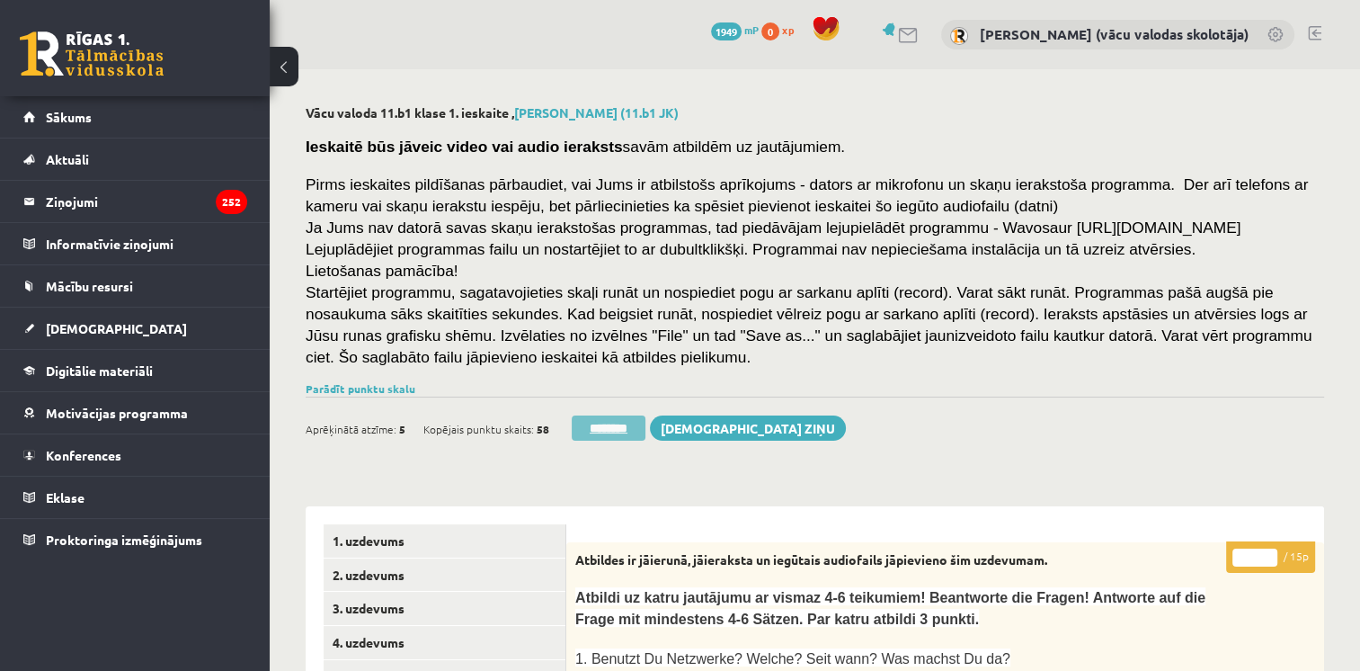
click at [618, 426] on input "********" at bounding box center [609, 427] width 74 height 25
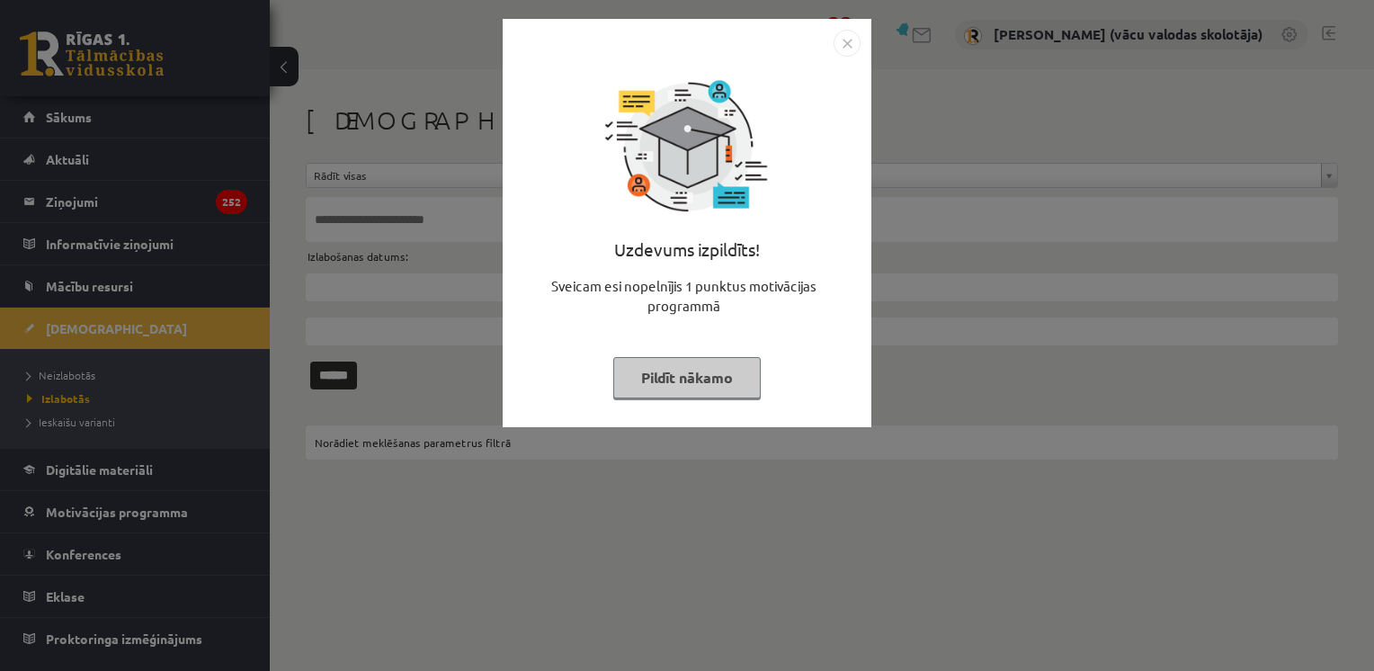
click at [642, 394] on button "Pildīt nākamo" at bounding box center [686, 377] width 147 height 41
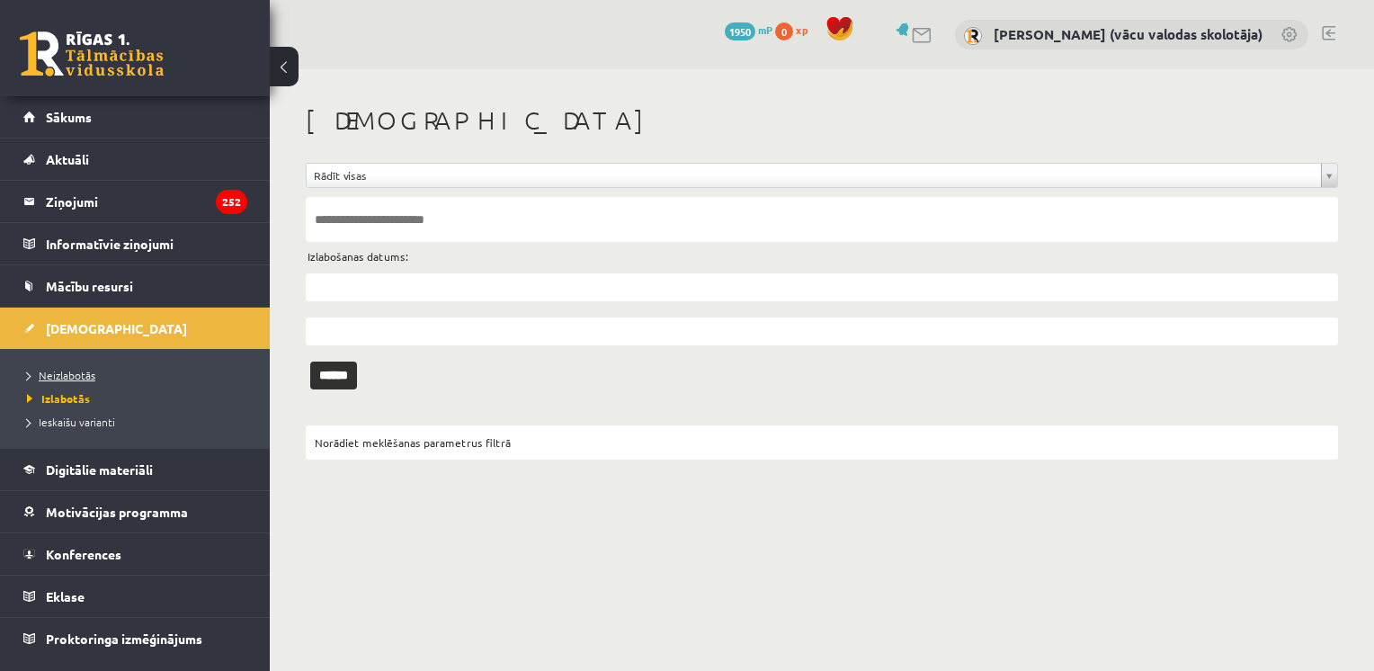
click at [68, 370] on span "Neizlabotās" at bounding box center [61, 375] width 68 height 14
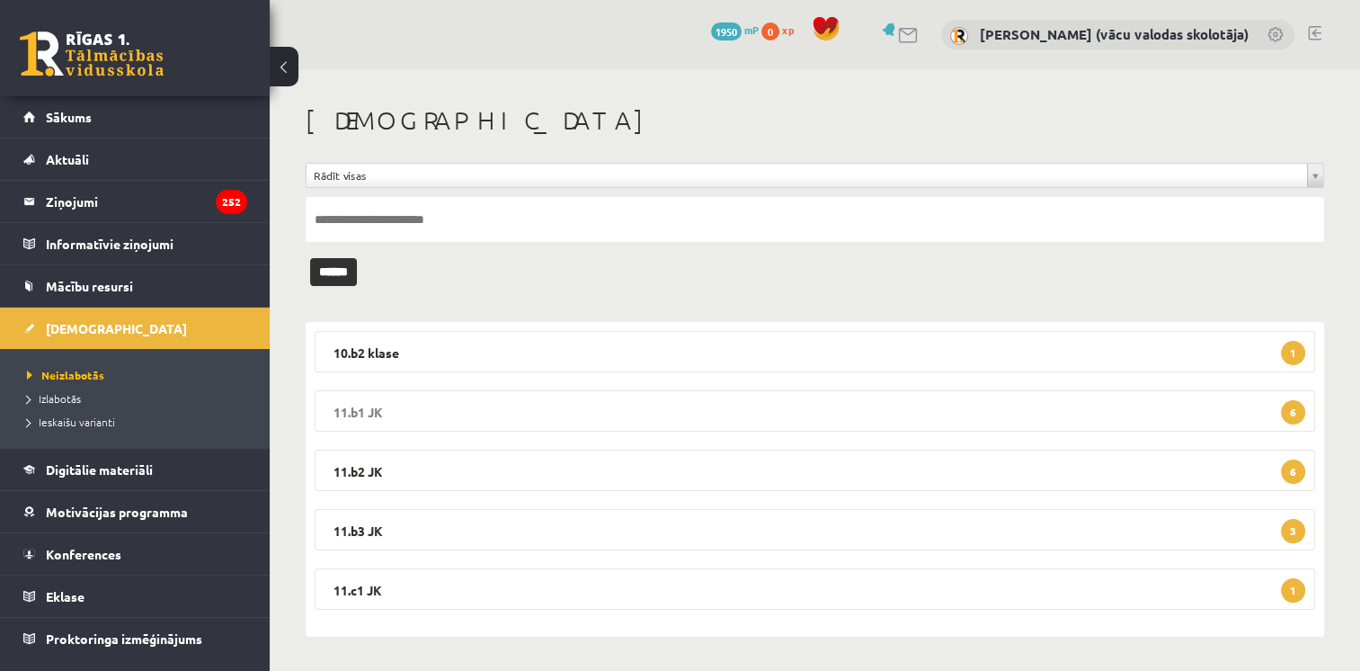
click at [784, 410] on legend "11.b1 JK 6" at bounding box center [815, 410] width 1001 height 41
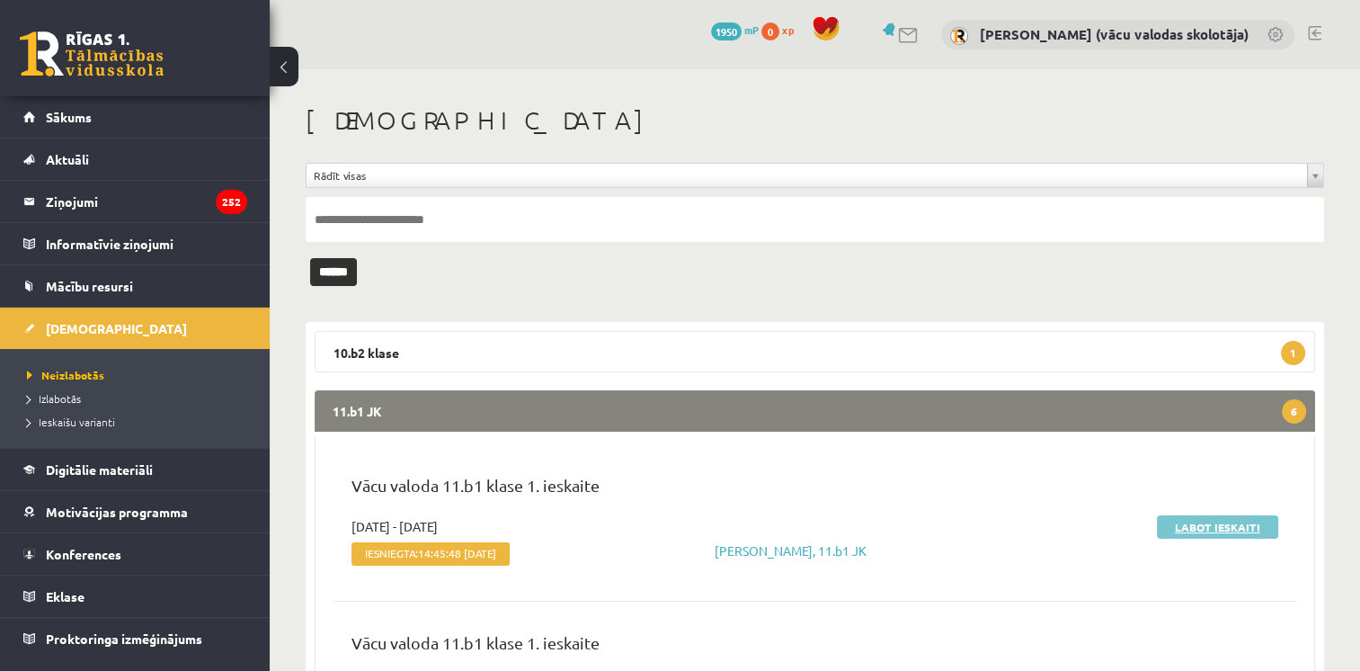
click at [1229, 520] on link "Labot ieskaiti" at bounding box center [1217, 526] width 121 height 23
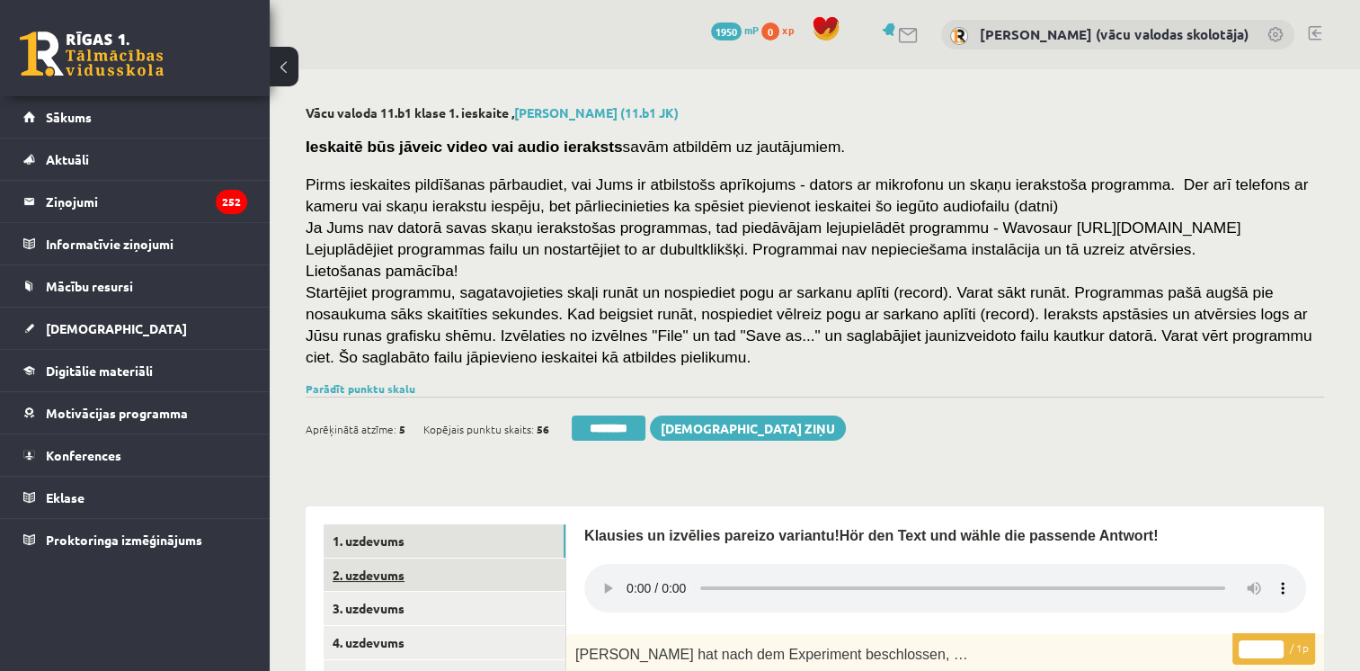
click at [364, 571] on link "2. uzdevums" at bounding box center [445, 574] width 242 height 33
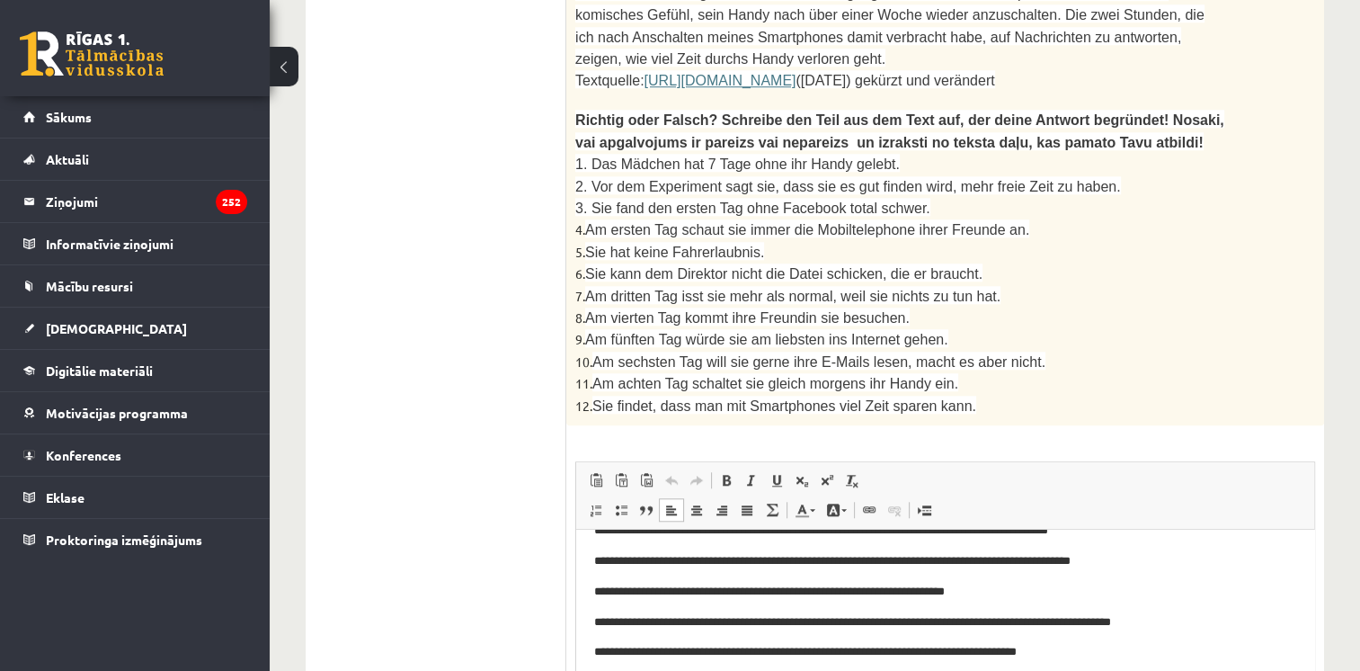
scroll to position [180, 0]
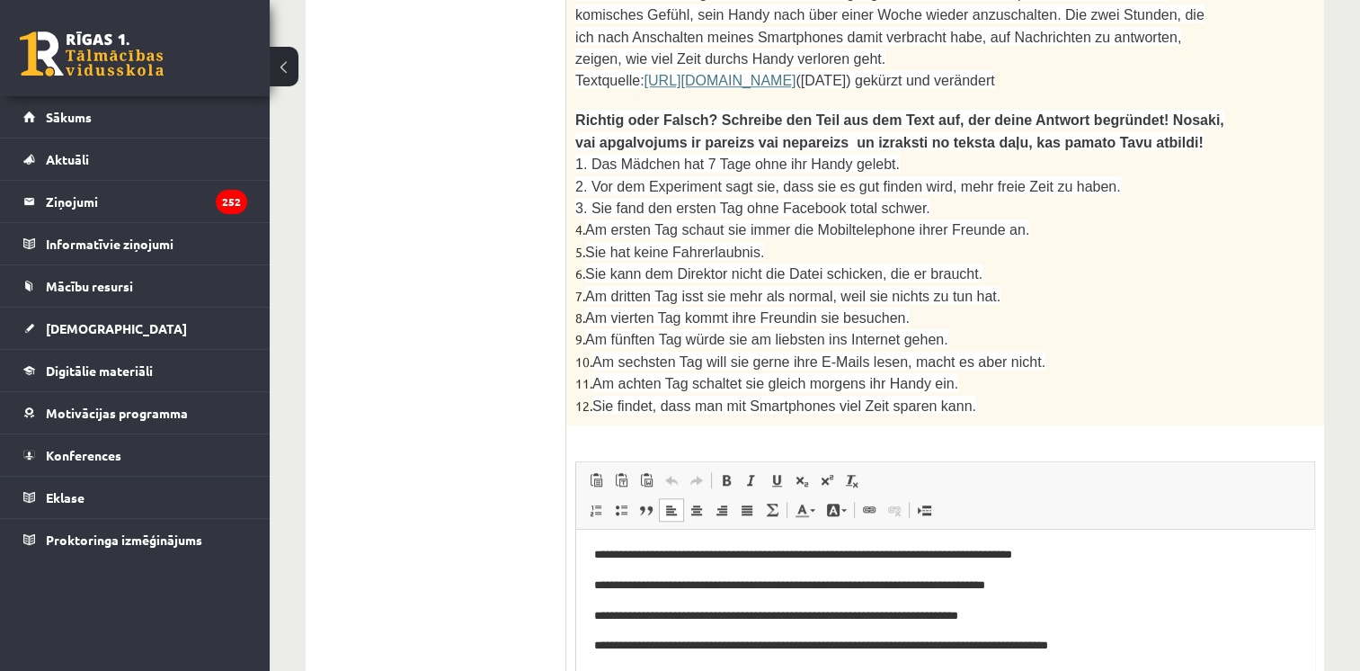
drag, startPoint x: 1307, startPoint y: 573, endPoint x: 1899, endPoint y: 1010, distance: 735.4
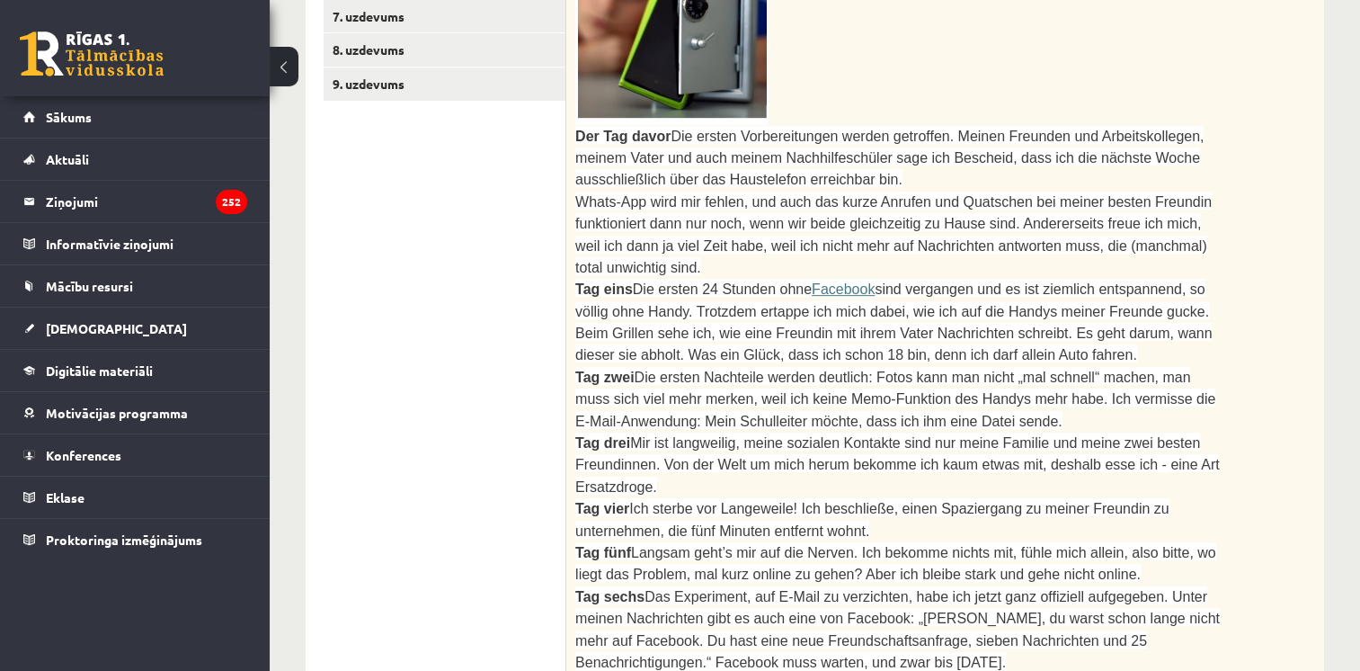
scroll to position [0, 0]
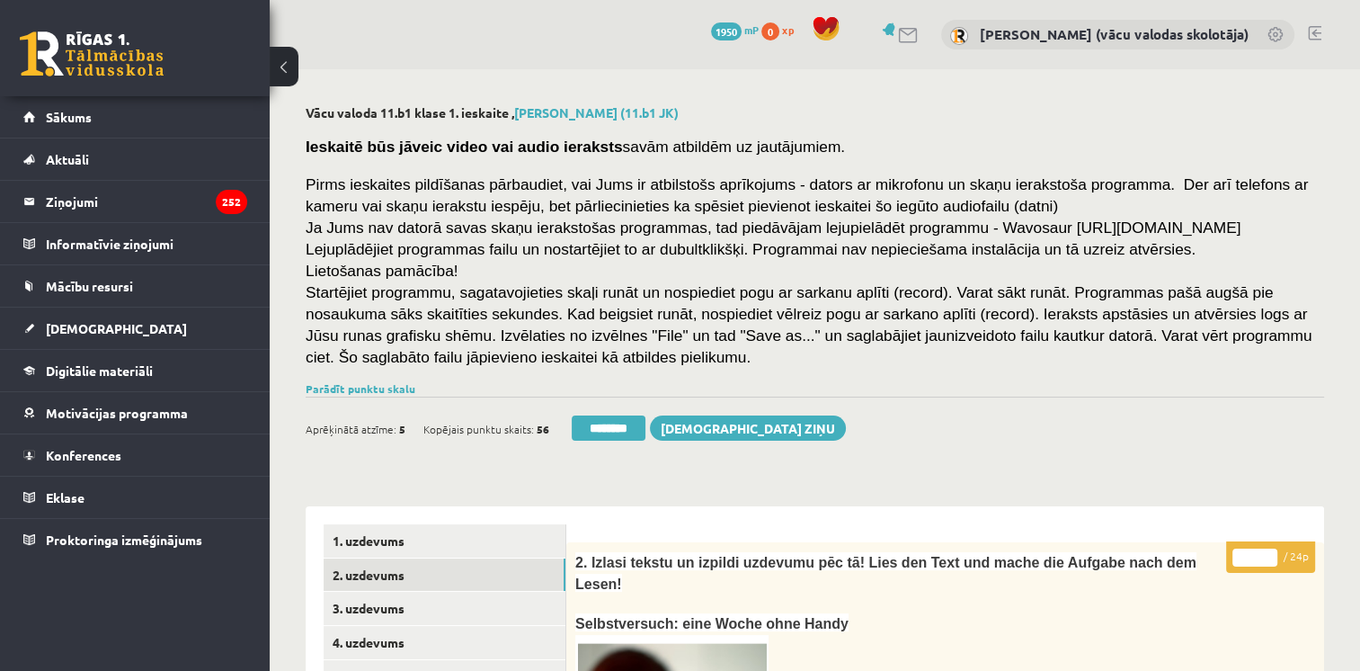
type input "**"
click at [1269, 556] on input "**" at bounding box center [1254, 557] width 45 height 18
click at [379, 614] on link "3. uzdevums" at bounding box center [445, 608] width 242 height 33
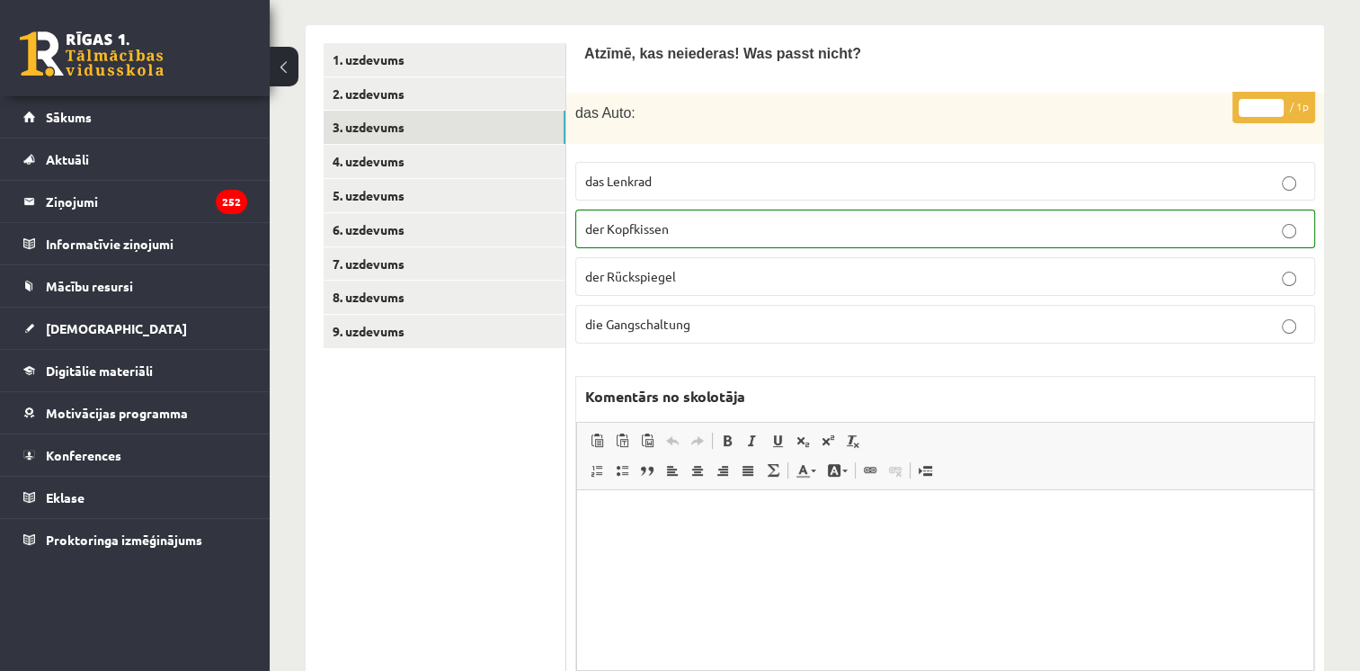
scroll to position [404, 0]
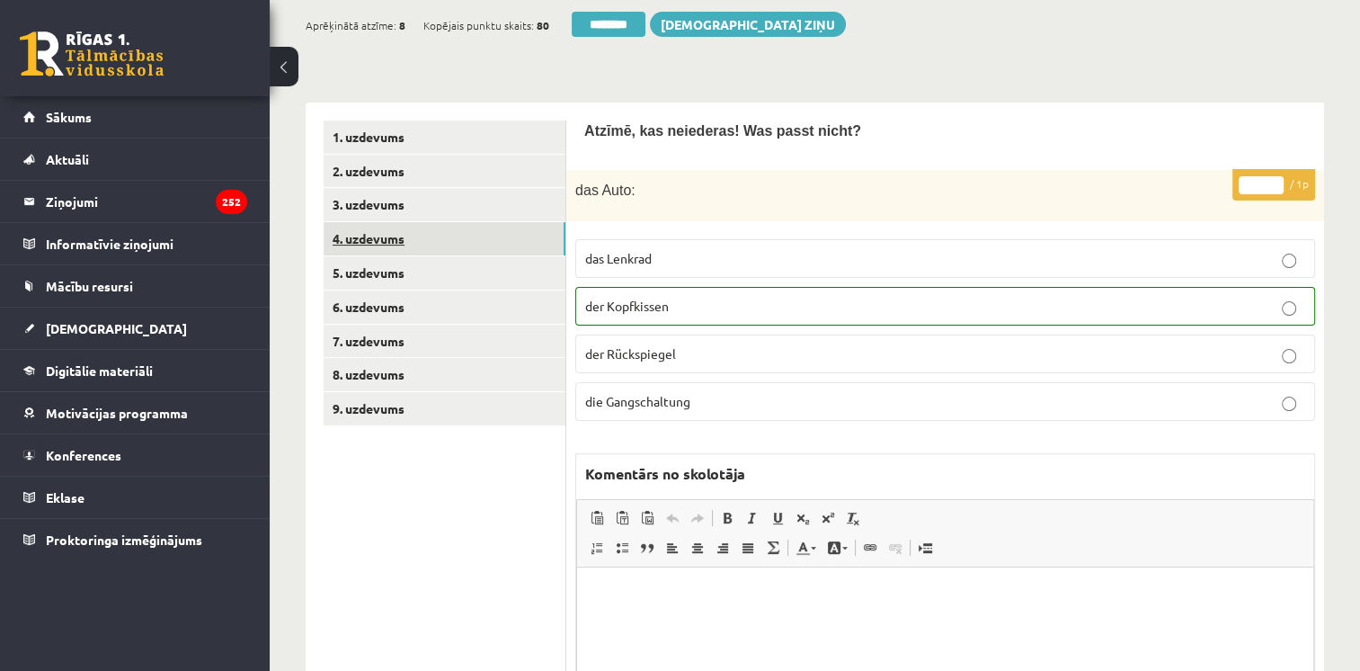
click at [360, 228] on link "4. uzdevums" at bounding box center [445, 238] width 242 height 33
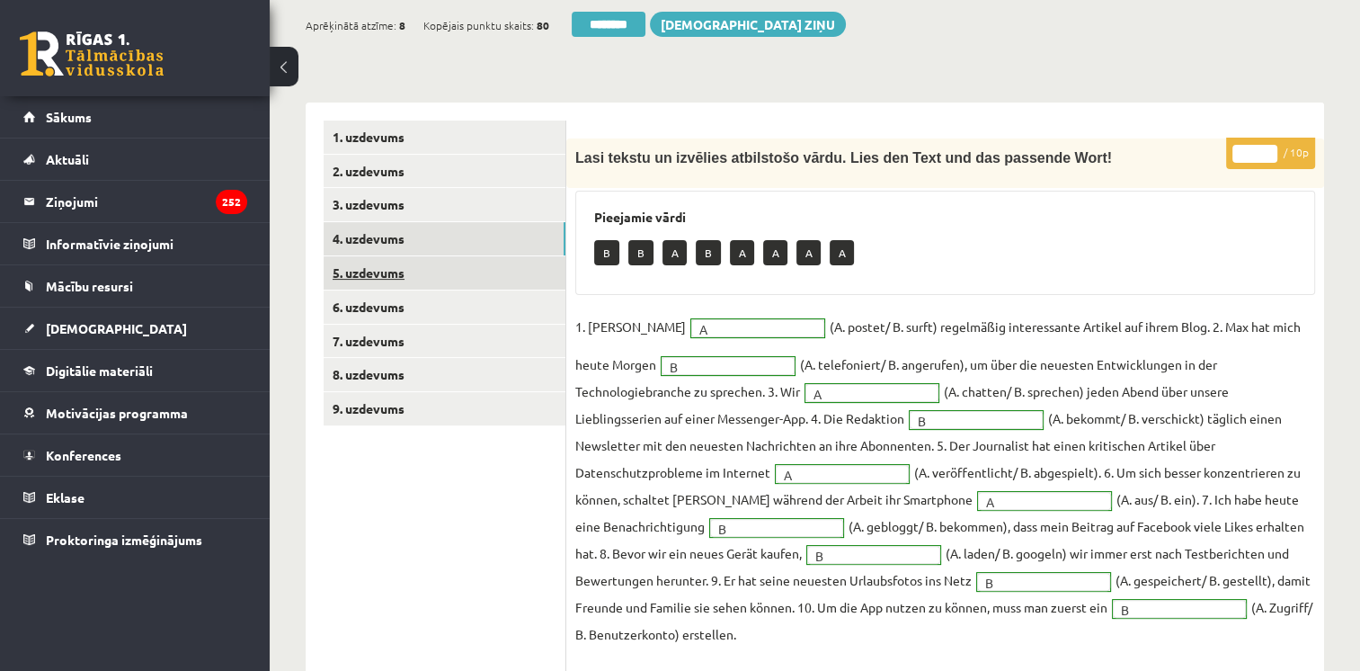
scroll to position [0, 0]
click at [357, 265] on link "5. uzdevums" at bounding box center [445, 272] width 242 height 33
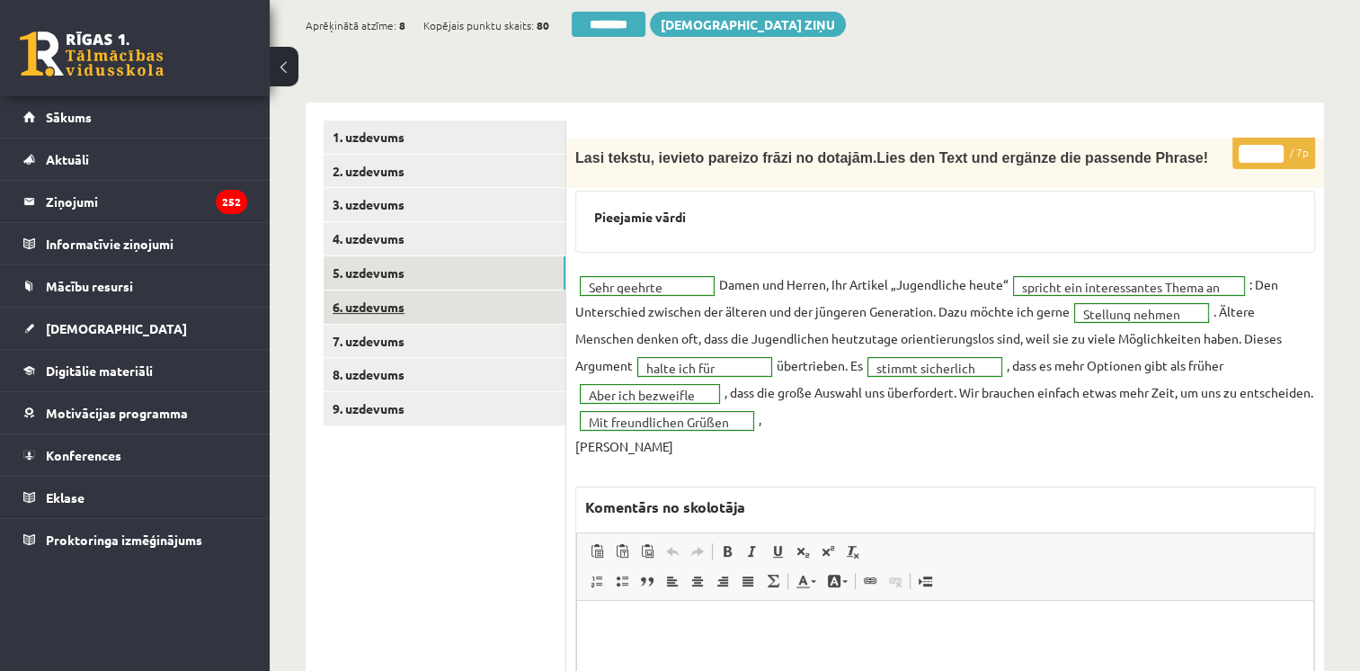
click at [357, 301] on link "6. uzdevums" at bounding box center [445, 306] width 242 height 33
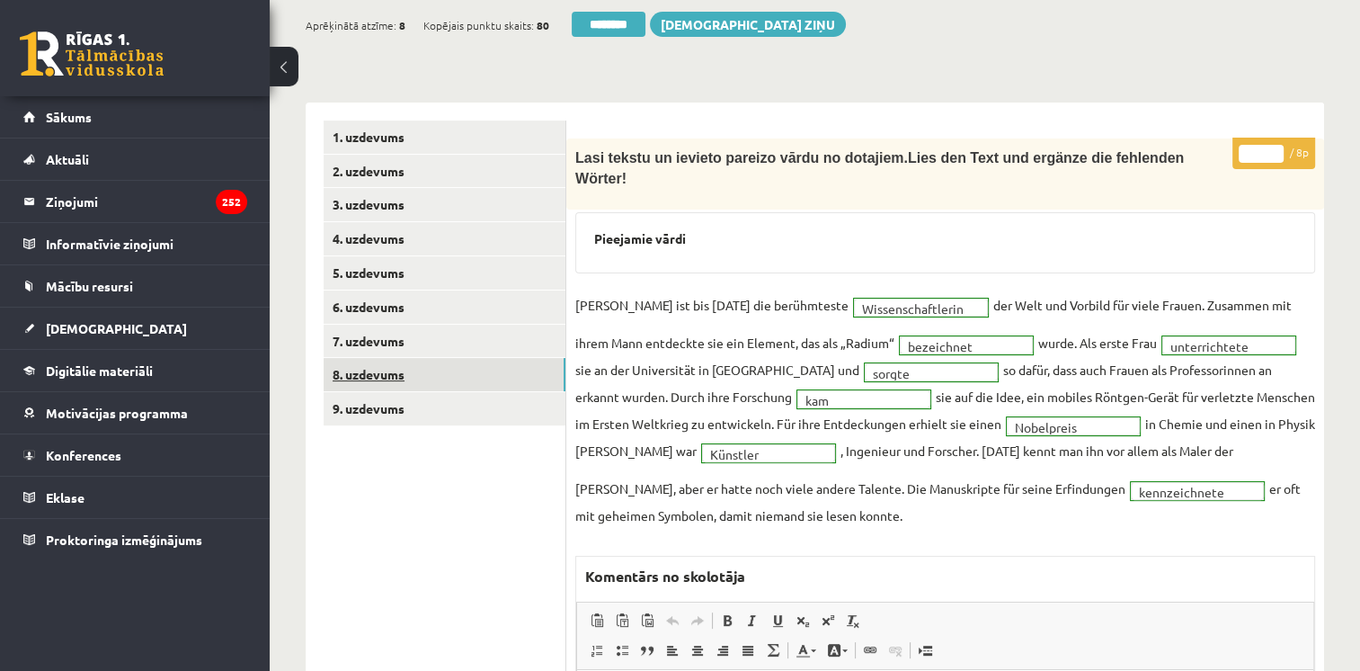
click at [363, 372] on link "8. uzdevums" at bounding box center [445, 374] width 242 height 33
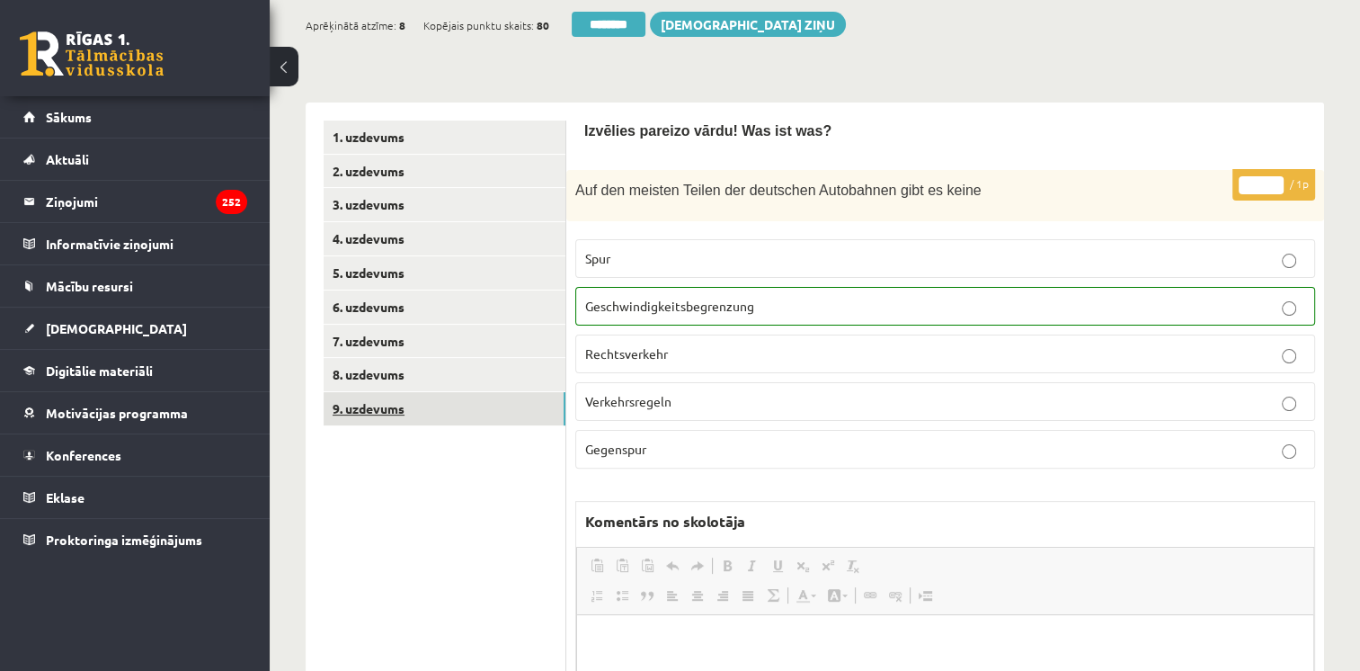
click at [364, 409] on link "9. uzdevums" at bounding box center [445, 408] width 242 height 33
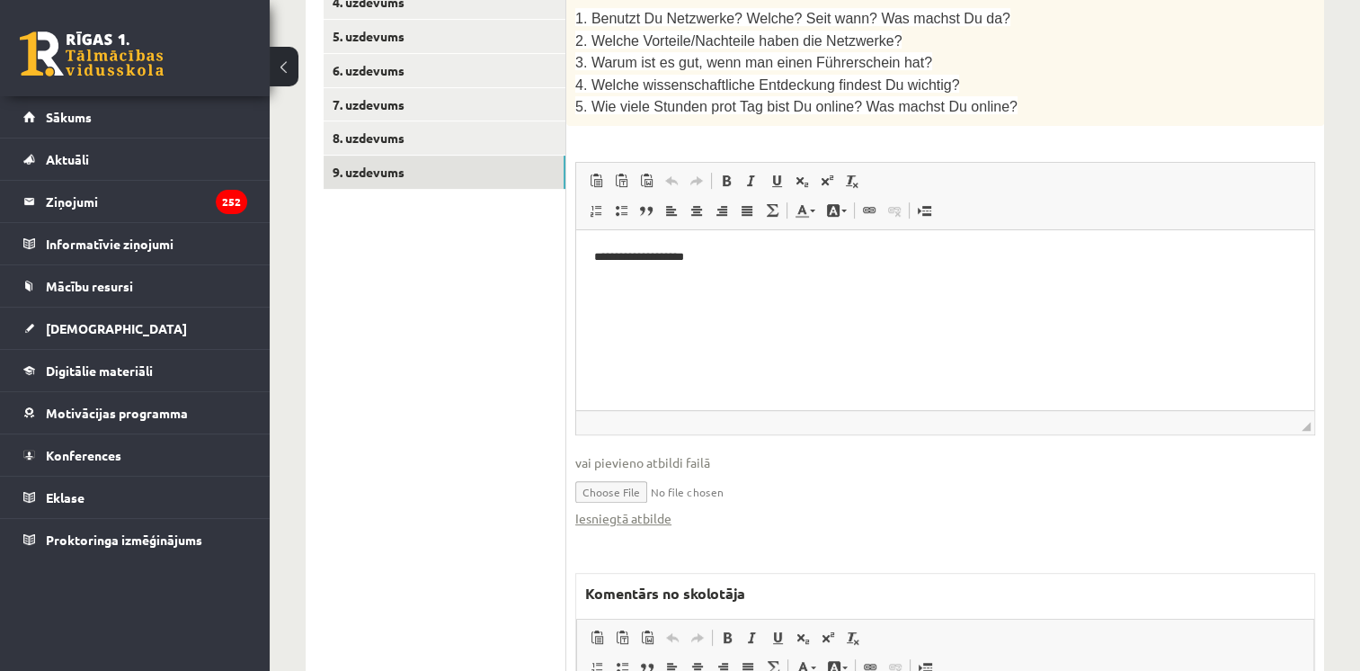
scroll to position [666, 0]
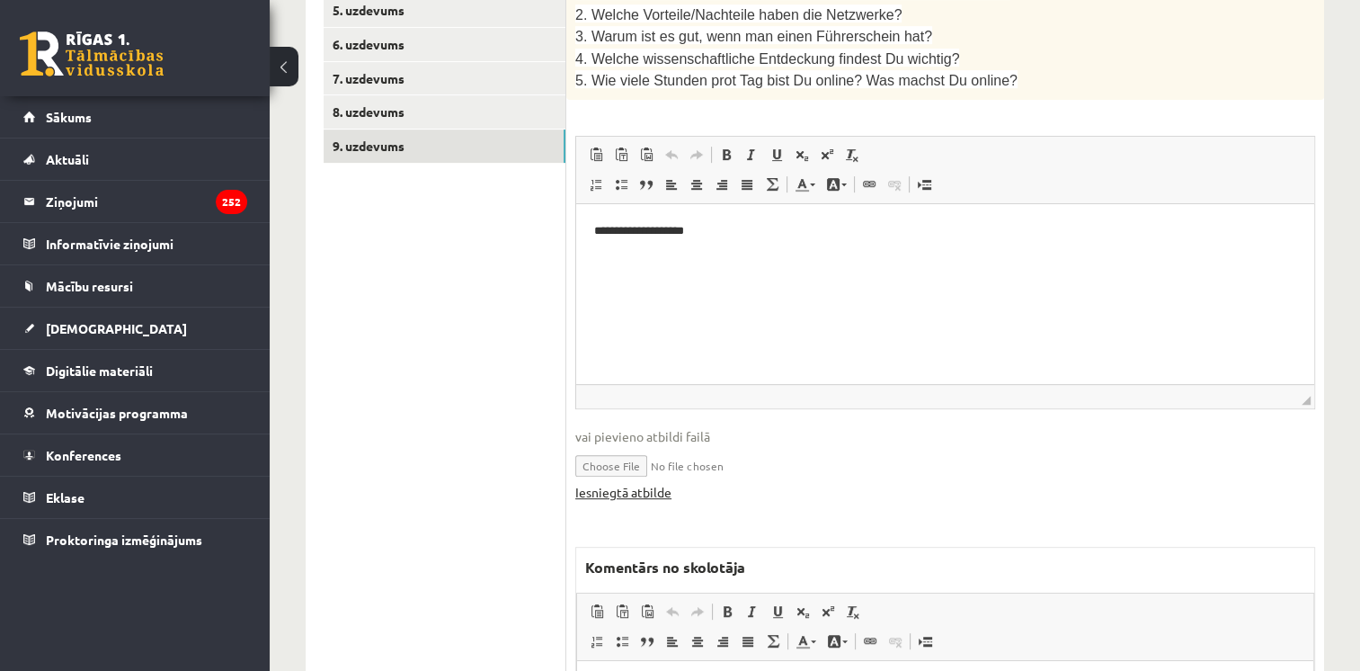
click at [654, 483] on link "Iesniegtā atbilde" at bounding box center [623, 492] width 96 height 19
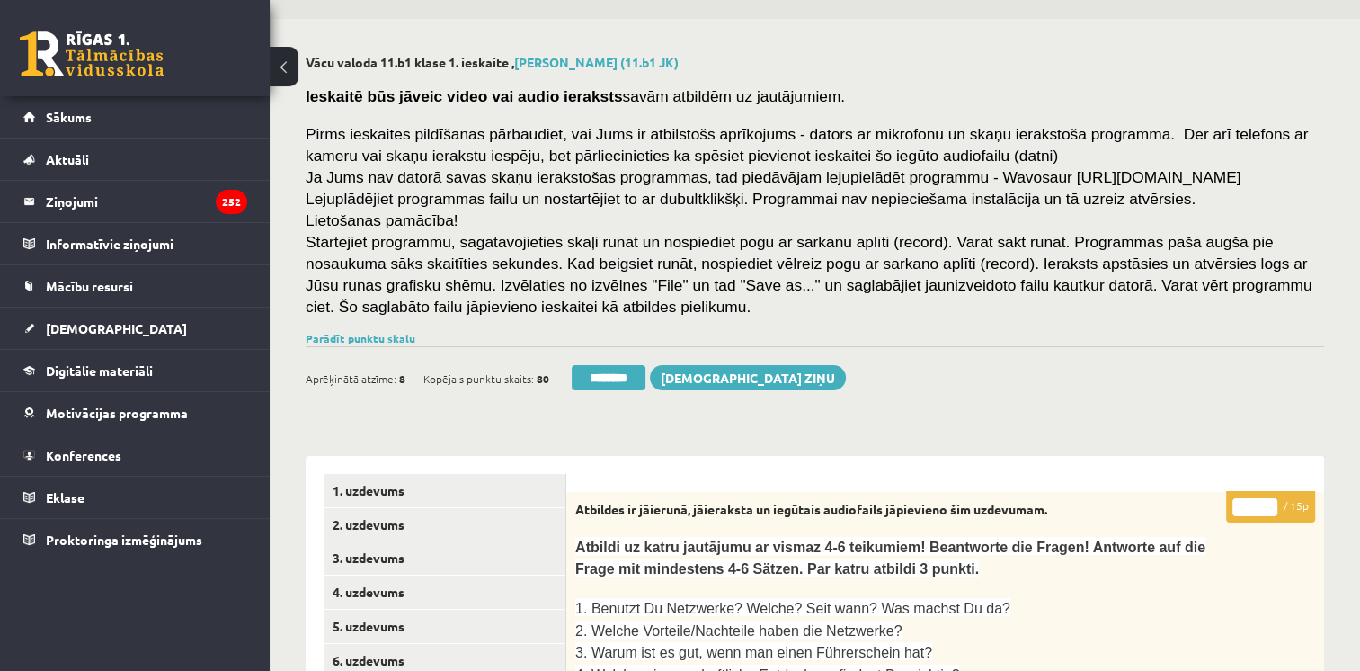
click at [1268, 502] on input "*" at bounding box center [1254, 507] width 45 height 18
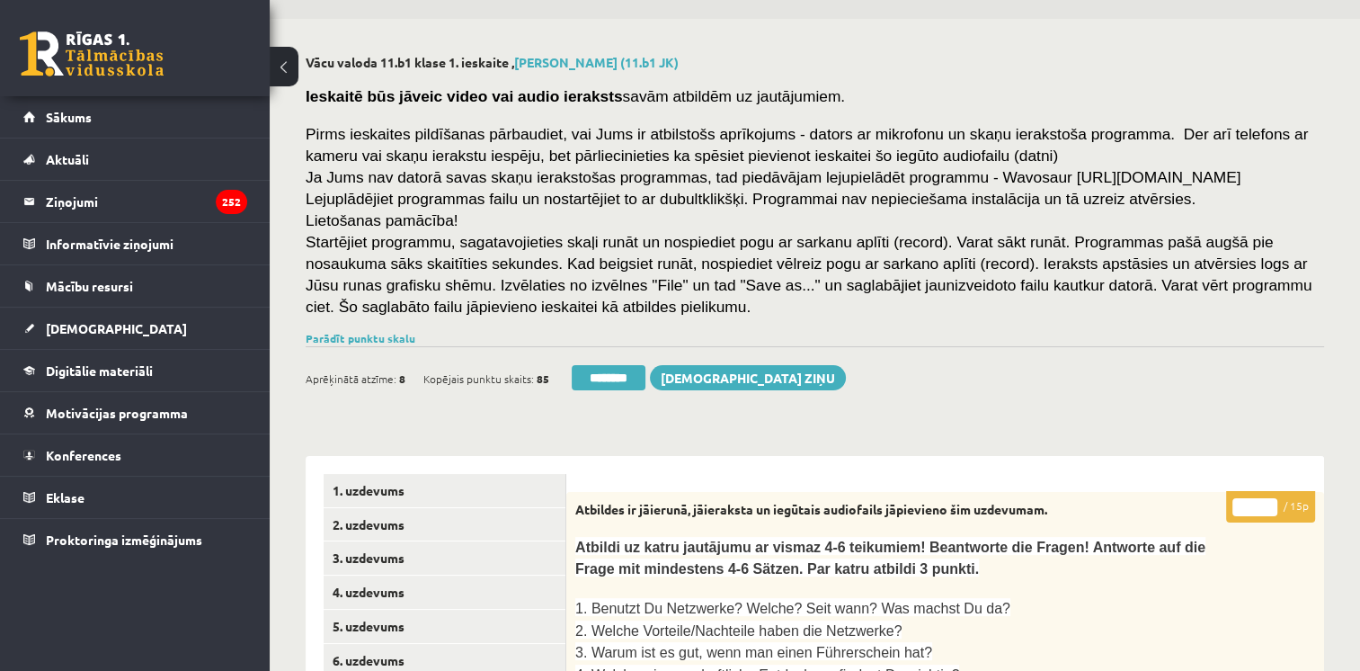
click at [1268, 502] on input "**" at bounding box center [1254, 507] width 45 height 18
type input "**"
click at [1268, 502] on input "**" at bounding box center [1254, 507] width 45 height 18
click at [373, 626] on link "5. uzdevums" at bounding box center [445, 625] width 242 height 33
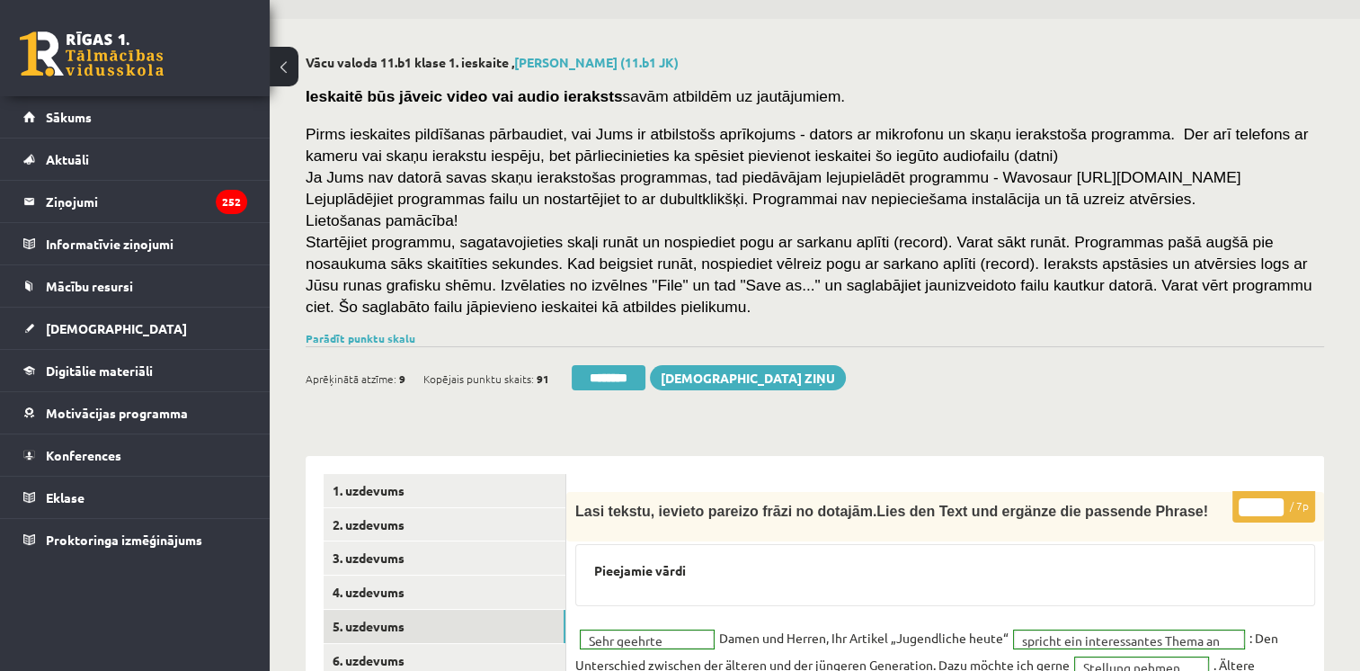
scroll to position [0, 0]
click at [369, 336] on link "Parādīt punktu skalu" at bounding box center [361, 338] width 110 height 14
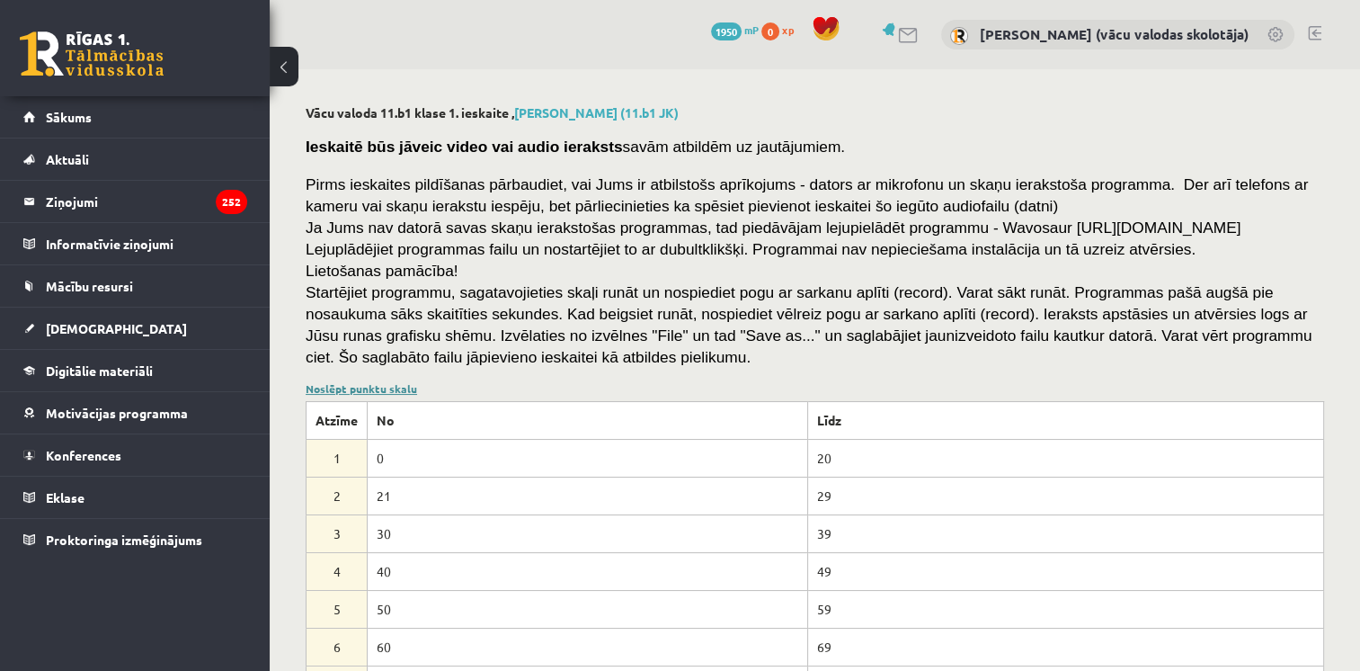
click at [349, 387] on link "Noslēpt punktu skalu" at bounding box center [361, 388] width 111 height 14
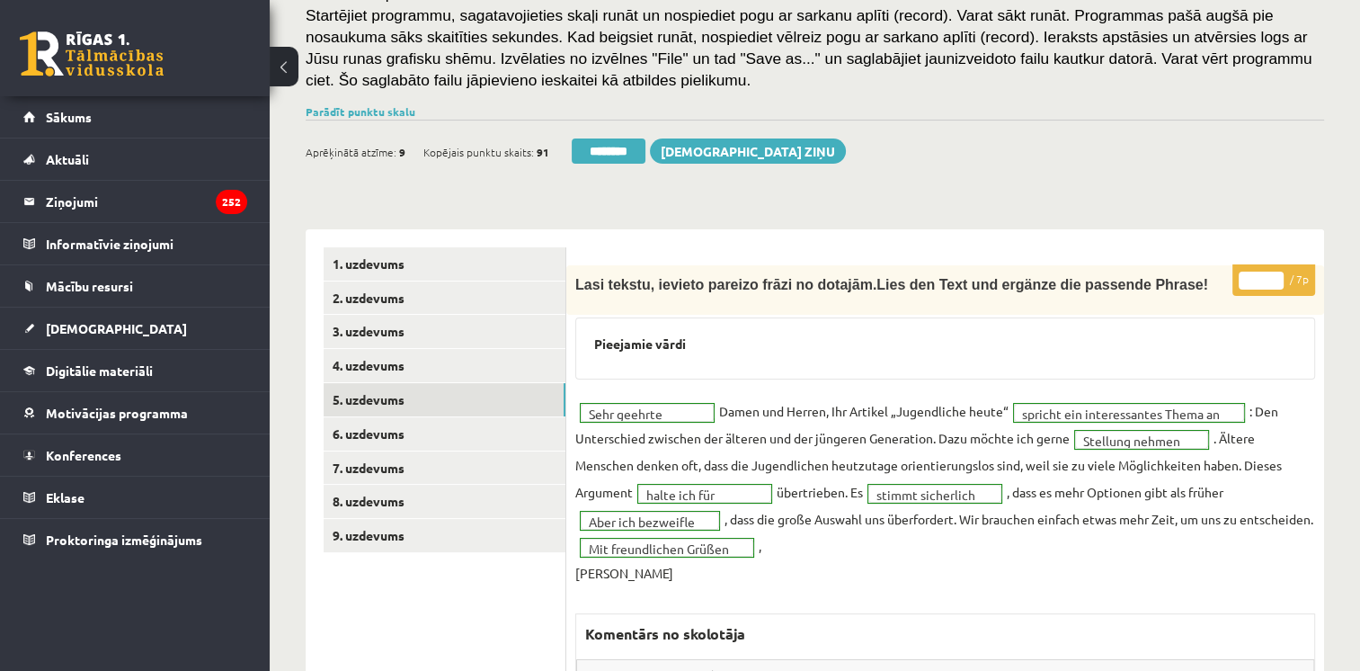
scroll to position [282, 0]
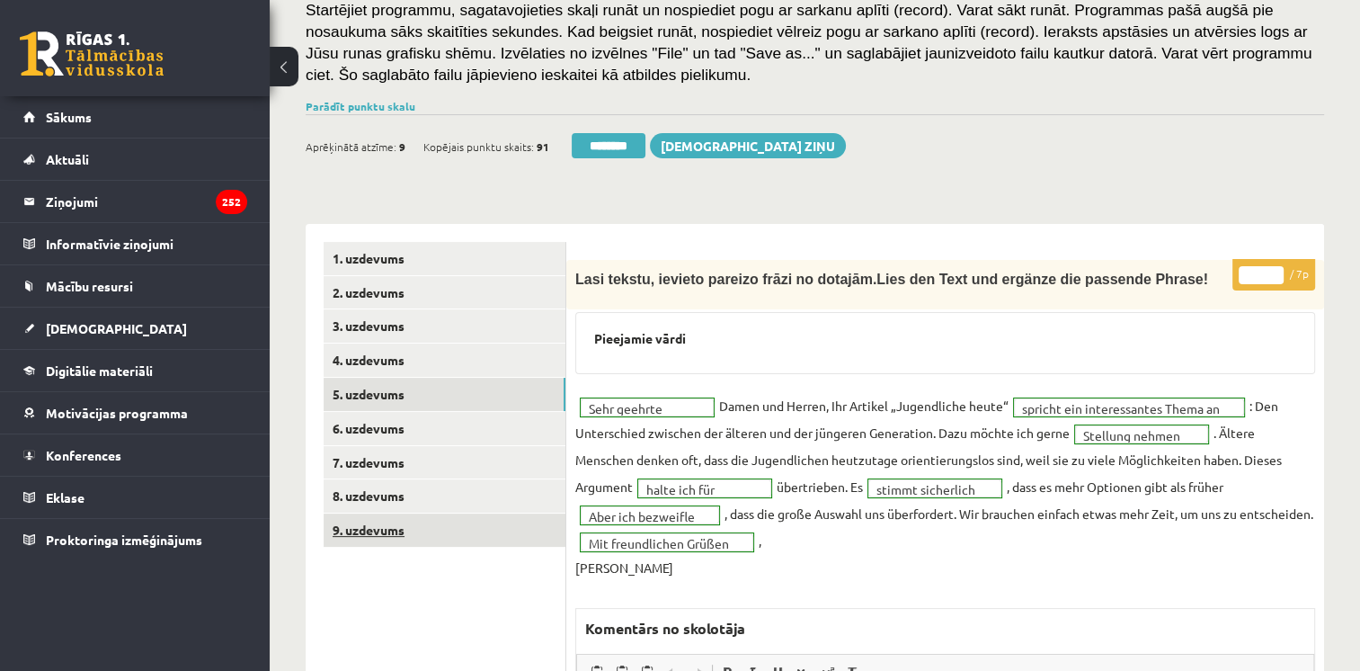
click at [354, 538] on link "9. uzdevums" at bounding box center [445, 529] width 242 height 33
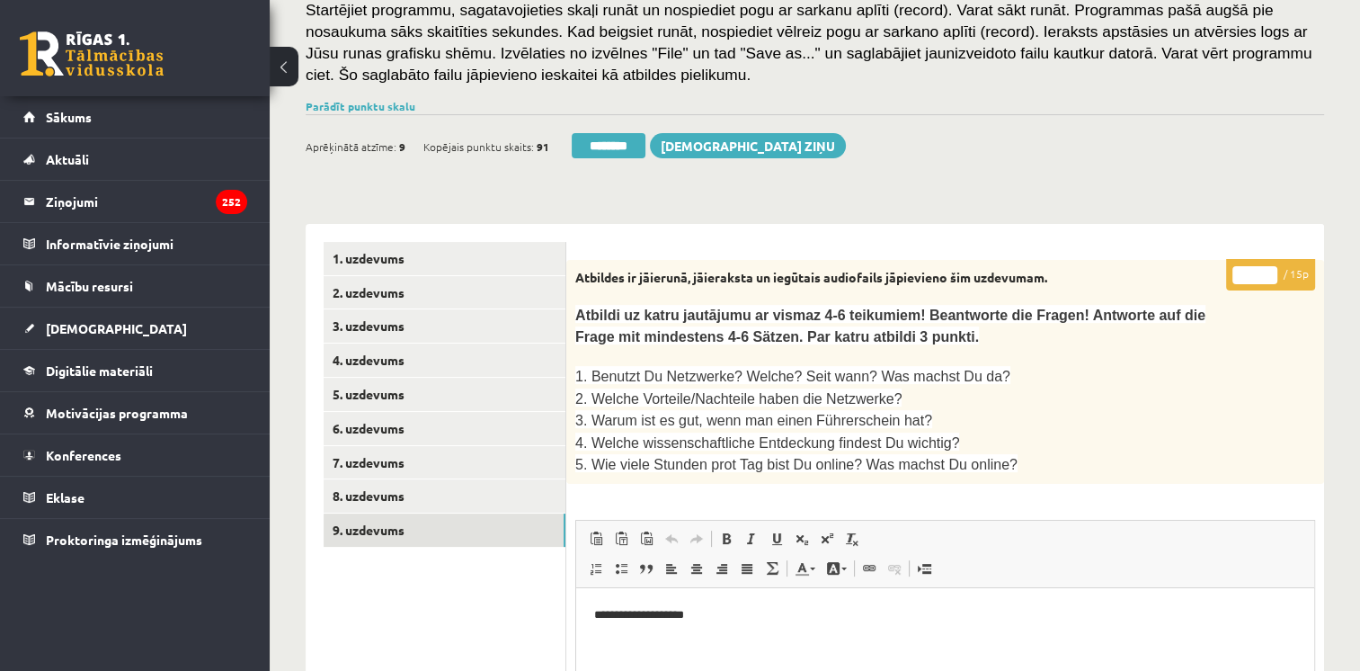
scroll to position [0, 0]
click at [1270, 268] on input "**" at bounding box center [1254, 275] width 45 height 18
type input "**"
click at [1270, 268] on input "**" at bounding box center [1254, 275] width 45 height 18
click at [378, 297] on link "2. uzdevums" at bounding box center [445, 292] width 242 height 33
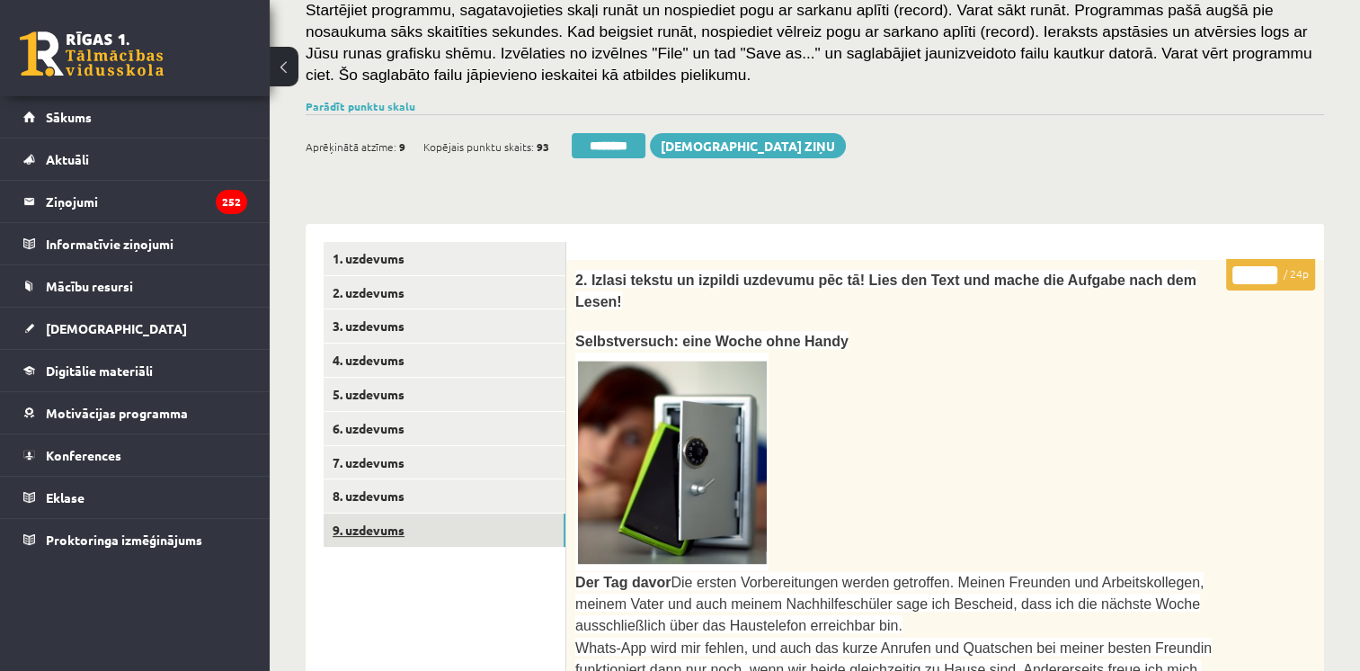
click at [402, 535] on link "9. uzdevums" at bounding box center [445, 529] width 242 height 33
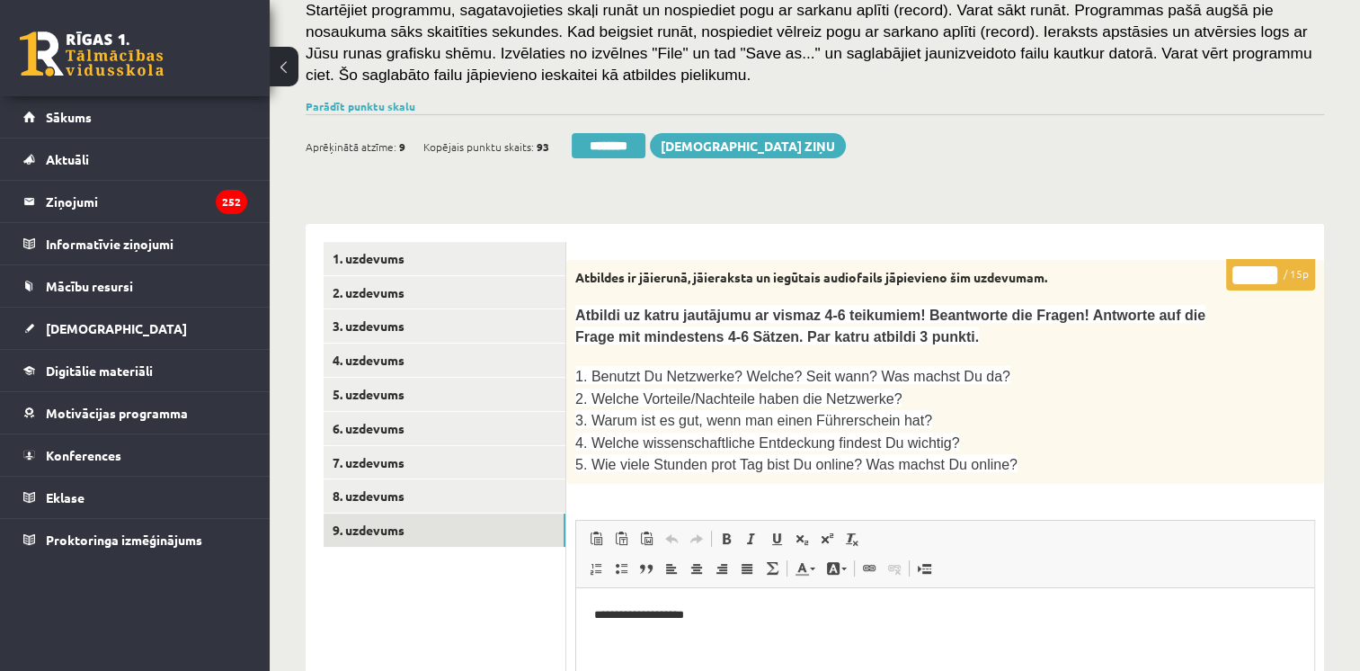
type input "**"
click at [1266, 270] on input "**" at bounding box center [1254, 275] width 45 height 18
click at [419, 469] on link "7. uzdevums" at bounding box center [445, 462] width 242 height 33
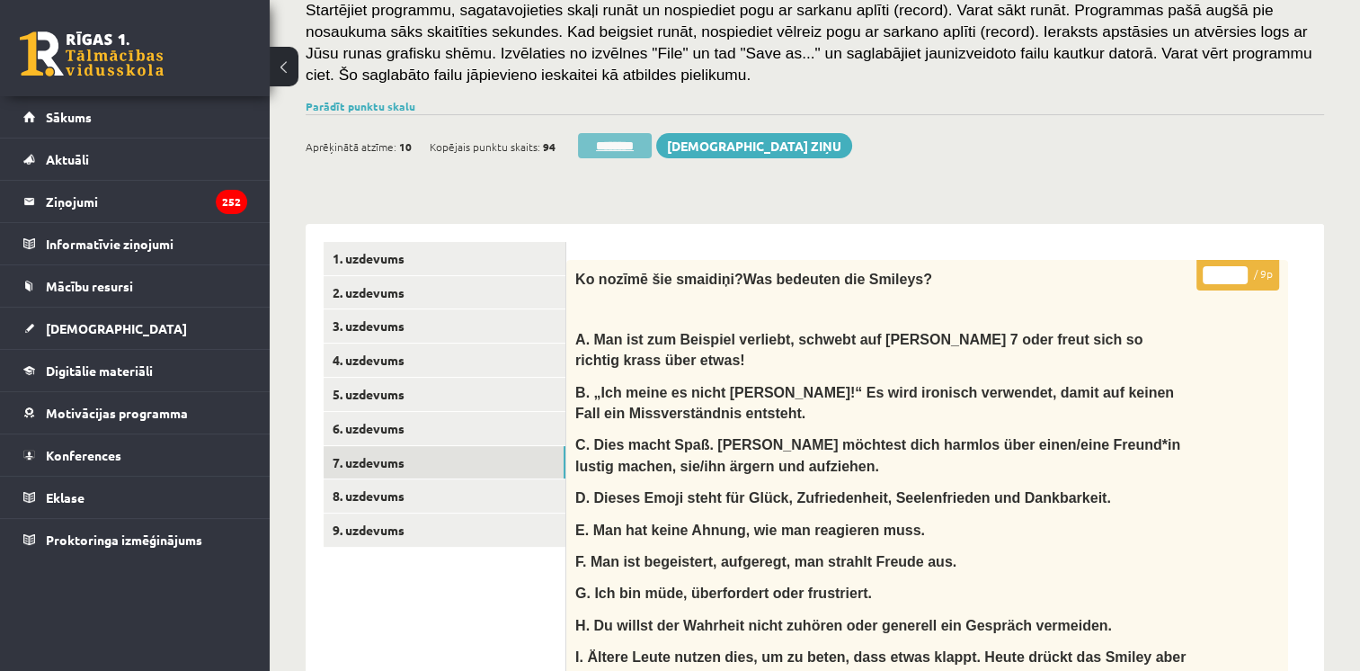
click at [616, 144] on input "********" at bounding box center [615, 145] width 74 height 25
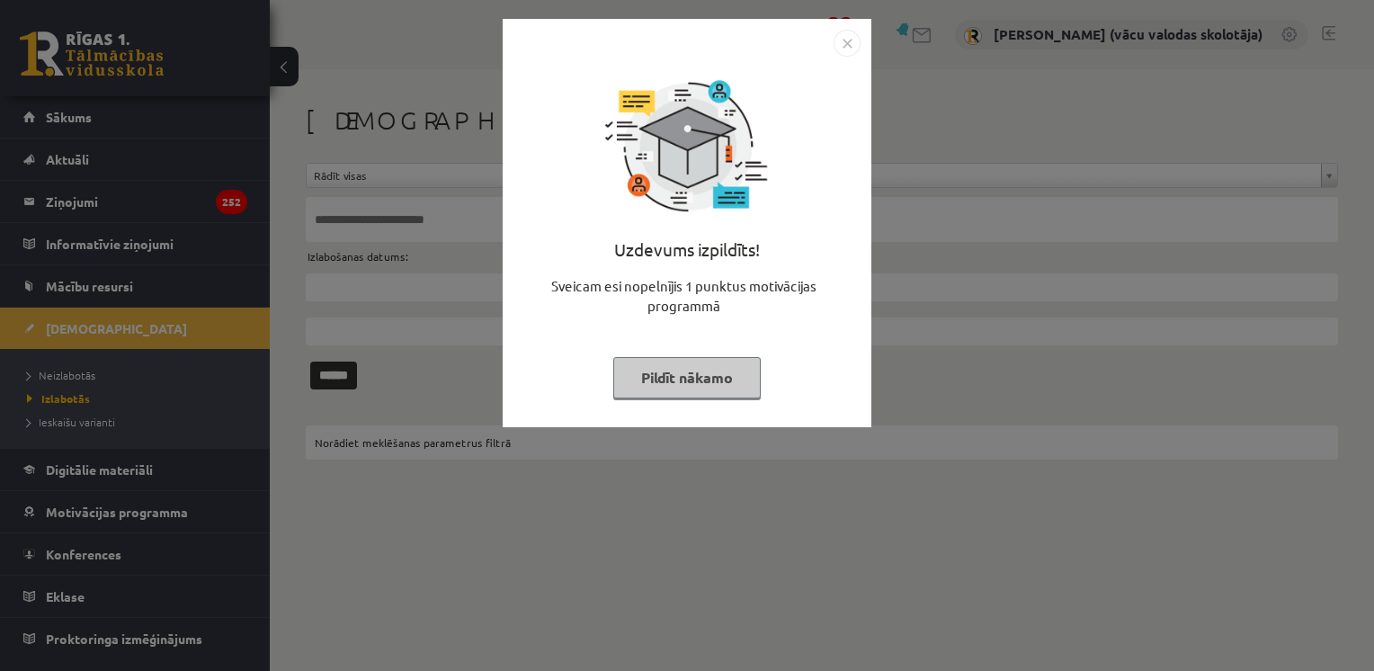
click at [733, 366] on button "Pildīt nākamo" at bounding box center [686, 377] width 147 height 41
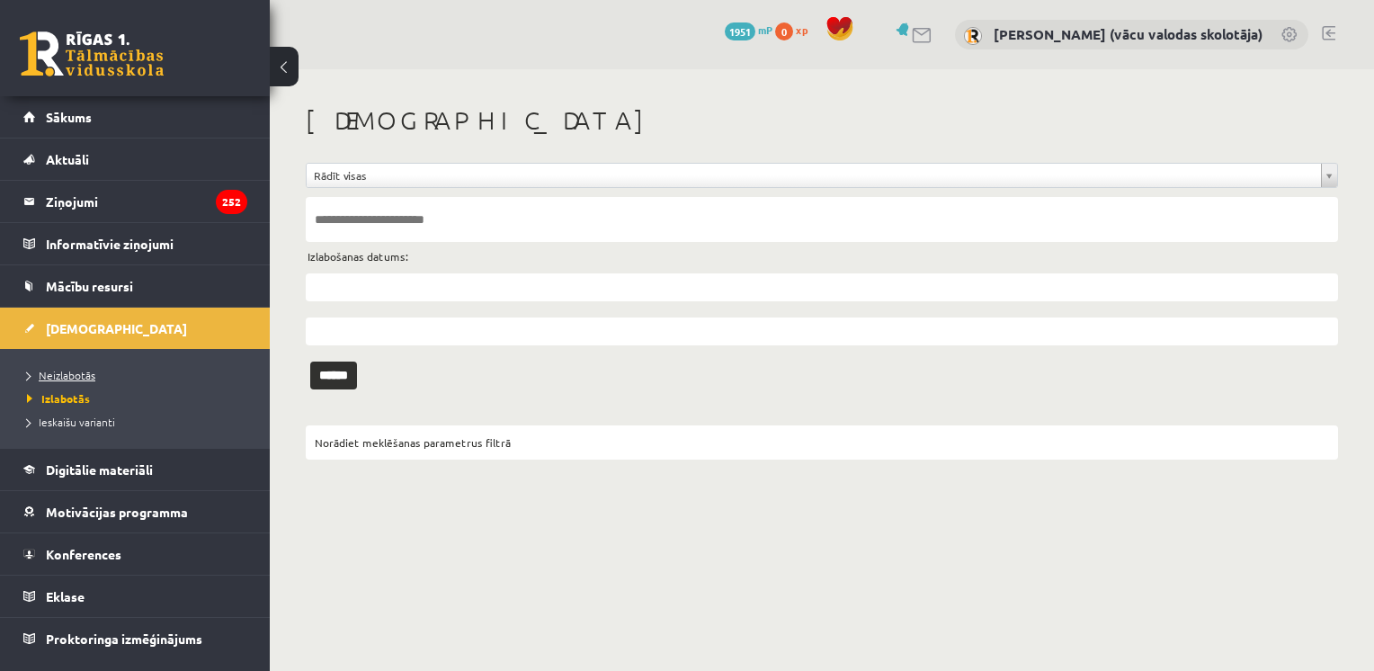
click at [56, 375] on span "Neizlabotās" at bounding box center [61, 375] width 68 height 14
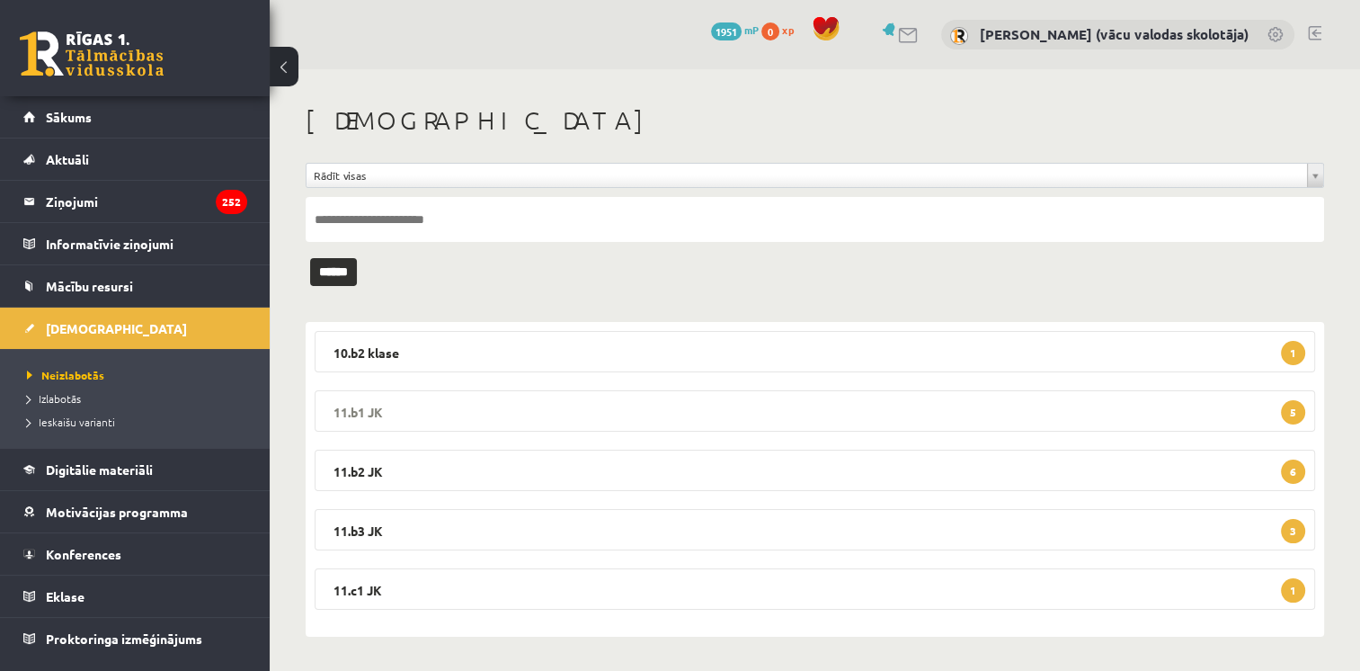
click at [1001, 416] on legend "11.b1 JK 5" at bounding box center [815, 410] width 1001 height 41
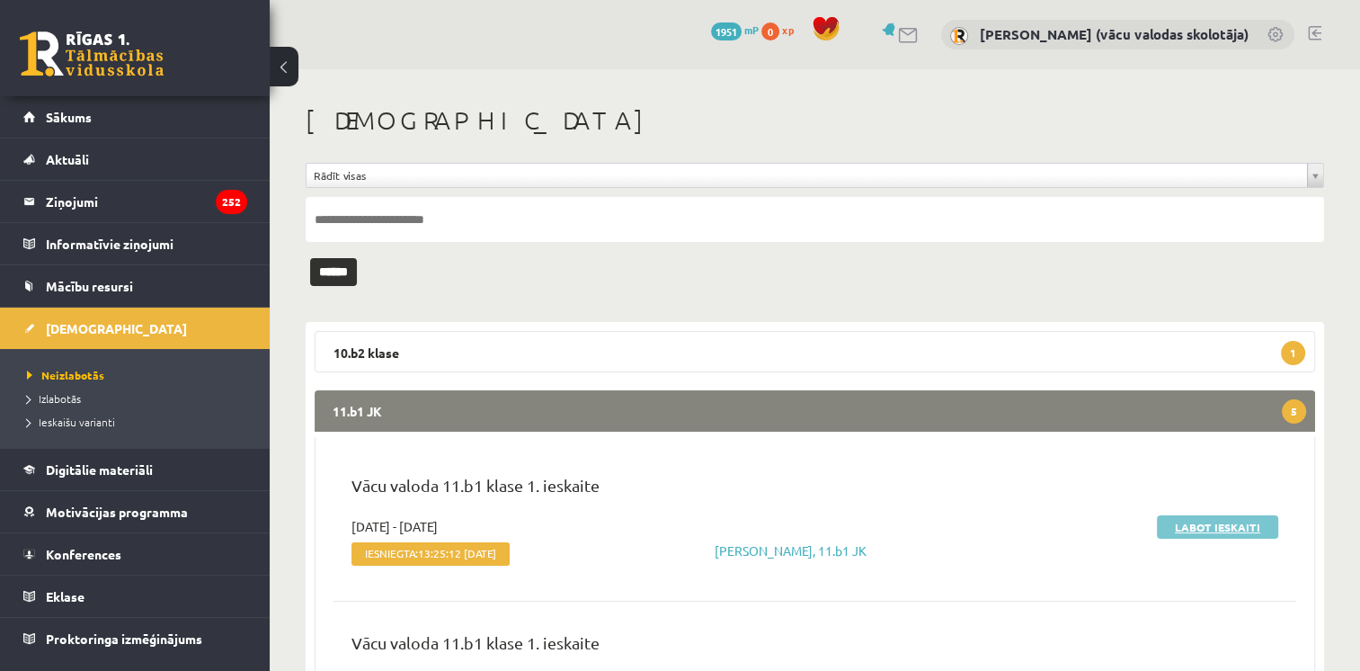
click at [1183, 525] on link "Labot ieskaiti" at bounding box center [1217, 526] width 121 height 23
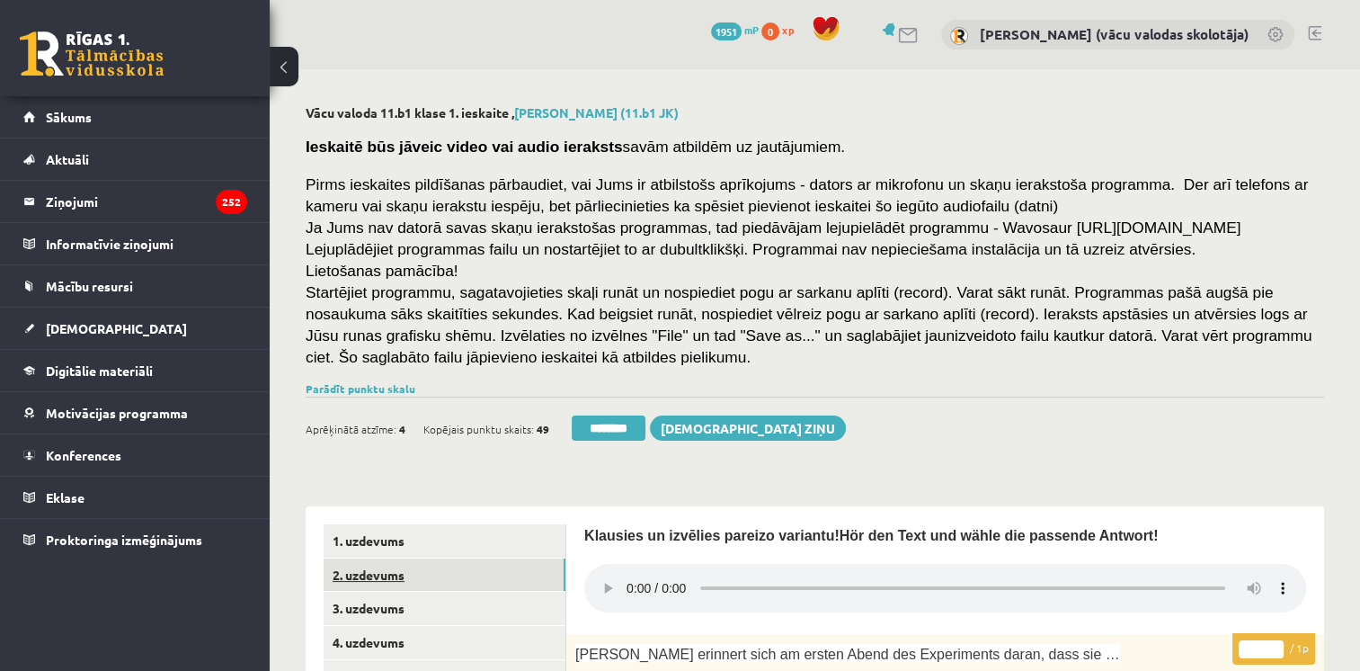
click at [377, 569] on link "2. uzdevums" at bounding box center [445, 574] width 242 height 33
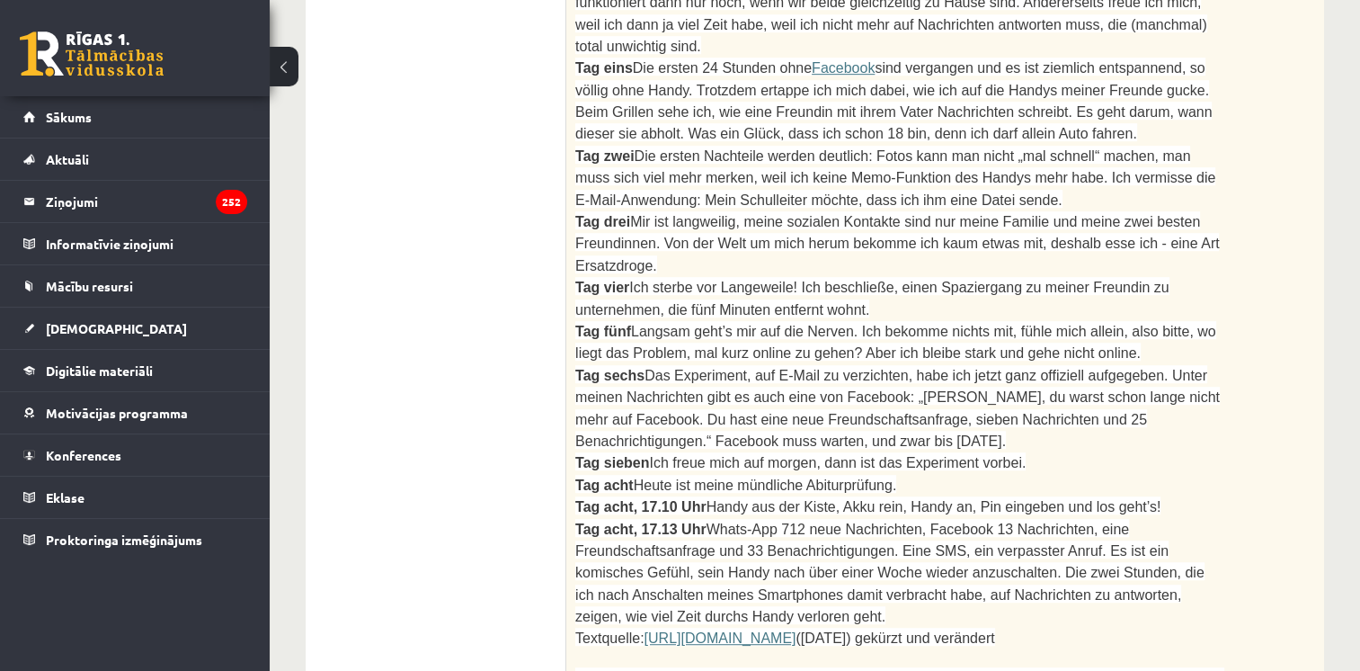
scroll to position [446, 0]
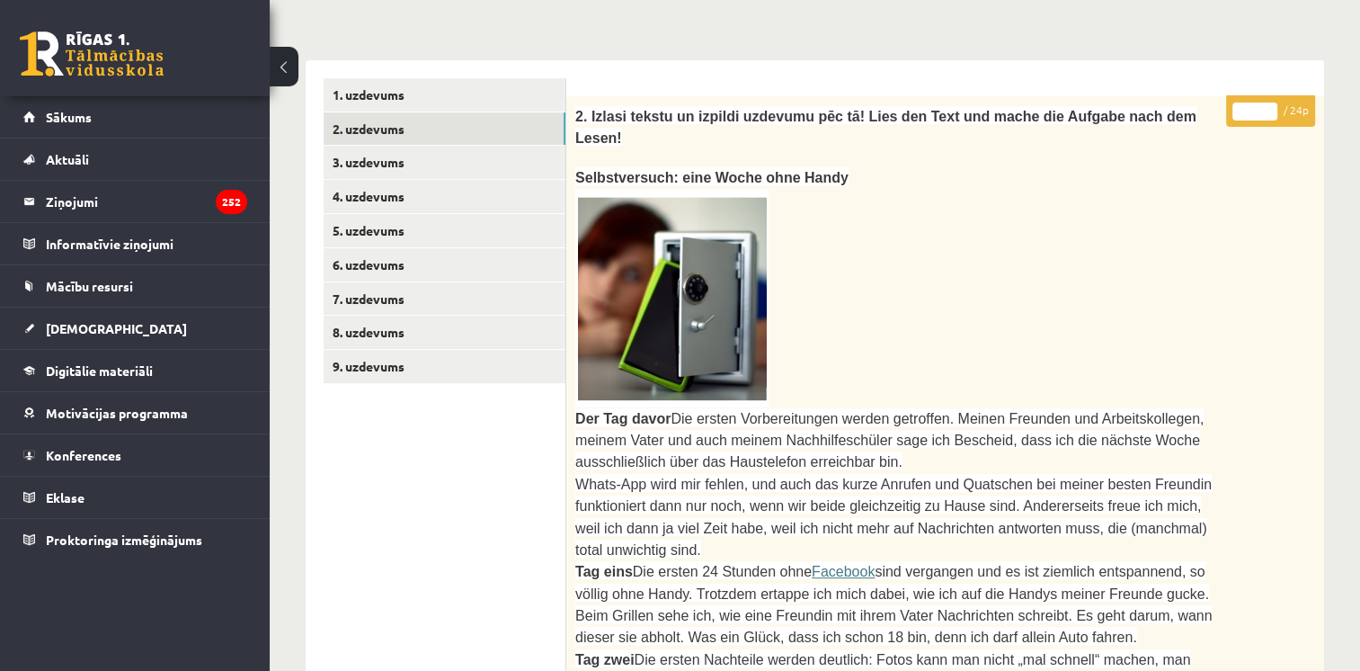
click at [1272, 106] on input "**" at bounding box center [1254, 111] width 45 height 18
type input "**"
click at [1272, 106] on input "**" at bounding box center [1254, 111] width 45 height 18
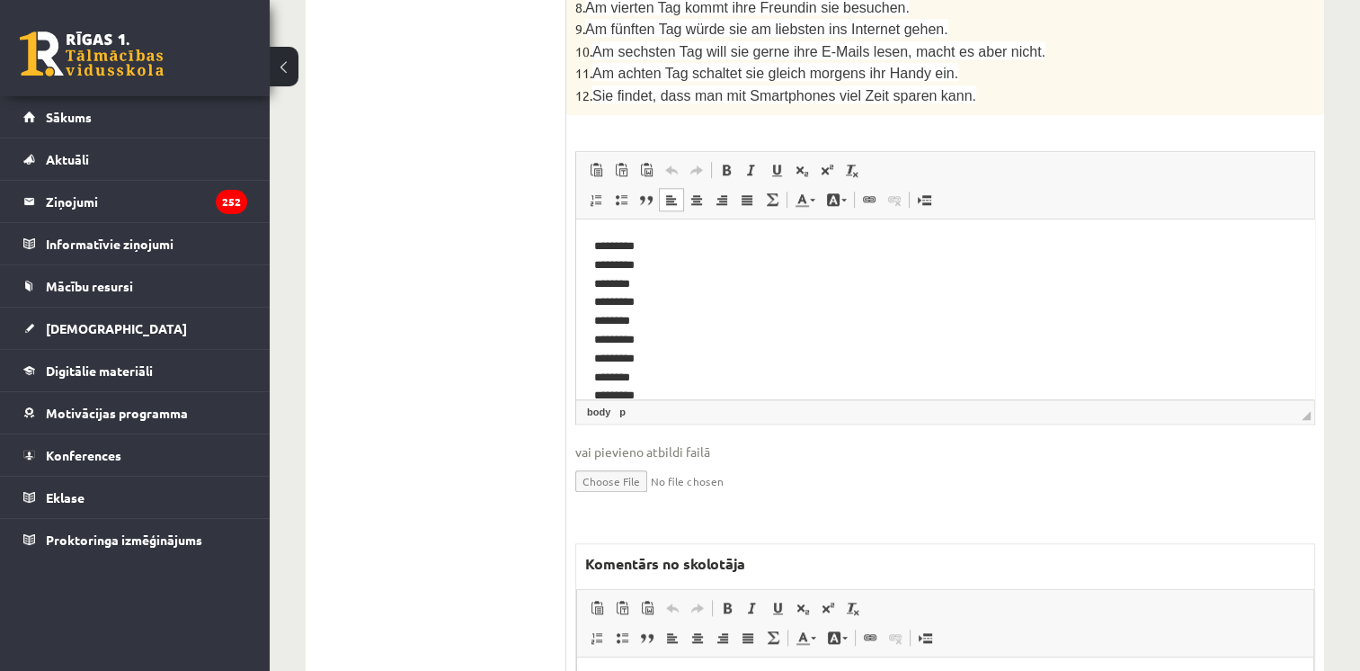
scroll to position [2018, 0]
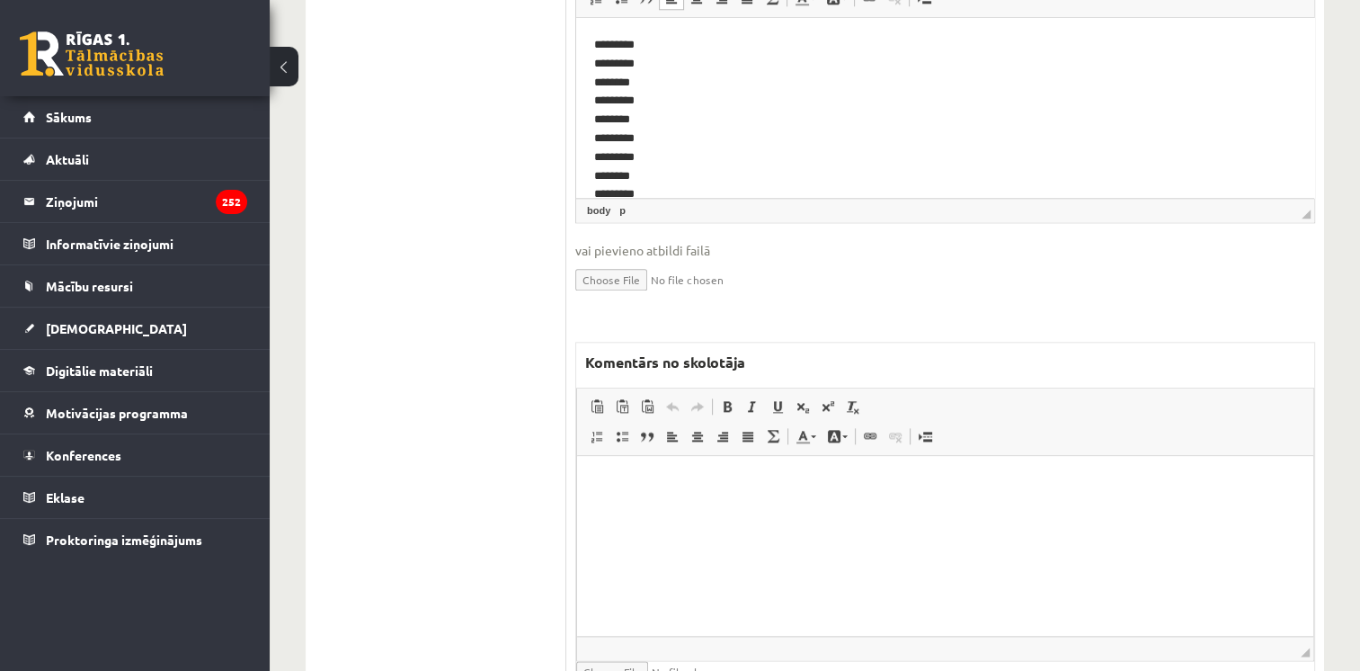
drag, startPoint x: 1367, startPoint y: 146, endPoint x: 443, endPoint y: 112, distance: 924.7
click at [904, 510] on html at bounding box center [945, 482] width 736 height 55
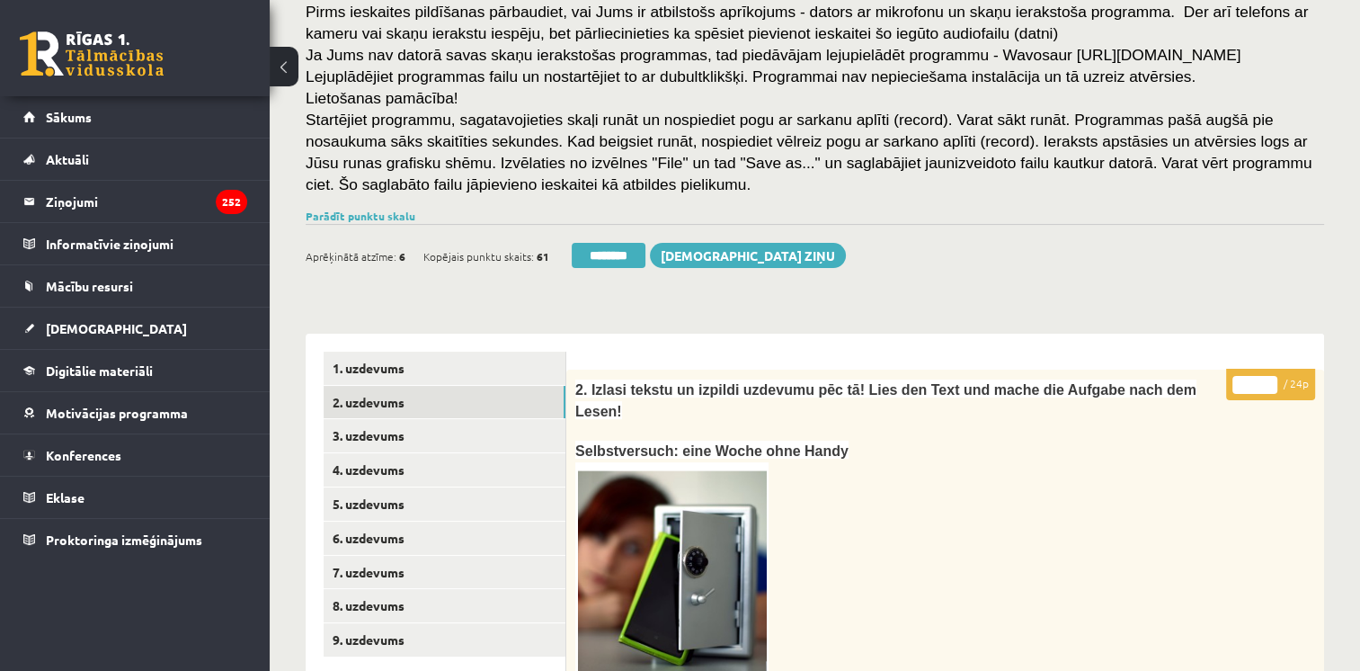
scroll to position [0, 0]
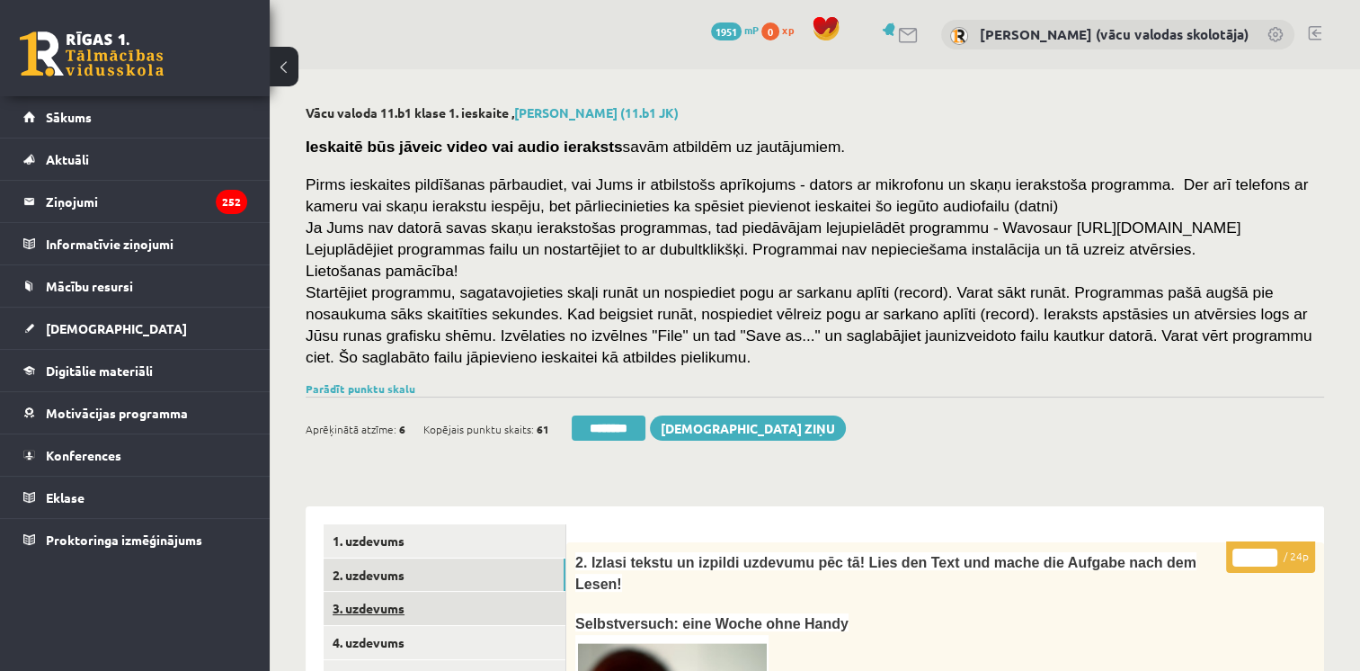
click at [378, 607] on link "3. uzdevums" at bounding box center [445, 608] width 242 height 33
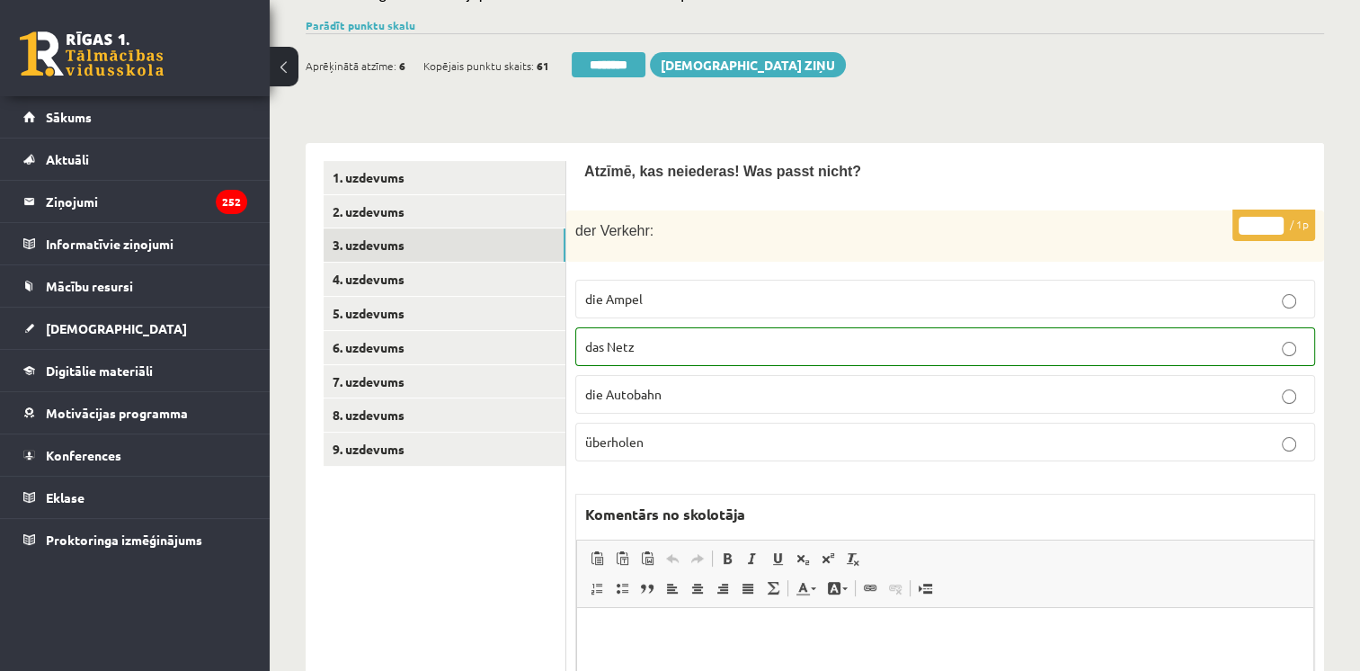
scroll to position [381, 0]
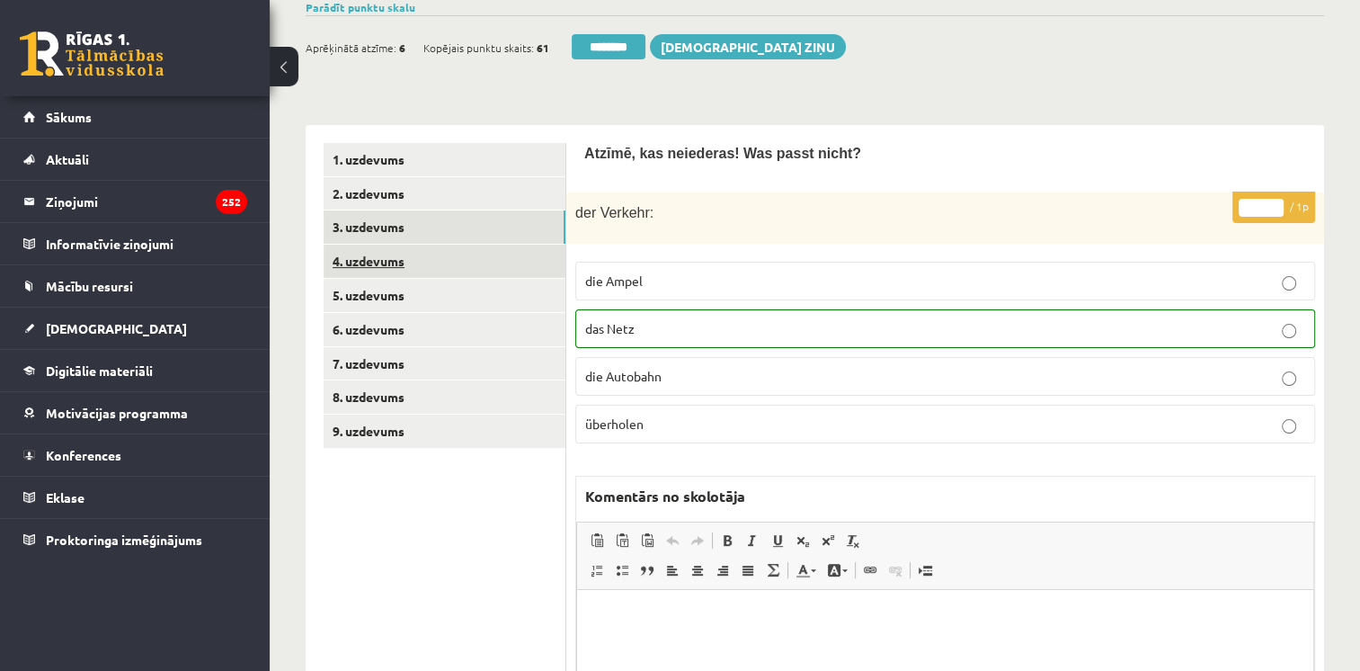
click at [469, 254] on link "4. uzdevums" at bounding box center [445, 261] width 242 height 33
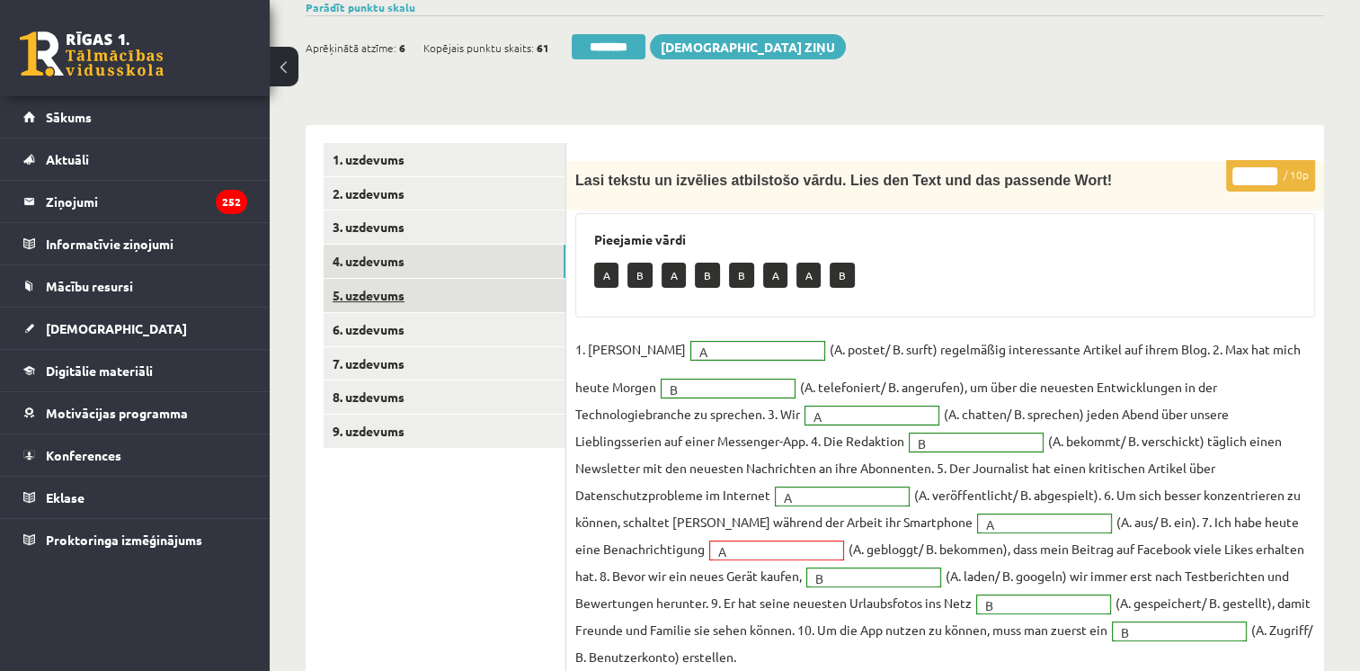
scroll to position [0, 0]
click at [429, 293] on link "5. uzdevums" at bounding box center [445, 295] width 242 height 33
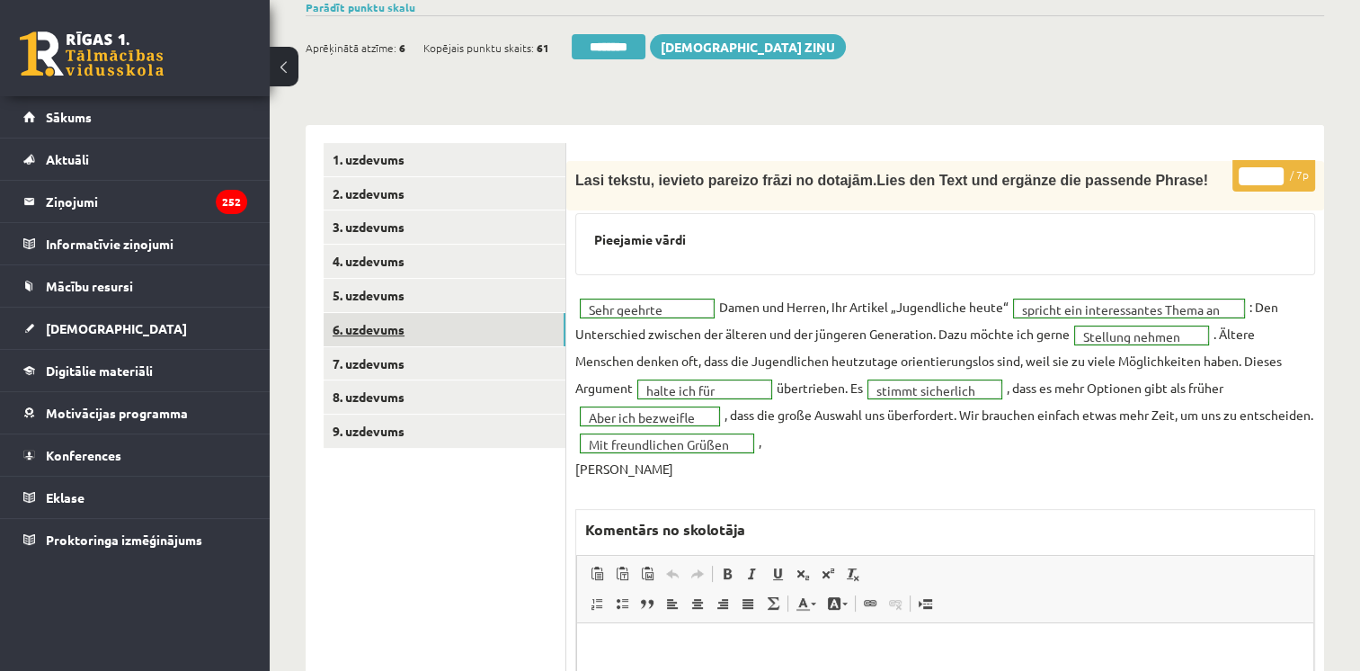
click at [416, 333] on link "6. uzdevums" at bounding box center [445, 329] width 242 height 33
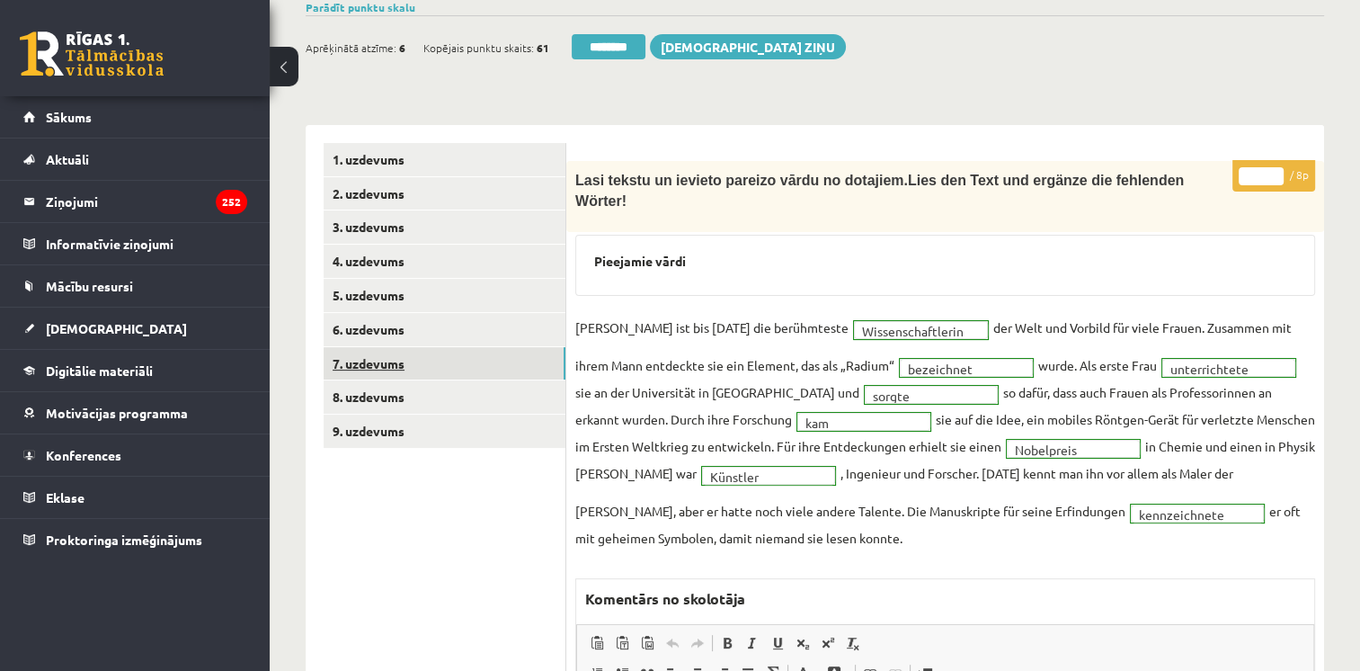
click at [399, 368] on link "7. uzdevums" at bounding box center [445, 363] width 242 height 33
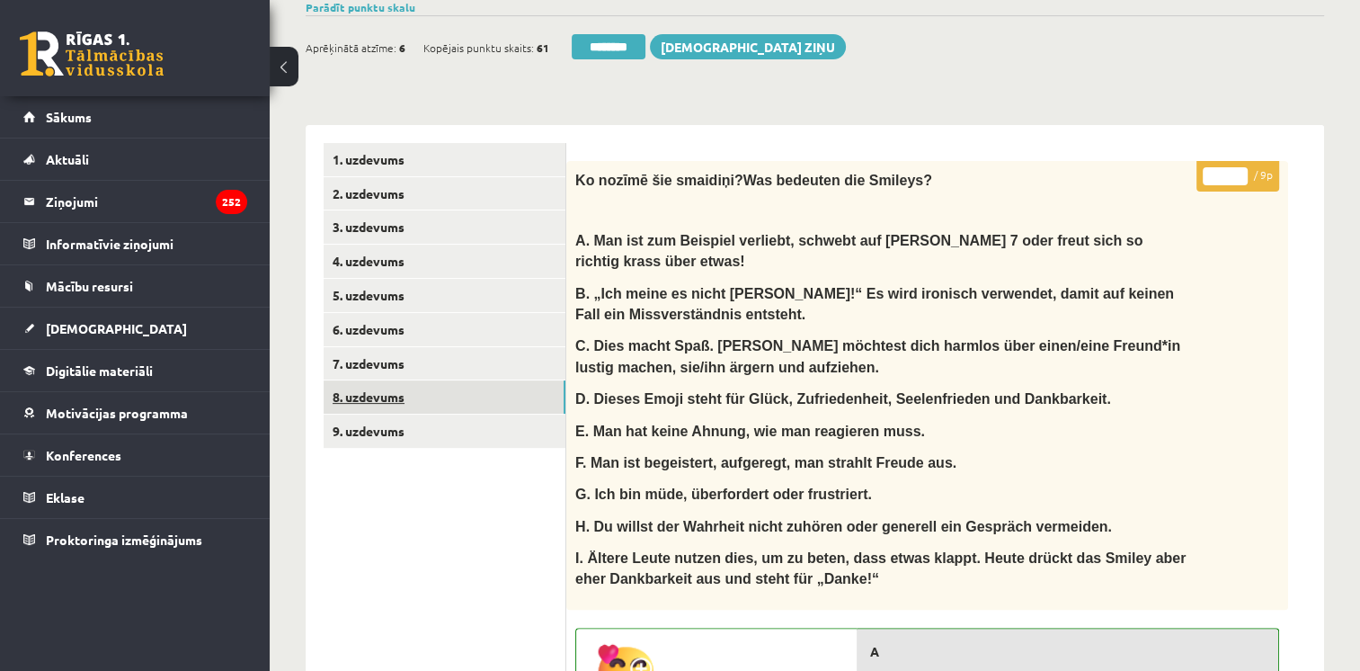
click at [385, 397] on link "8. uzdevums" at bounding box center [445, 396] width 242 height 33
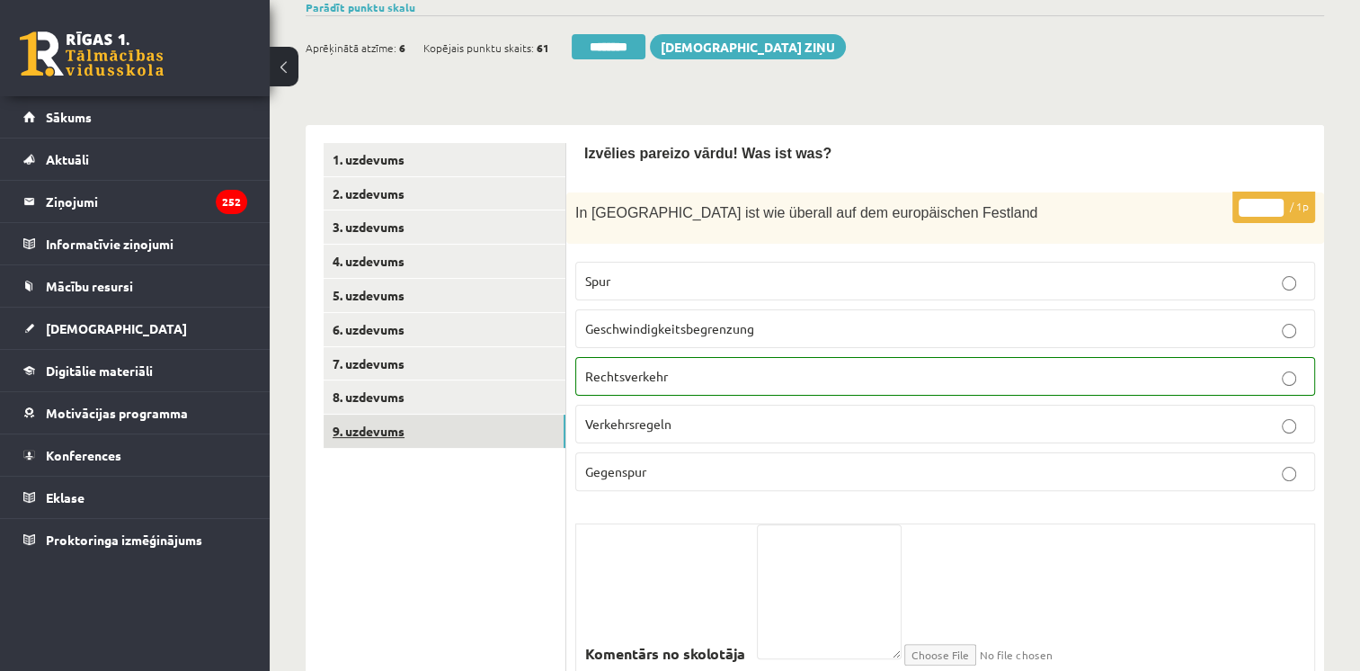
click at [385, 431] on link "9. uzdevums" at bounding box center [445, 430] width 242 height 33
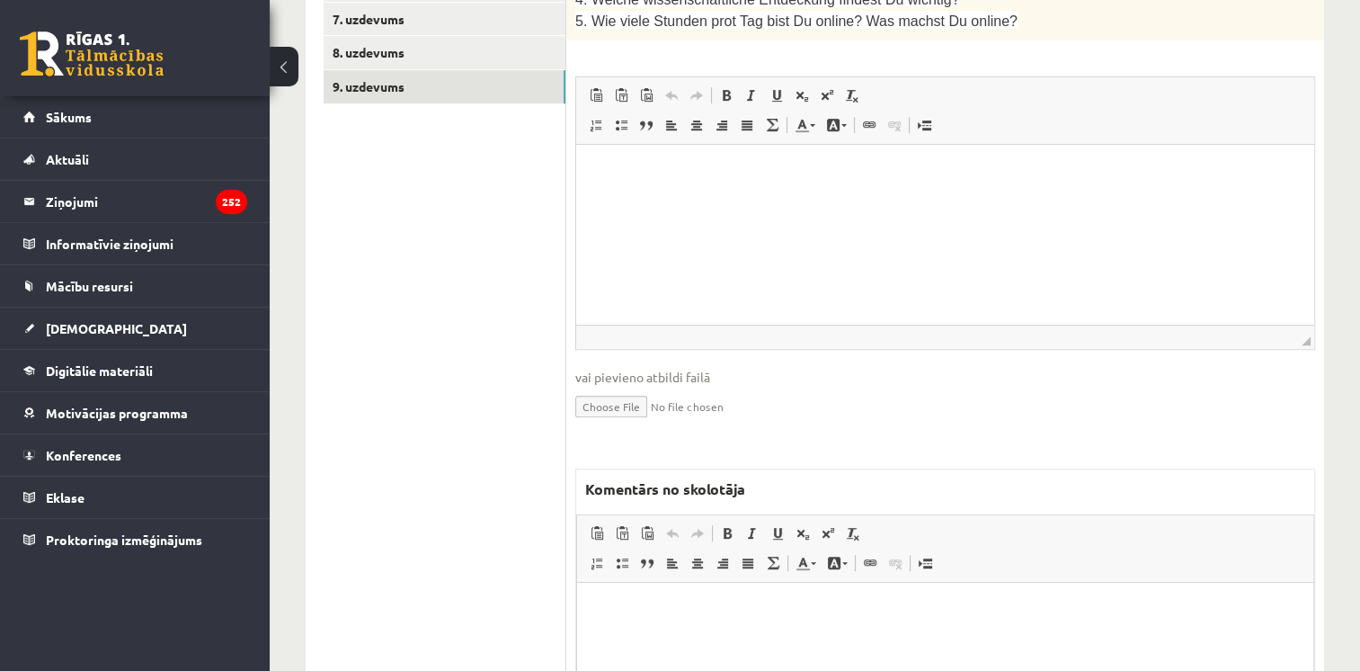
scroll to position [791, 0]
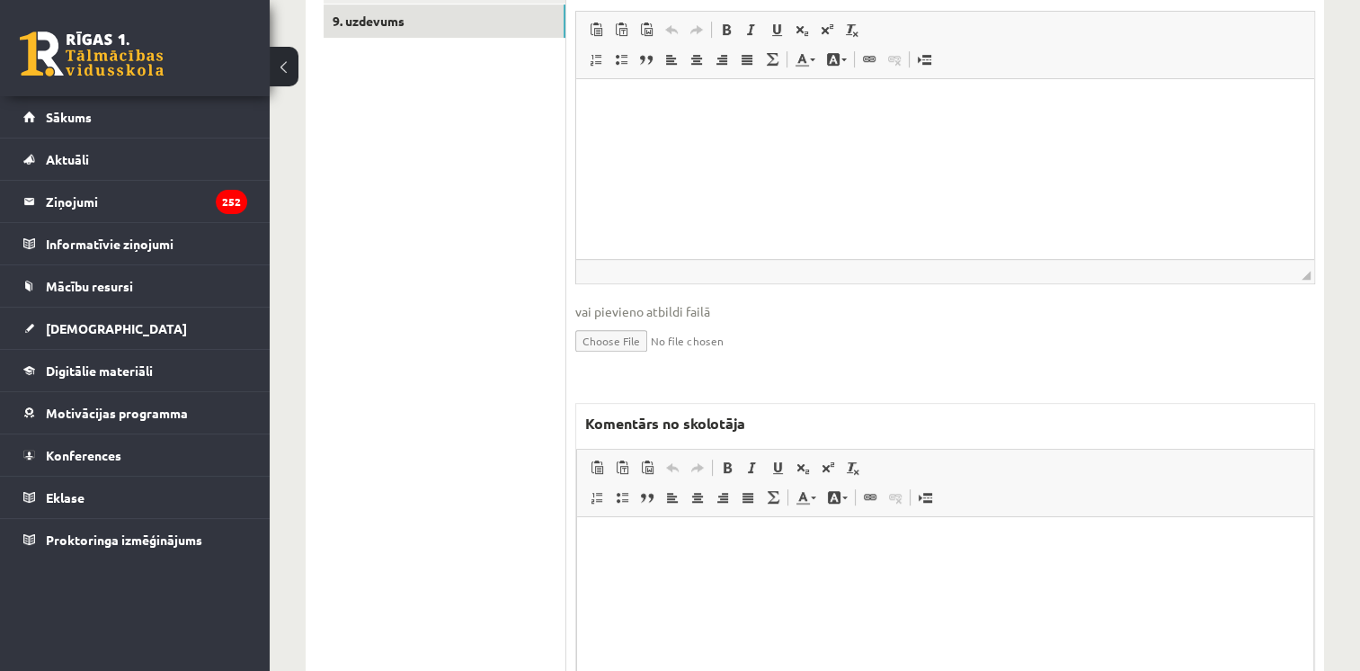
click at [950, 572] on html at bounding box center [945, 544] width 736 height 55
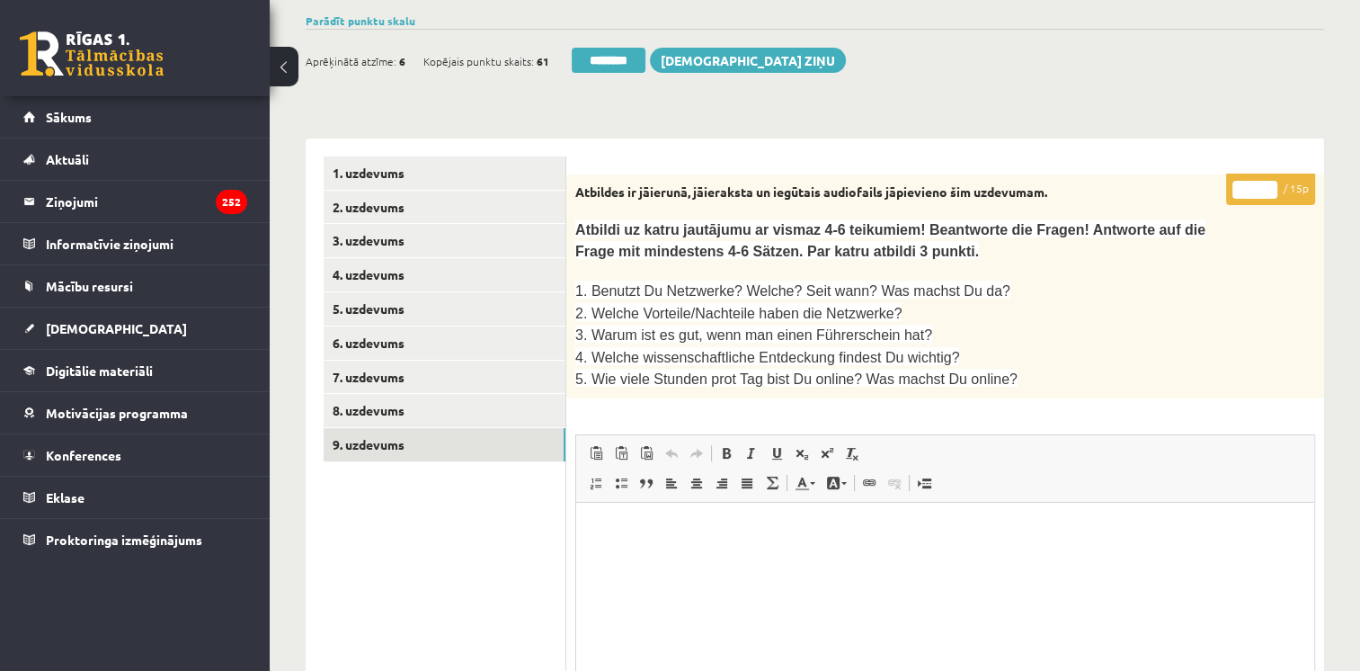
scroll to position [297, 0]
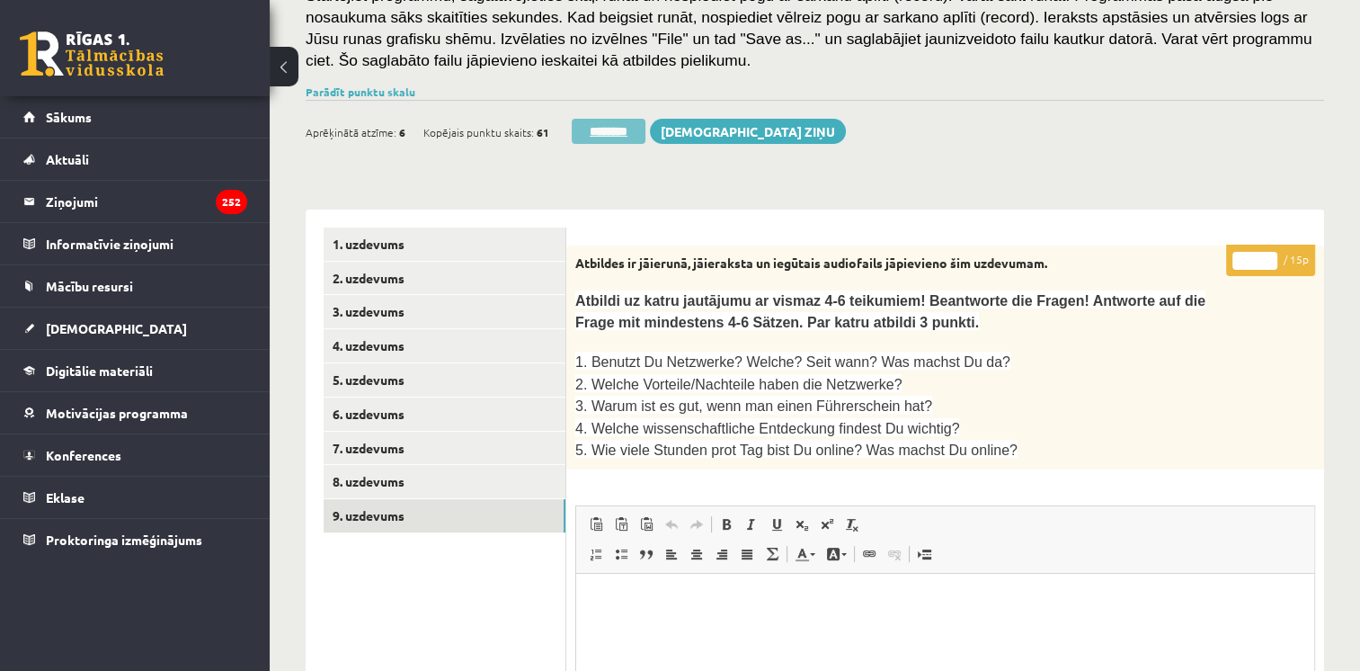
click at [597, 127] on input "********" at bounding box center [609, 131] width 74 height 25
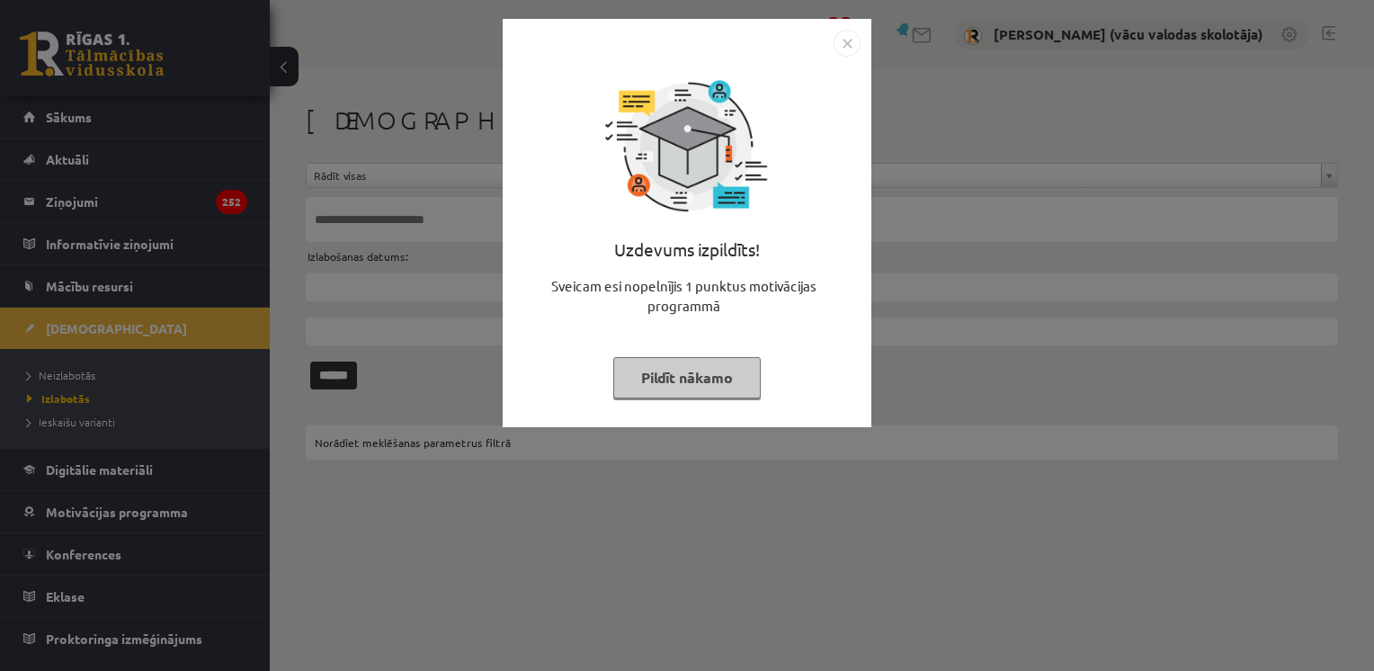
click at [701, 366] on button "Pildīt nākamo" at bounding box center [686, 377] width 147 height 41
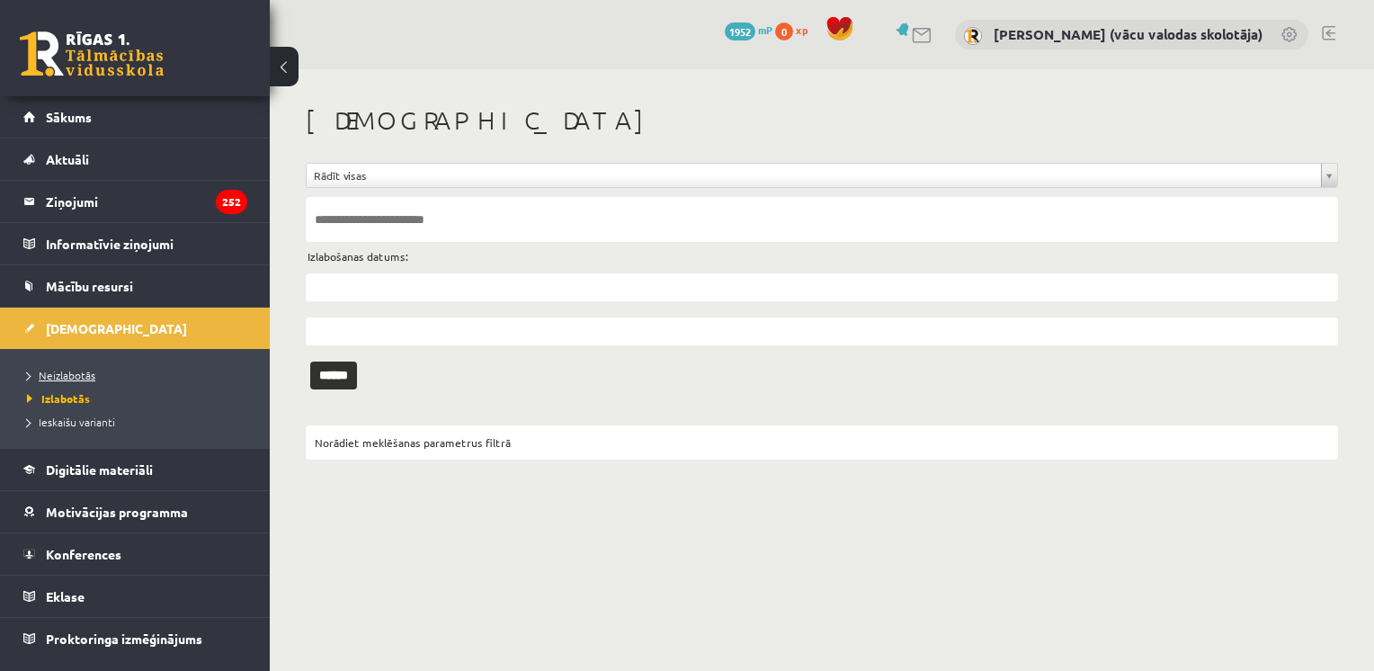
click at [79, 374] on span "Neizlabotās" at bounding box center [61, 375] width 68 height 14
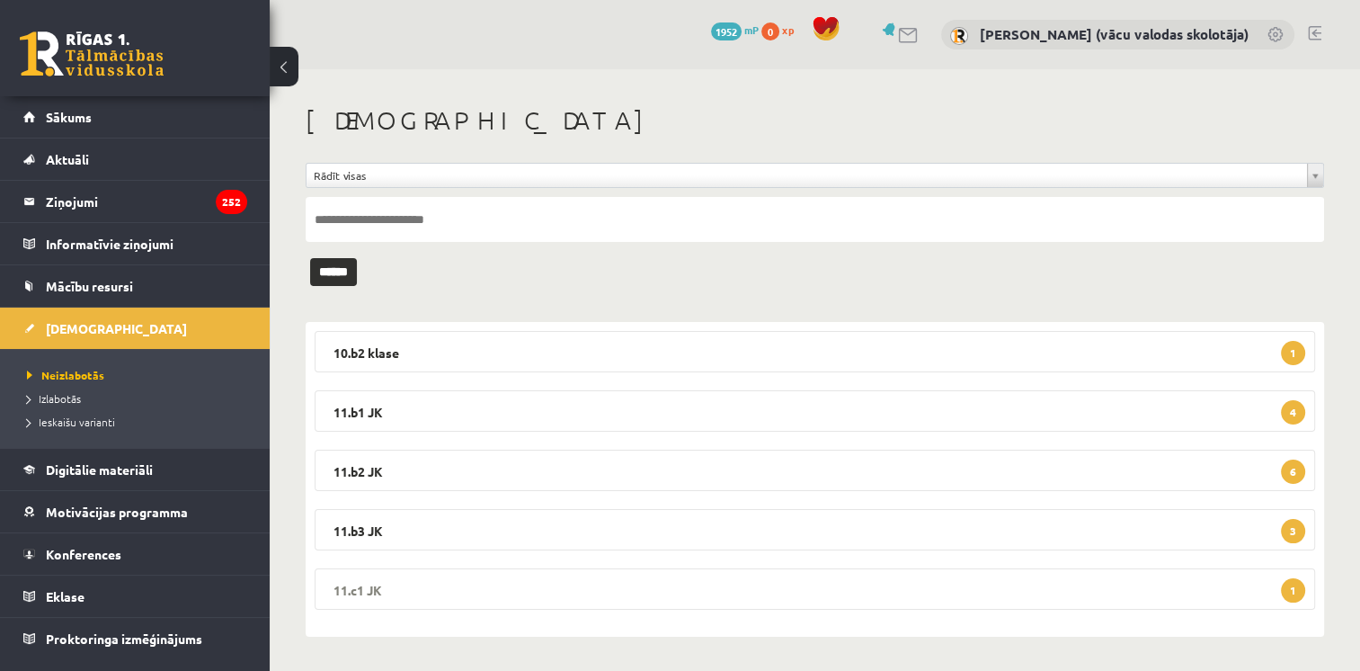
click at [1203, 581] on legend "11.c1 JK 1" at bounding box center [815, 588] width 1001 height 41
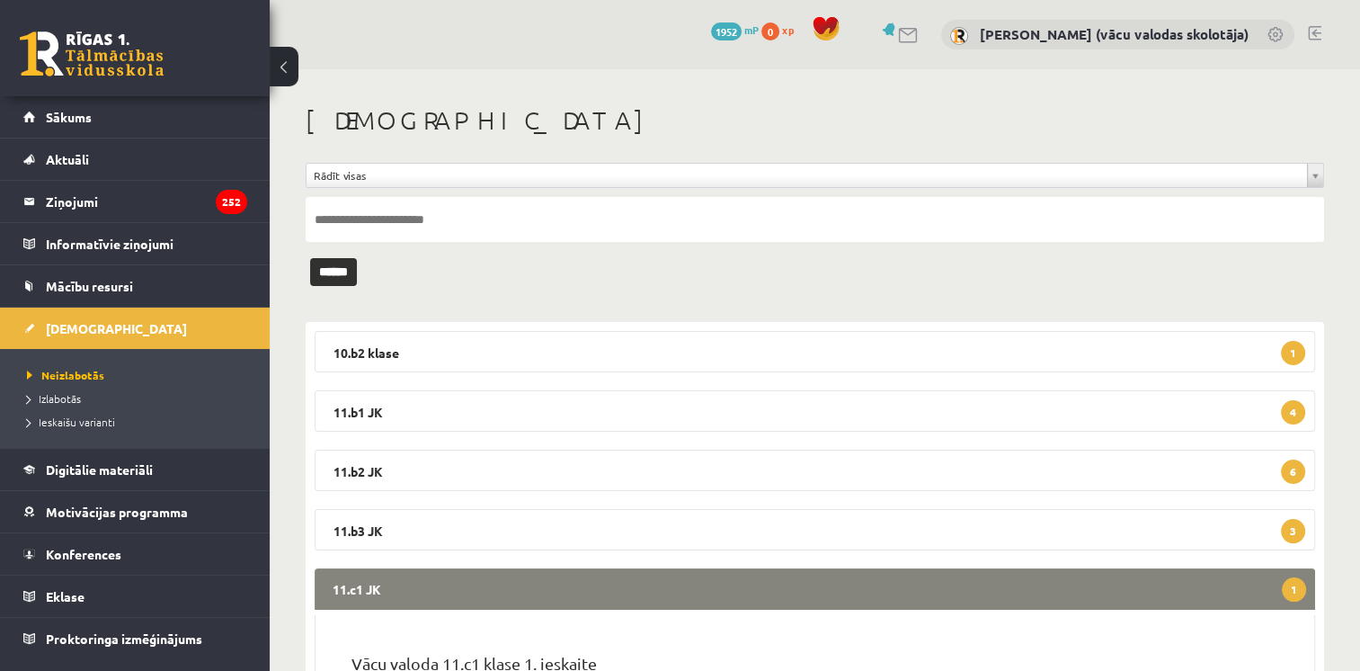
scroll to position [177, 0]
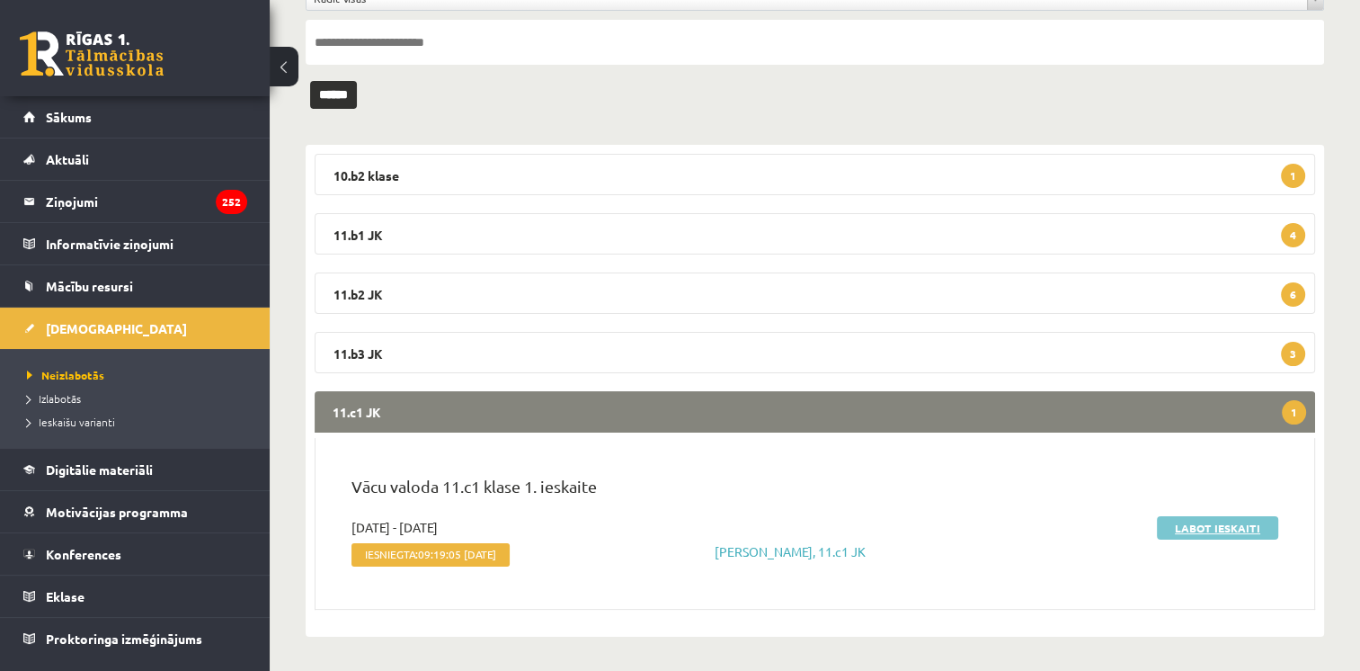
click at [1196, 527] on link "Labot ieskaiti" at bounding box center [1217, 527] width 121 height 23
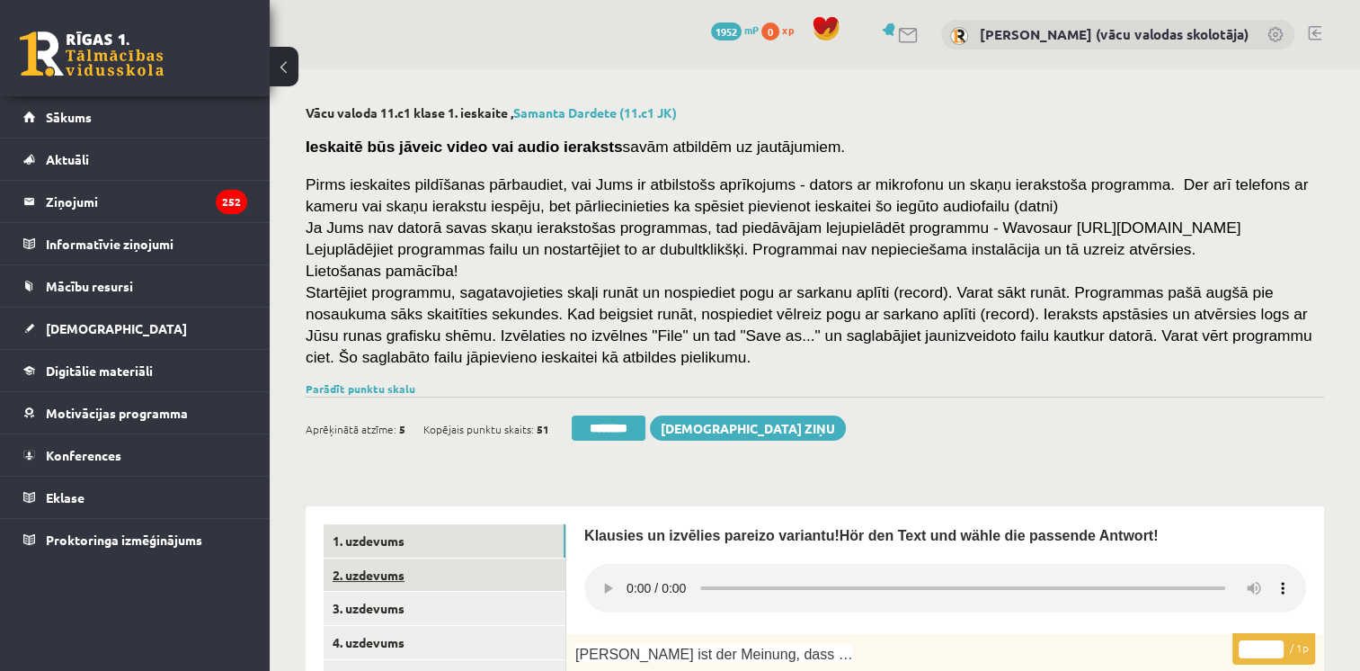
click at [378, 567] on link "2. uzdevums" at bounding box center [445, 574] width 242 height 33
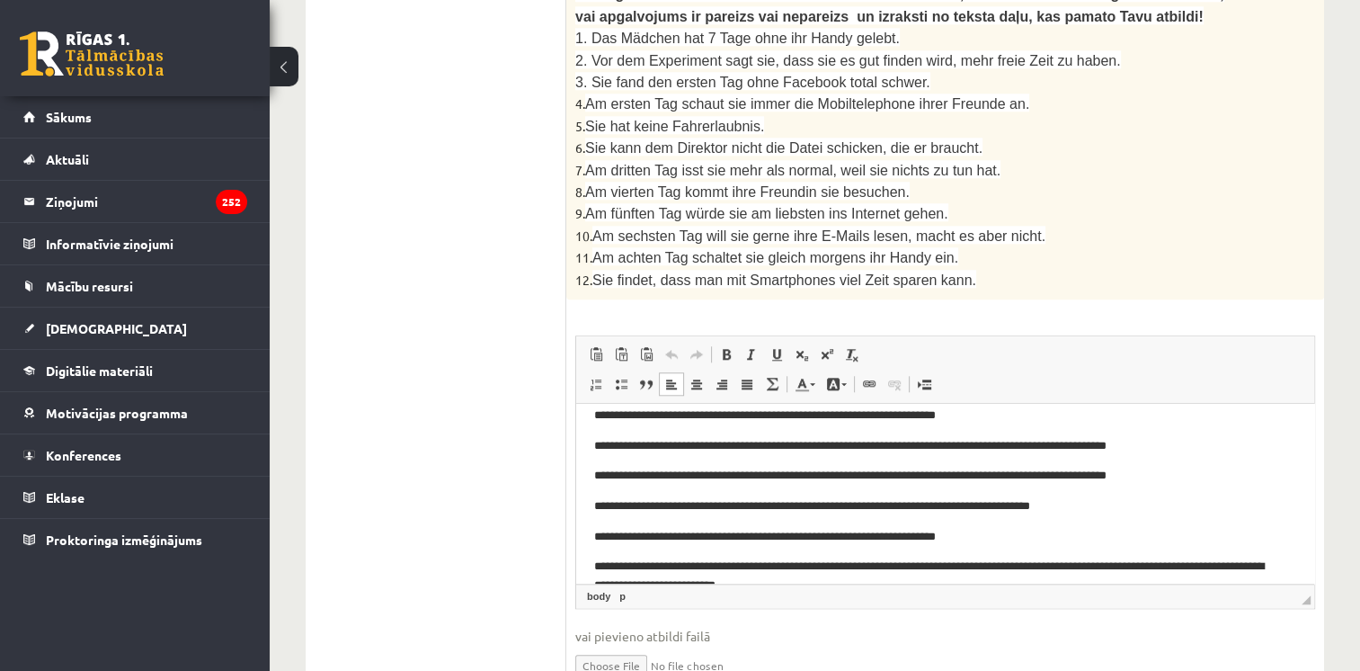
scroll to position [219, 0]
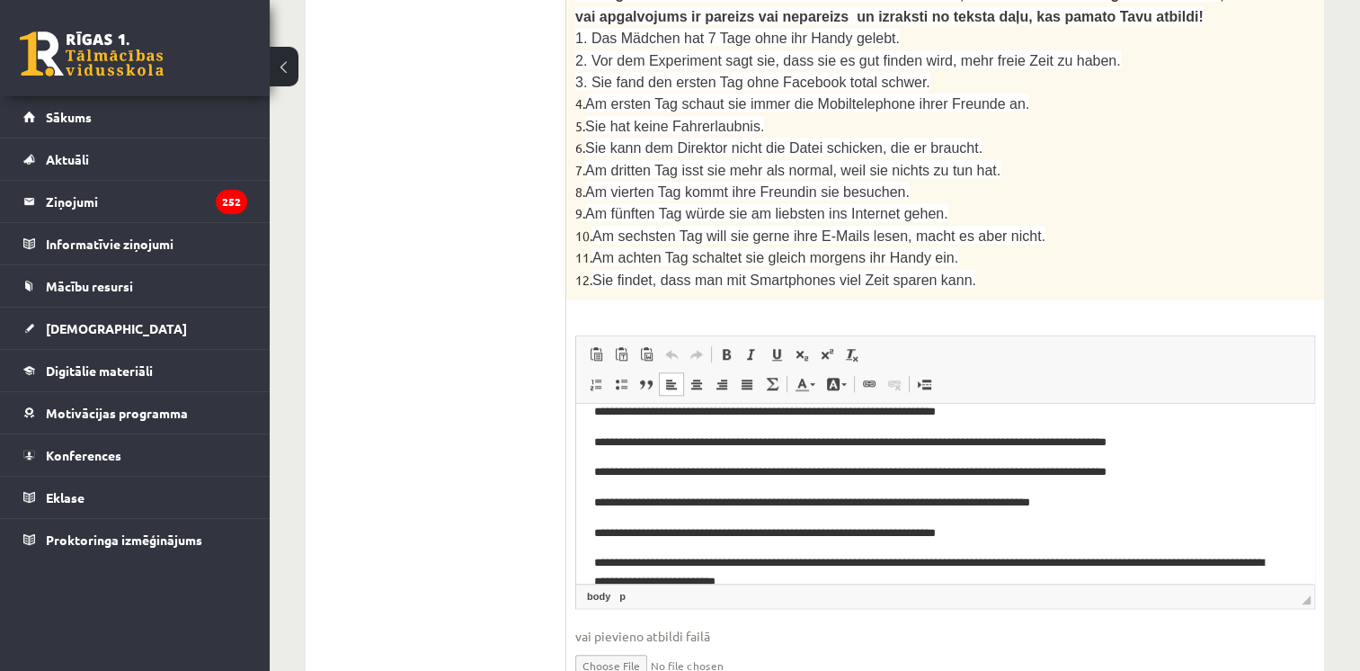
click at [1320, 444] on div "* / 24p 2. Izlasi tekstu un izpildi uzdevumu pēc tā! Lies den Text und mache di…" at bounding box center [945, 3] width 758 height 2186
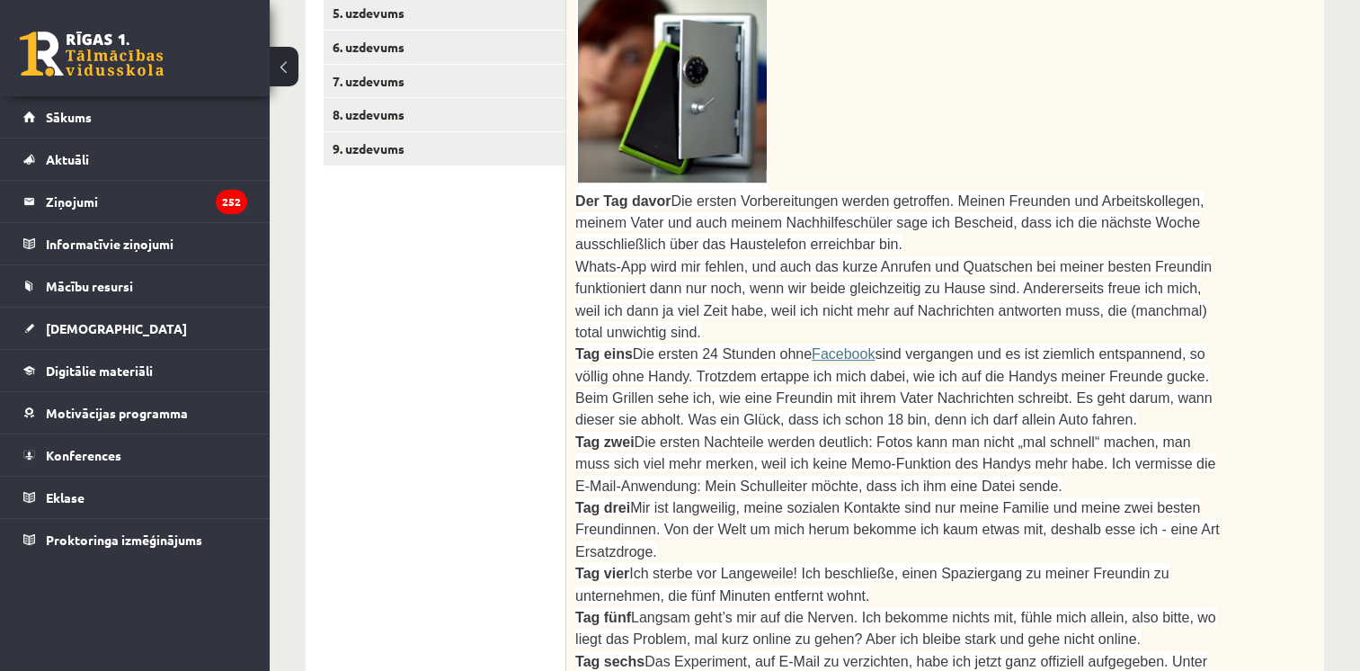
scroll to position [0, 0]
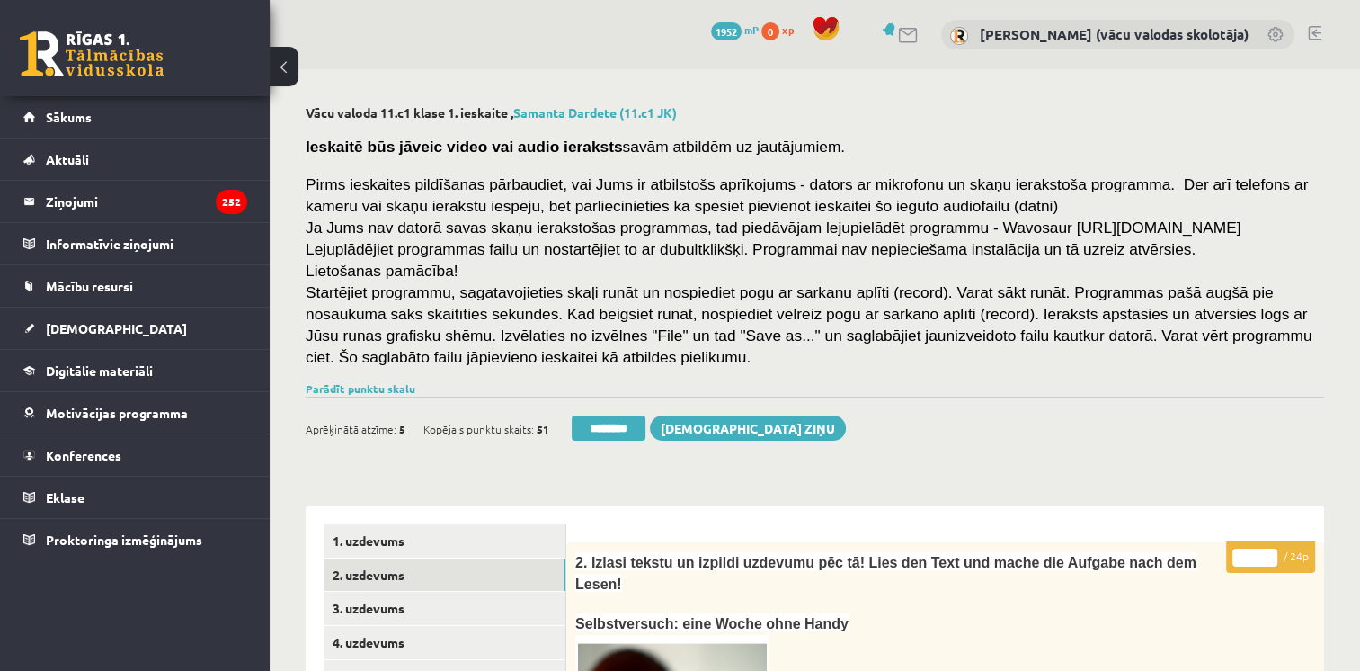
type input "**"
click at [1269, 549] on input "**" at bounding box center [1254, 557] width 45 height 18
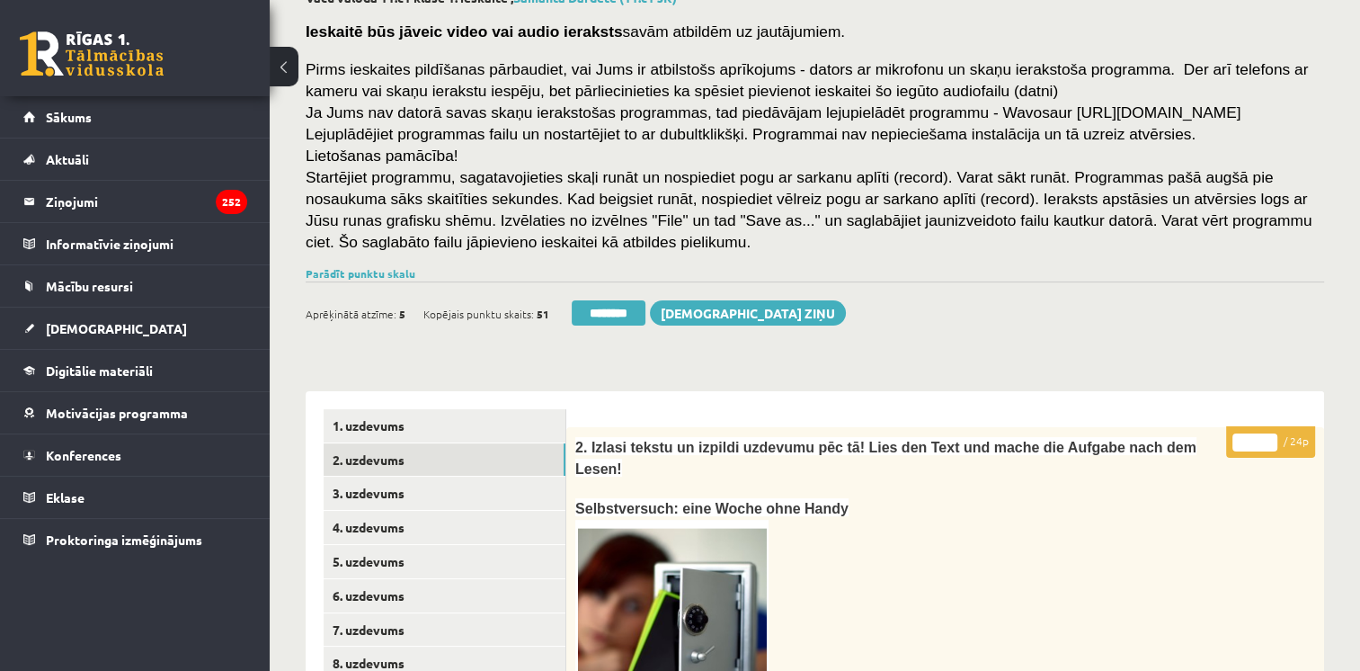
scroll to position [155, 0]
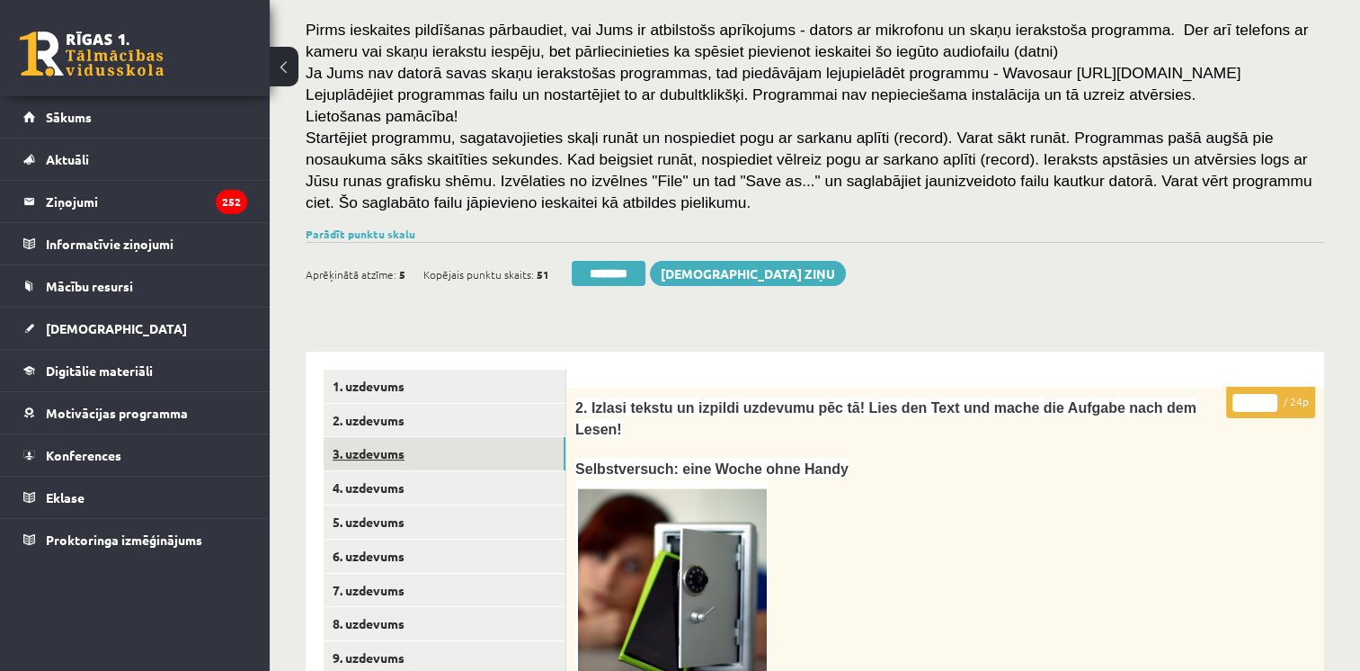
click at [399, 463] on link "3. uzdevums" at bounding box center [445, 453] width 242 height 33
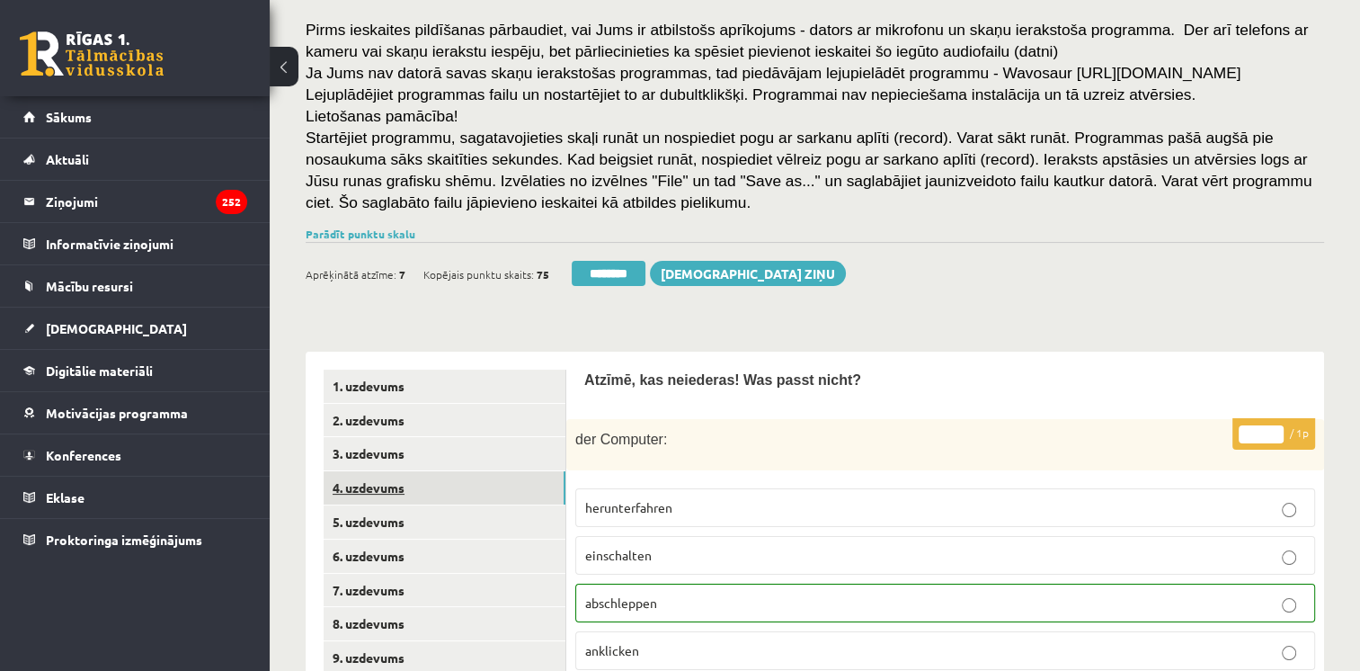
click at [394, 490] on link "4. uzdevums" at bounding box center [445, 487] width 242 height 33
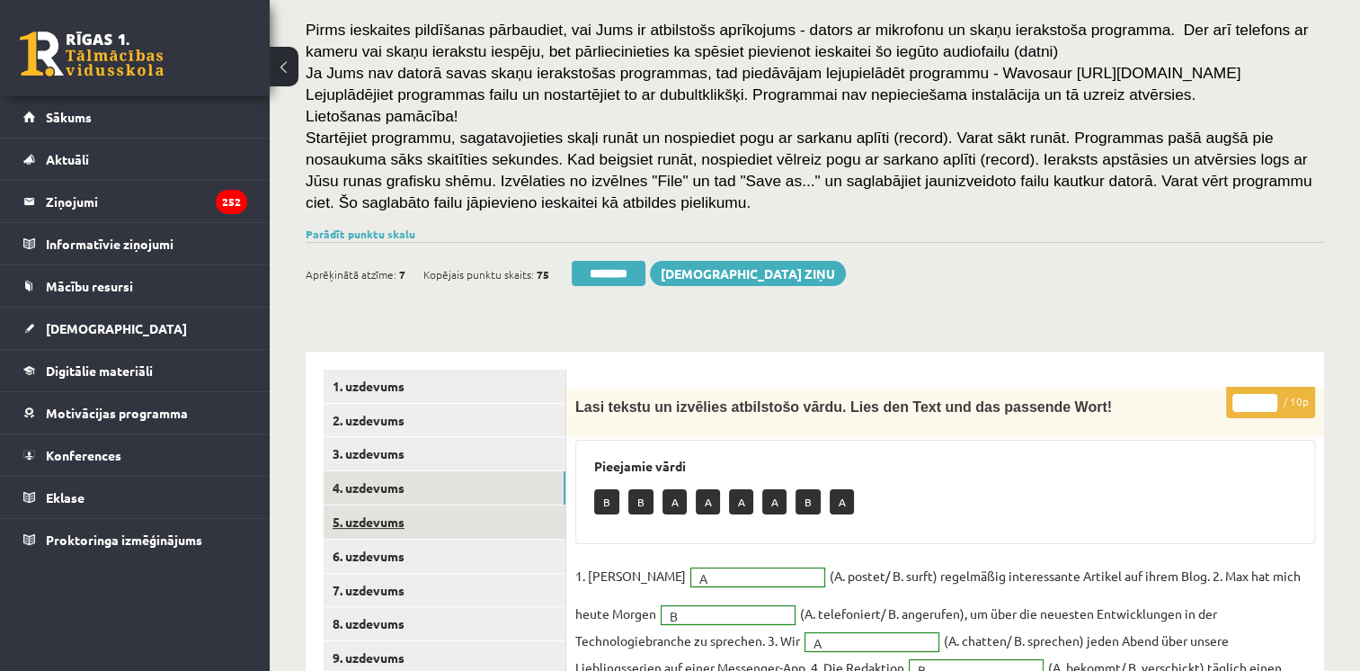
scroll to position [0, 0]
click at [385, 523] on link "5. uzdevums" at bounding box center [445, 521] width 242 height 33
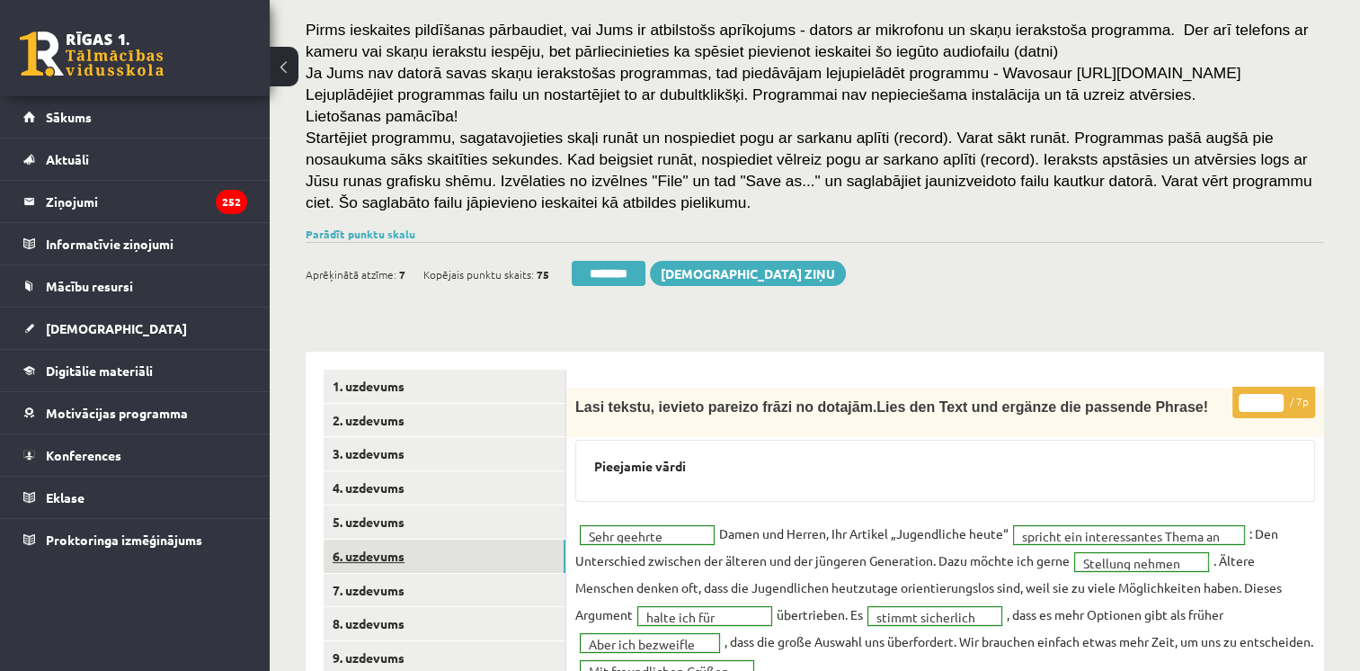
click at [392, 556] on link "6. uzdevums" at bounding box center [445, 555] width 242 height 33
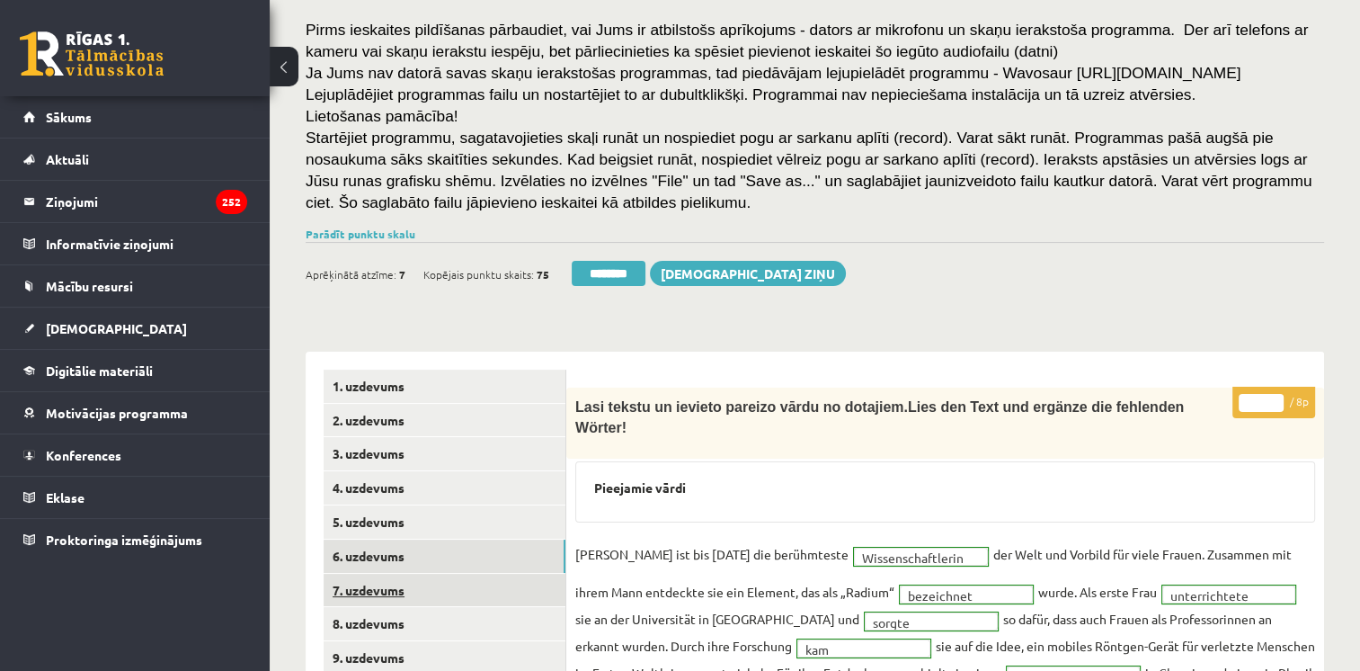
click at [396, 586] on link "7. uzdevums" at bounding box center [445, 590] width 242 height 33
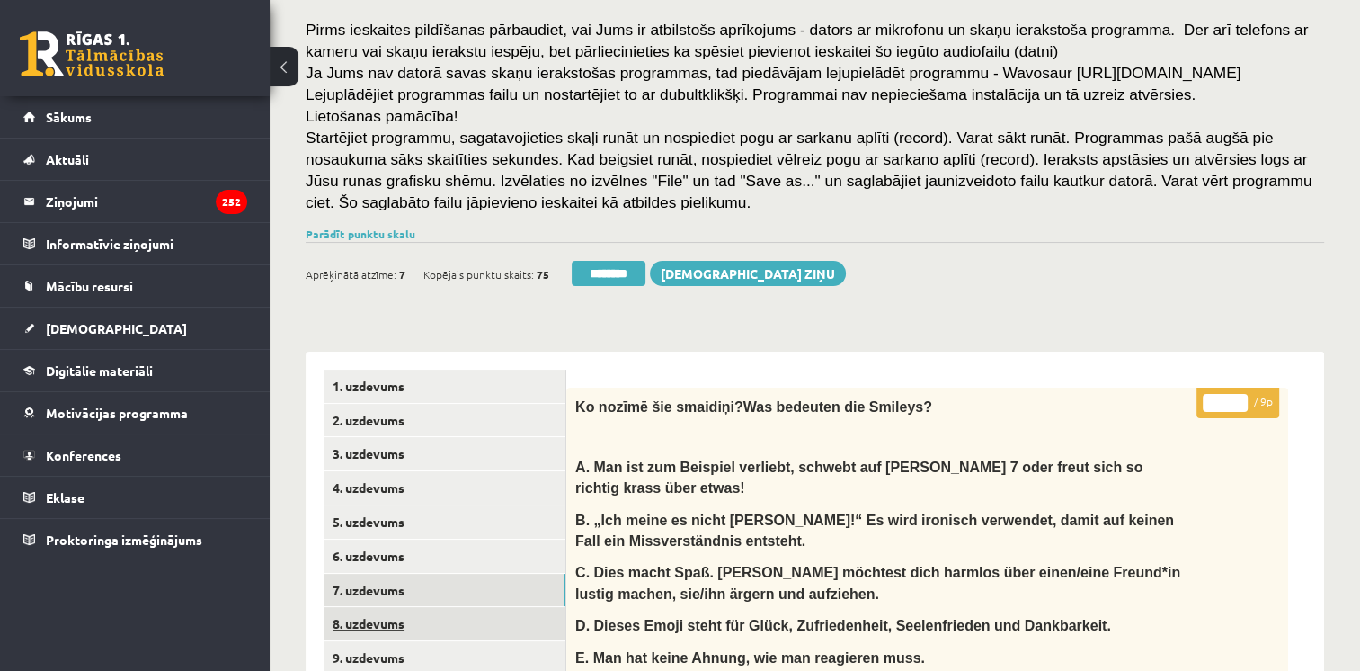
click at [389, 627] on link "8. uzdevums" at bounding box center [445, 623] width 242 height 33
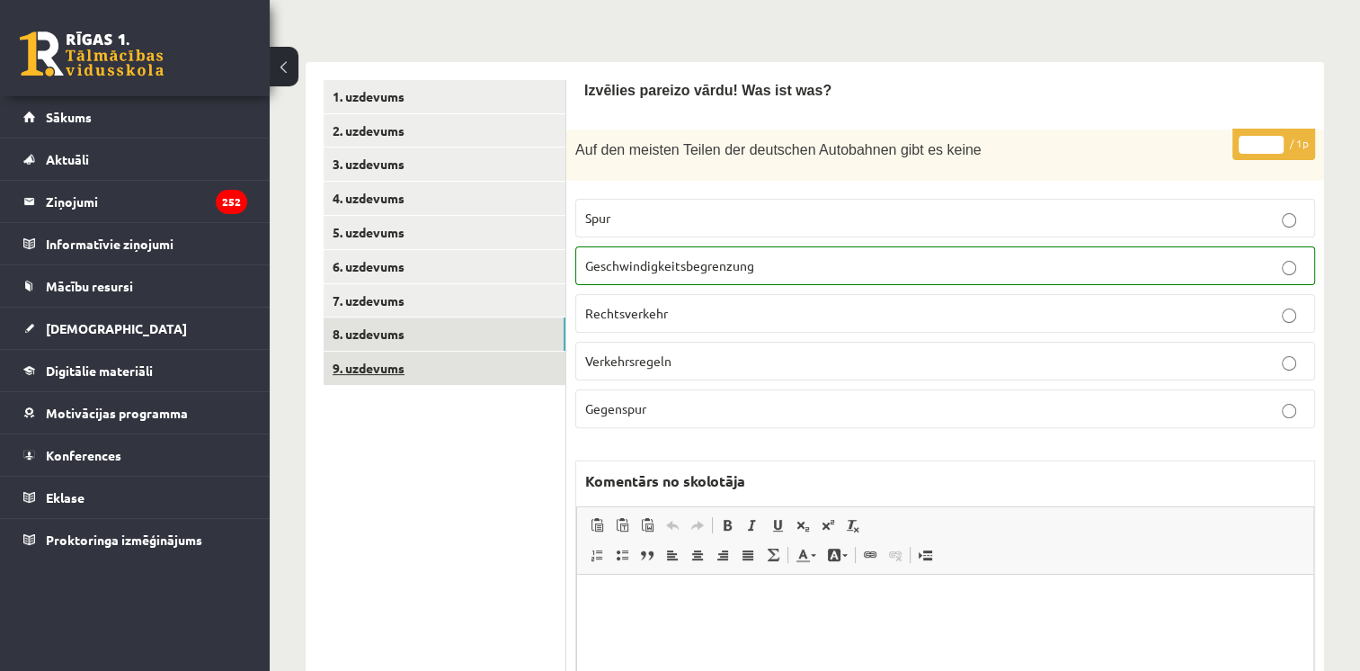
click at [372, 377] on link "9. uzdevums" at bounding box center [445, 367] width 242 height 33
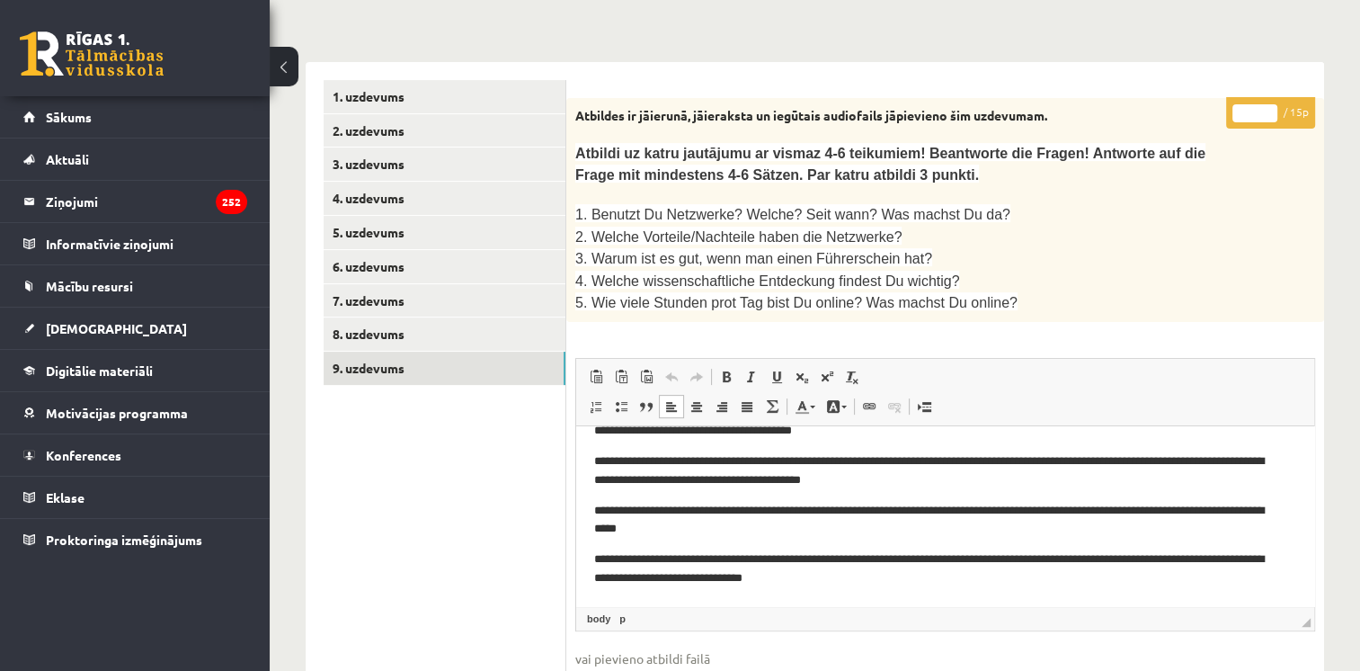
scroll to position [42, 0]
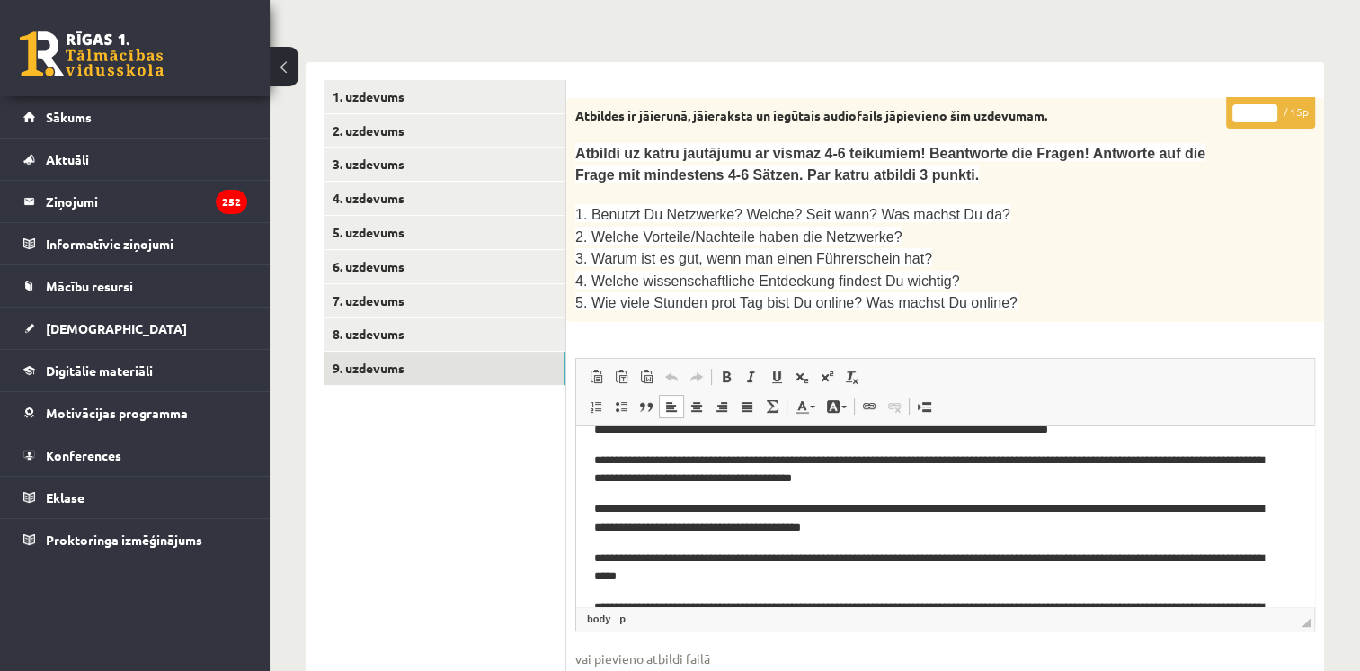
type input "**"
click at [1270, 108] on input "**" at bounding box center [1254, 113] width 45 height 18
click at [462, 326] on link "8. uzdevums" at bounding box center [445, 333] width 242 height 33
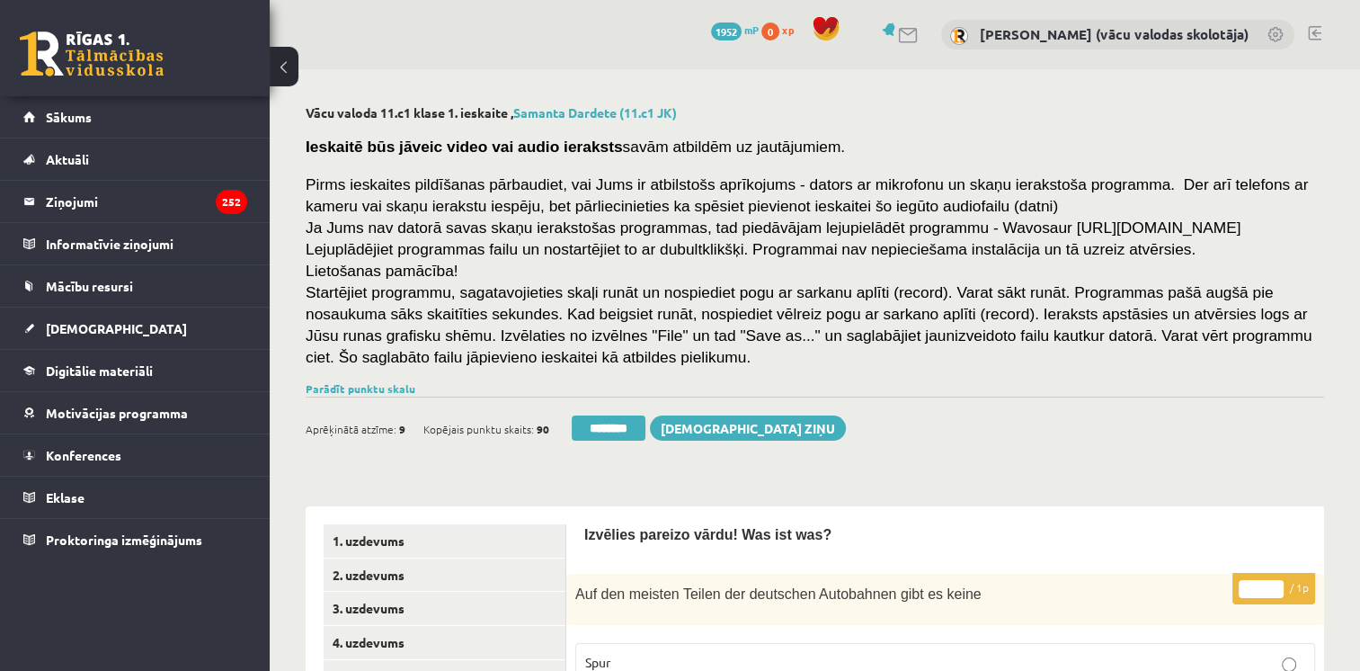
scroll to position [0, 0]
click at [621, 423] on input "********" at bounding box center [609, 427] width 74 height 25
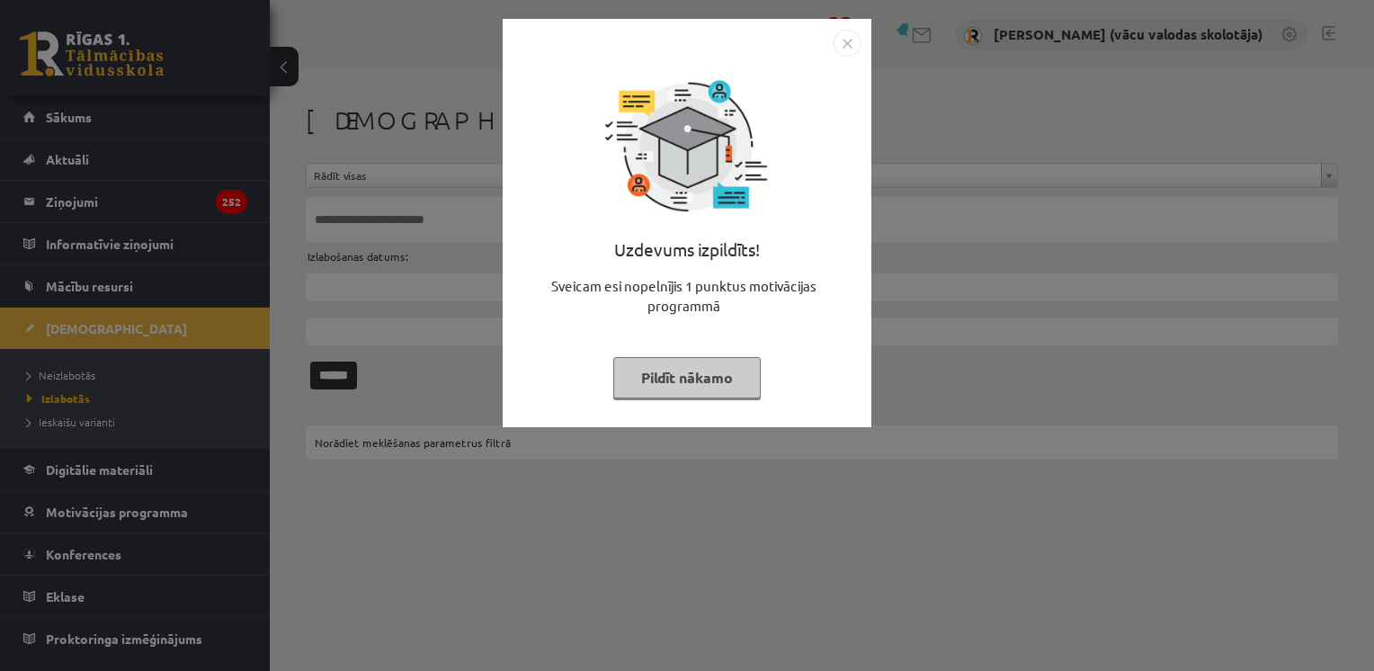
click at [662, 364] on button "Pildīt nākamo" at bounding box center [686, 377] width 147 height 41
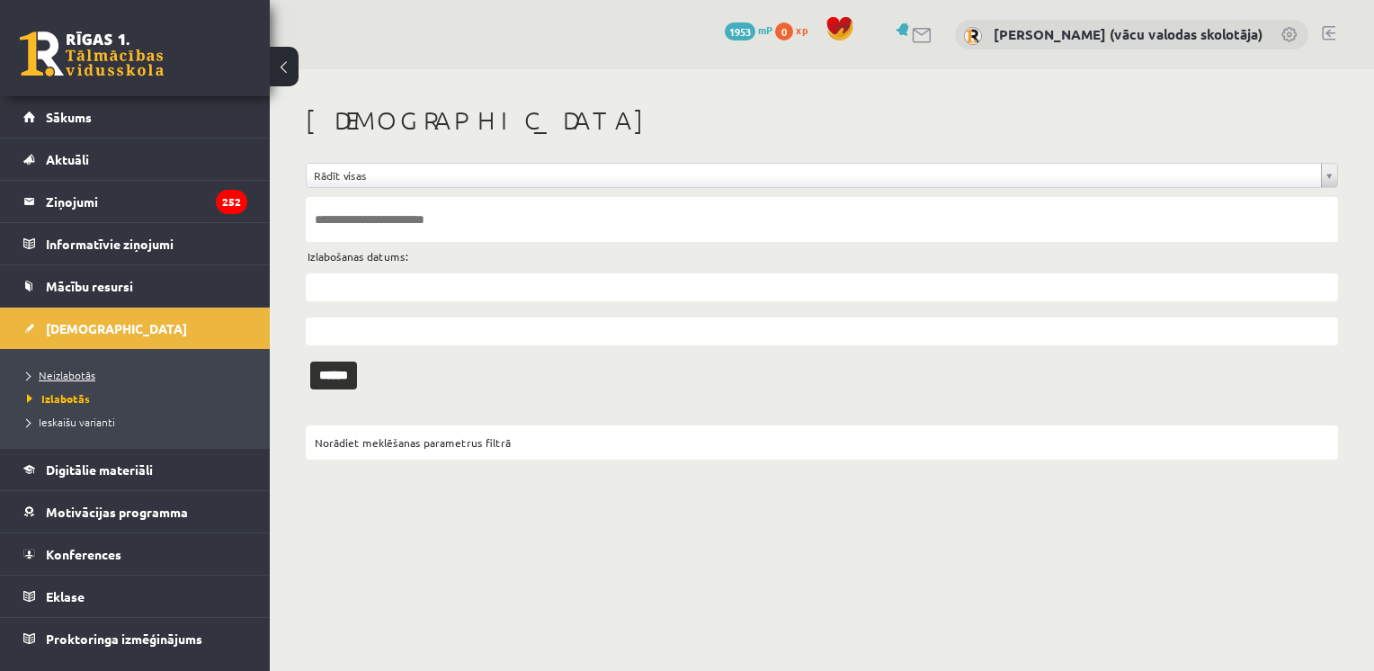
click at [76, 372] on span "Neizlabotās" at bounding box center [61, 375] width 68 height 14
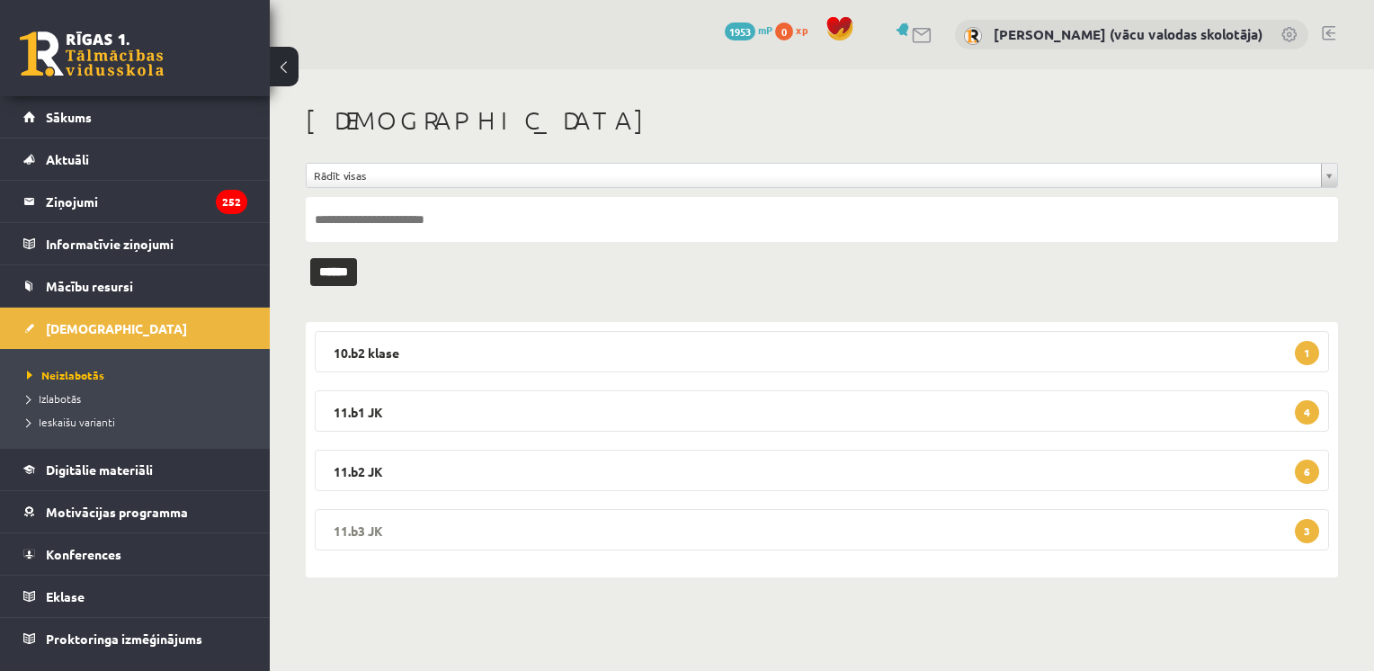
click at [939, 530] on legend "11.b3 JK 3" at bounding box center [822, 529] width 1014 height 41
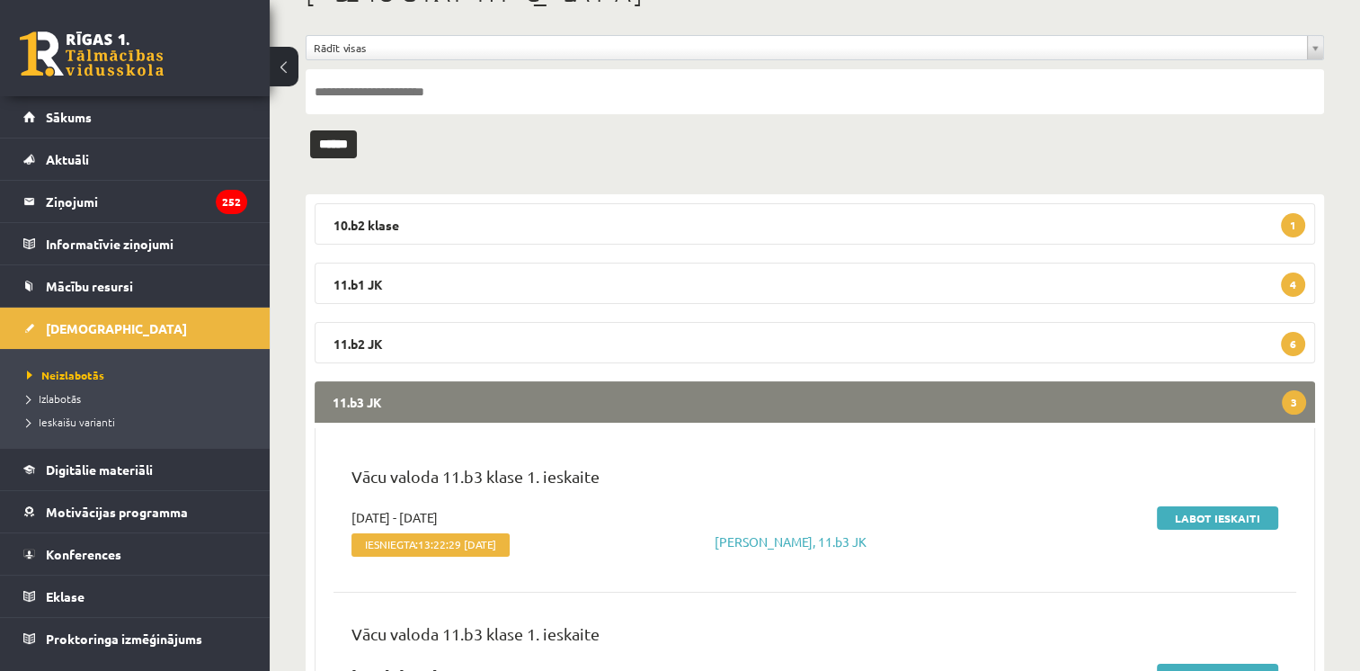
scroll to position [144, 0]
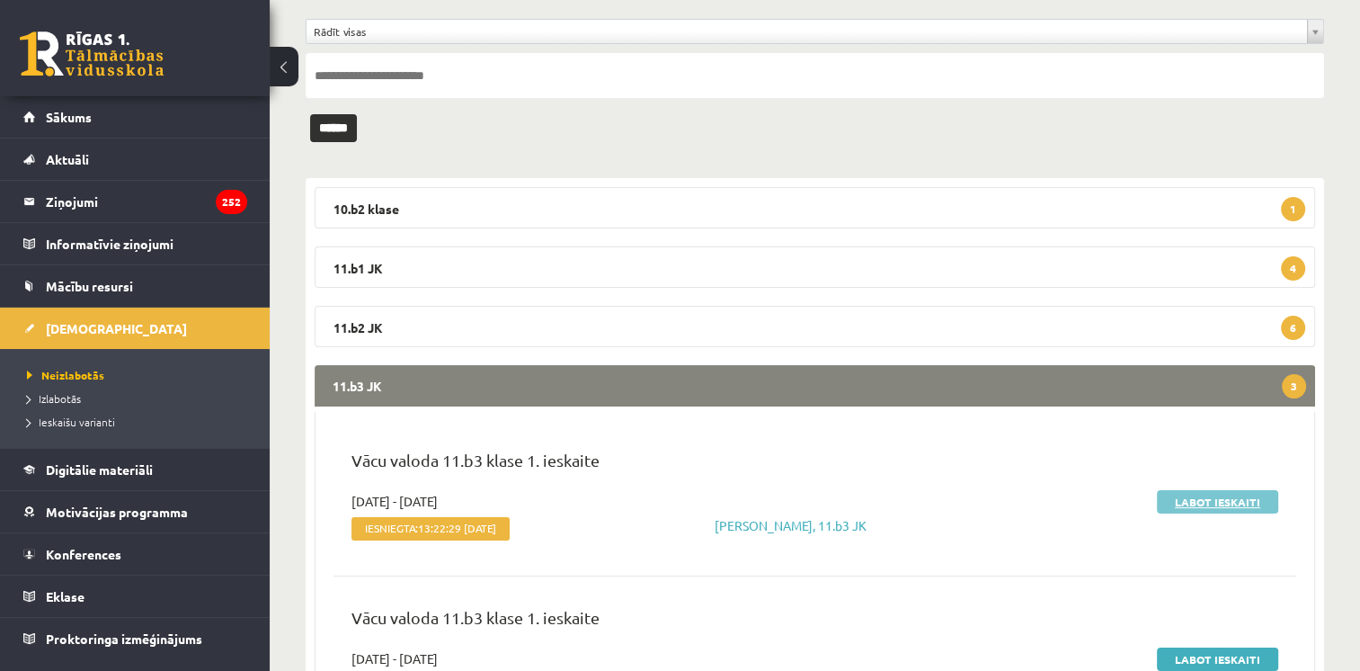
click at [1209, 495] on link "Labot ieskaiti" at bounding box center [1217, 501] width 121 height 23
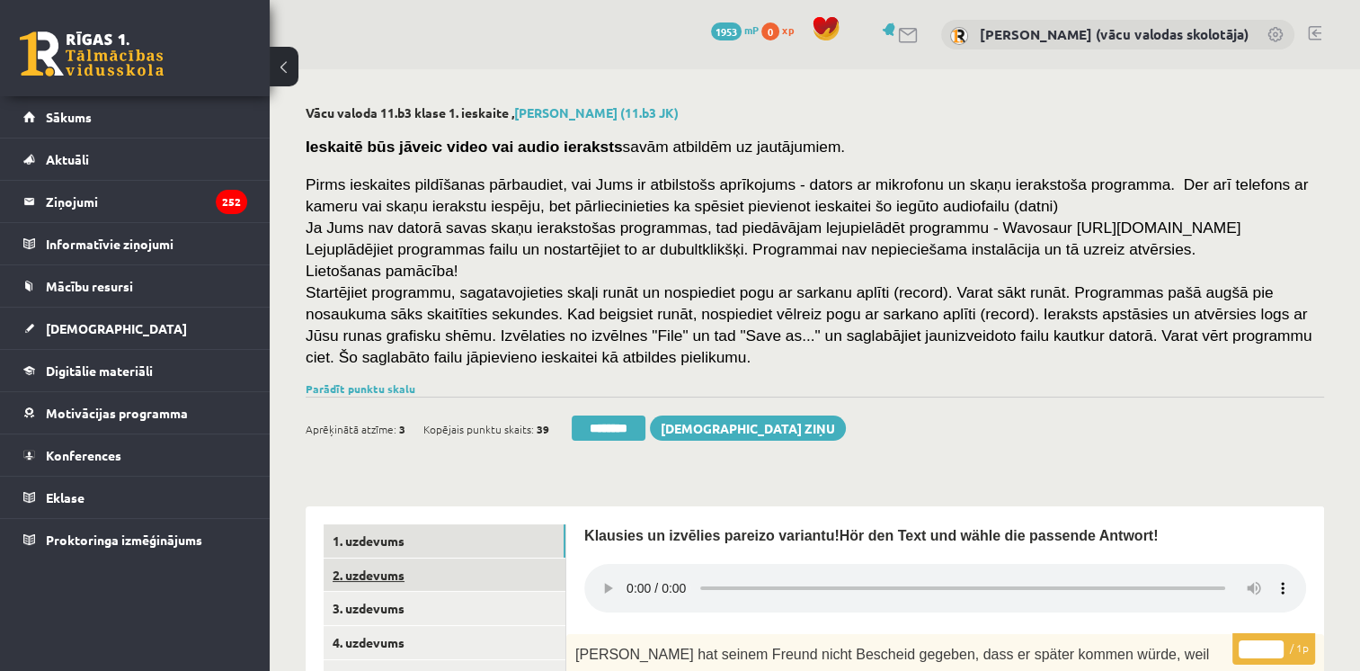
click at [480, 574] on link "2. uzdevums" at bounding box center [445, 574] width 242 height 33
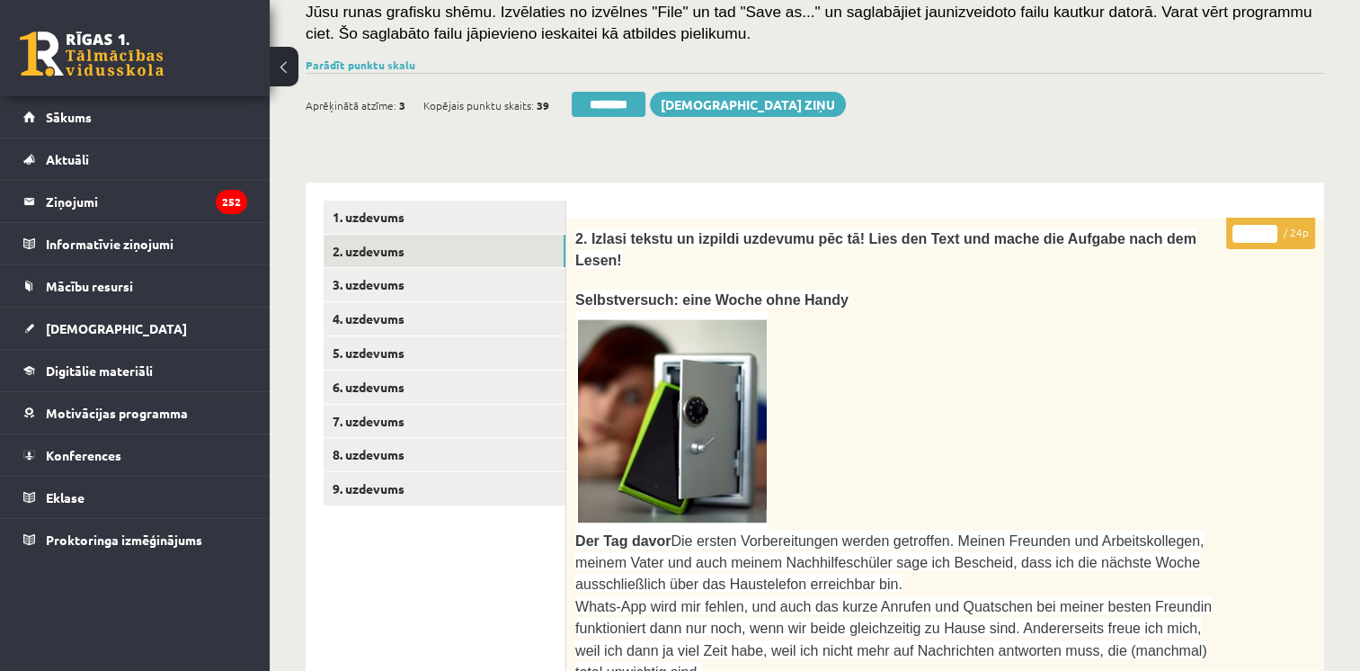
scroll to position [227, 0]
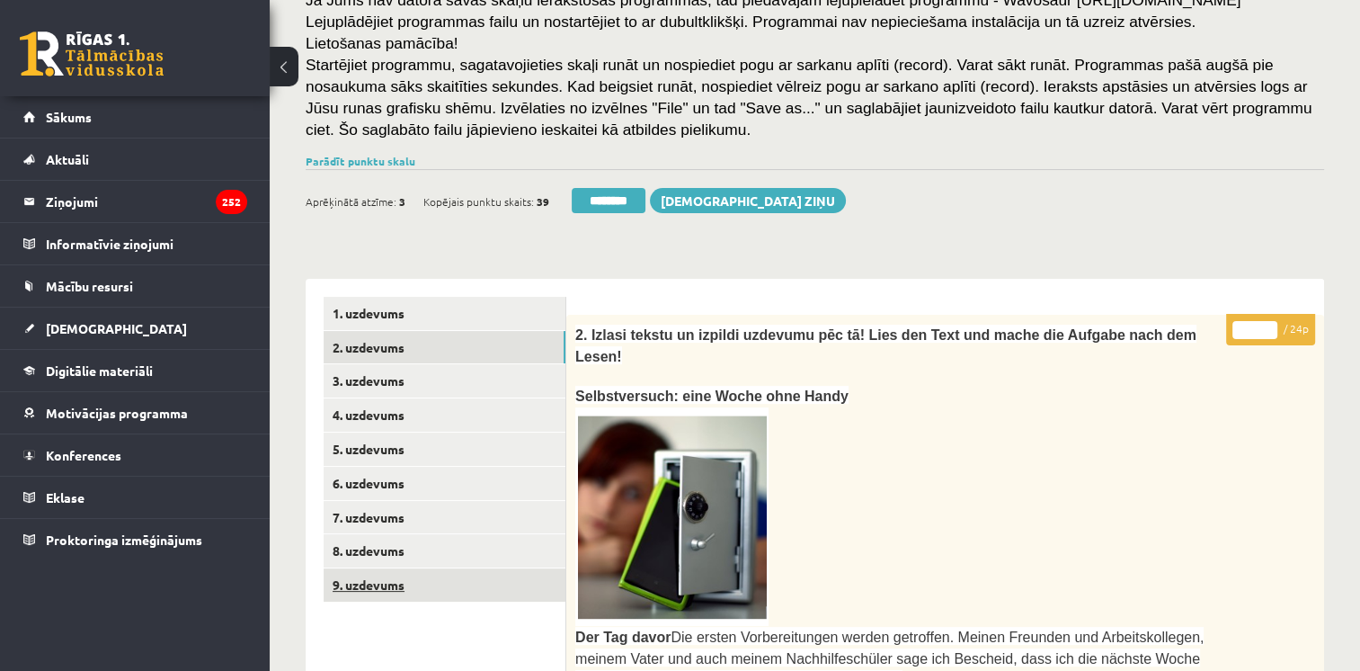
click at [387, 586] on link "9. uzdevums" at bounding box center [445, 584] width 242 height 33
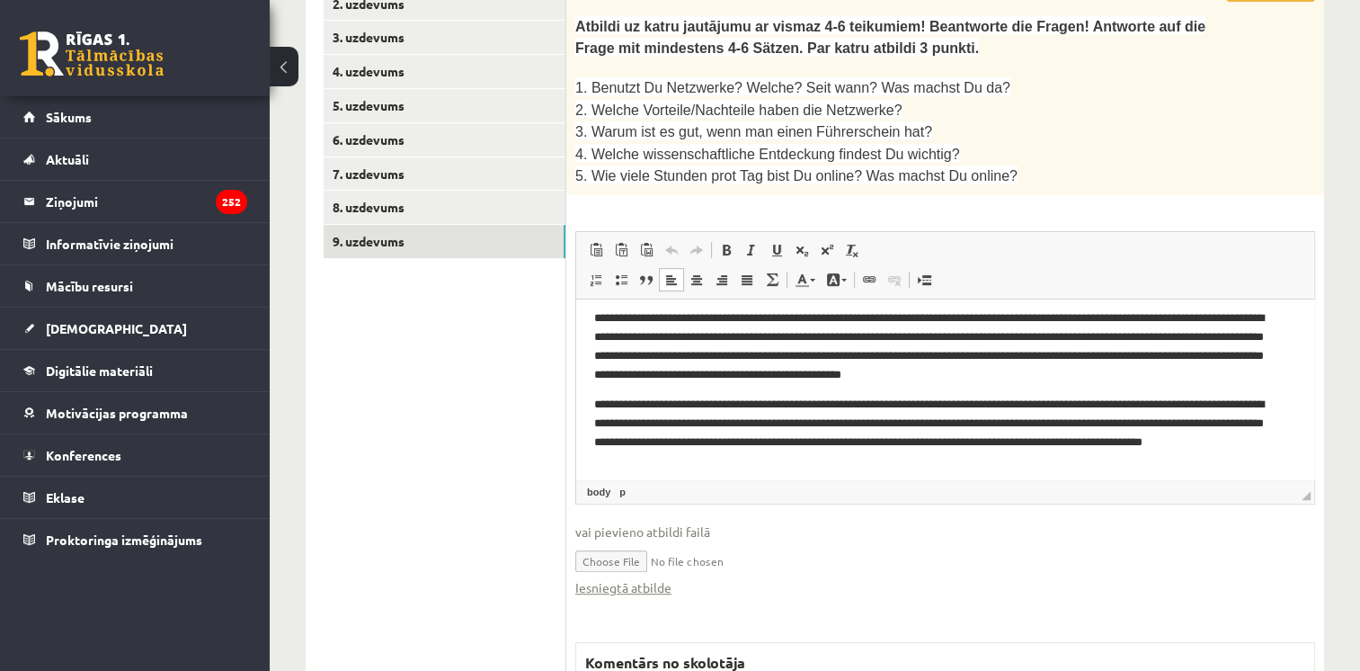
scroll to position [277, 0]
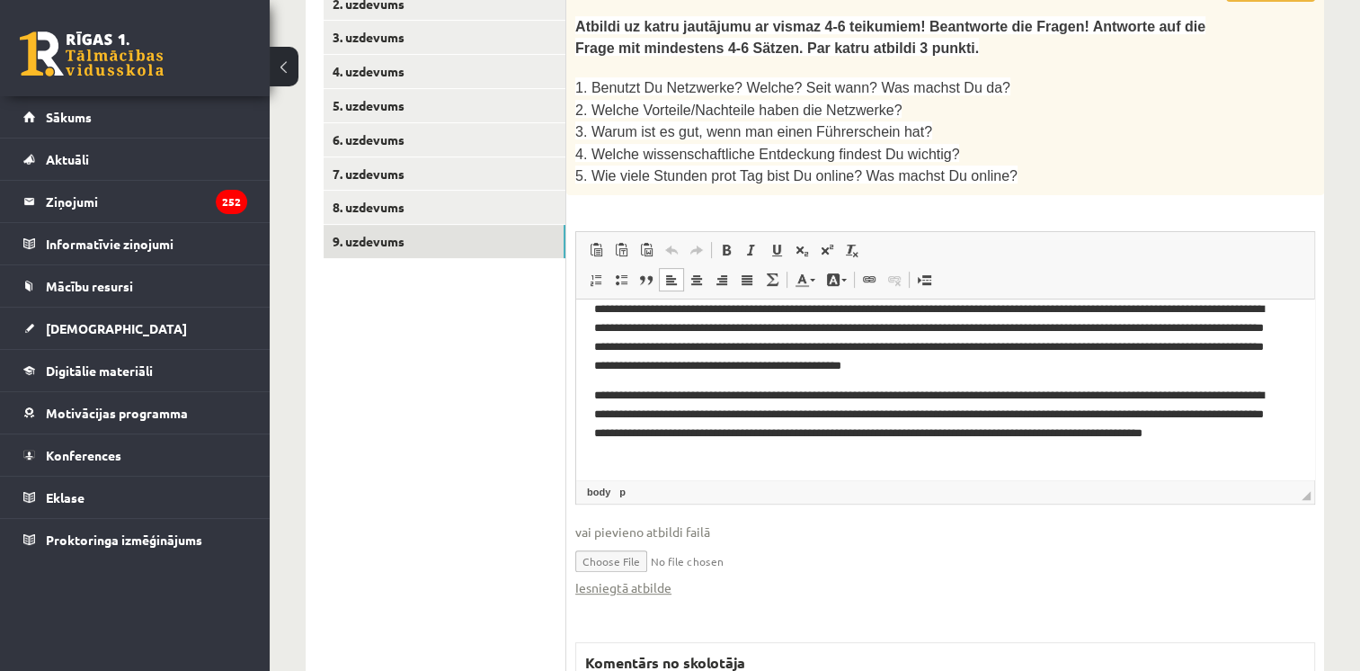
drag, startPoint x: 1307, startPoint y: 367, endPoint x: 1543, endPoint y: 819, distance: 510.3
click at [644, 578] on link "Iesniegtā atbilde" at bounding box center [623, 587] width 96 height 19
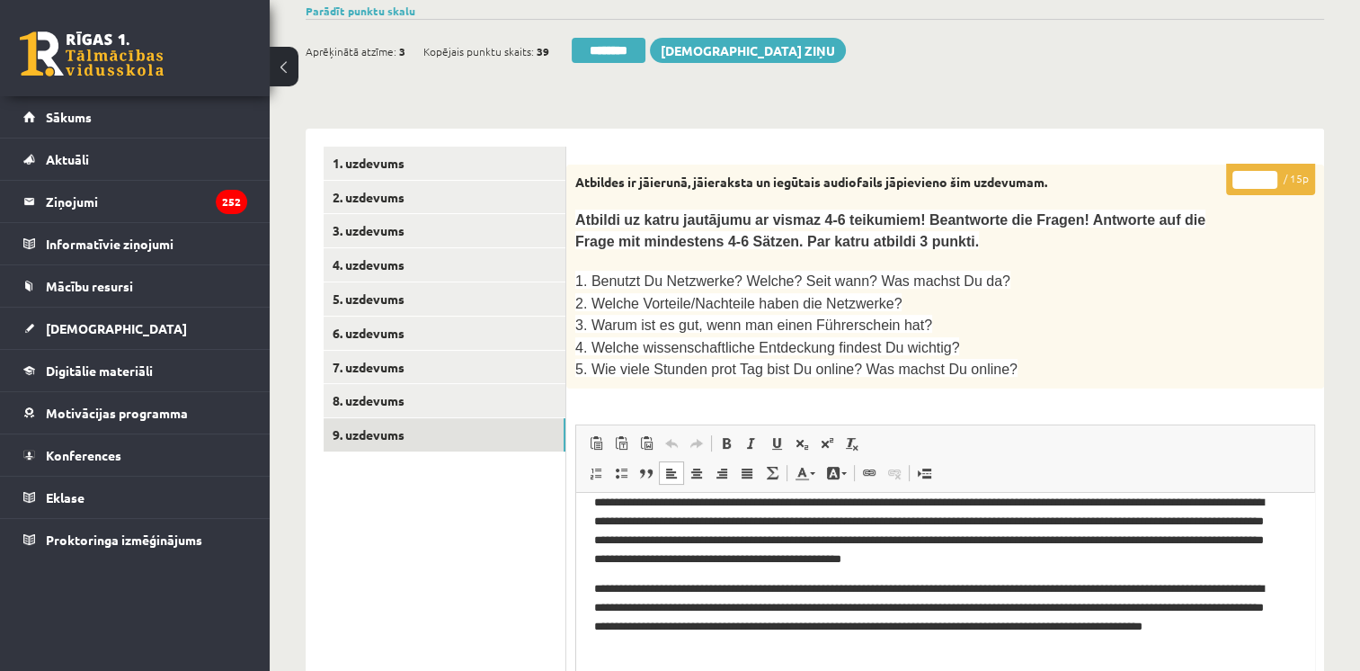
scroll to position [330, 0]
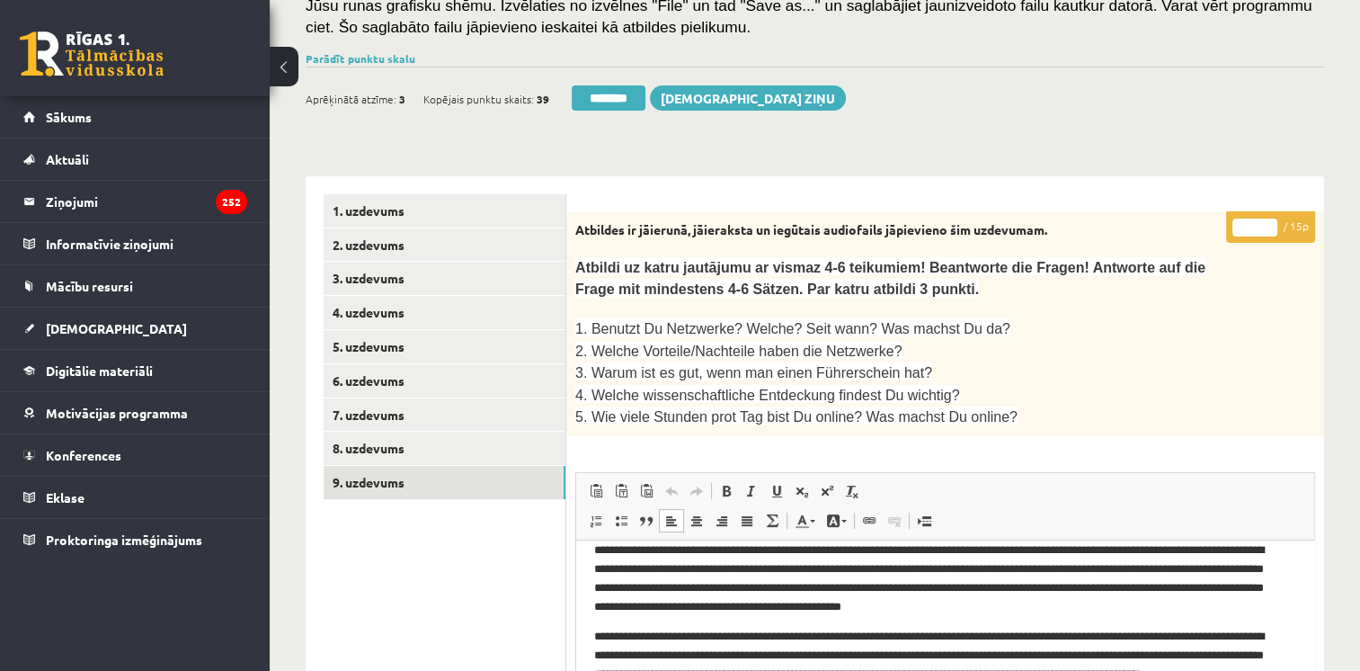
click at [1272, 222] on input "*" at bounding box center [1254, 227] width 45 height 18
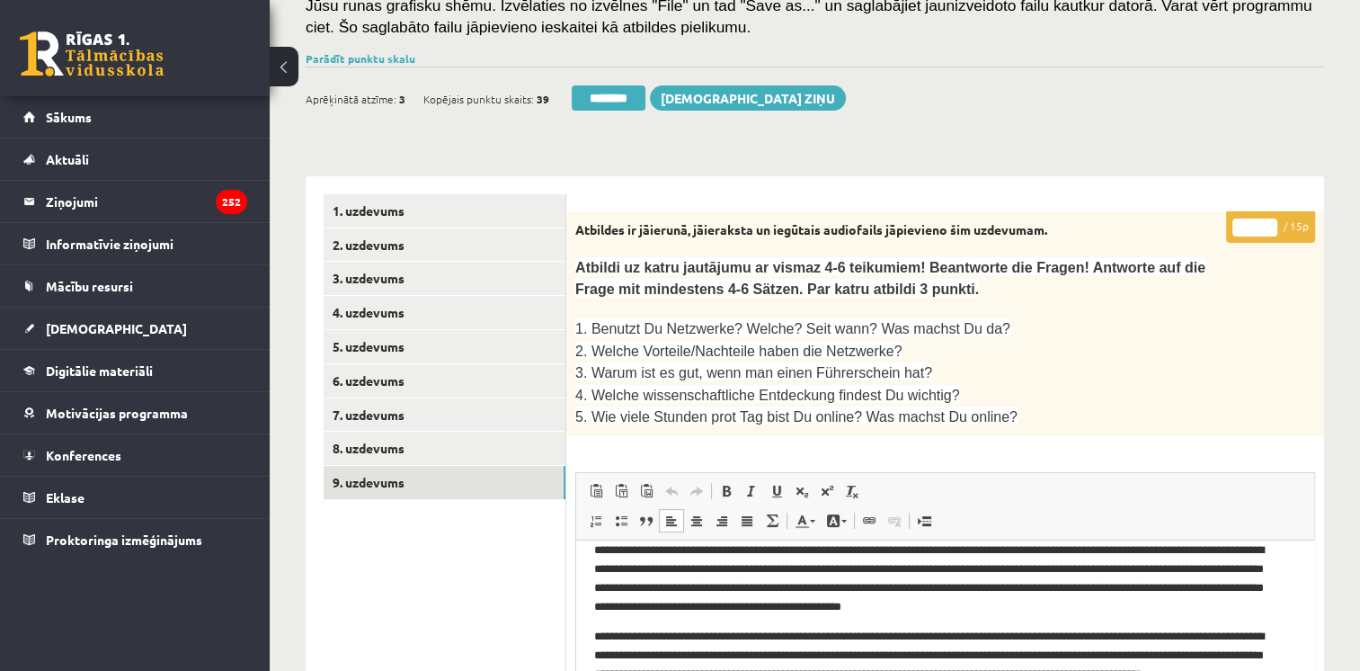
click at [1272, 222] on input "*" at bounding box center [1254, 227] width 45 height 18
click at [1272, 222] on input "**" at bounding box center [1254, 227] width 45 height 18
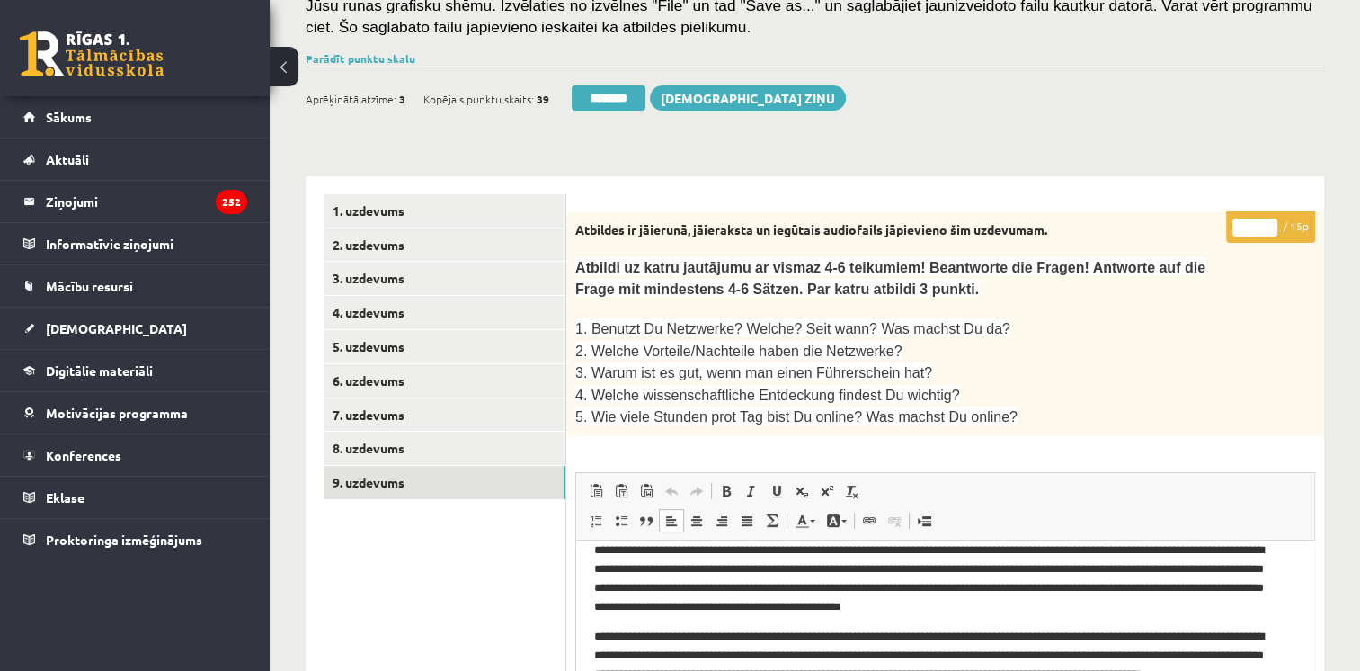
click at [1269, 221] on input "**" at bounding box center [1254, 227] width 45 height 18
type input "**"
click at [1269, 221] on input "**" at bounding box center [1254, 227] width 45 height 18
click at [373, 446] on link "8. uzdevums" at bounding box center [445, 447] width 242 height 33
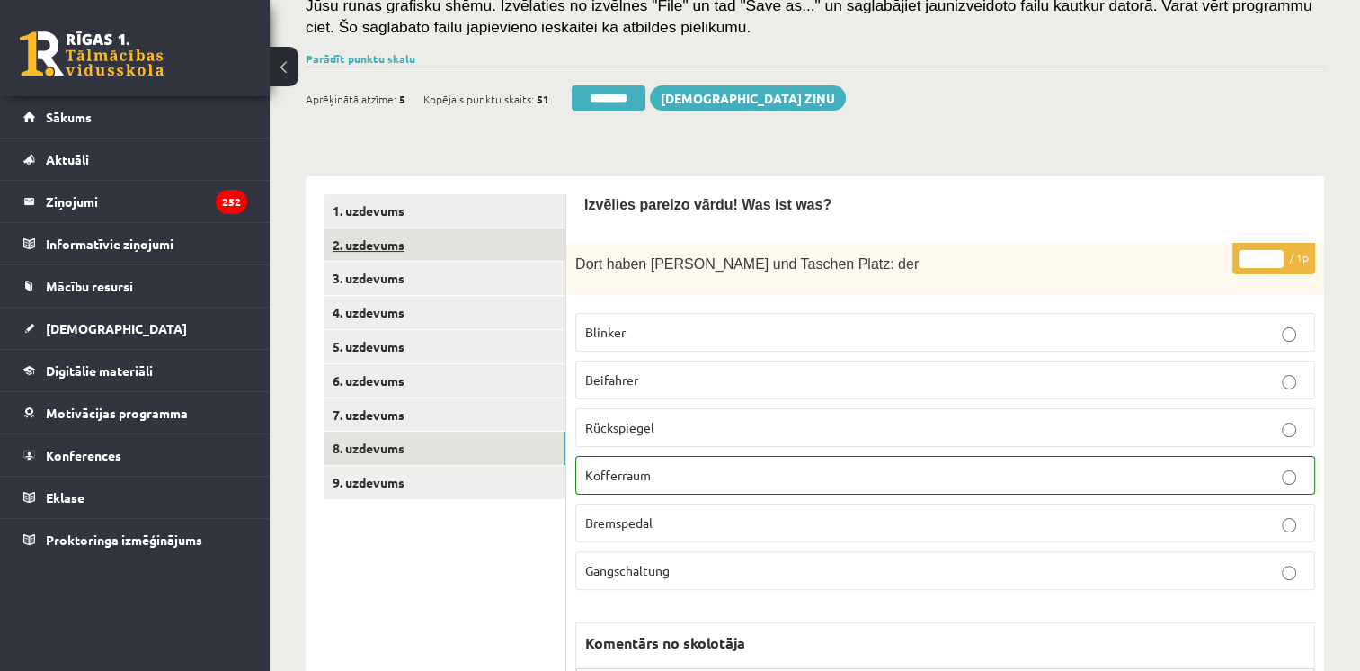
click at [373, 246] on link "2. uzdevums" at bounding box center [445, 244] width 242 height 33
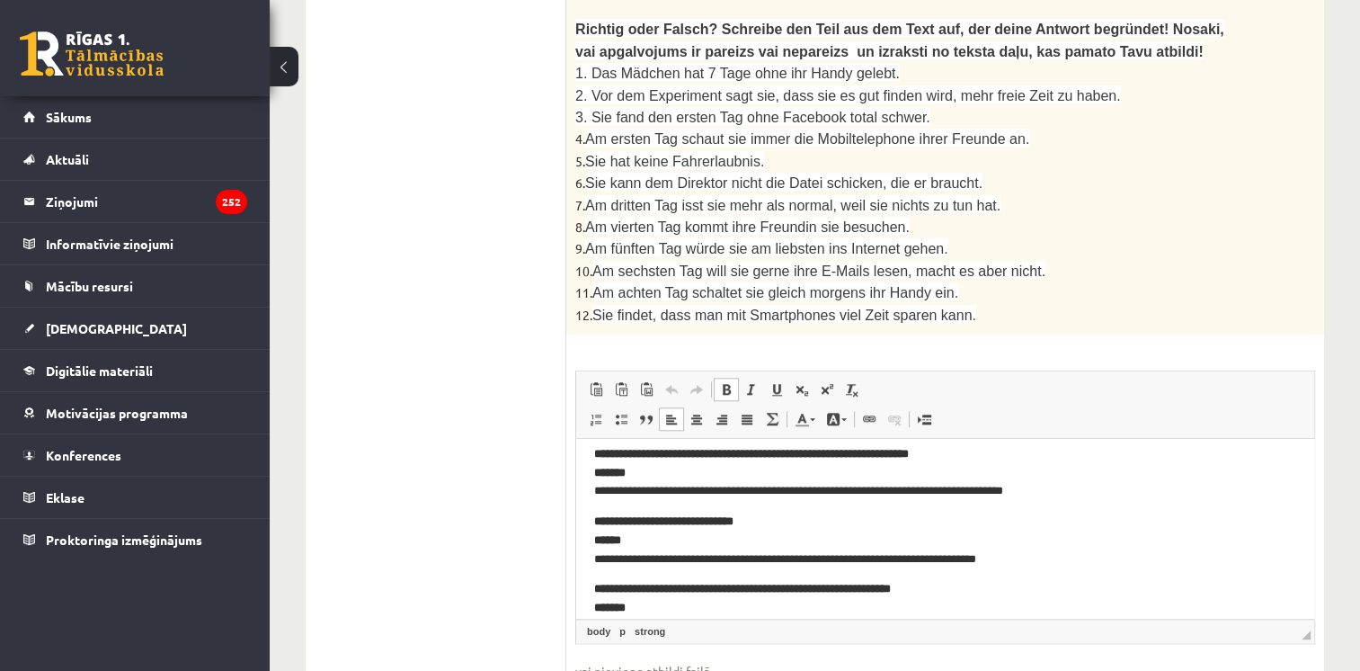
scroll to position [0, 0]
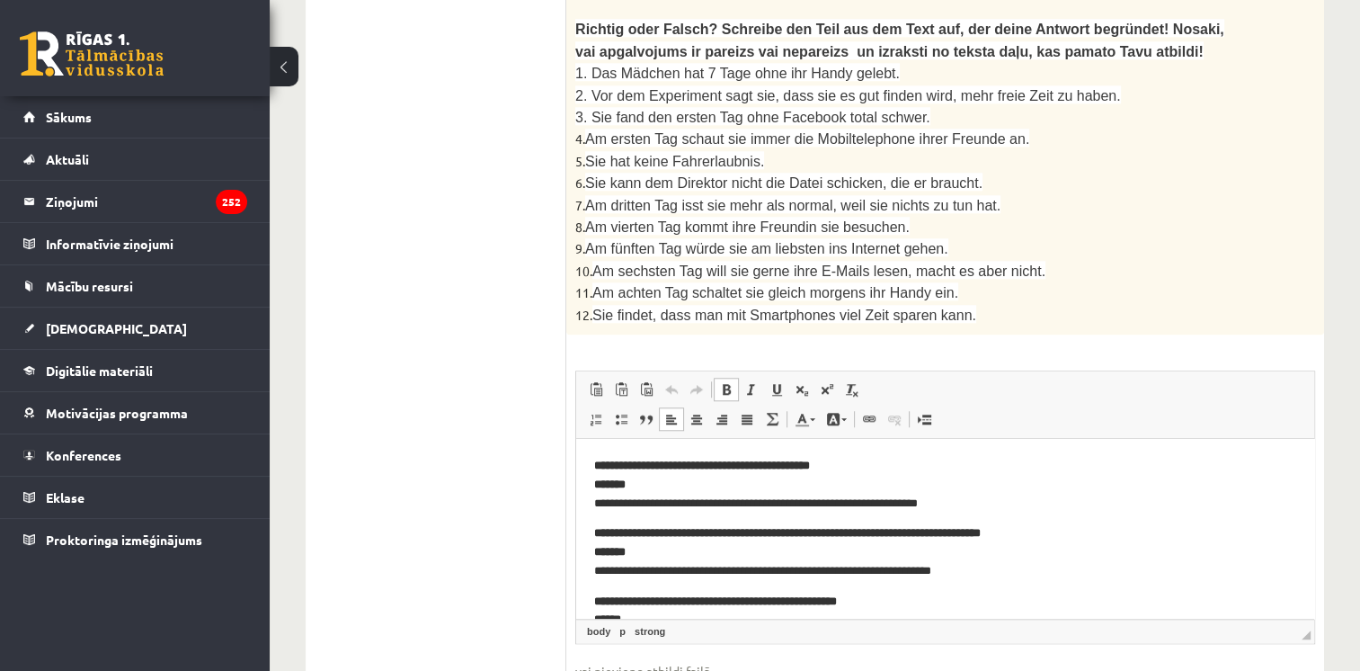
drag, startPoint x: 1309, startPoint y: 470, endPoint x: 1871, endPoint y: 700, distance: 607.1
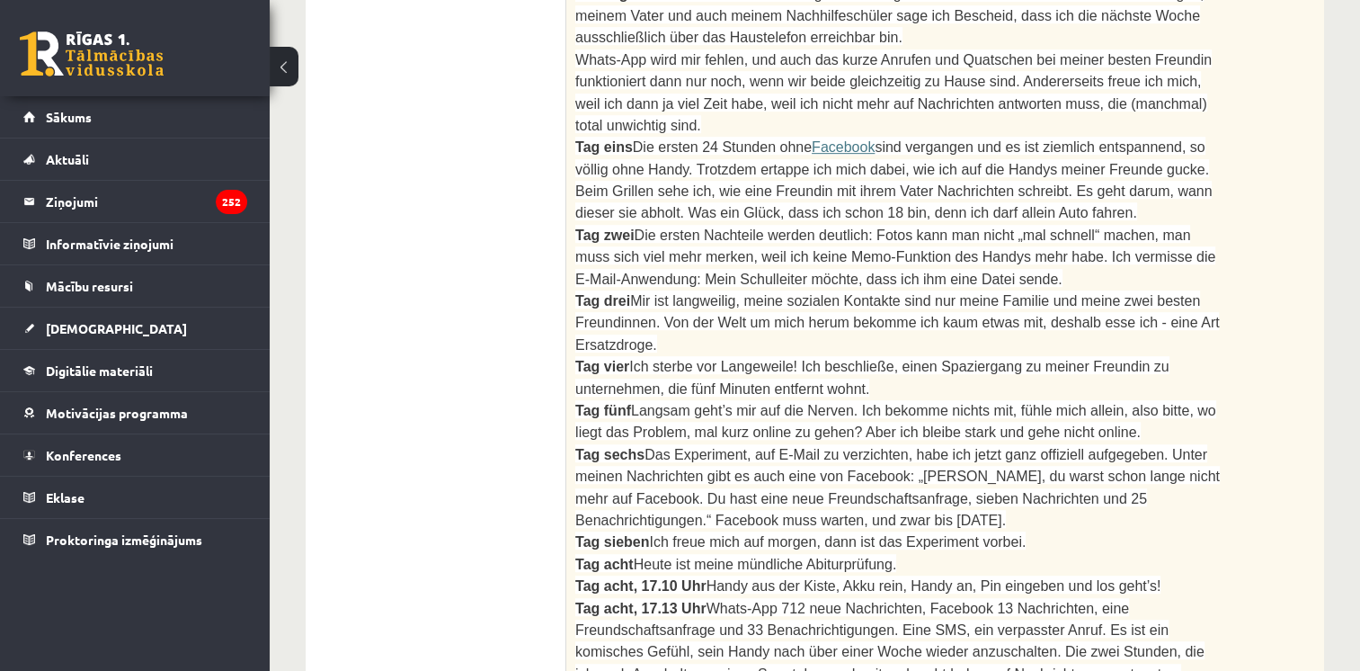
scroll to position [146, 0]
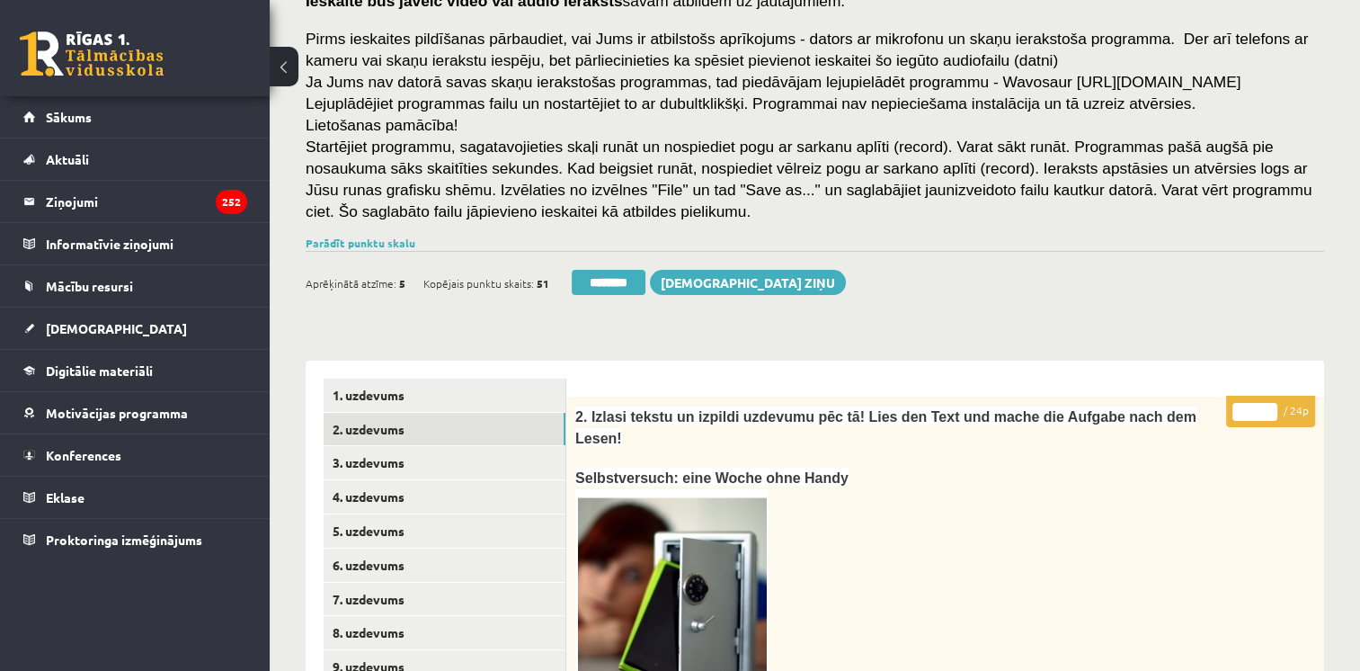
type input "**"
click at [1272, 405] on input "**" at bounding box center [1254, 412] width 45 height 18
click at [385, 500] on link "4. uzdevums" at bounding box center [445, 496] width 242 height 33
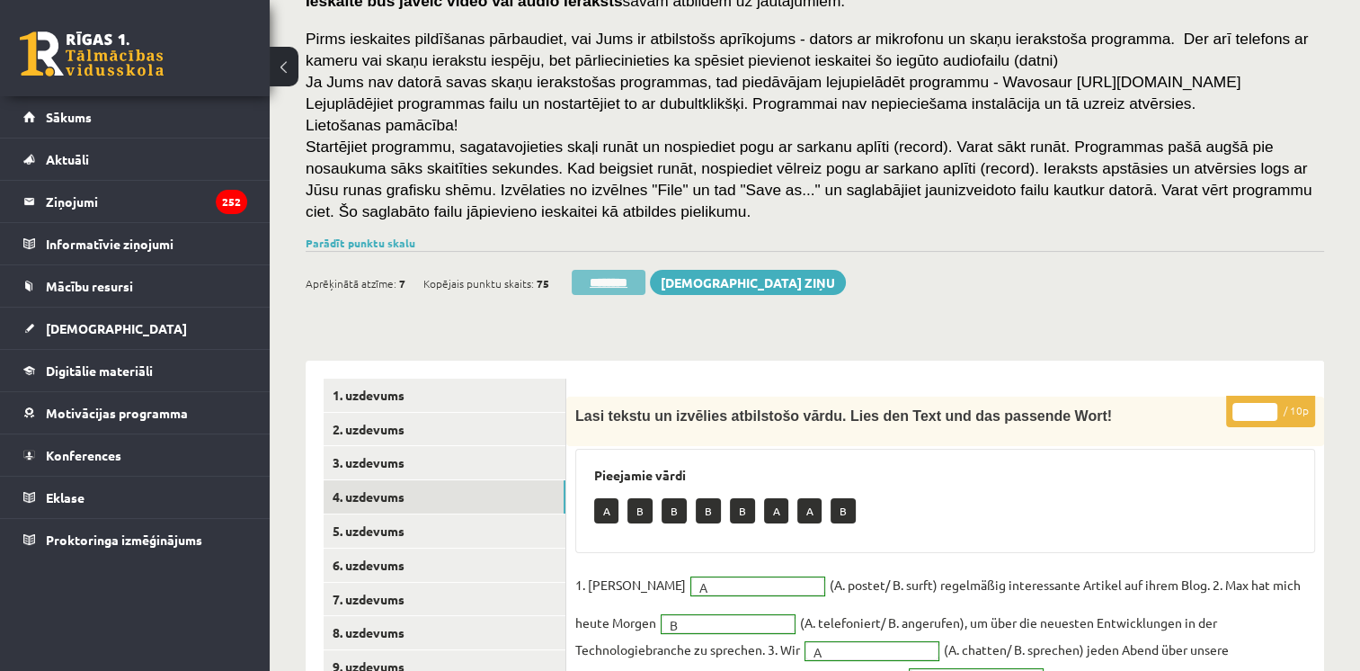
scroll to position [0, 0]
click at [615, 287] on input "********" at bounding box center [609, 282] width 74 height 25
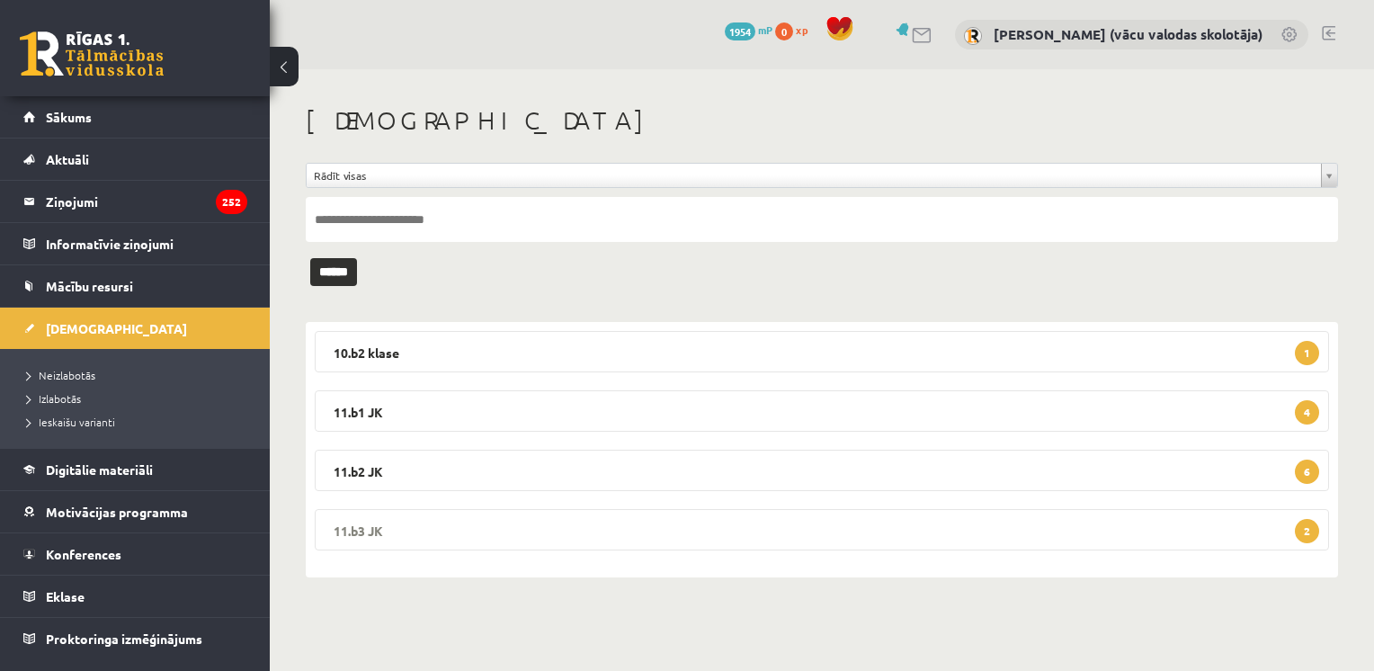
click at [816, 531] on legend "11.b3 JK 2" at bounding box center [822, 529] width 1014 height 41
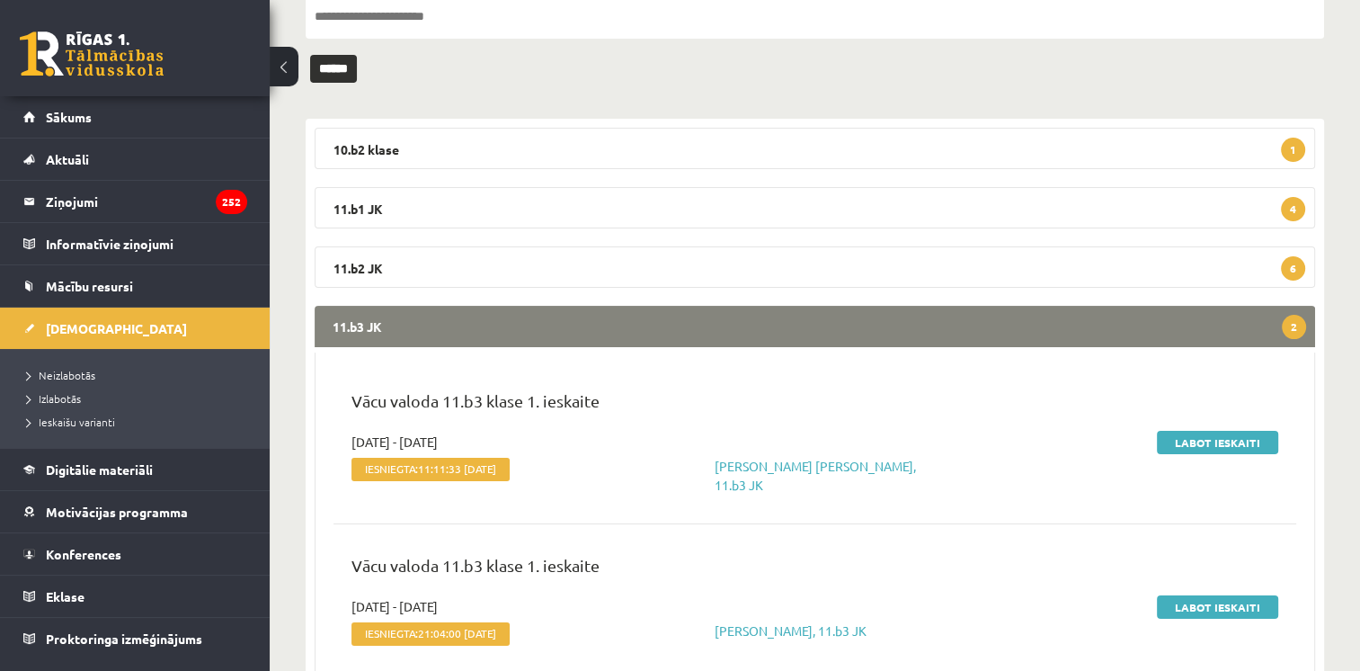
scroll to position [254, 0]
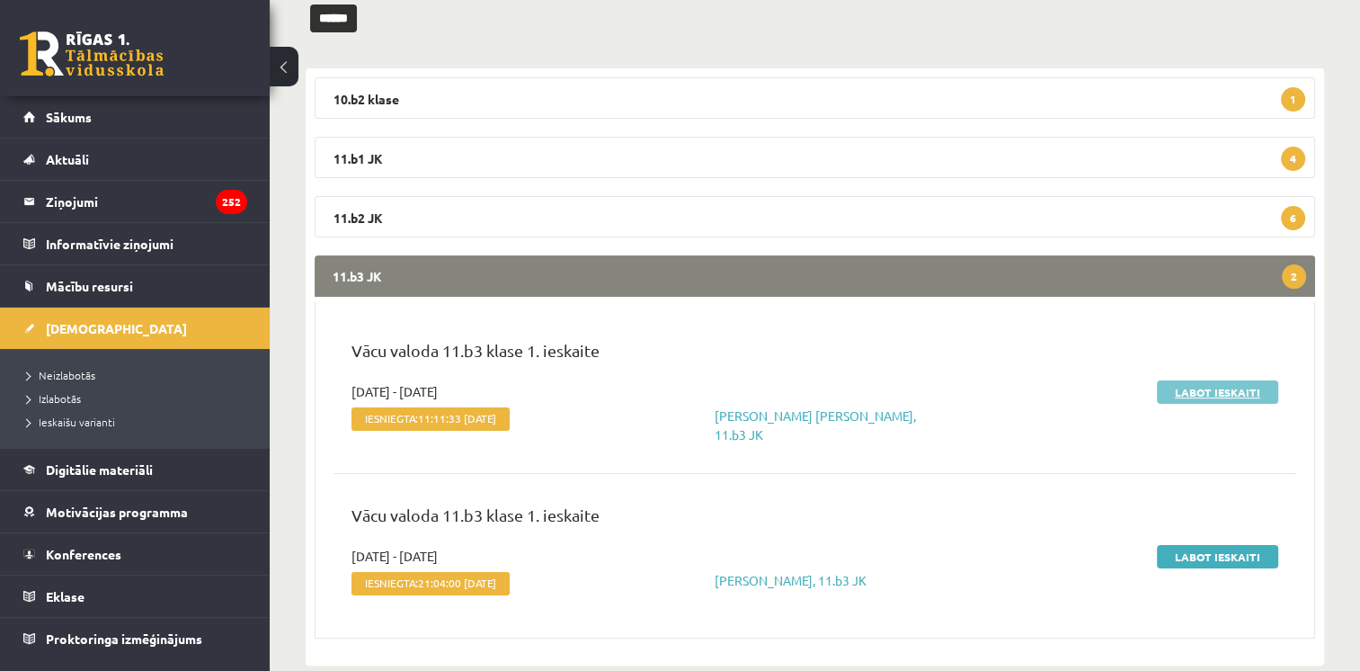
click at [1200, 390] on link "Labot ieskaiti" at bounding box center [1217, 391] width 121 height 23
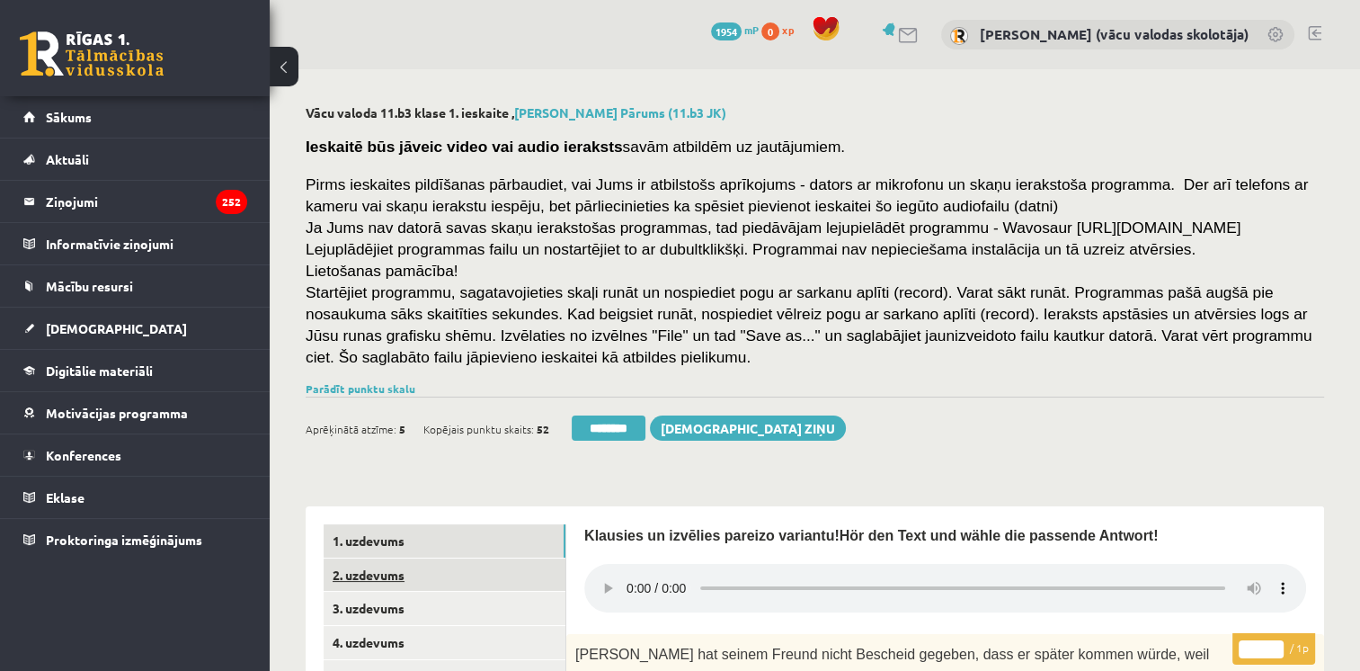
click at [368, 577] on link "2. uzdevums" at bounding box center [445, 574] width 242 height 33
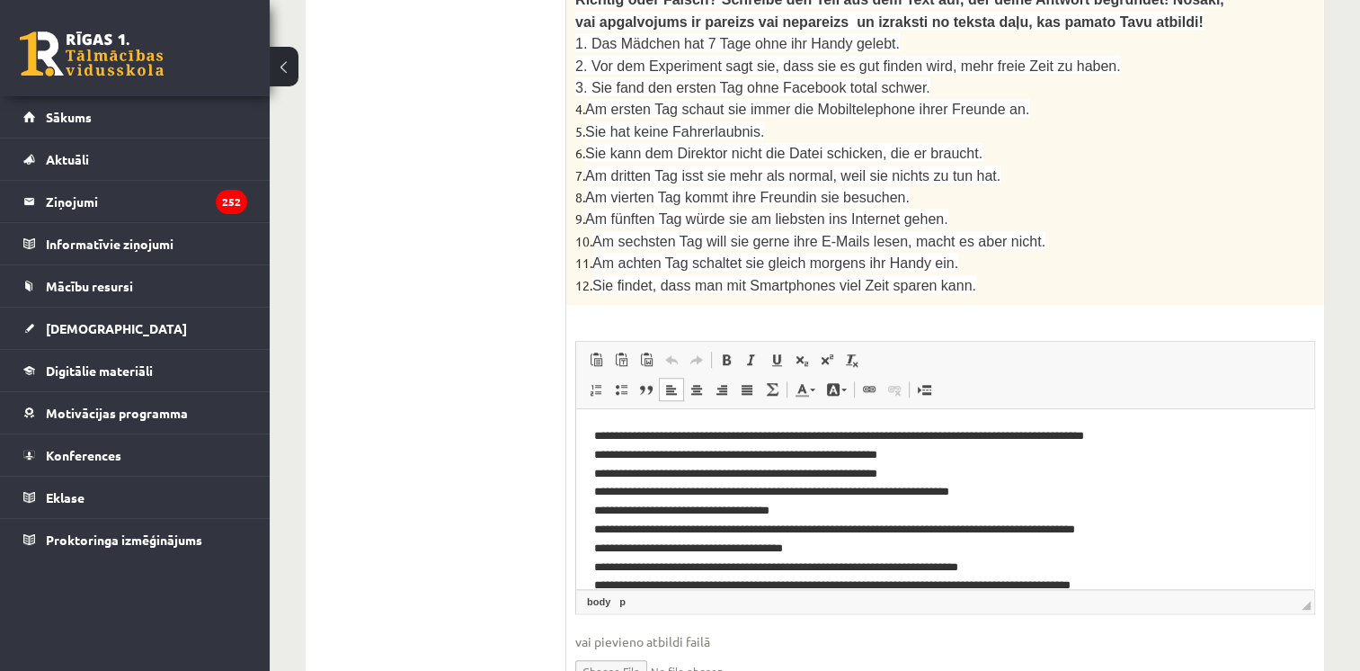
drag, startPoint x: 1306, startPoint y: 467, endPoint x: 1901, endPoint y: 627, distance: 616.2
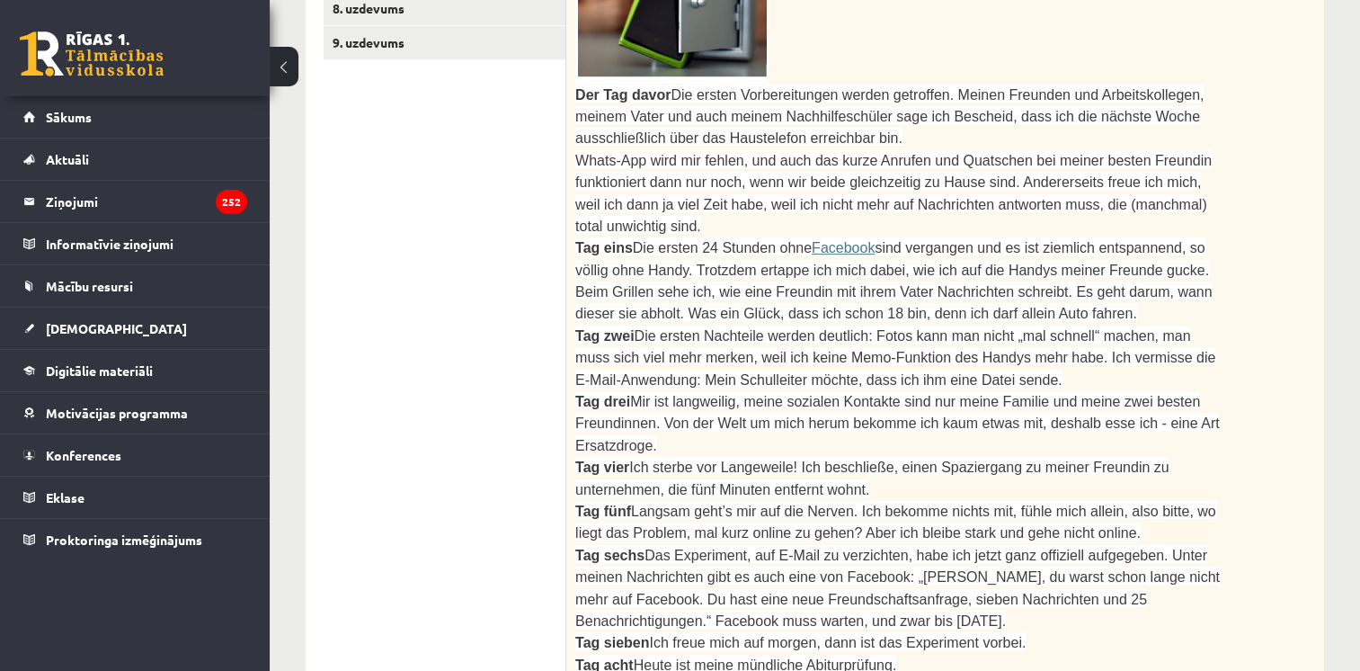
scroll to position [435, 0]
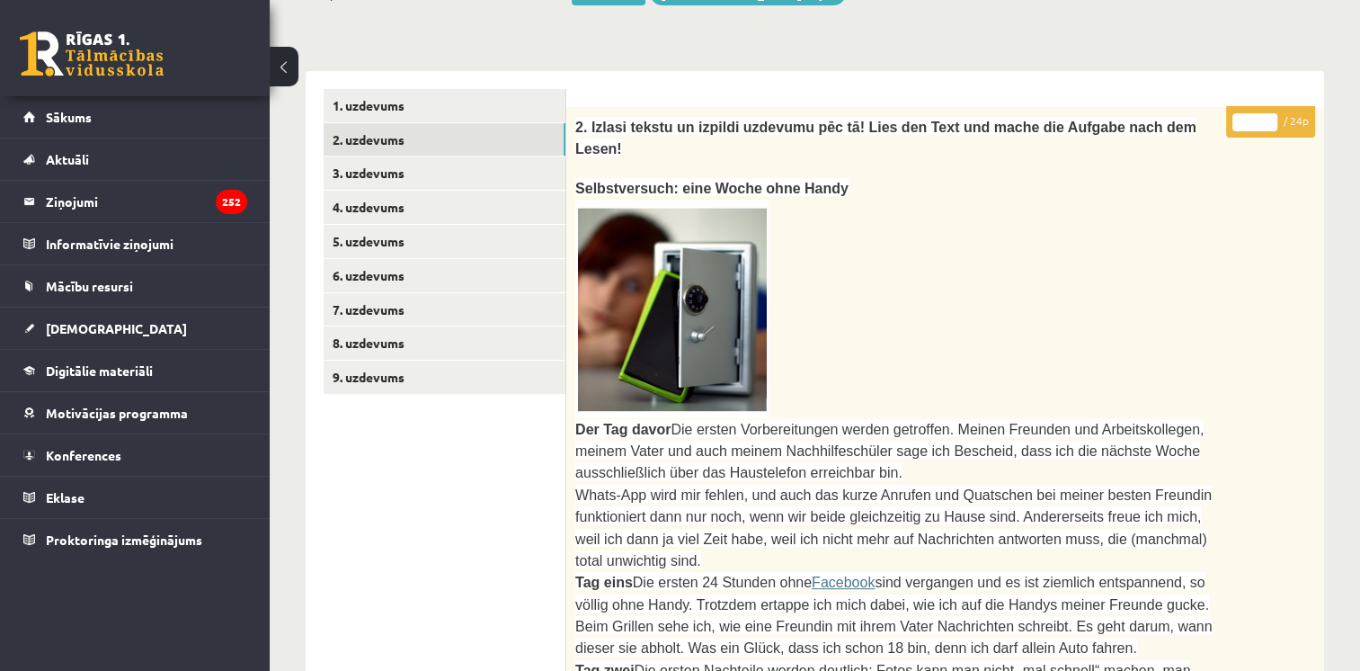
click at [1269, 120] on input "*" at bounding box center [1254, 122] width 45 height 18
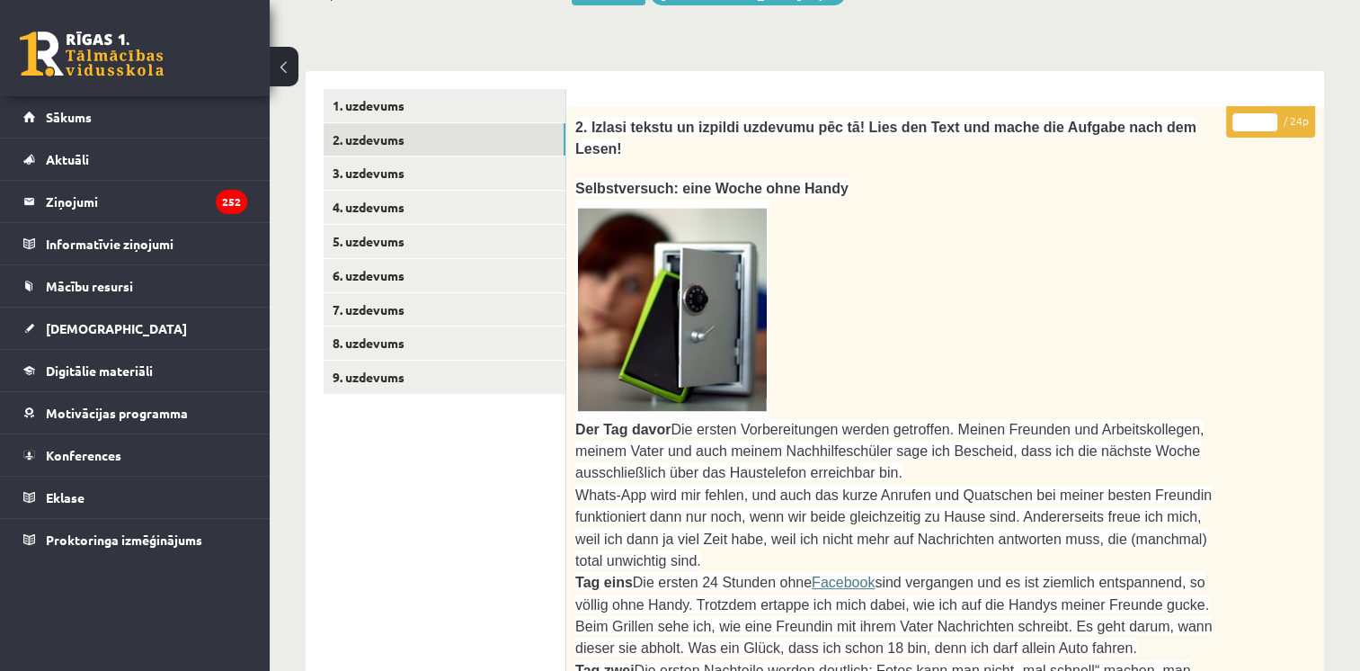
click at [1269, 120] on input "*" at bounding box center [1254, 122] width 45 height 18
type input "*"
click at [1269, 120] on input "*" at bounding box center [1254, 122] width 45 height 18
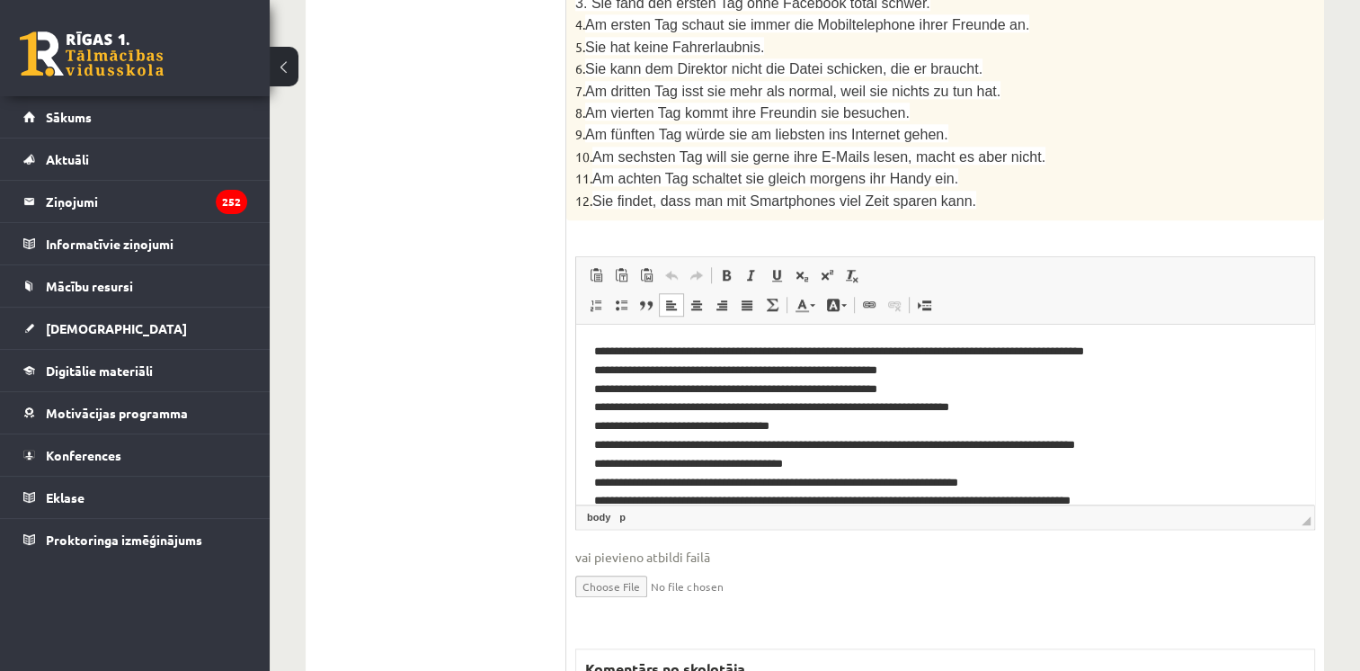
scroll to position [61, 0]
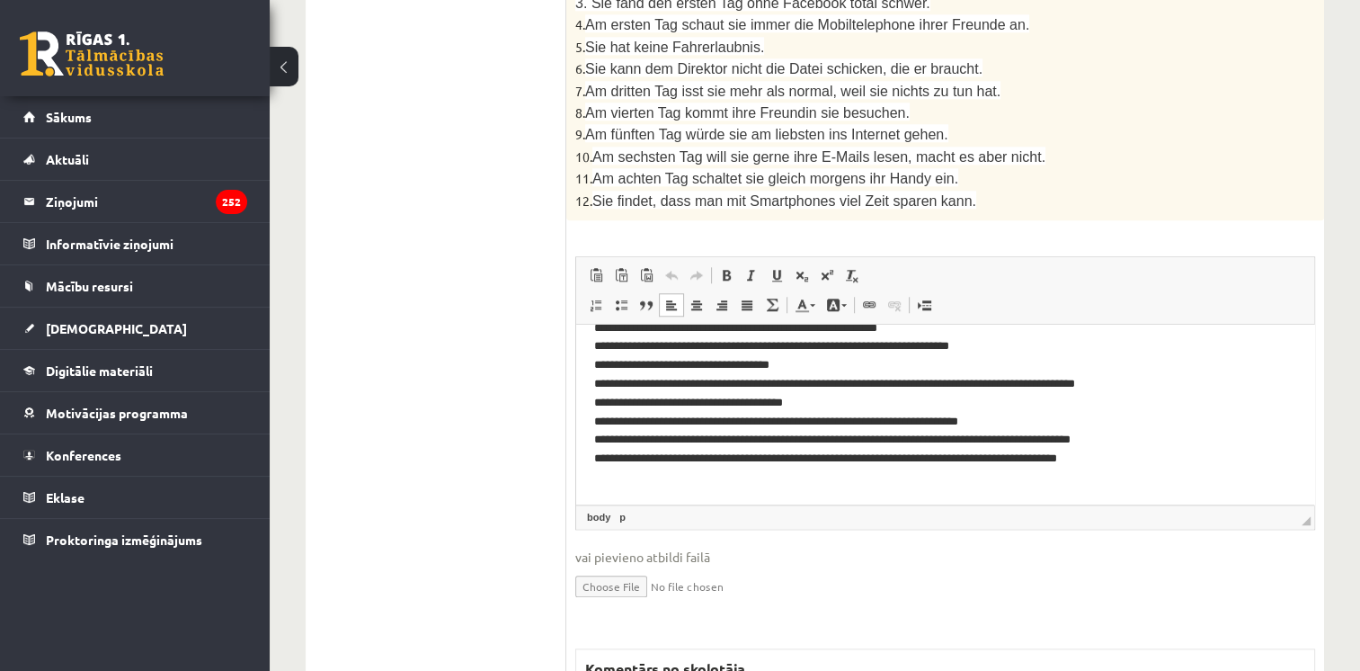
drag, startPoint x: 1311, startPoint y: 392, endPoint x: 1893, endPoint y: 685, distance: 652.1
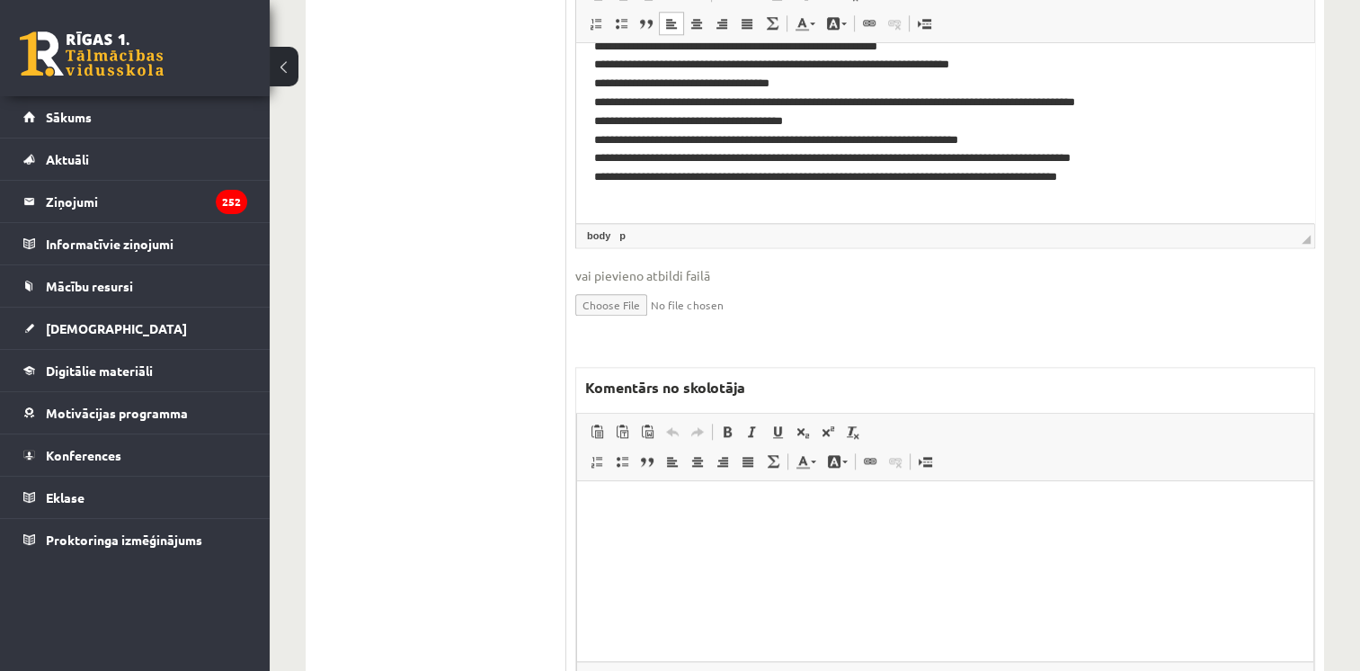
scroll to position [2018, 0]
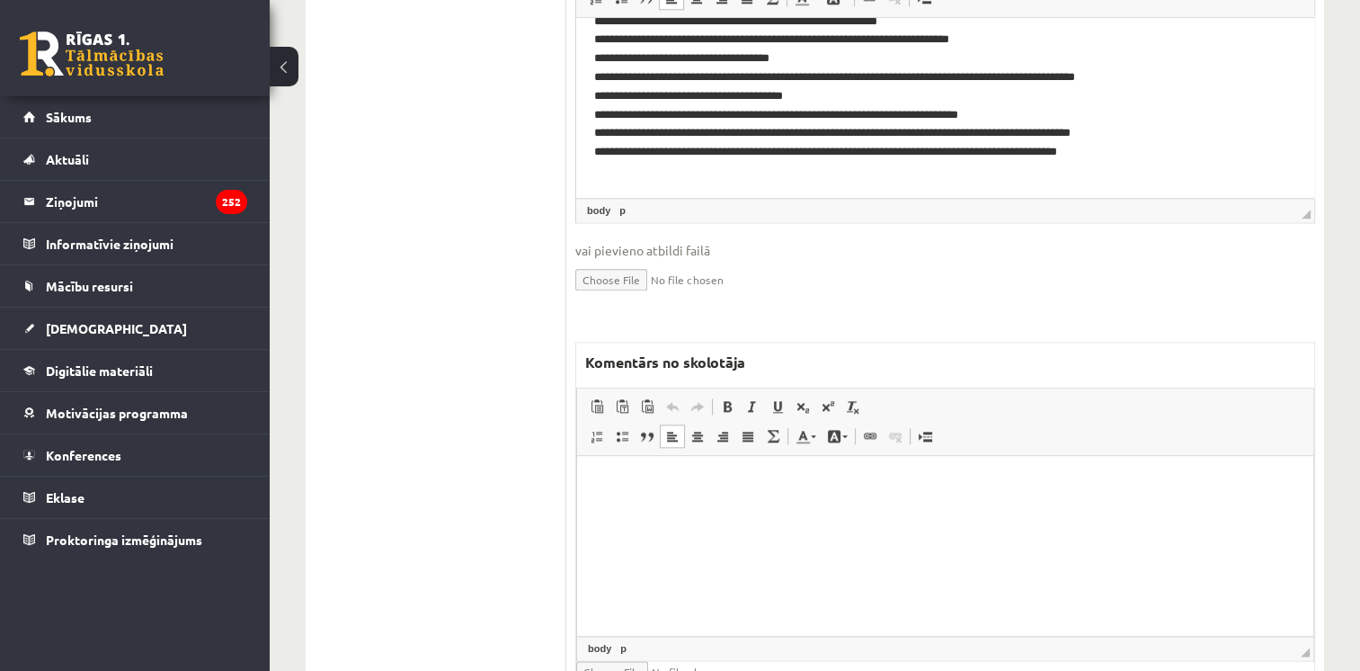
click at [986, 510] on html at bounding box center [945, 482] width 736 height 55
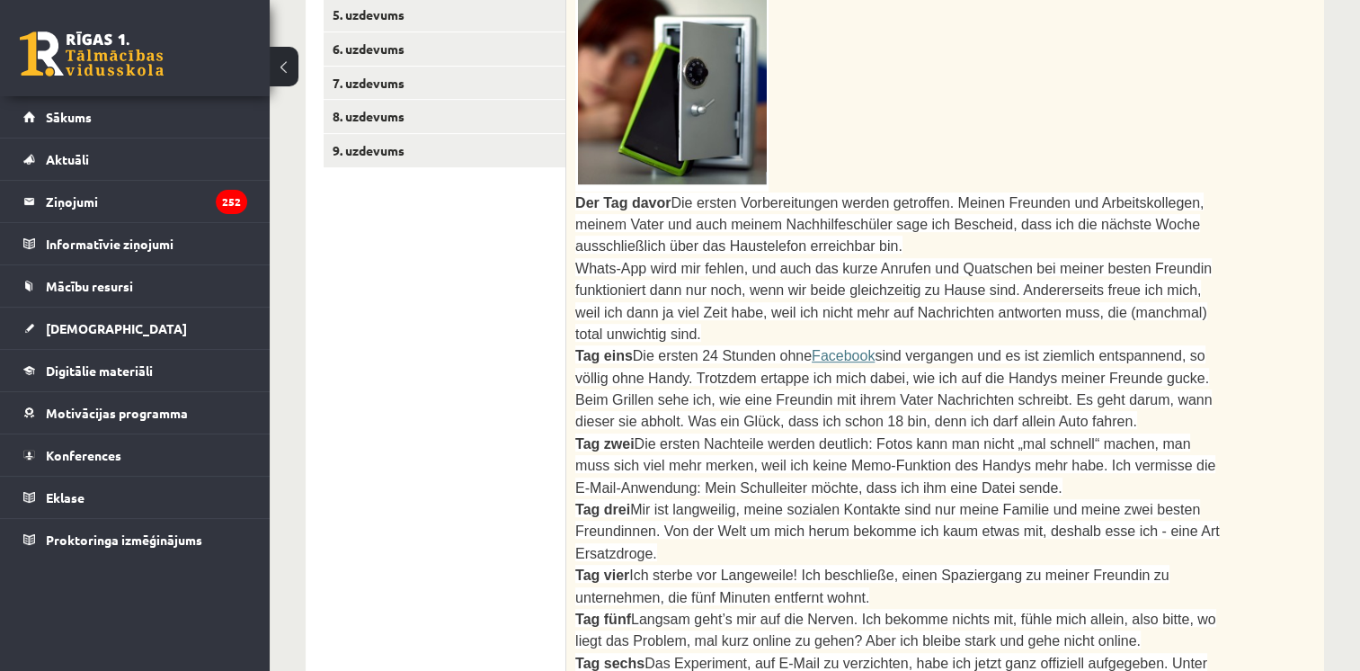
scroll to position [0, 0]
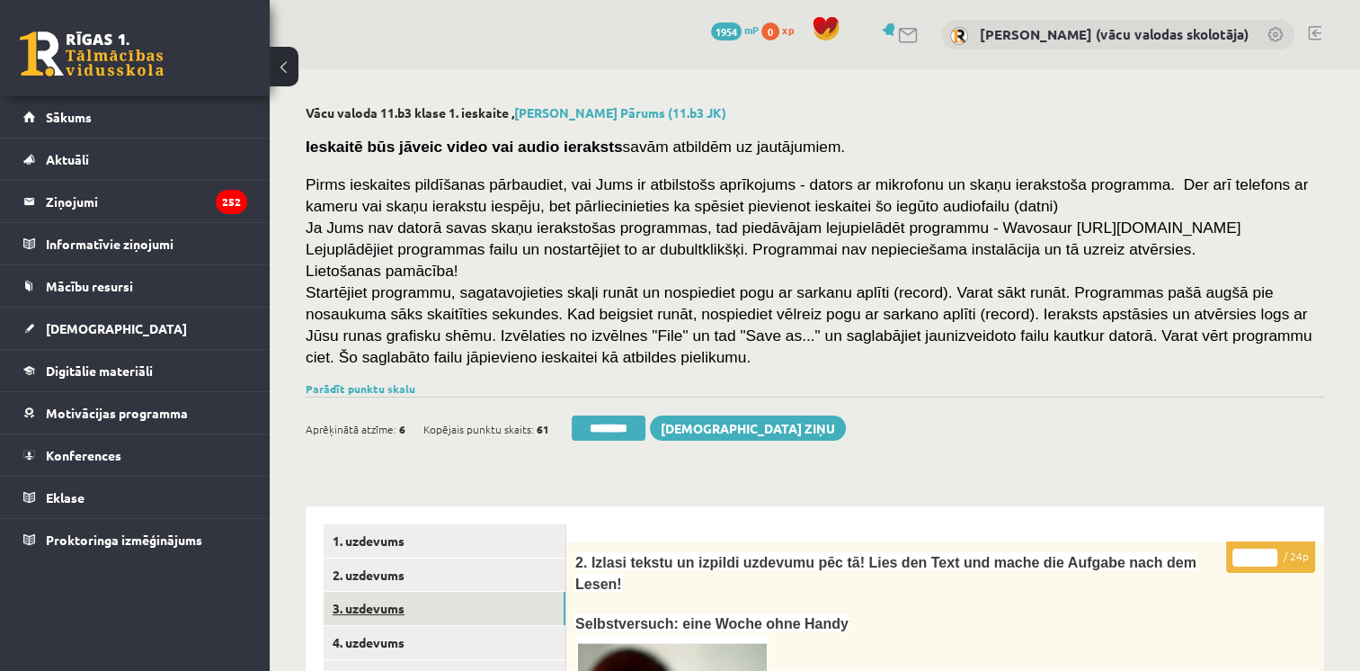
click at [377, 612] on link "3. uzdevums" at bounding box center [445, 608] width 242 height 33
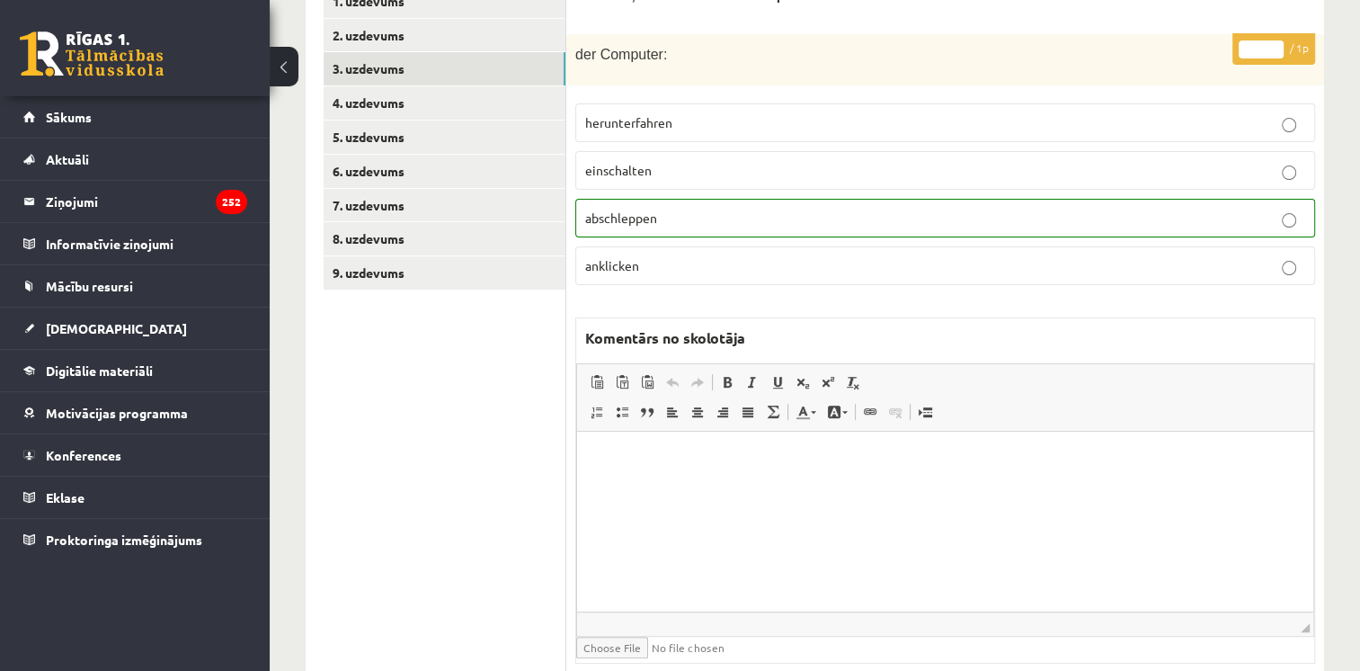
scroll to position [504, 0]
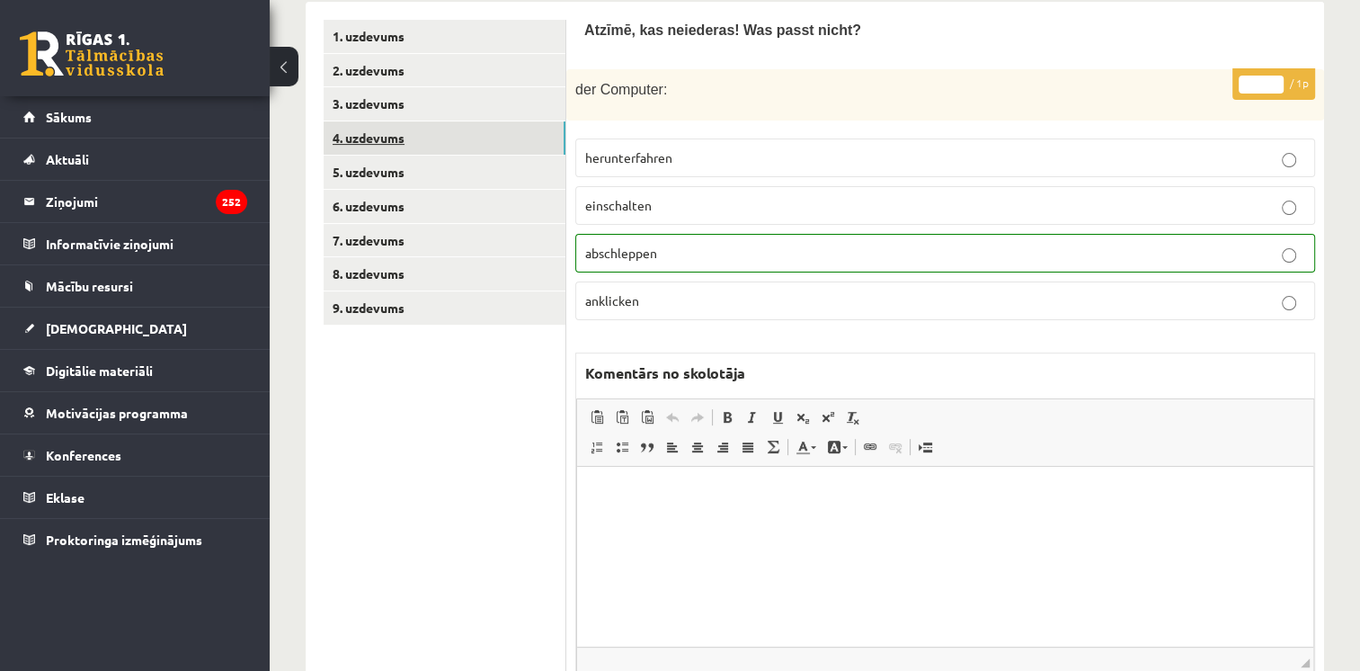
click at [372, 139] on link "4. uzdevums" at bounding box center [445, 137] width 242 height 33
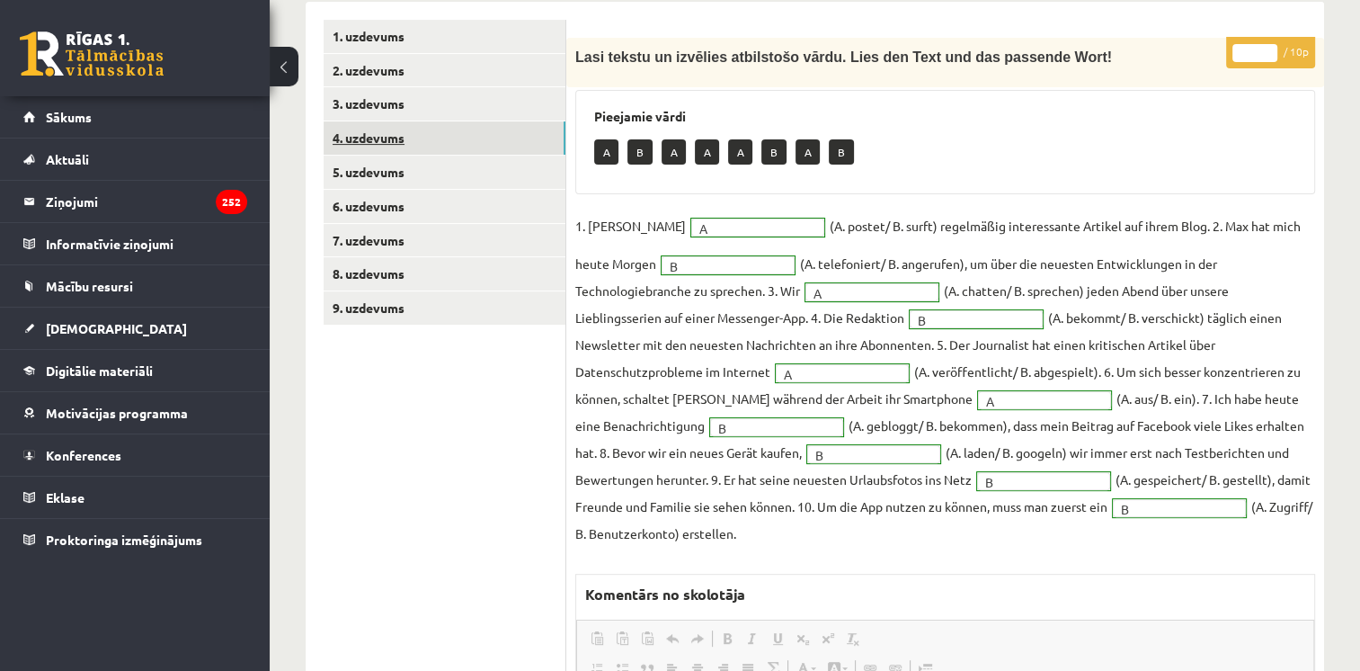
scroll to position [0, 0]
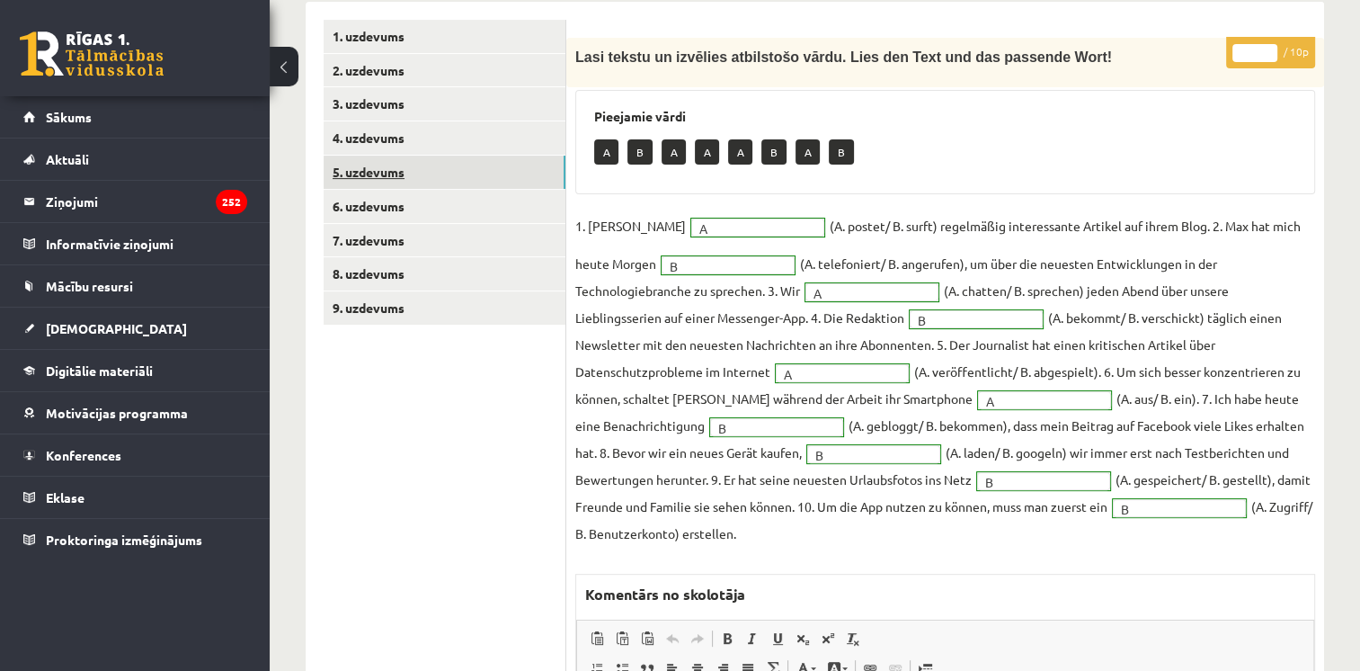
click at [367, 174] on link "5. uzdevums" at bounding box center [445, 172] width 242 height 33
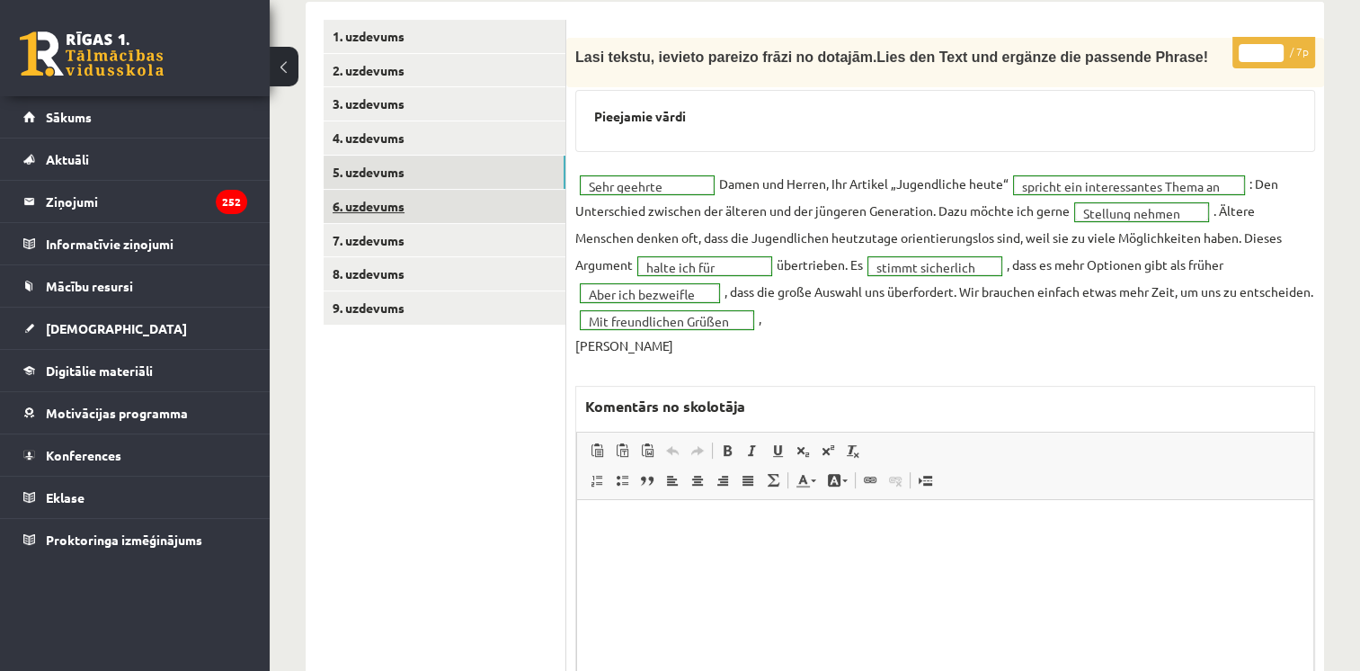
click at [377, 226] on link "7. uzdevums" at bounding box center [445, 240] width 242 height 33
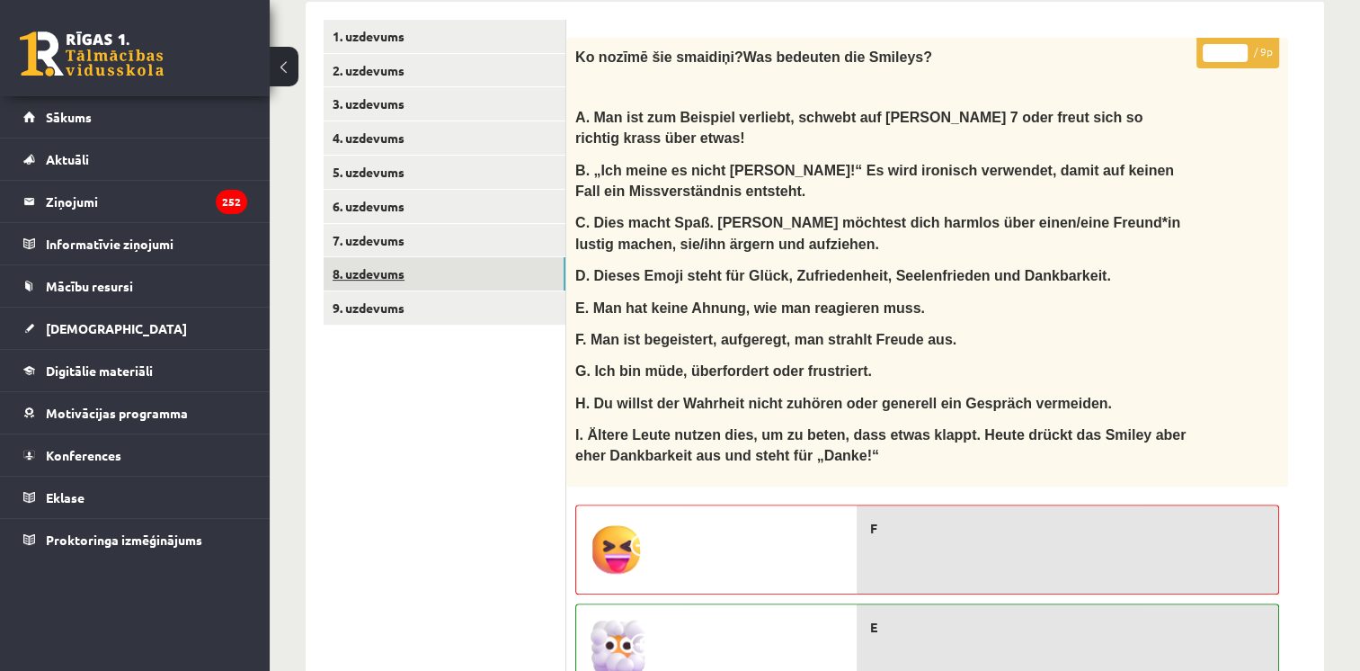
click at [380, 274] on link "8. uzdevums" at bounding box center [445, 273] width 242 height 33
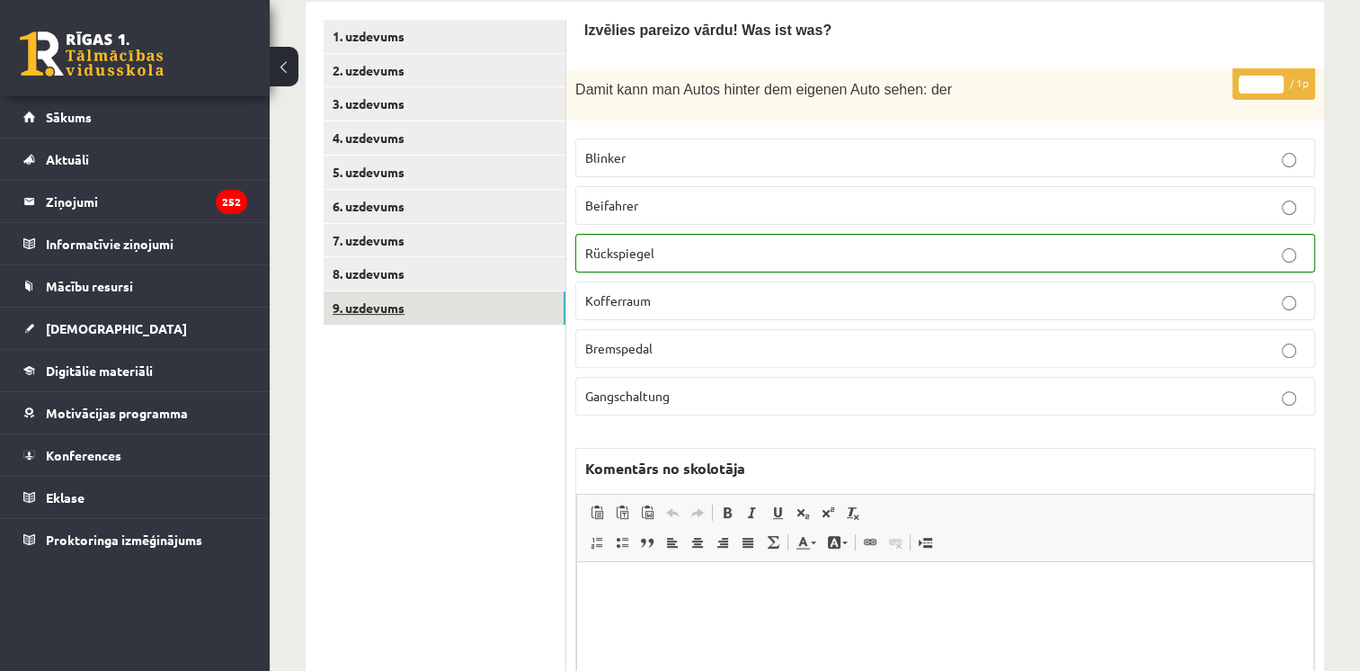
click at [379, 307] on link "9. uzdevums" at bounding box center [445, 307] width 242 height 33
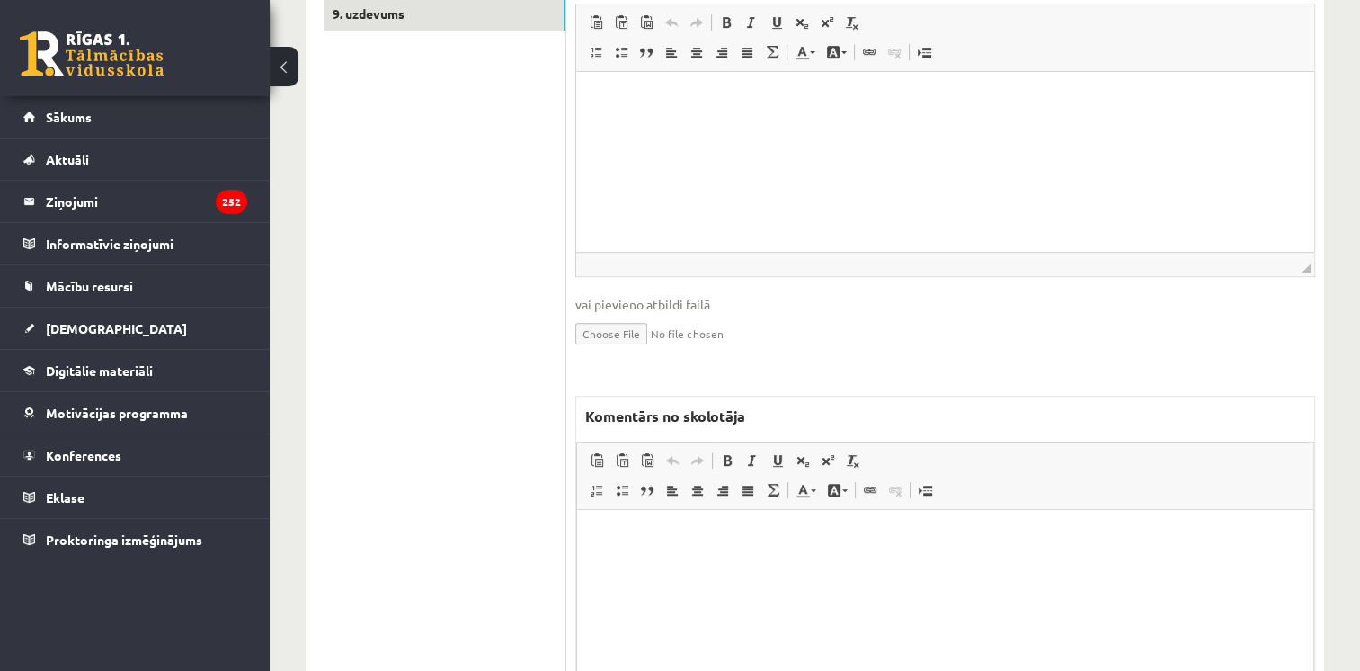
scroll to position [809, 0]
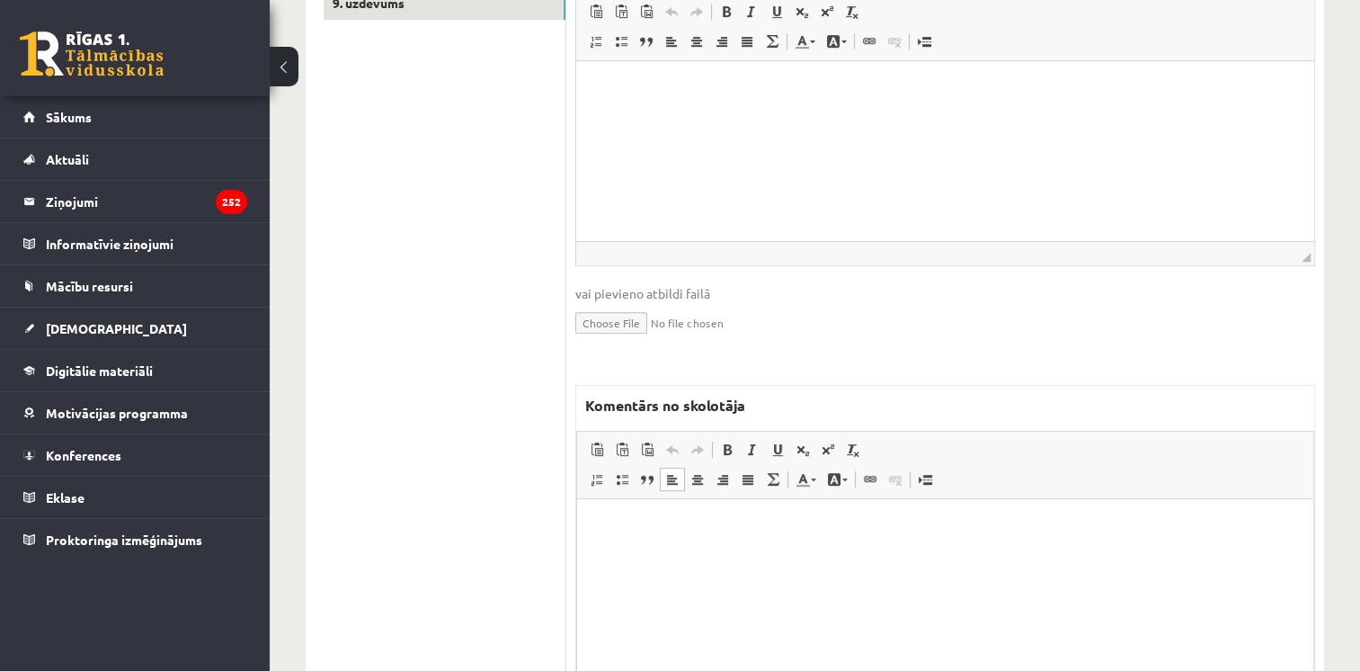
click at [800, 543] on html at bounding box center [945, 526] width 736 height 55
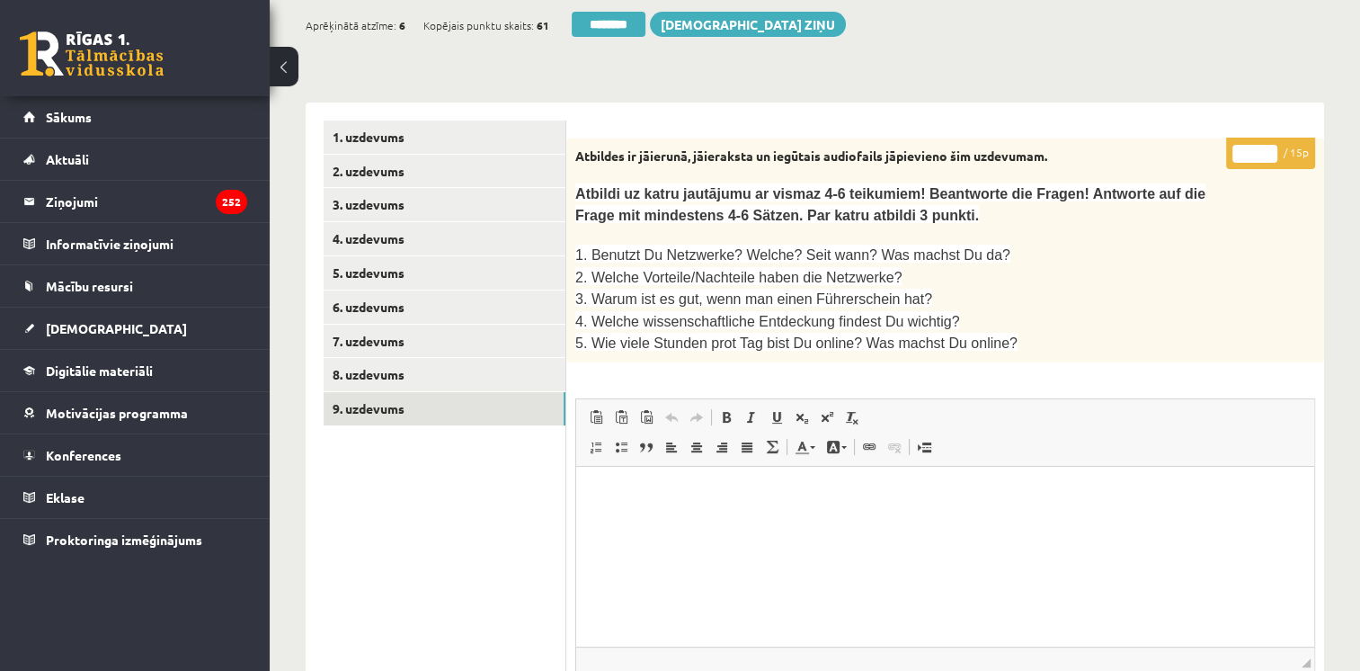
scroll to position [182, 0]
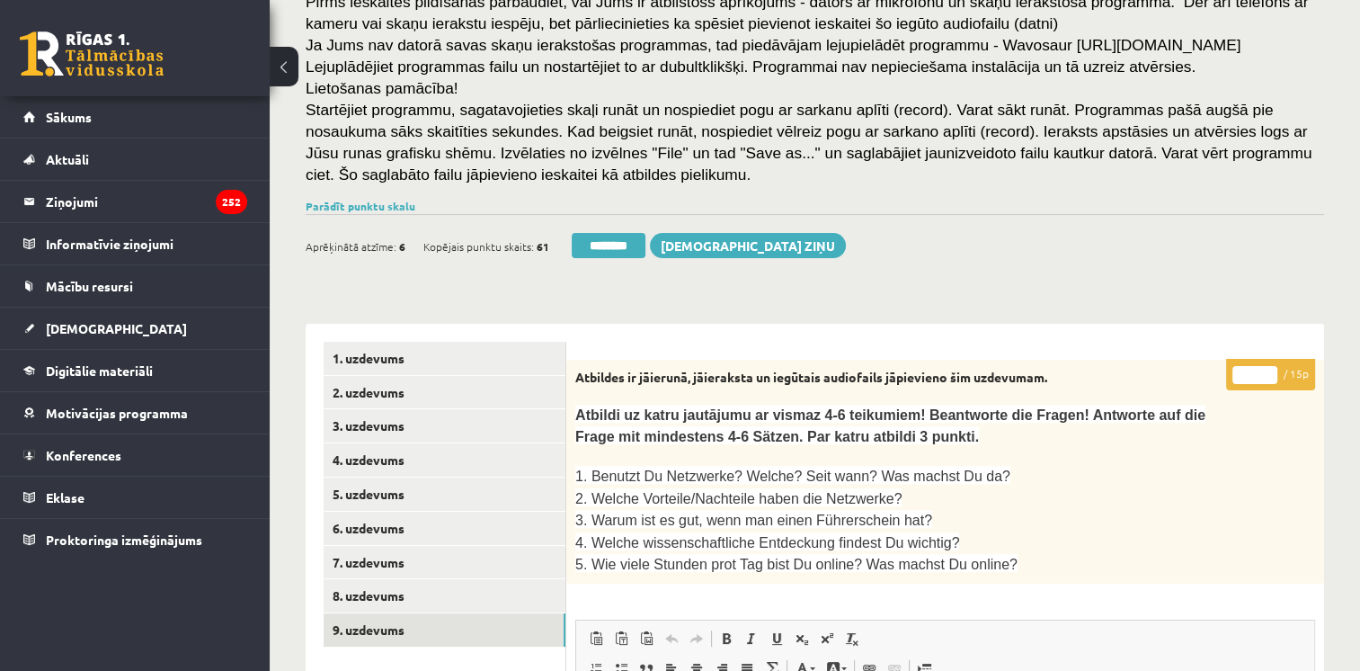
drag, startPoint x: 611, startPoint y: 241, endPoint x: 777, endPoint y: 81, distance: 230.1
click at [611, 241] on input "********" at bounding box center [609, 245] width 74 height 25
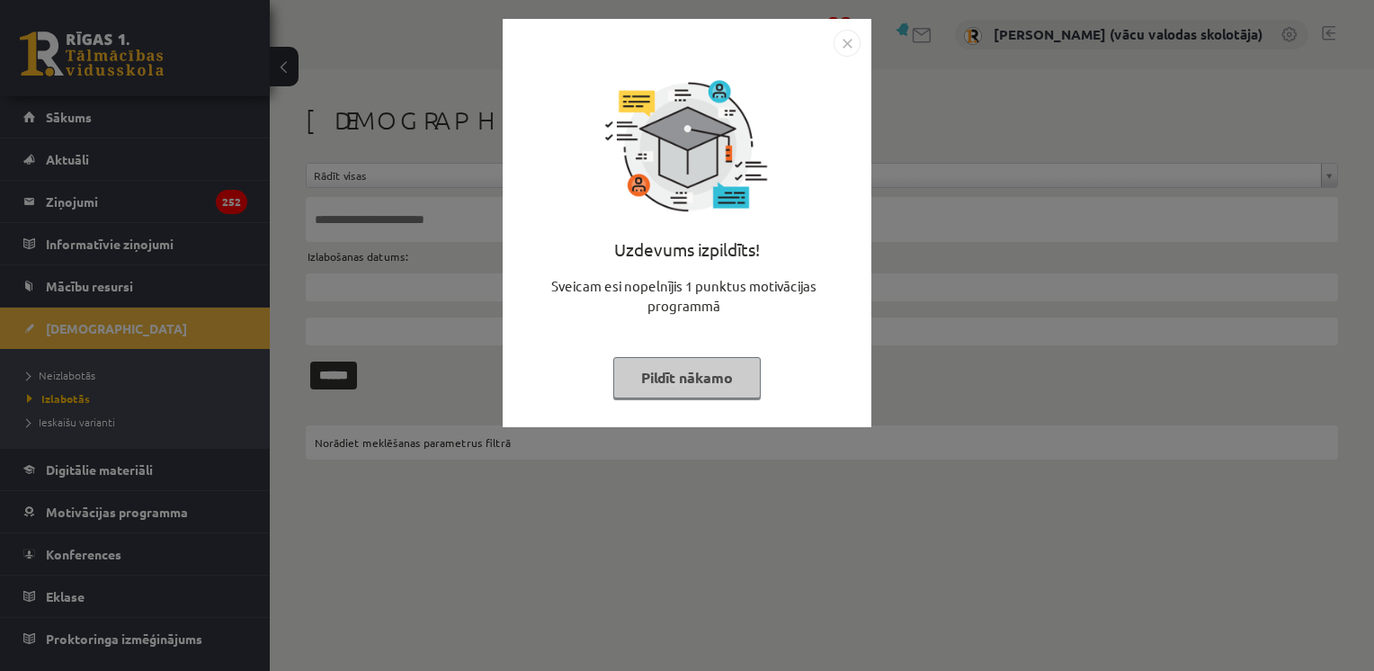
click at [683, 377] on button "Pildīt nākamo" at bounding box center [686, 377] width 147 height 41
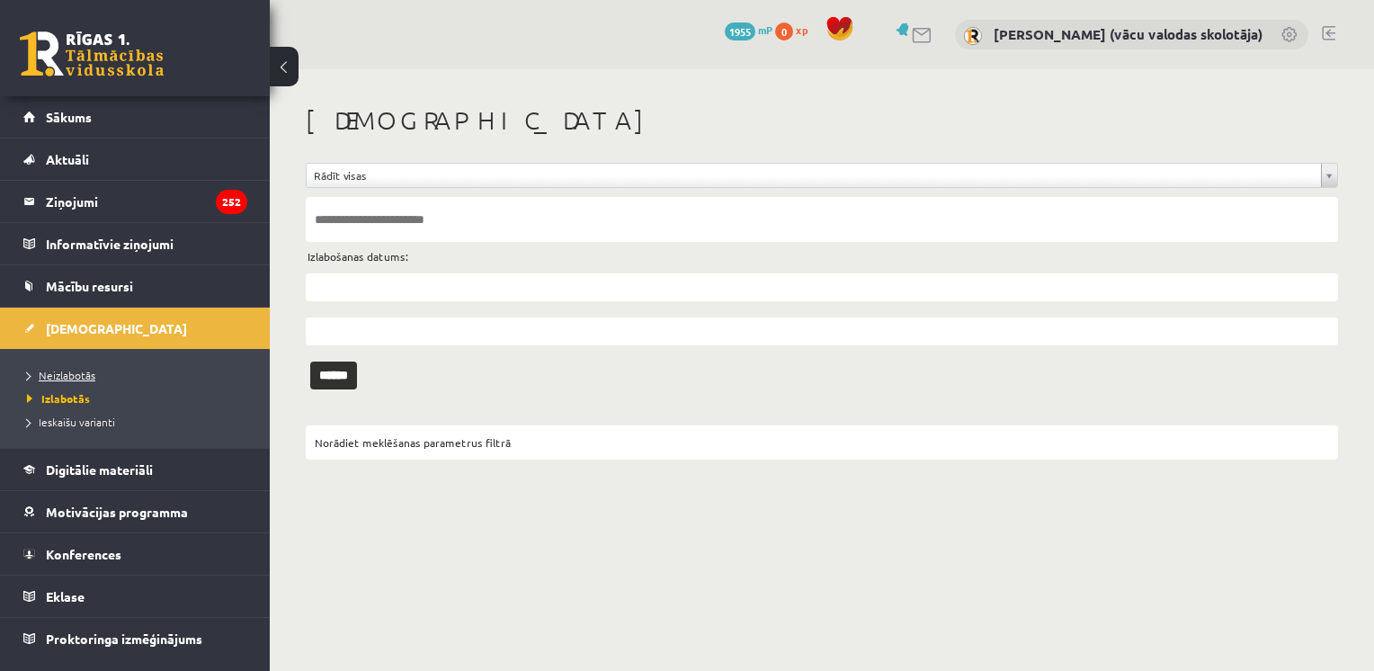
click at [79, 369] on span "Neizlabotās" at bounding box center [61, 375] width 68 height 14
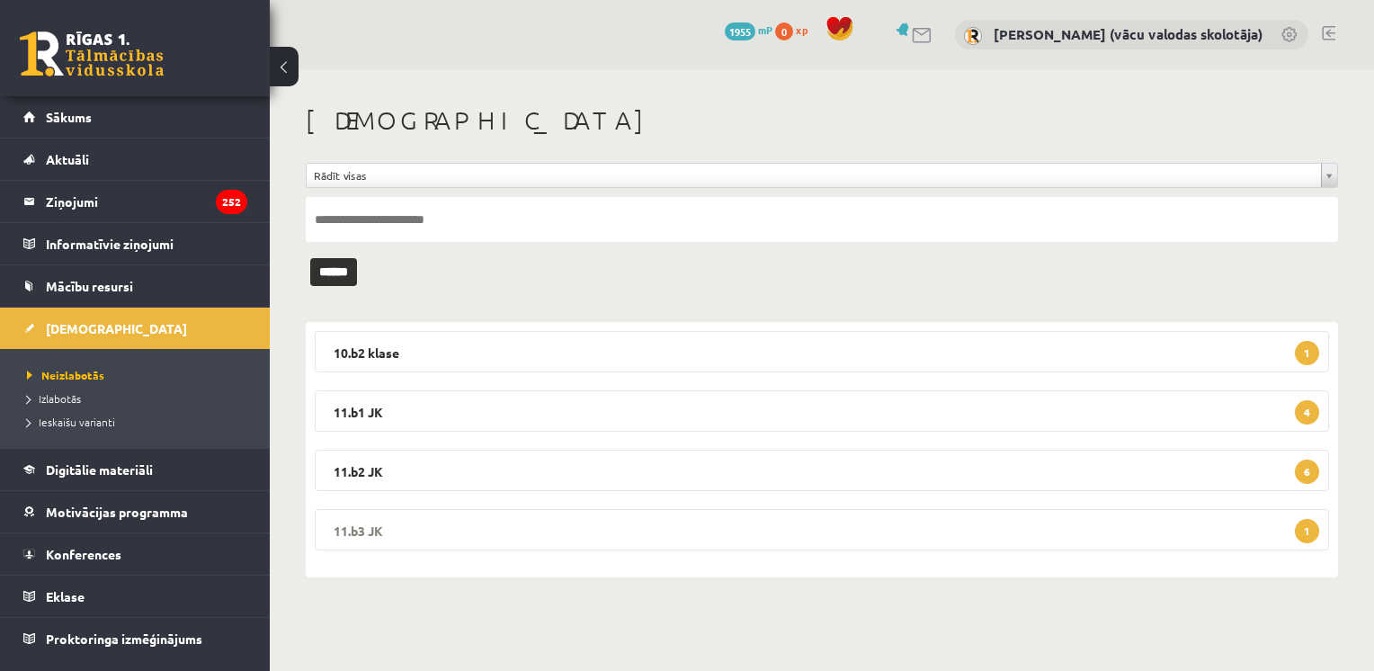
click at [782, 529] on legend "11.b3 JK 1" at bounding box center [822, 529] width 1014 height 41
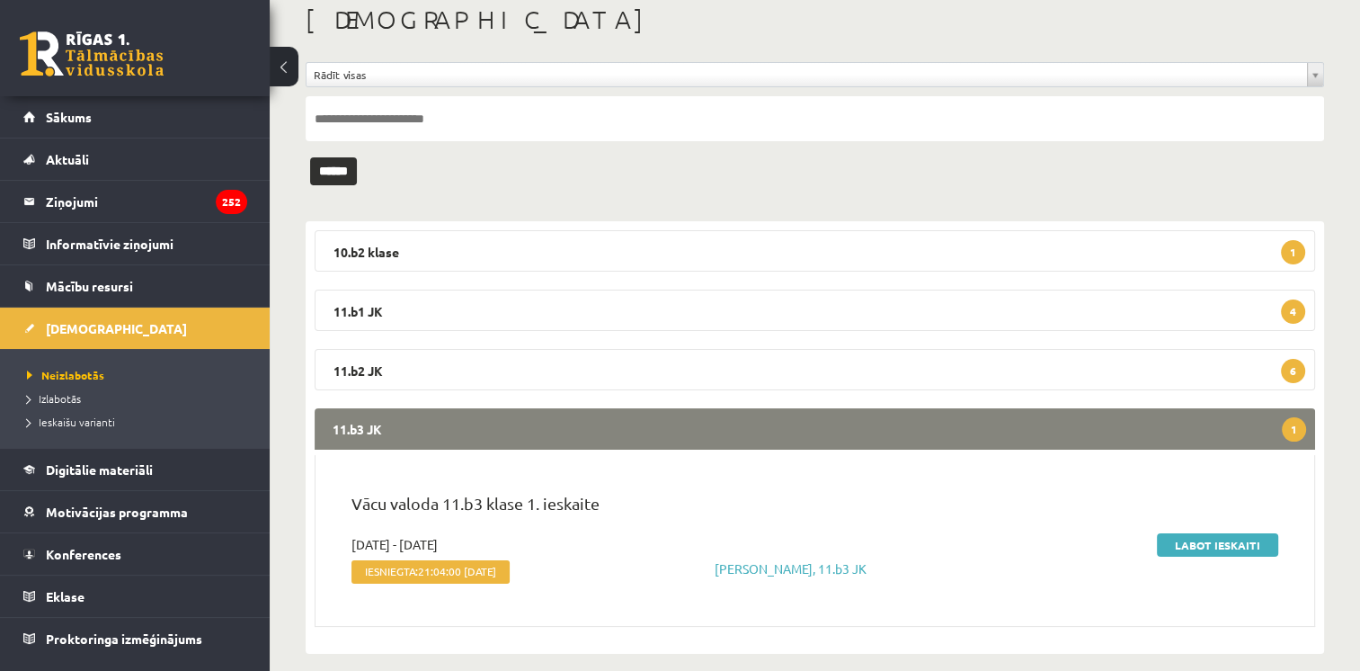
scroll to position [104, 0]
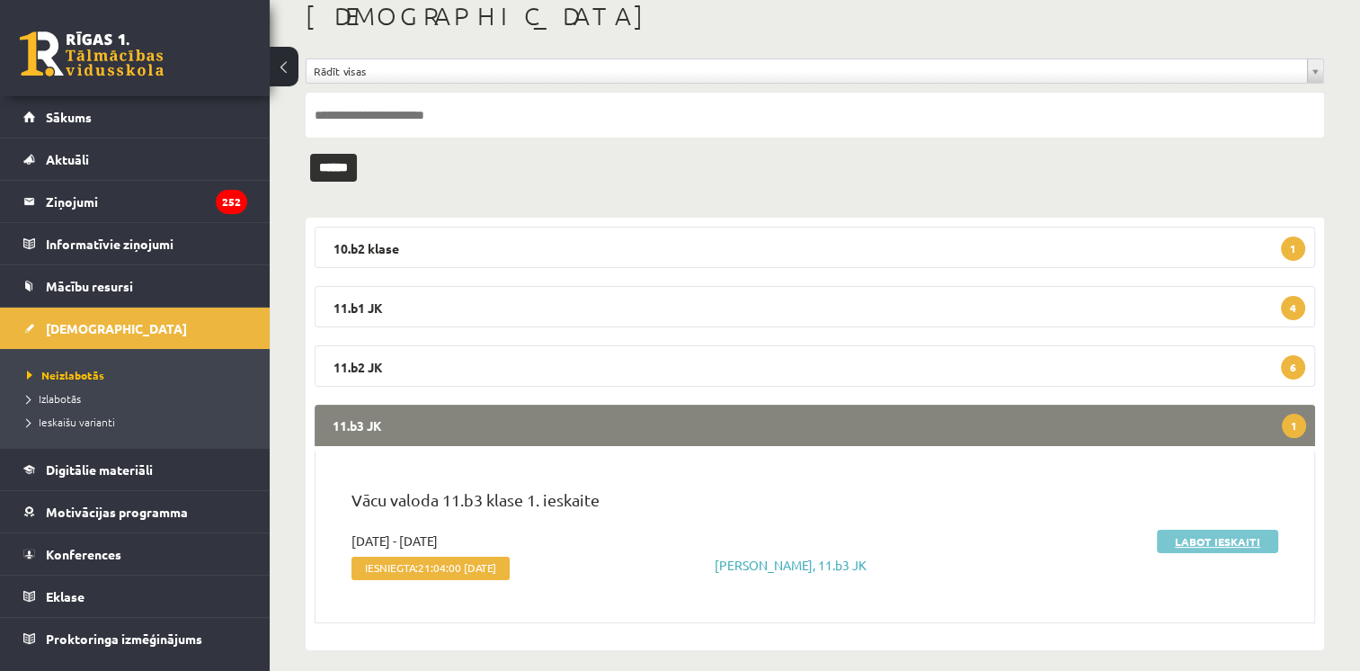
click at [1212, 538] on link "Labot ieskaiti" at bounding box center [1217, 540] width 121 height 23
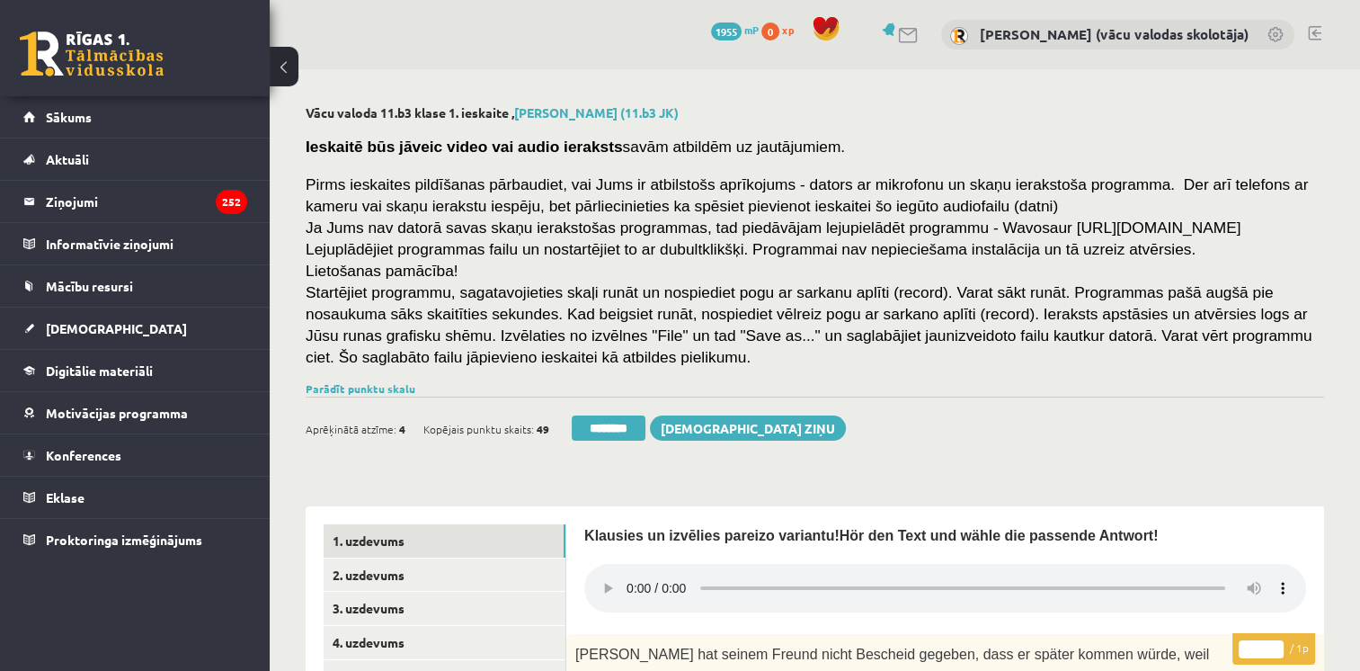
scroll to position [275, 0]
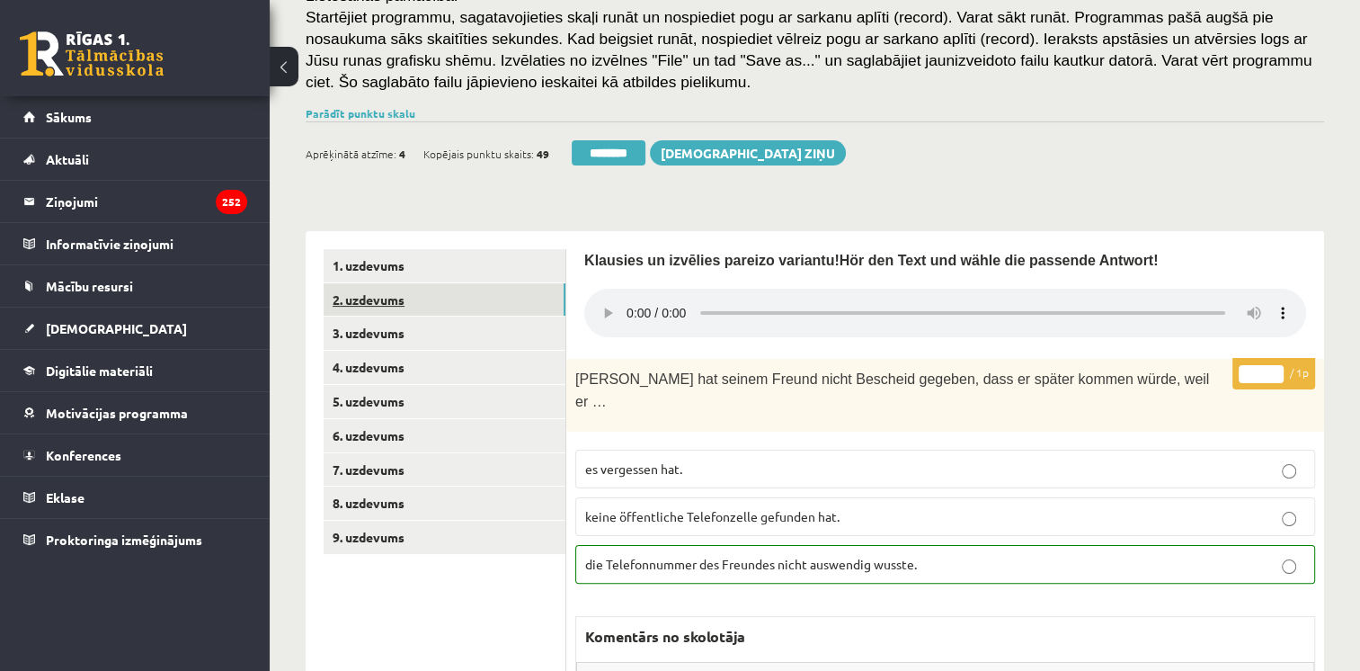
click at [357, 298] on link "2. uzdevums" at bounding box center [445, 299] width 242 height 33
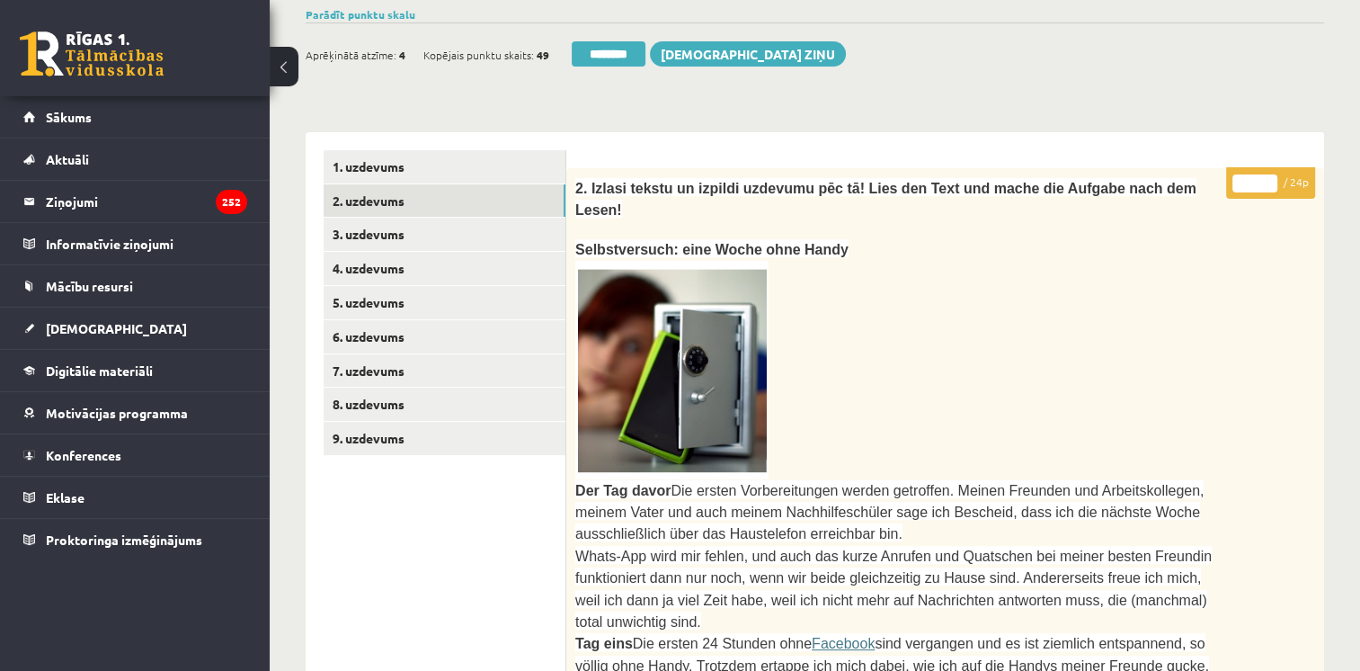
scroll to position [229, 0]
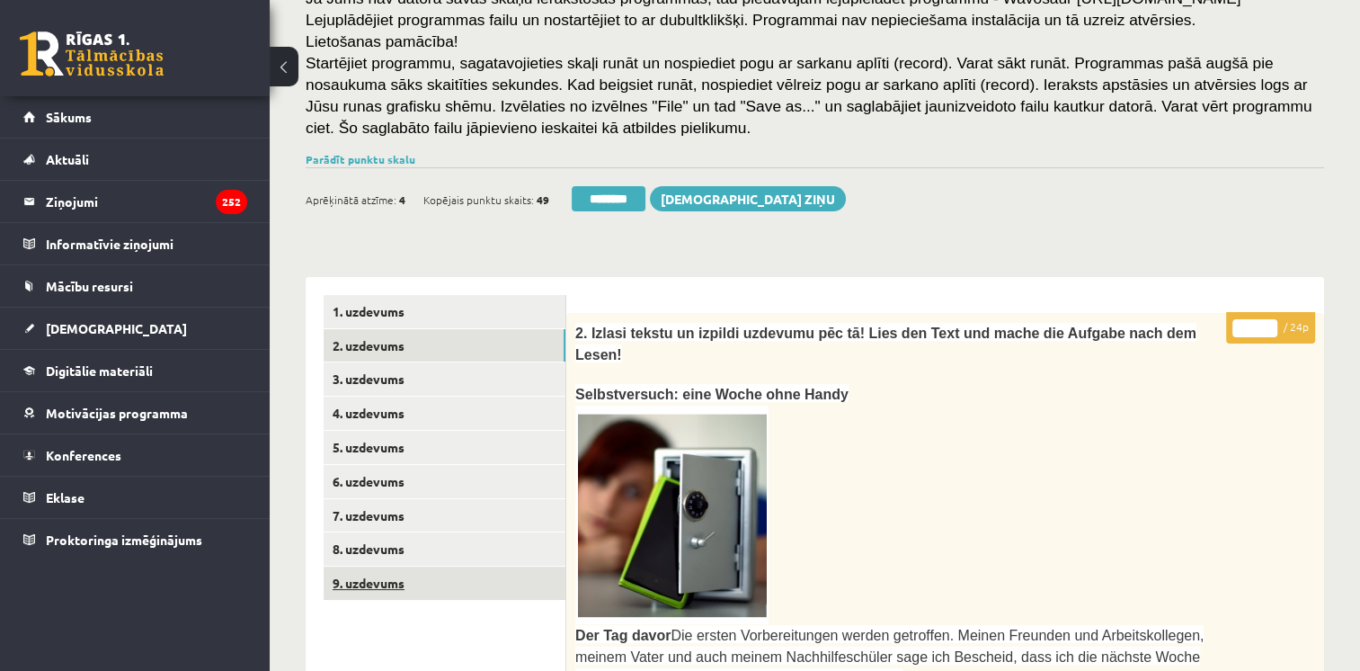
click at [405, 585] on link "9. uzdevums" at bounding box center [445, 582] width 242 height 33
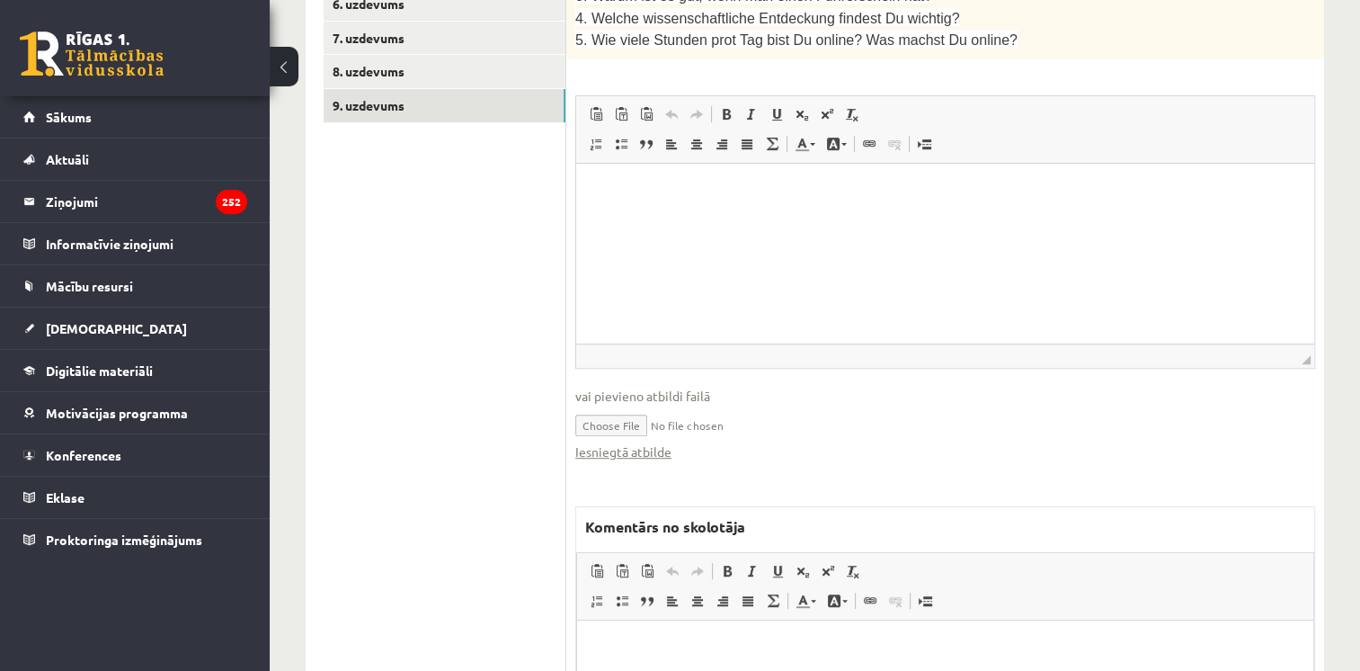
scroll to position [708, 0]
click at [637, 440] on link "Iesniegtā atbilde" at bounding box center [623, 449] width 96 height 19
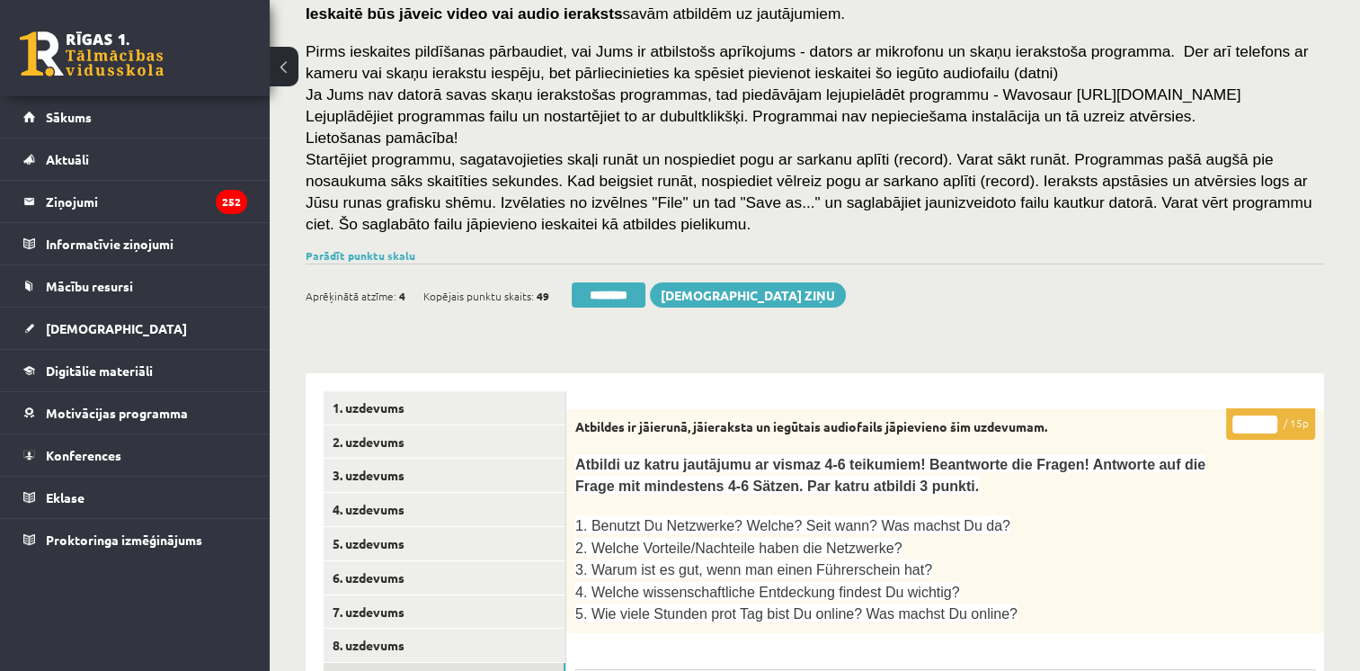
scroll to position [123, 0]
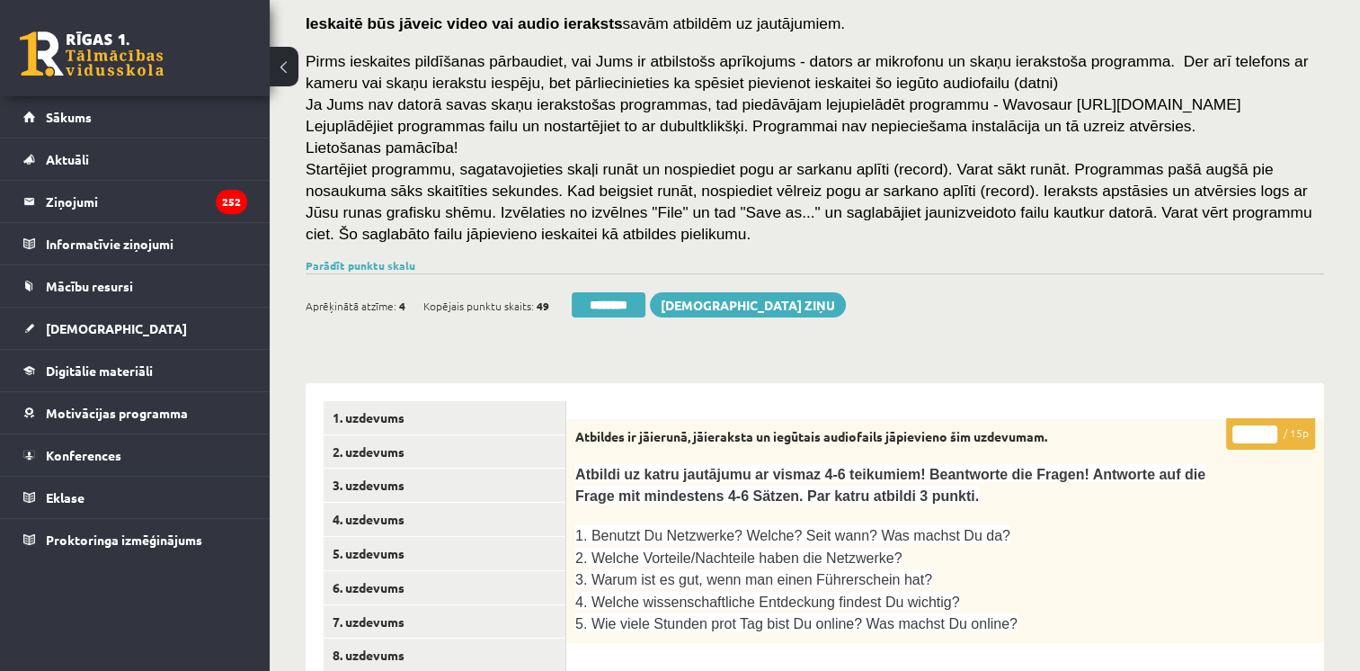
click at [1270, 432] on input "*" at bounding box center [1254, 434] width 45 height 18
type input "*"
click at [1270, 432] on input "*" at bounding box center [1254, 434] width 45 height 18
click at [396, 493] on link "3. uzdevums" at bounding box center [445, 484] width 242 height 33
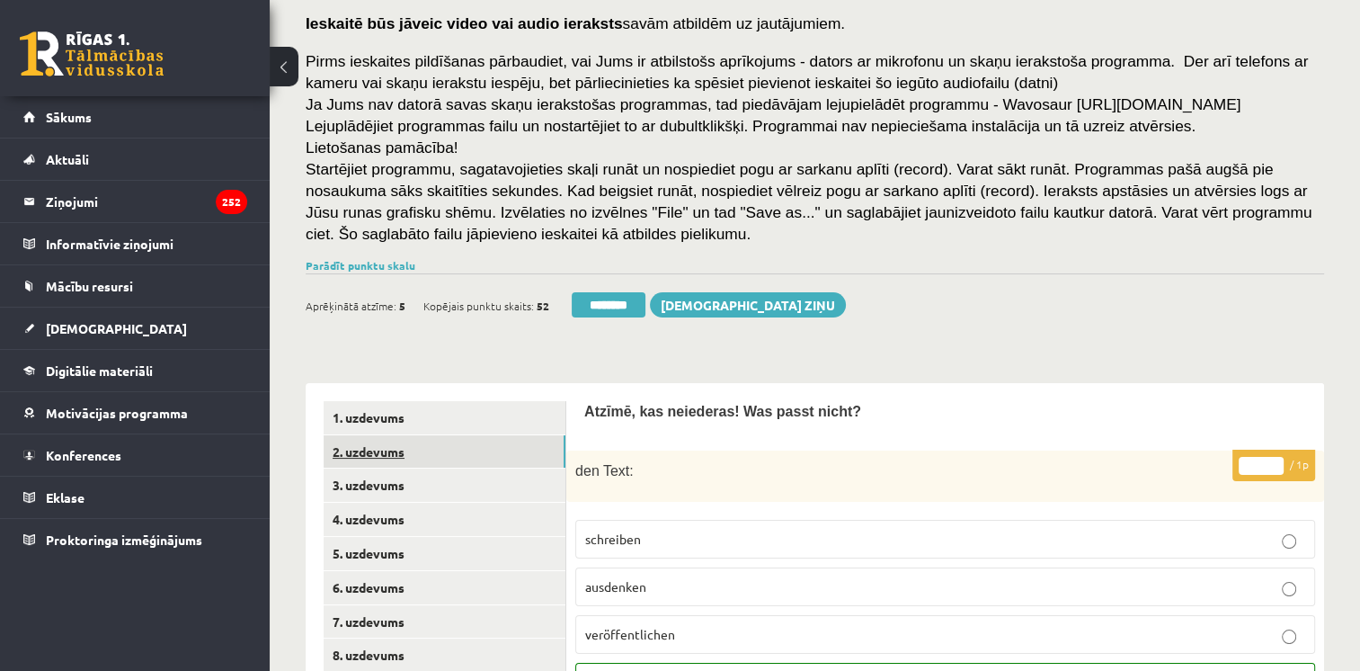
click at [392, 448] on link "2. uzdevums" at bounding box center [445, 451] width 242 height 33
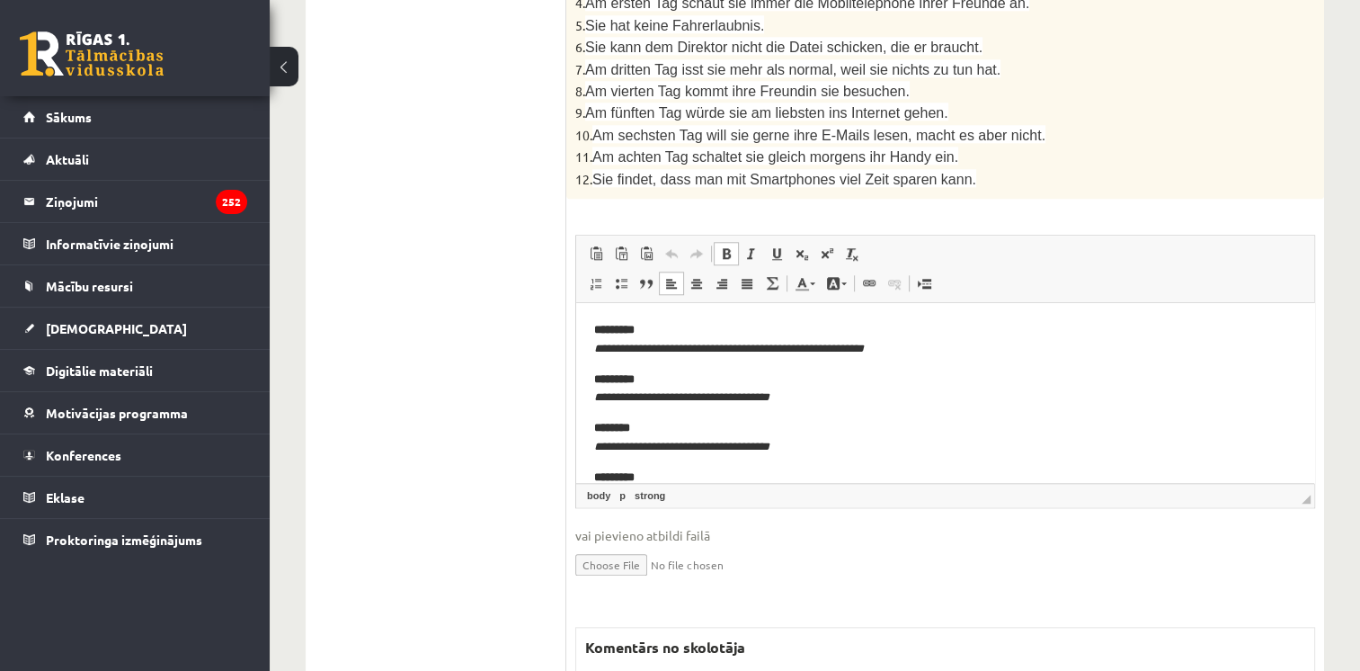
scroll to position [1737, 0]
